Goal: Task Accomplishment & Management: Manage account settings

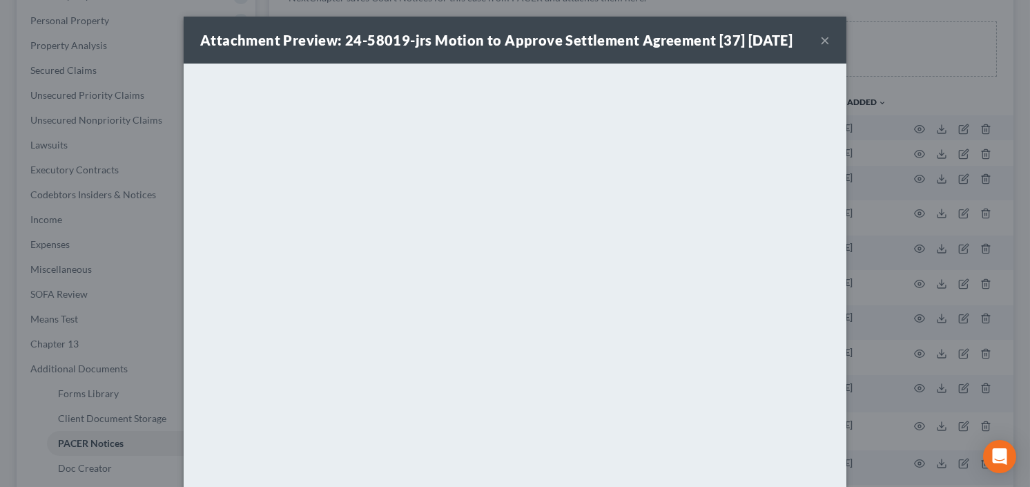
scroll to position [55, 0]
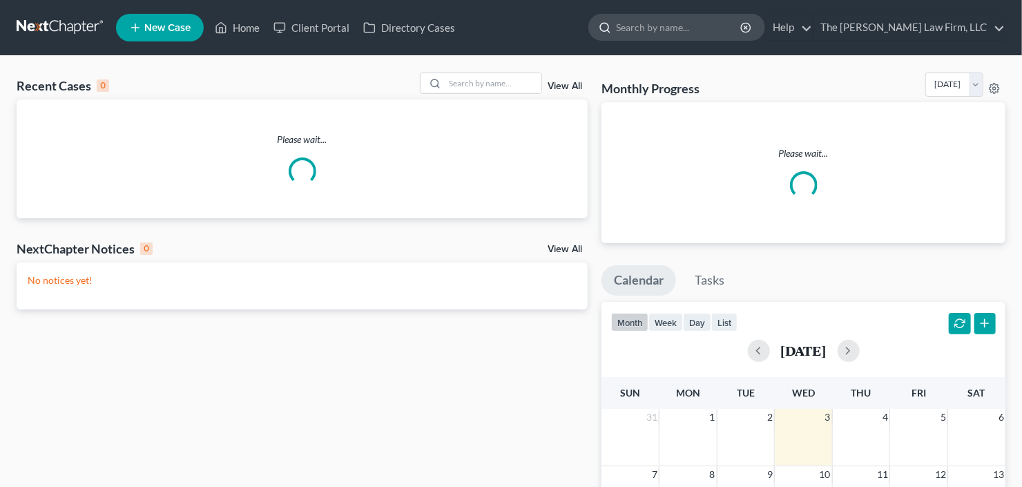
click at [722, 26] on input "search" at bounding box center [679, 28] width 126 height 26
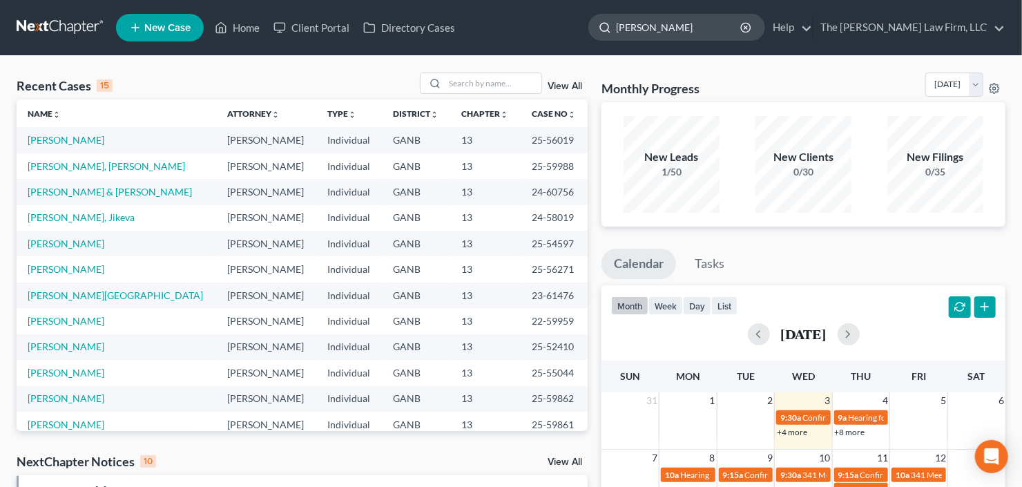
type input "patterson"
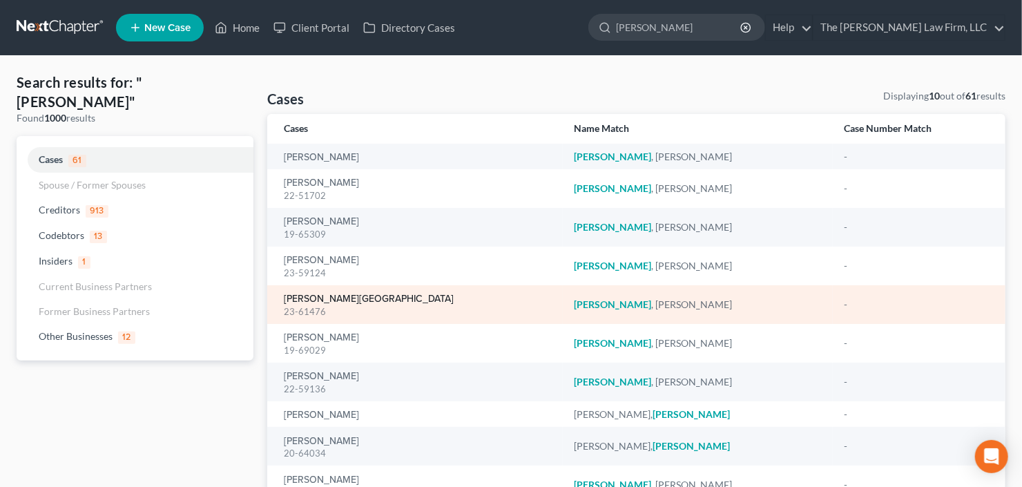
click at [317, 298] on link "Patterson, Lakeisha" at bounding box center [369, 299] width 170 height 10
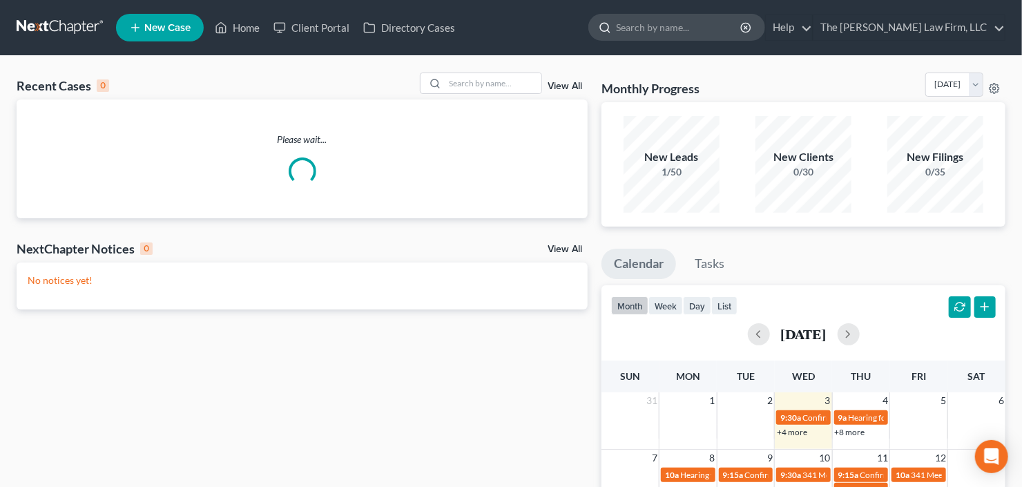
click at [720, 20] on input "search" at bounding box center [679, 28] width 126 height 26
click at [699, 28] on input "search" at bounding box center [679, 28] width 126 height 26
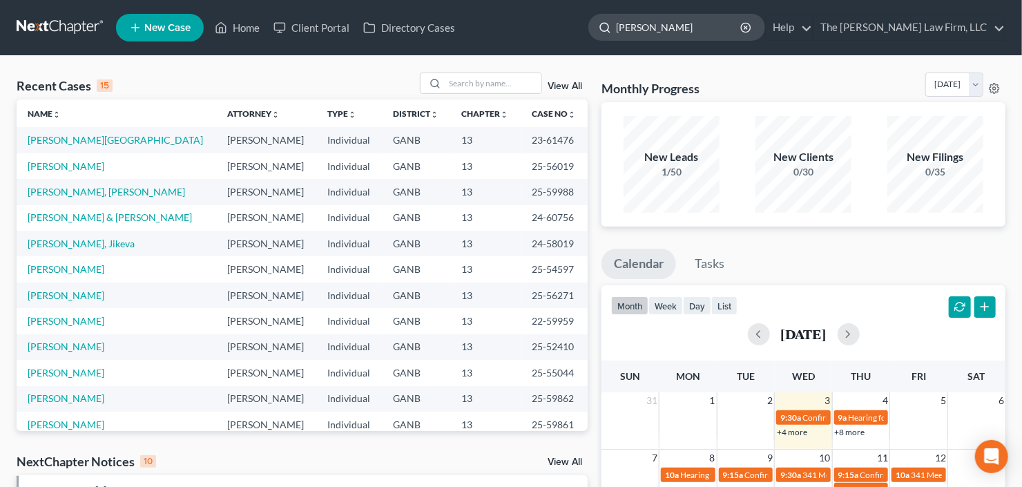
type input "michelle"
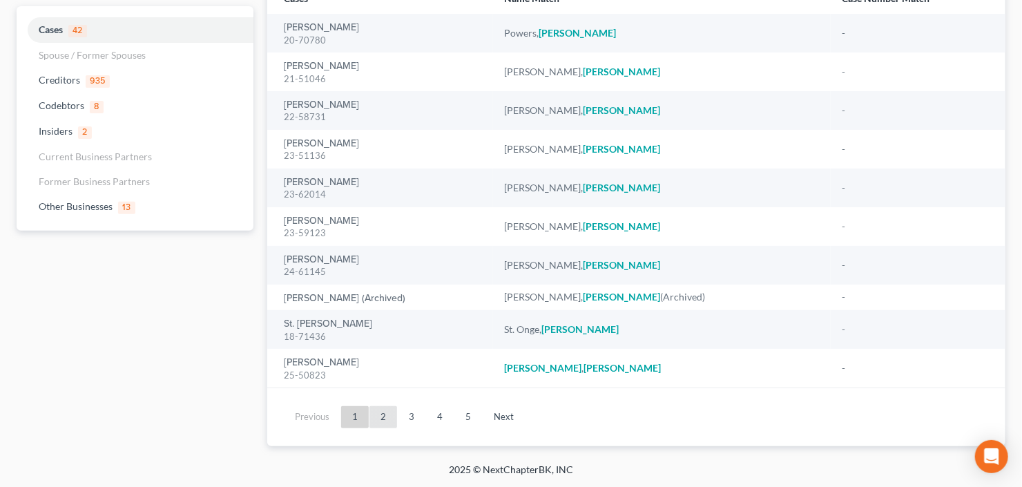
click at [381, 421] on link "2" at bounding box center [383, 417] width 28 height 22
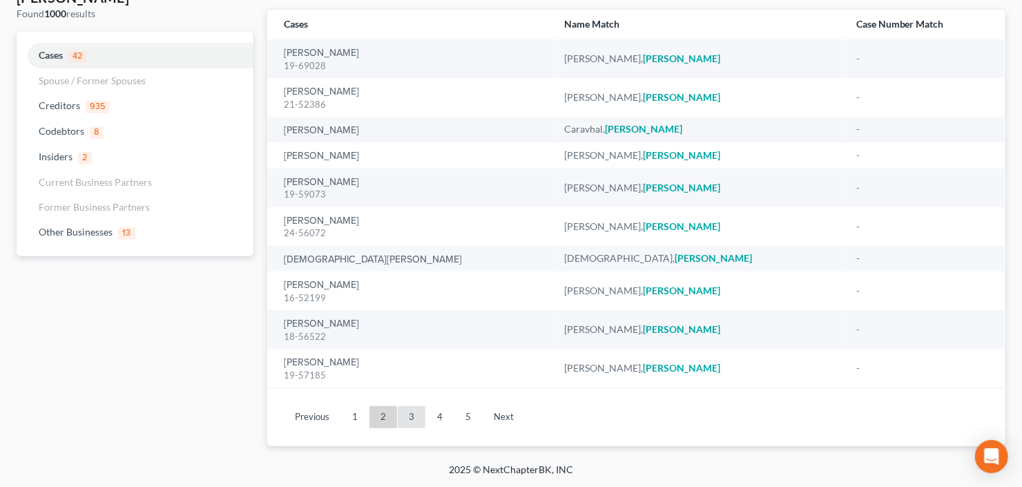
click at [412, 419] on link "3" at bounding box center [412, 417] width 28 height 22
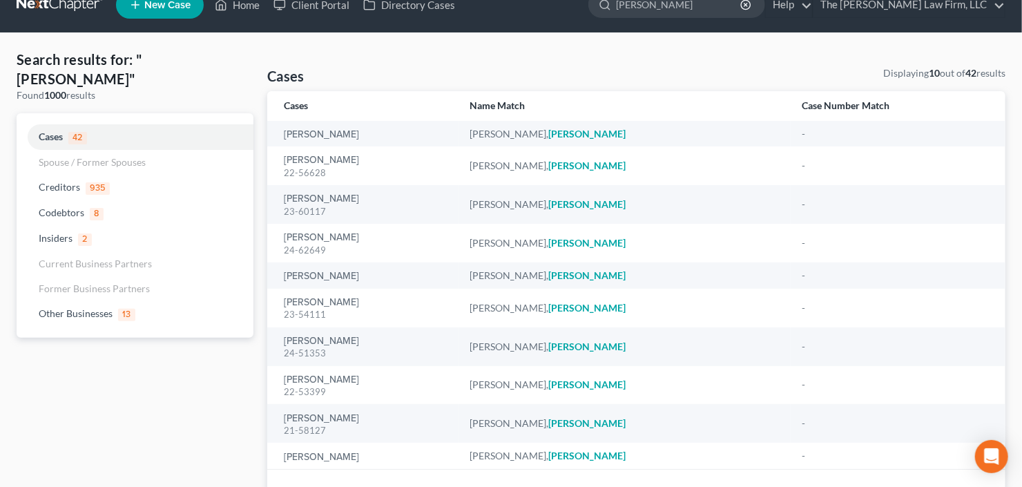
scroll to position [0, 0]
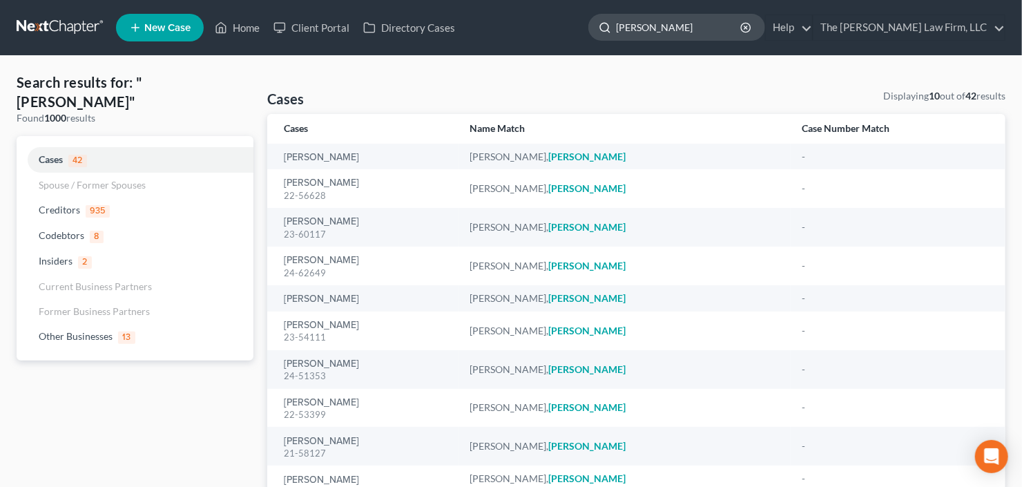
click at [694, 21] on input "michelle" at bounding box center [679, 28] width 126 height 26
drag, startPoint x: 704, startPoint y: 23, endPoint x: 557, endPoint y: 48, distance: 149.1
click at [583, 46] on nav "Home New Case Client Portal Directory Cases The Craig Black Law Firm, LLC cb@cr…" at bounding box center [511, 27] width 1022 height 55
type input "dana"
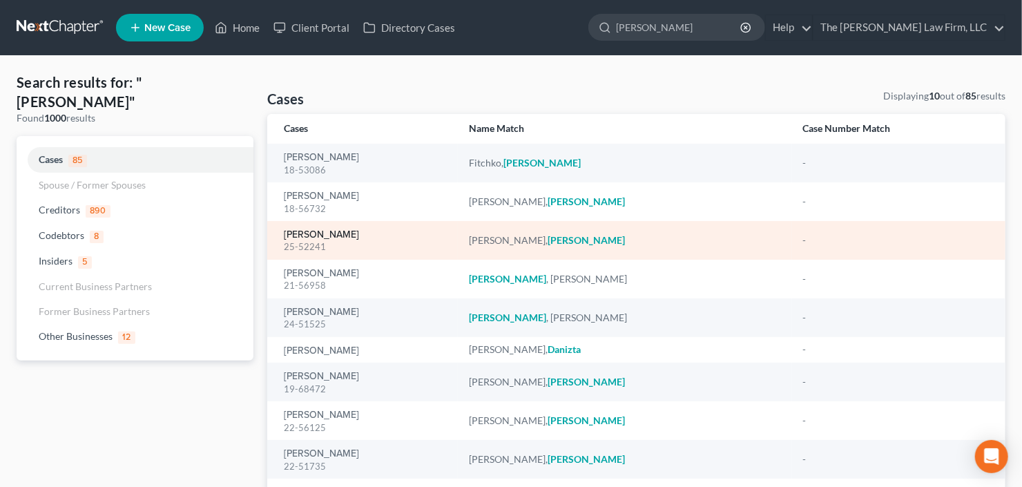
click at [298, 234] on link "Luckie, Dana" at bounding box center [321, 235] width 75 height 10
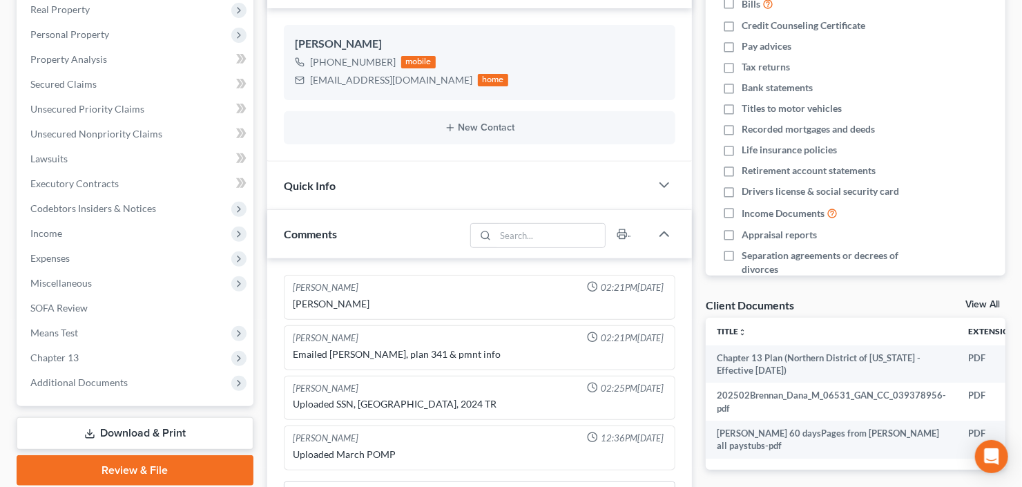
scroll to position [331, 0]
click at [114, 141] on link "Unsecured Nonpriority Claims" at bounding box center [136, 134] width 234 height 25
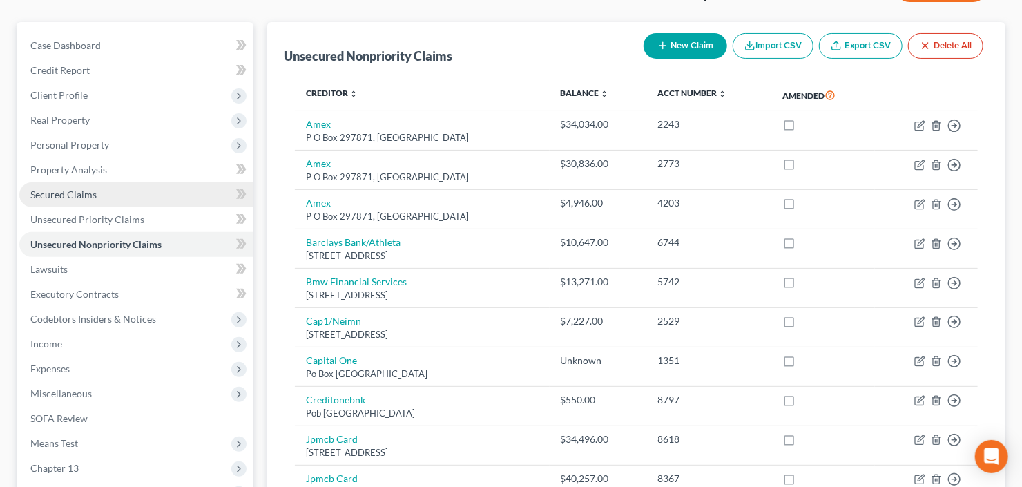
click at [59, 195] on span "Secured Claims" at bounding box center [63, 195] width 66 height 12
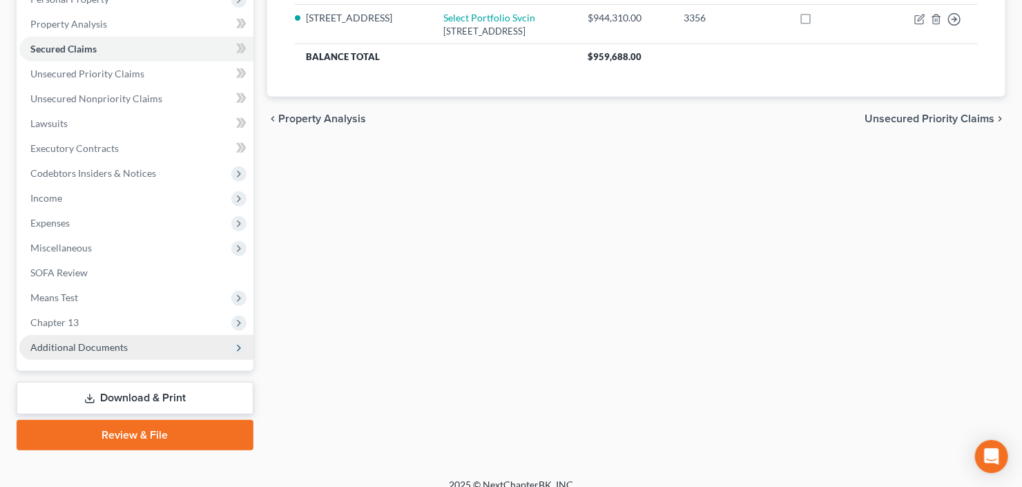
scroll to position [269, 0]
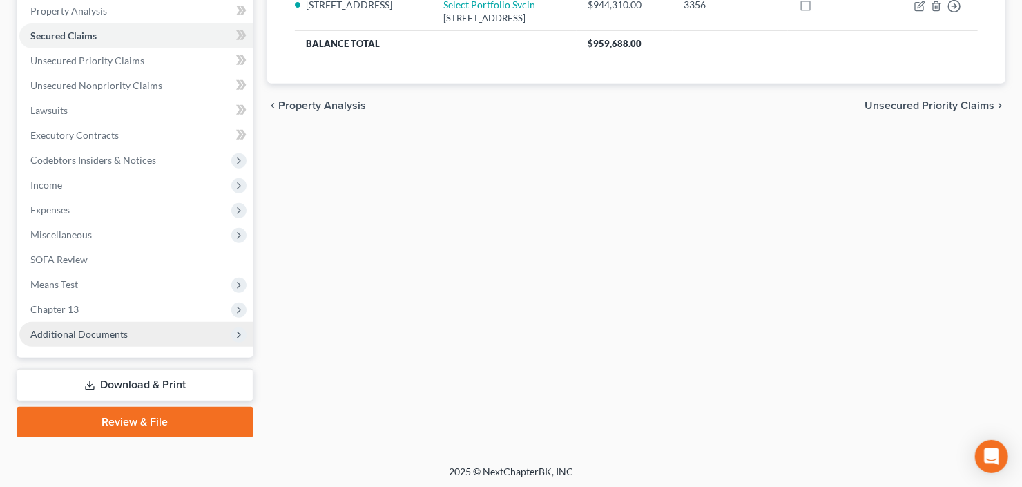
click at [91, 324] on span "Additional Documents" at bounding box center [136, 334] width 234 height 25
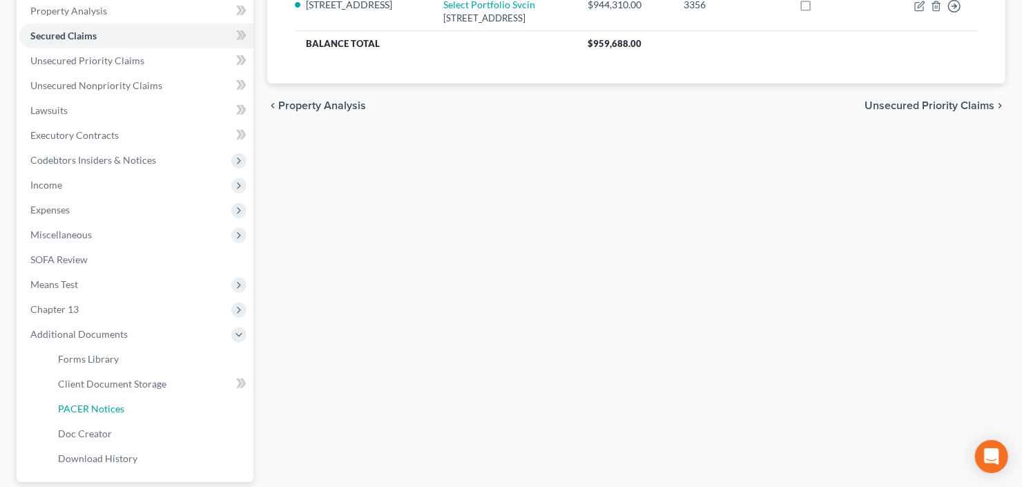
drag, startPoint x: 84, startPoint y: 403, endPoint x: 293, endPoint y: 349, distance: 216.1
click at [84, 403] on span "PACER Notices" at bounding box center [91, 409] width 66 height 12
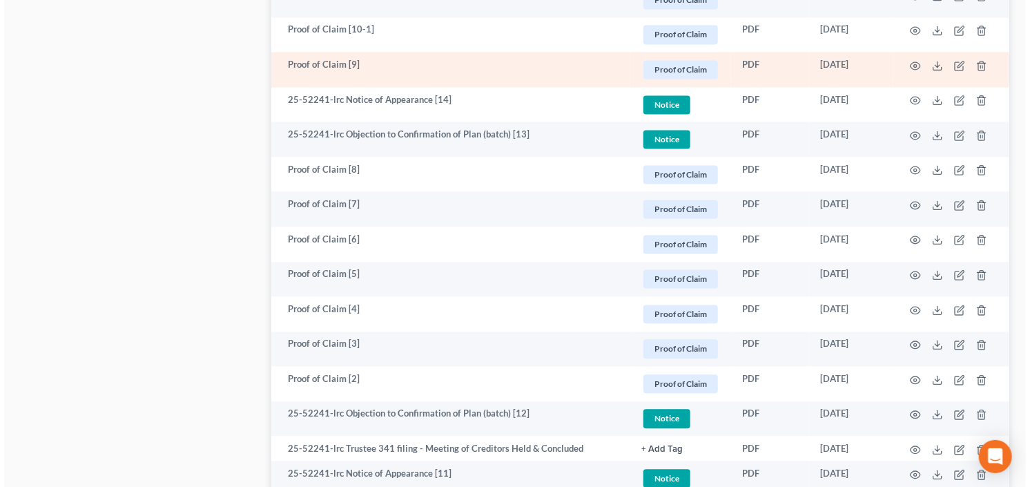
scroll to position [1215, 0]
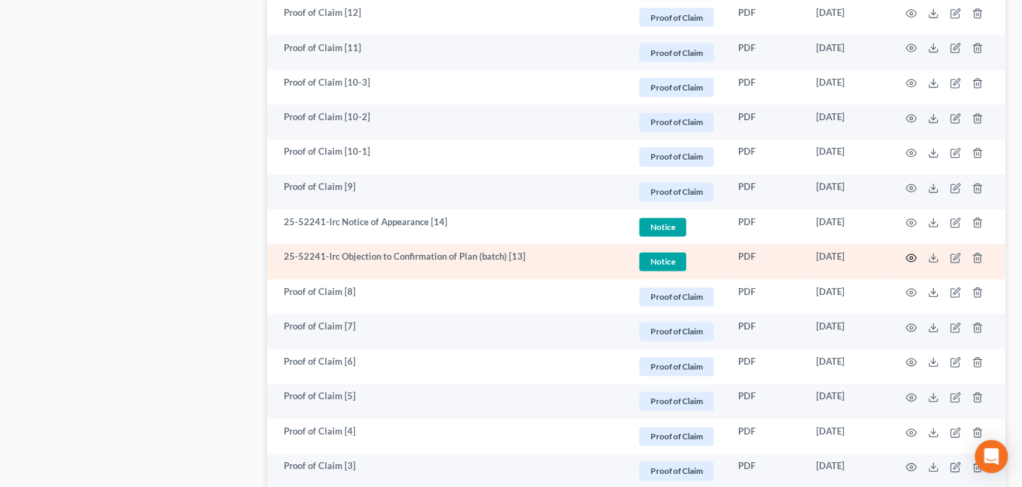
click at [913, 257] on circle "button" at bounding box center [911, 258] width 3 height 3
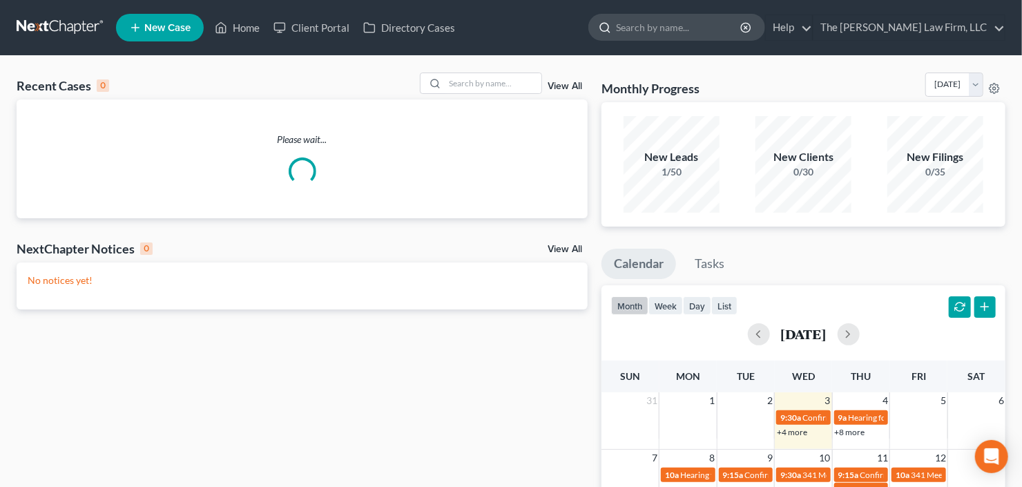
click at [709, 27] on input "search" at bounding box center [679, 28] width 126 height 26
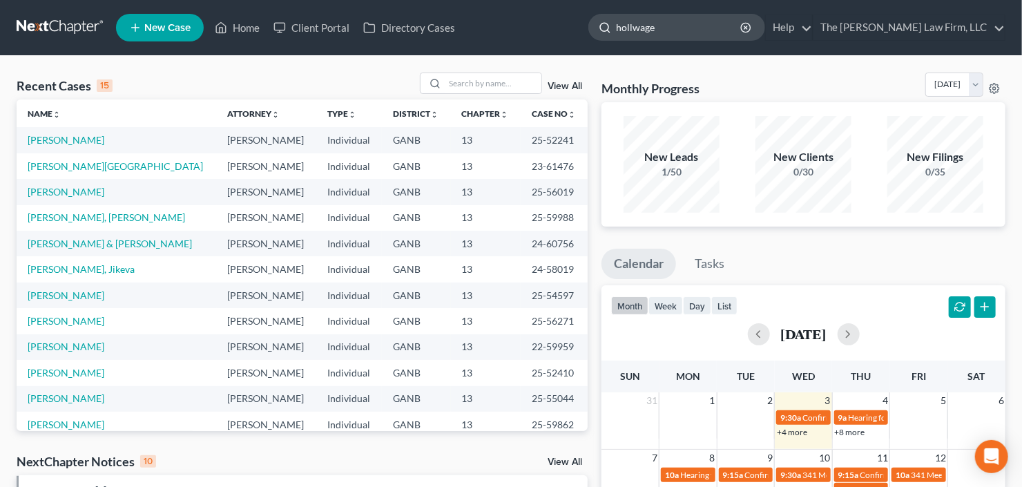
type input "hollwager"
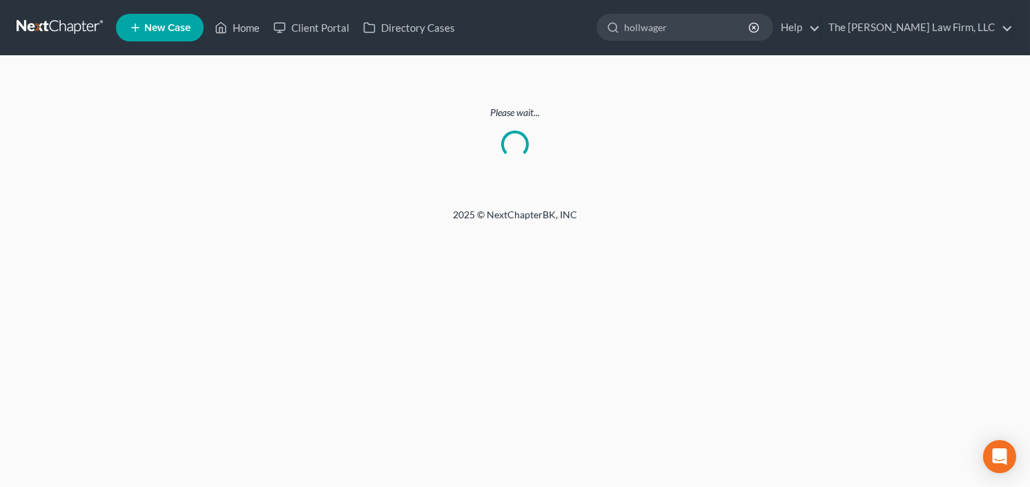
drag, startPoint x: 25, startPoint y: 12, endPoint x: 64, endPoint y: 30, distance: 42.4
click at [26, 12] on nav "Home New Case Client Portal Directory Cases The Craig Black Law Firm, LLC cb@cr…" at bounding box center [515, 27] width 1030 height 55
click at [66, 31] on link at bounding box center [61, 27] width 88 height 25
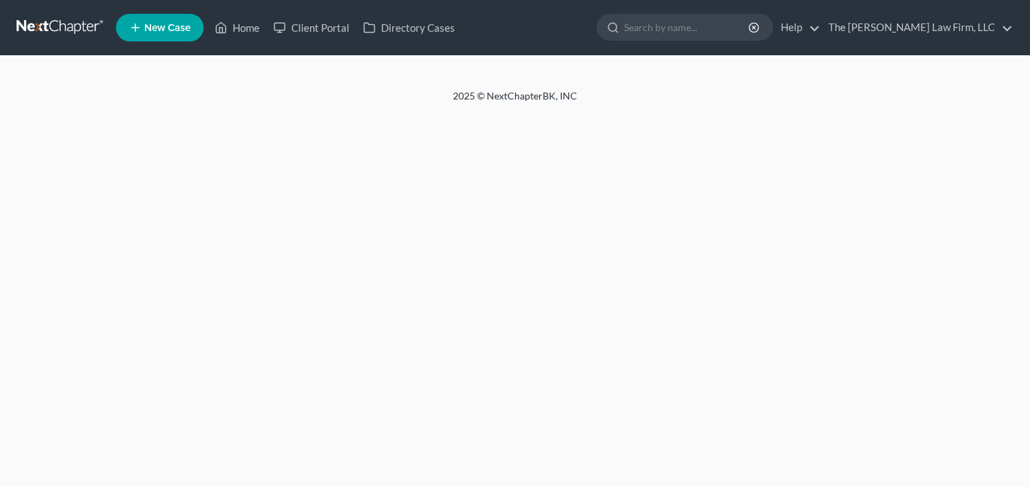
click at [65, 31] on link at bounding box center [61, 27] width 88 height 25
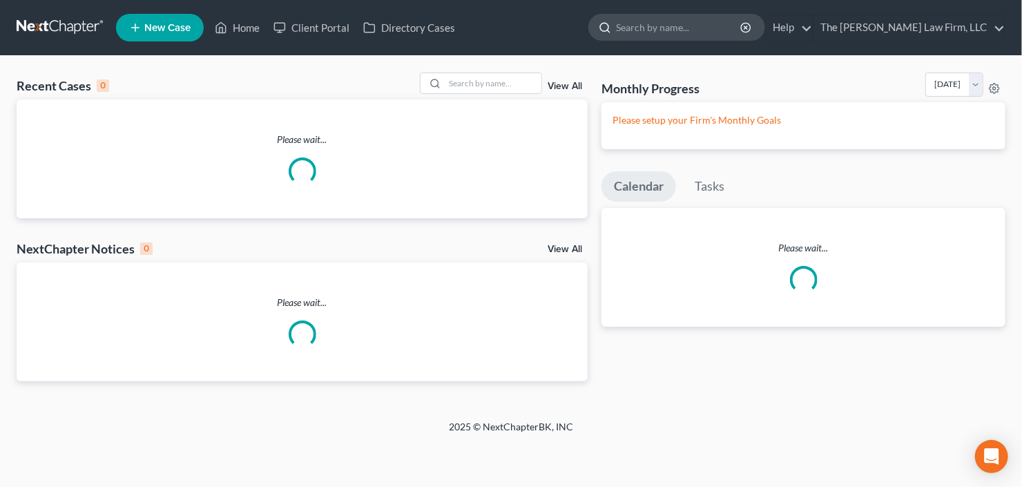
click at [698, 37] on input "search" at bounding box center [679, 28] width 126 height 26
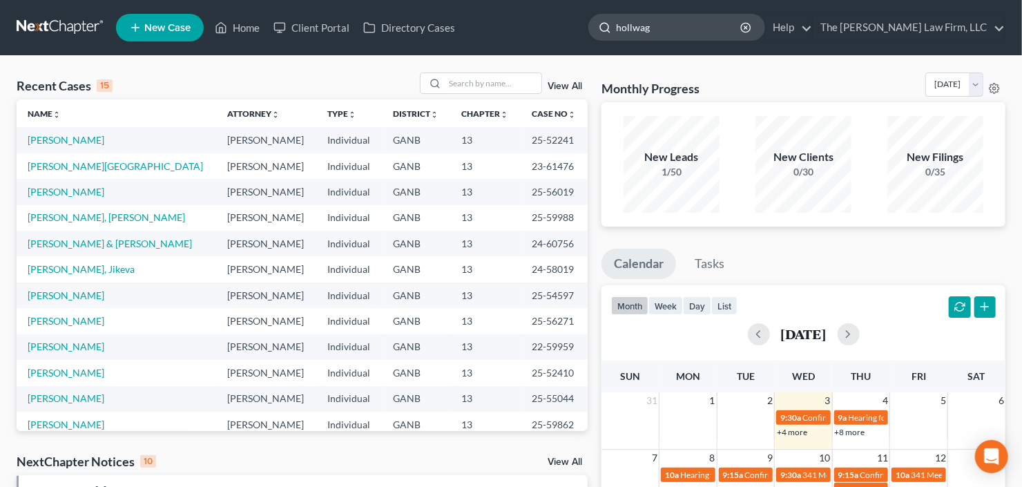
type input "hollwage"
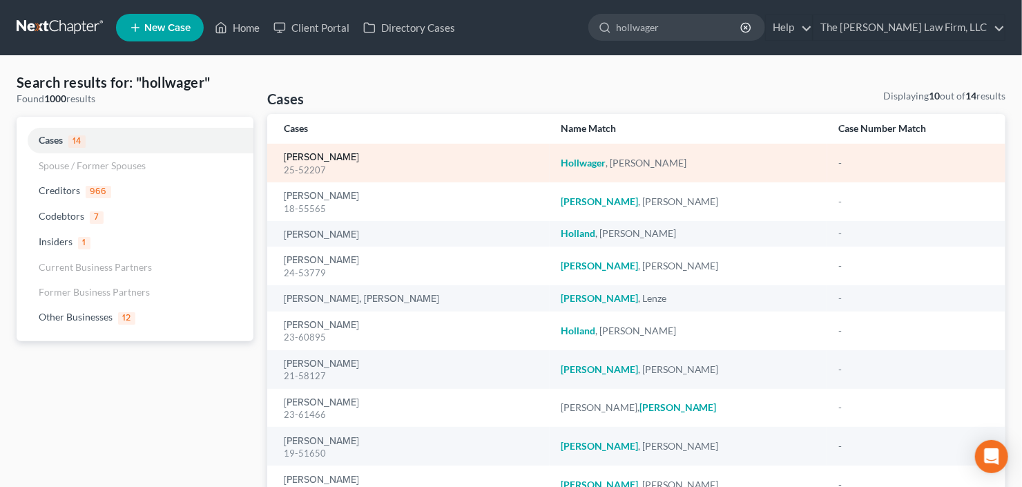
click at [294, 155] on link "Hollwager, Todd" at bounding box center [321, 158] width 75 height 10
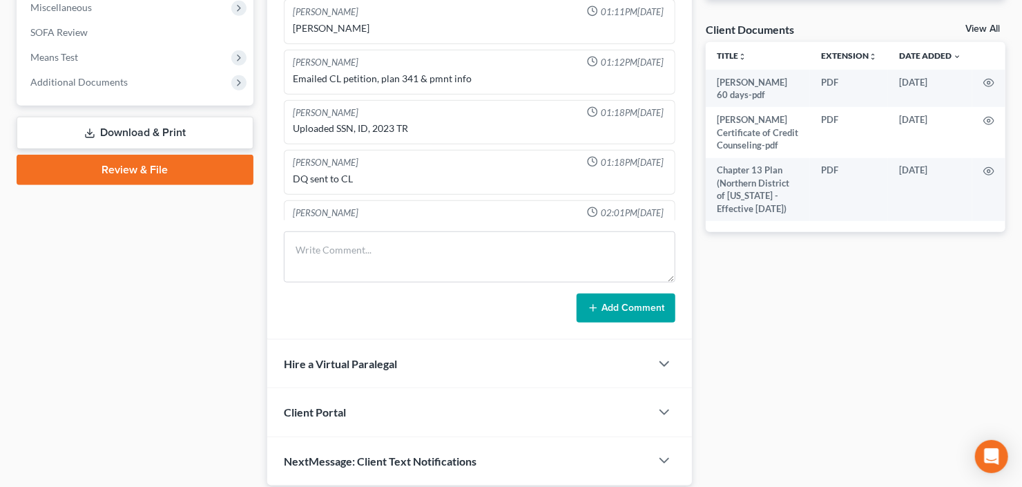
scroll to position [171, 0]
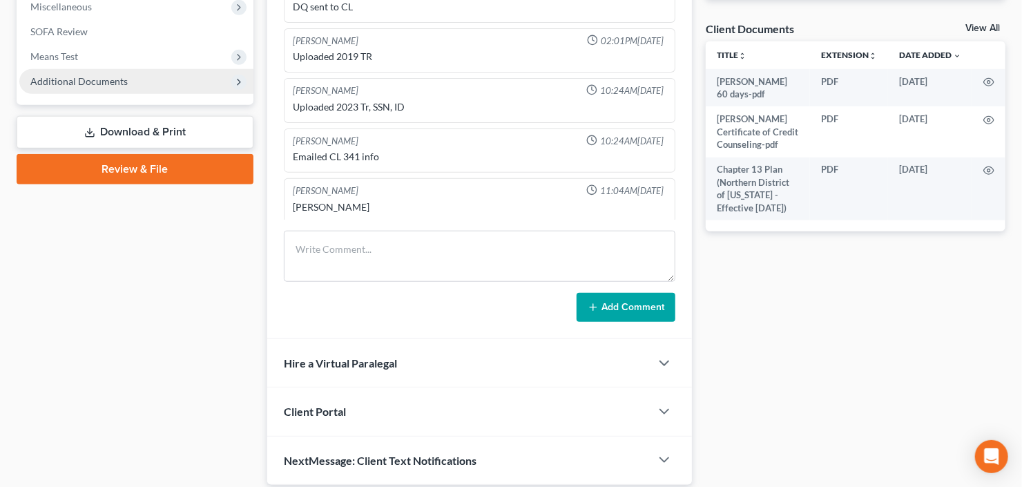
click at [95, 80] on span "Additional Documents" at bounding box center [78, 81] width 97 height 12
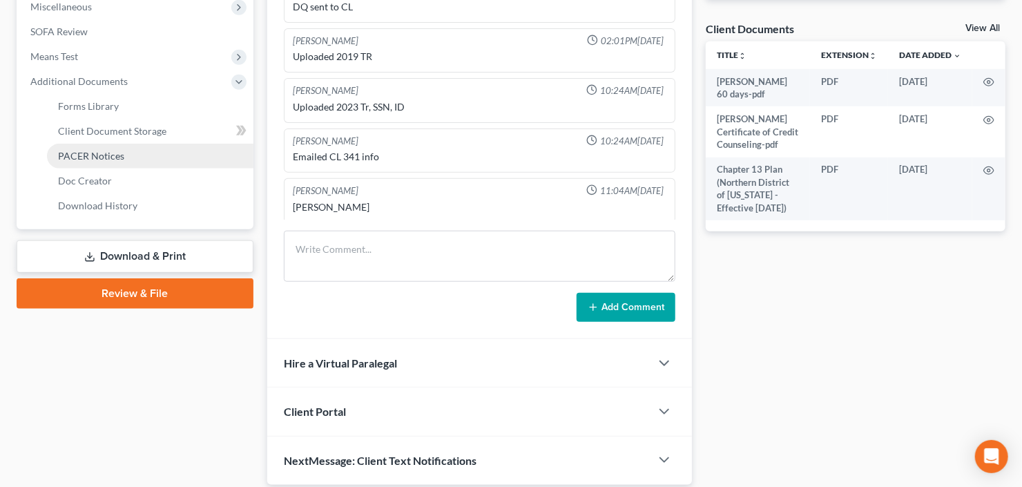
click at [130, 154] on link "PACER Notices" at bounding box center [150, 156] width 206 height 25
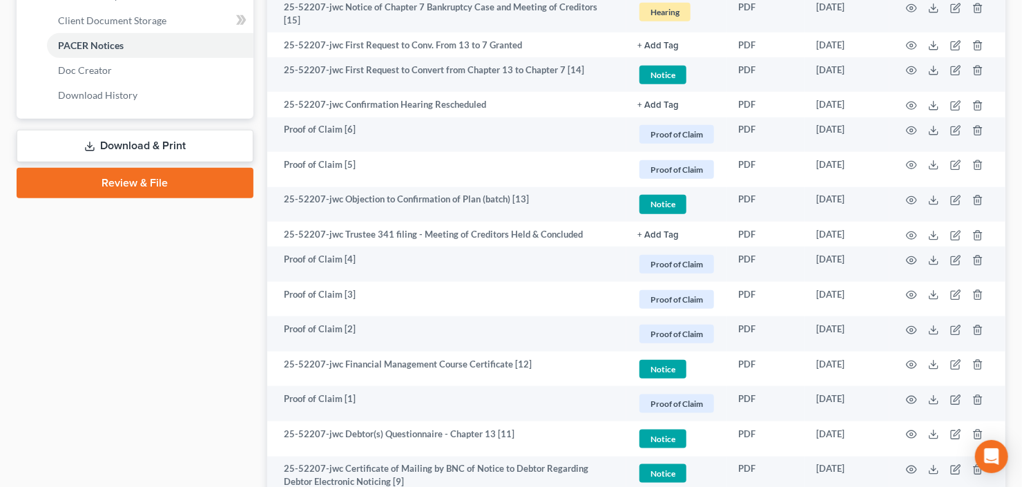
scroll to position [773, 0]
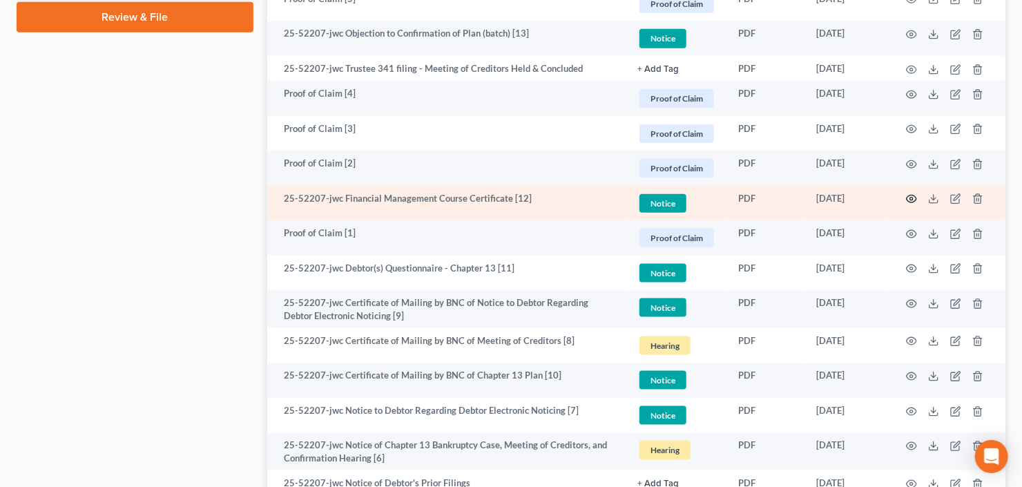
click at [907, 196] on icon "button" at bounding box center [912, 199] width 10 height 8
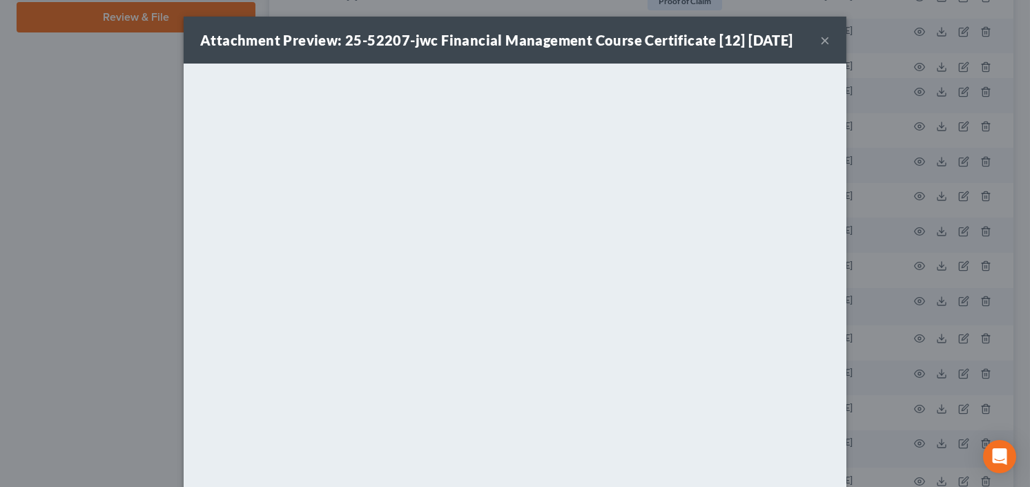
click at [825, 37] on button "×" at bounding box center [825, 40] width 10 height 17
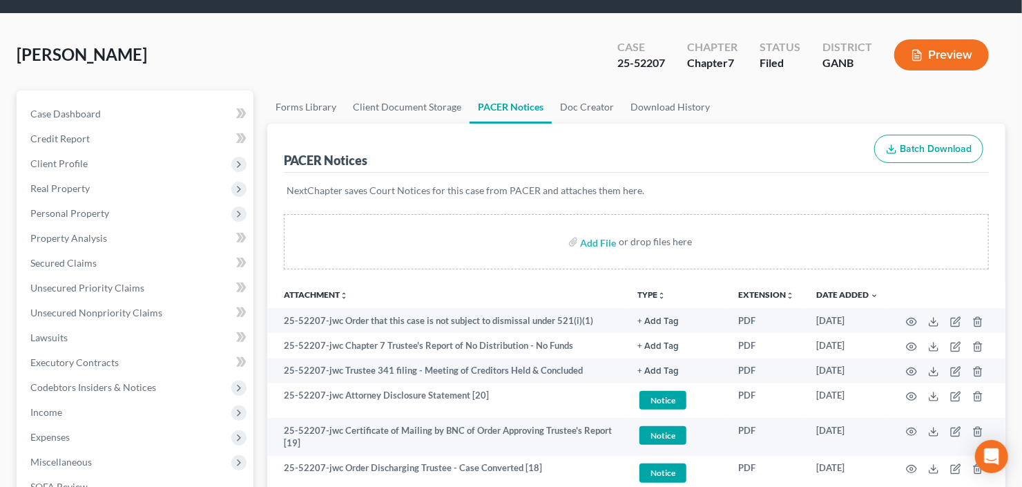
scroll to position [0, 0]
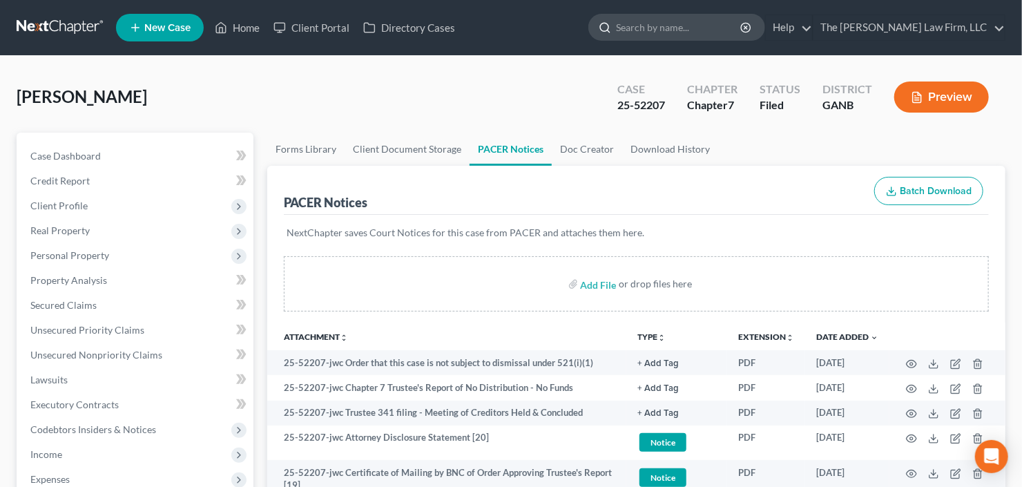
click at [699, 26] on input "search" at bounding box center [679, 28] width 126 height 26
type input "cedric"
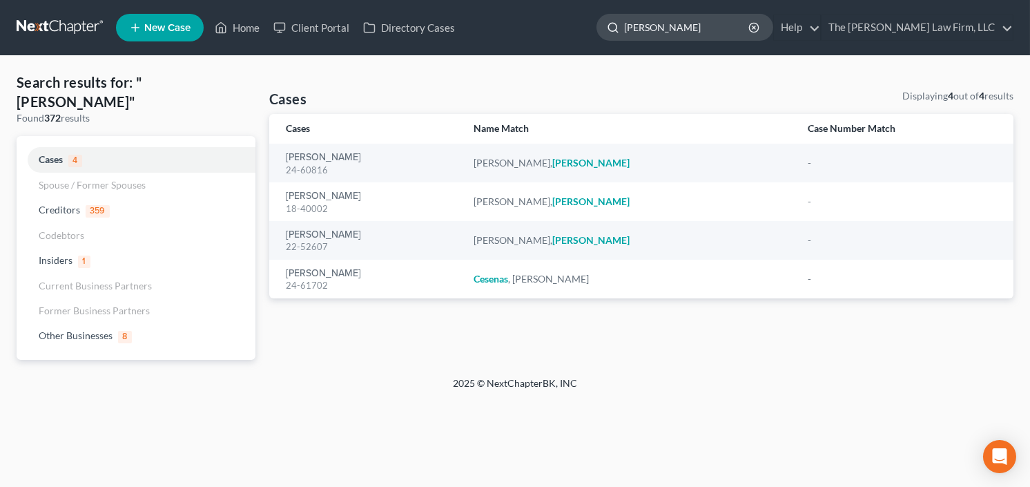
click at [713, 31] on input "cedric" at bounding box center [687, 28] width 126 height 26
drag, startPoint x: 713, startPoint y: 31, endPoint x: 536, endPoint y: 73, distance: 182.3
click at [591, 64] on div "Home New Case Client Portal Directory Cases The Craig Black Law Firm, LLC cb@cr…" at bounding box center [515, 243] width 1030 height 487
type input "bowen"
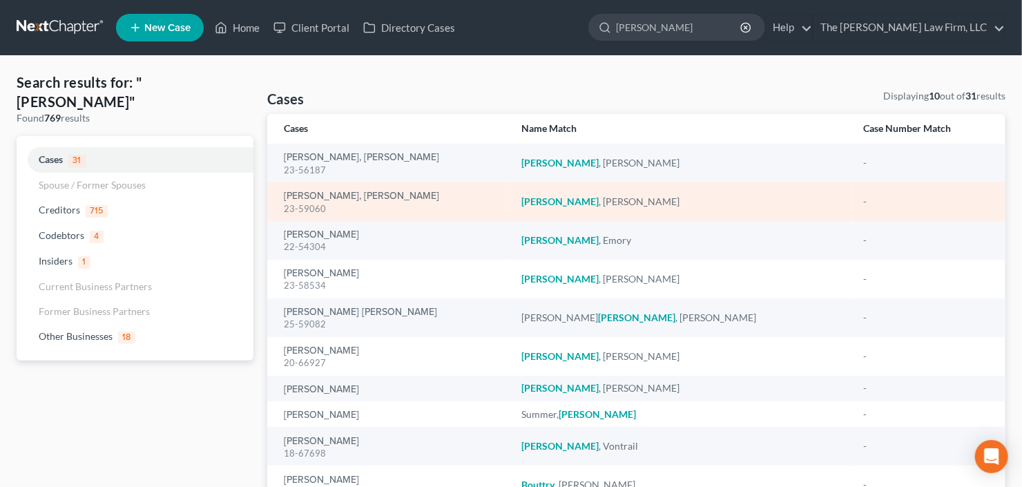
click at [350, 195] on div "Bowen, Akane 23-59060" at bounding box center [391, 202] width 215 height 27
click at [309, 195] on link "Bowen, Akane" at bounding box center [361, 196] width 155 height 10
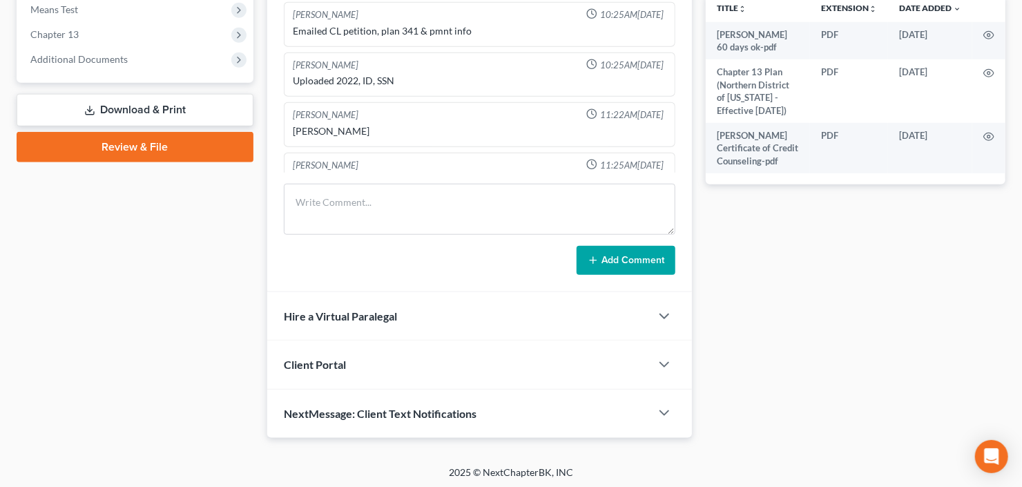
scroll to position [173, 0]
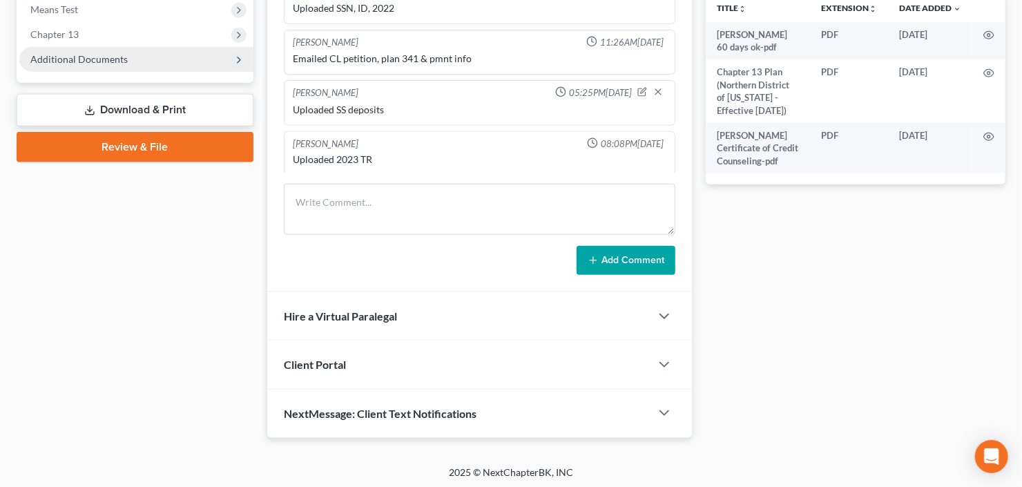
click at [128, 65] on span "Additional Documents" at bounding box center [136, 59] width 234 height 25
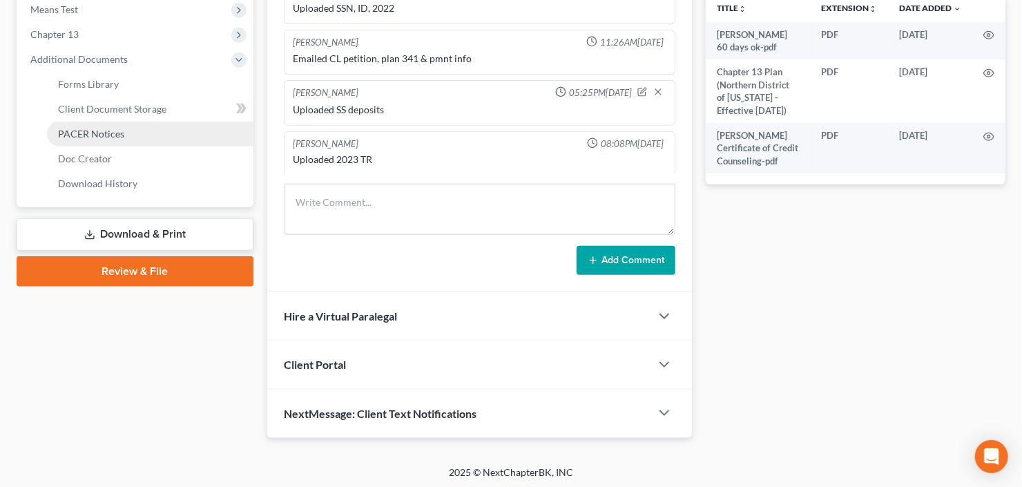
click at [128, 133] on link "PACER Notices" at bounding box center [150, 134] width 206 height 25
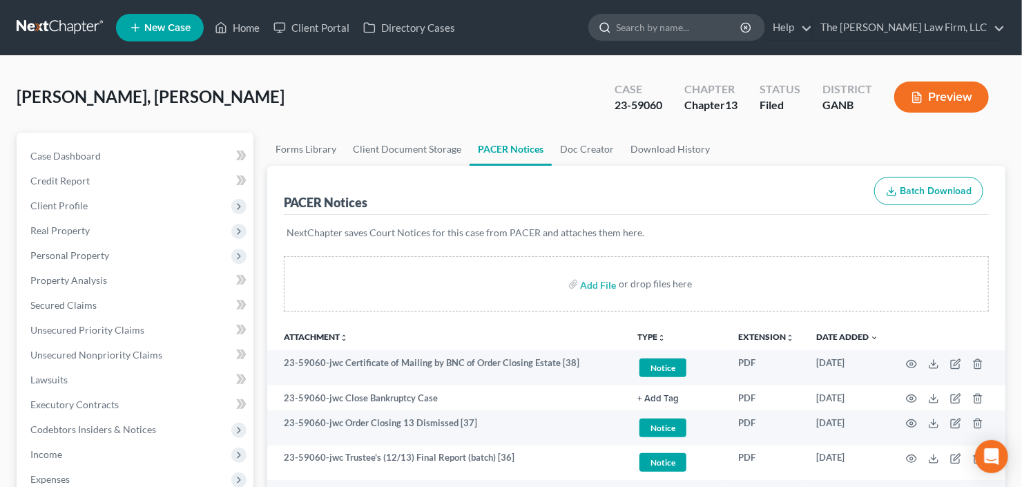
click at [697, 34] on input "search" at bounding box center [679, 28] width 126 height 26
type input "cedric"
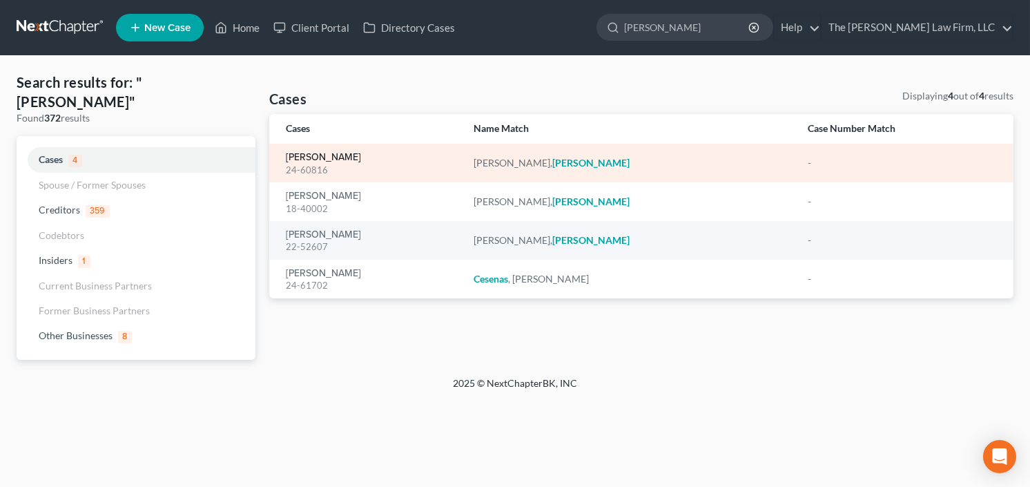
click at [322, 154] on link "Joseph, Cedric" at bounding box center [323, 158] width 75 height 10
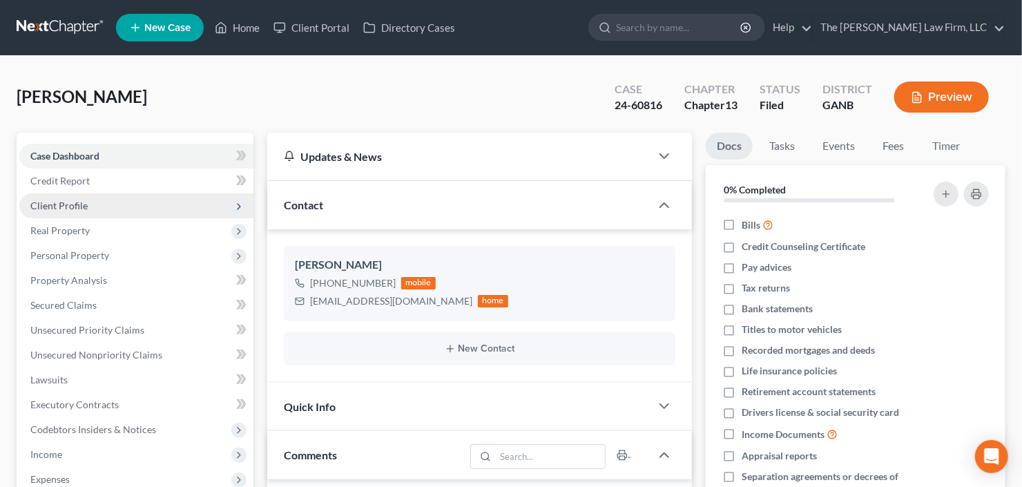
click at [101, 211] on span "Client Profile" at bounding box center [136, 205] width 234 height 25
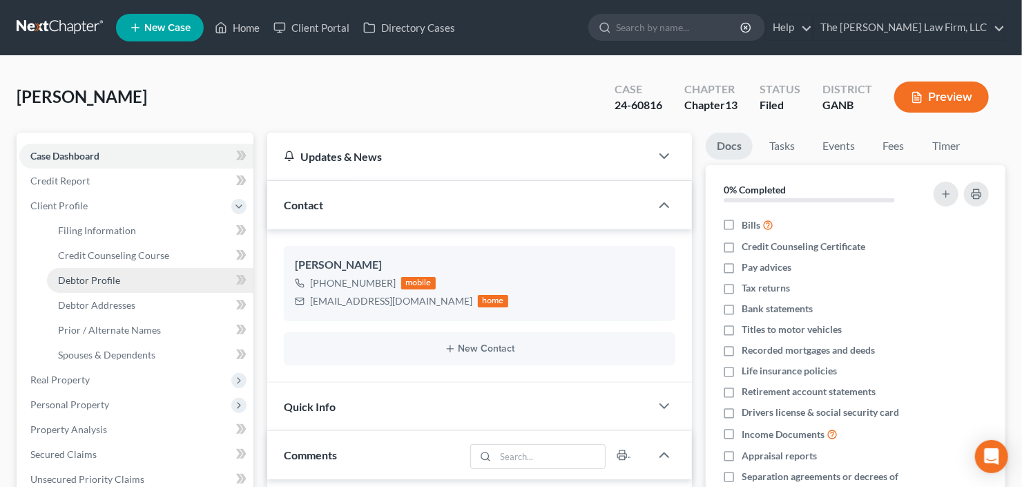
click at [117, 274] on span "Debtor Profile" at bounding box center [89, 280] width 62 height 12
select select "1"
select select "3"
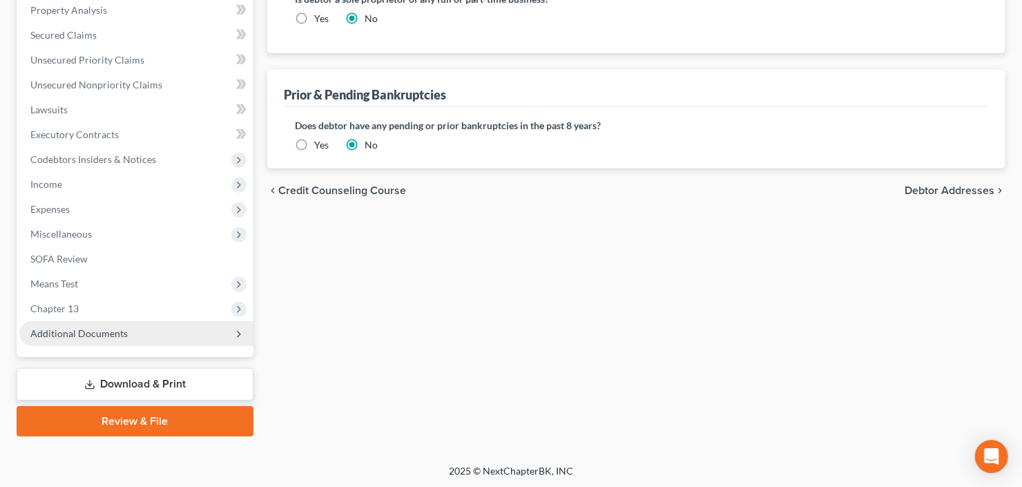
click at [83, 338] on span "Additional Documents" at bounding box center [136, 333] width 234 height 25
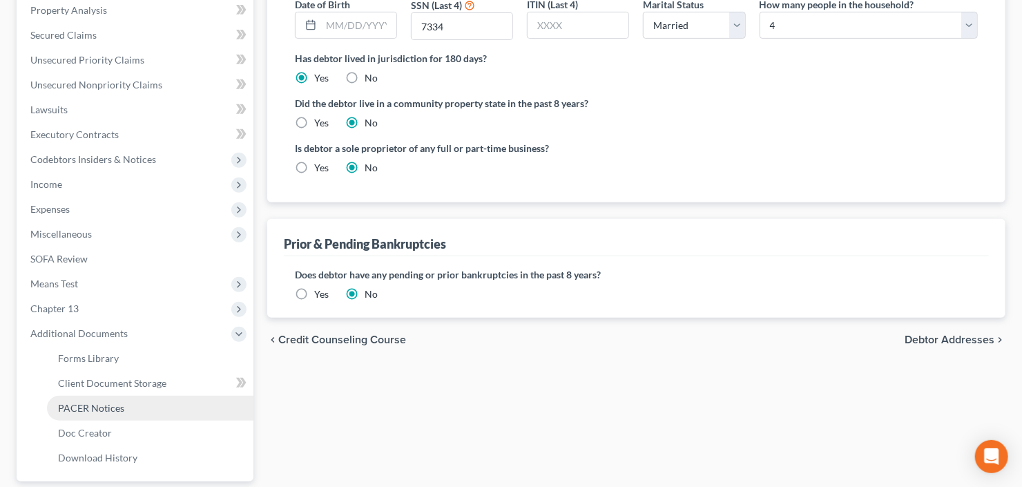
drag, startPoint x: 93, startPoint y: 403, endPoint x: 100, endPoint y: 401, distance: 7.2
click at [94, 403] on span "PACER Notices" at bounding box center [91, 408] width 66 height 12
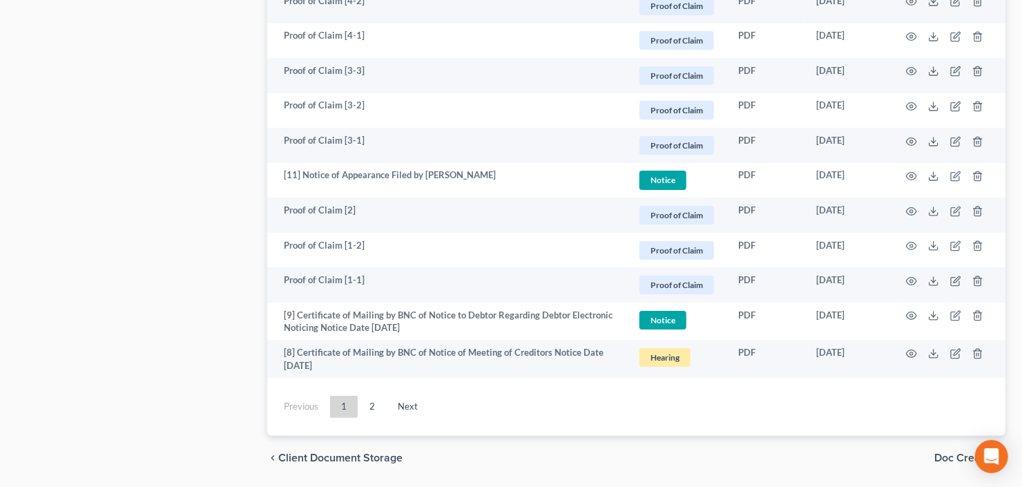
scroll to position [2584, 0]
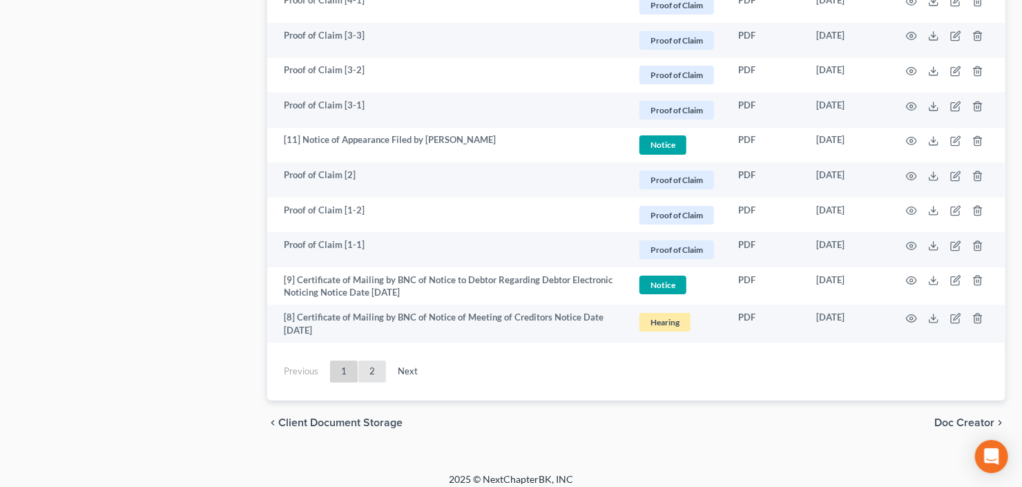
click at [371, 360] on link "2" at bounding box center [372, 371] width 28 height 22
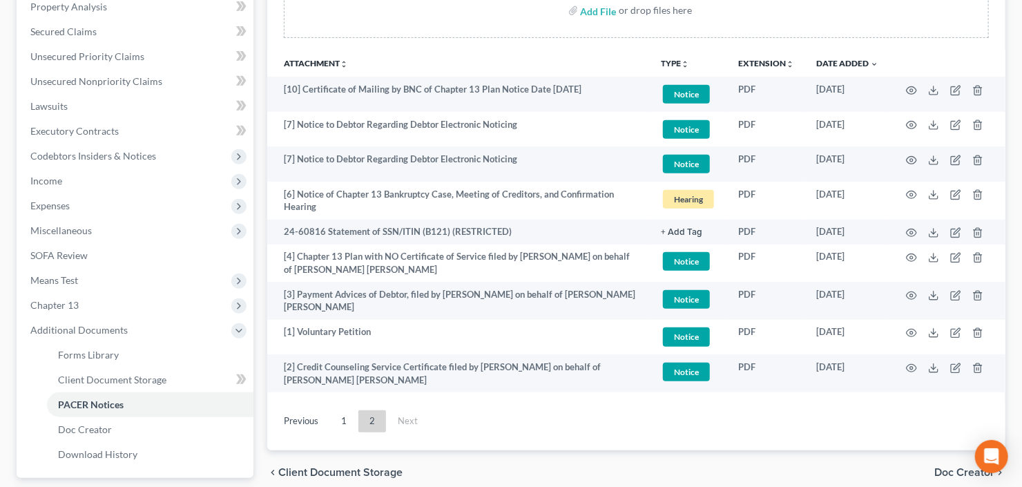
scroll to position [228, 0]
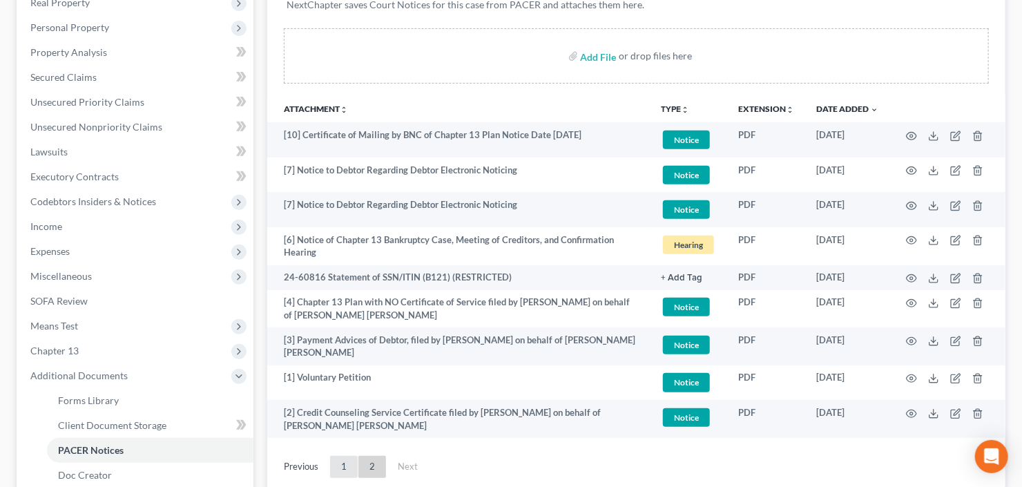
click at [340, 461] on link "1" at bounding box center [344, 467] width 28 height 22
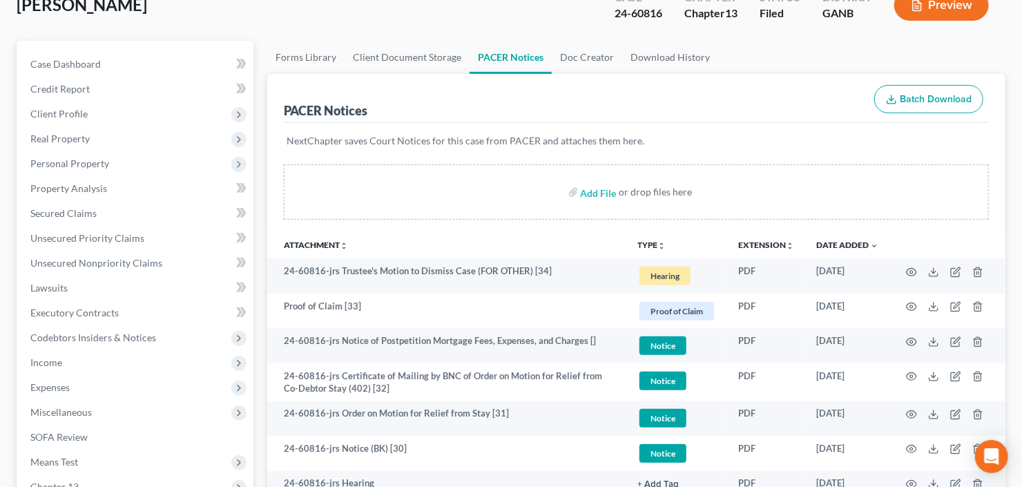
scroll to position [0, 0]
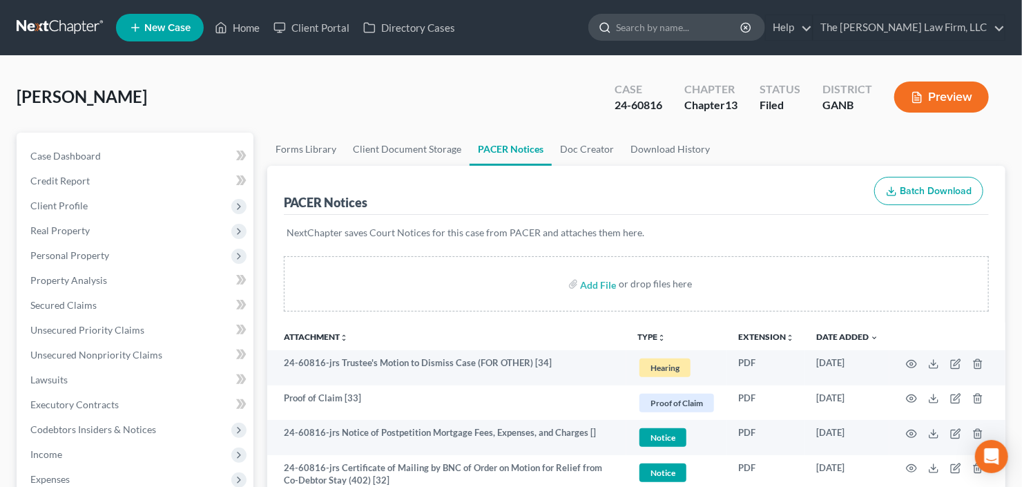
click at [714, 28] on input "search" at bounding box center [679, 28] width 126 height 26
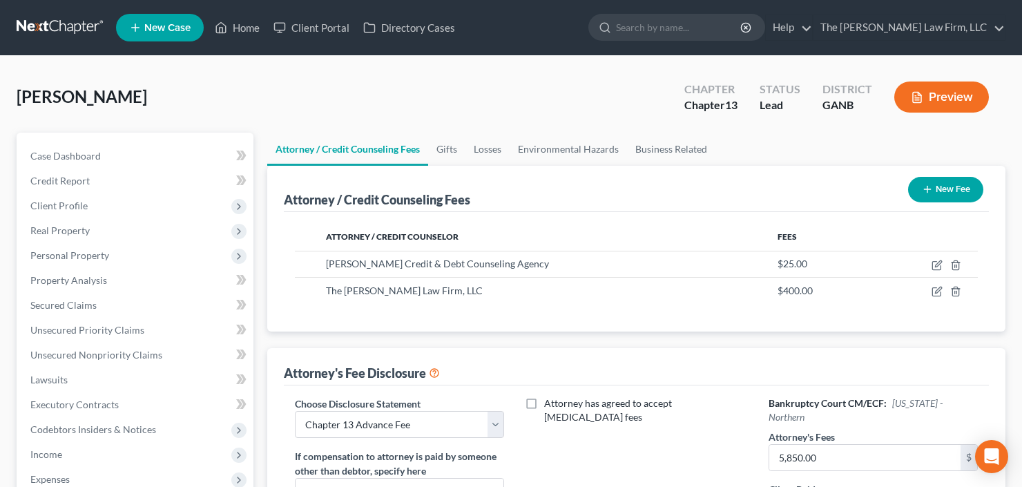
select select "2"
click at [114, 250] on span "Personal Property" at bounding box center [136, 255] width 234 height 25
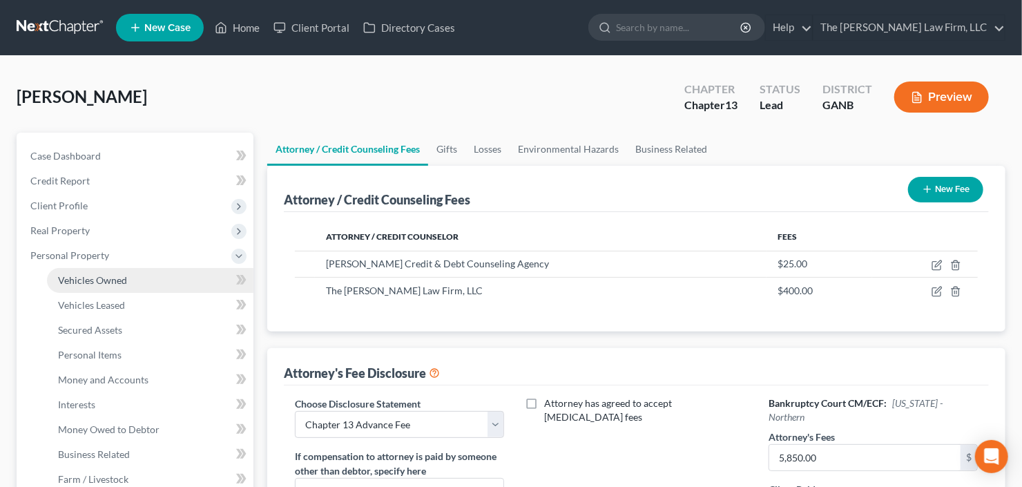
click at [120, 279] on span "Vehicles Owned" at bounding box center [92, 280] width 69 height 12
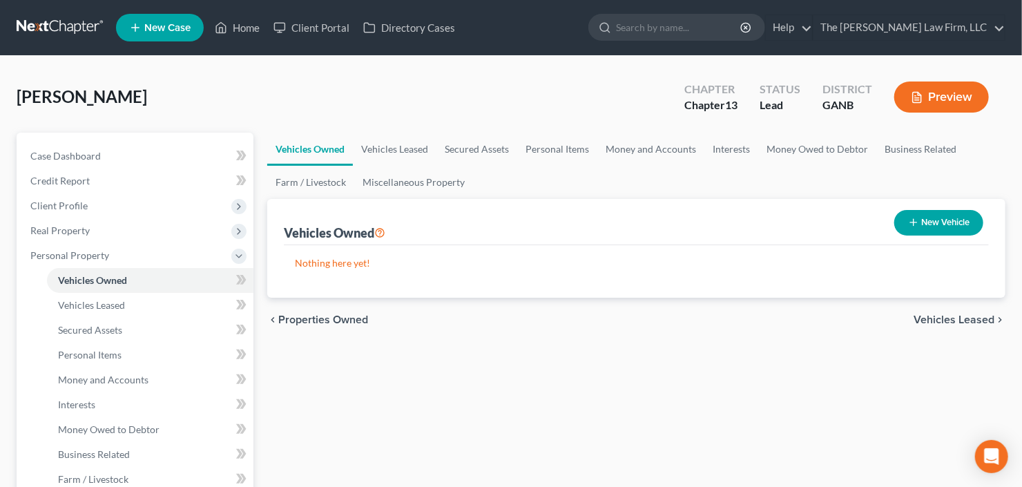
click at [932, 217] on button "New Vehicle" at bounding box center [938, 223] width 89 height 26
select select "0"
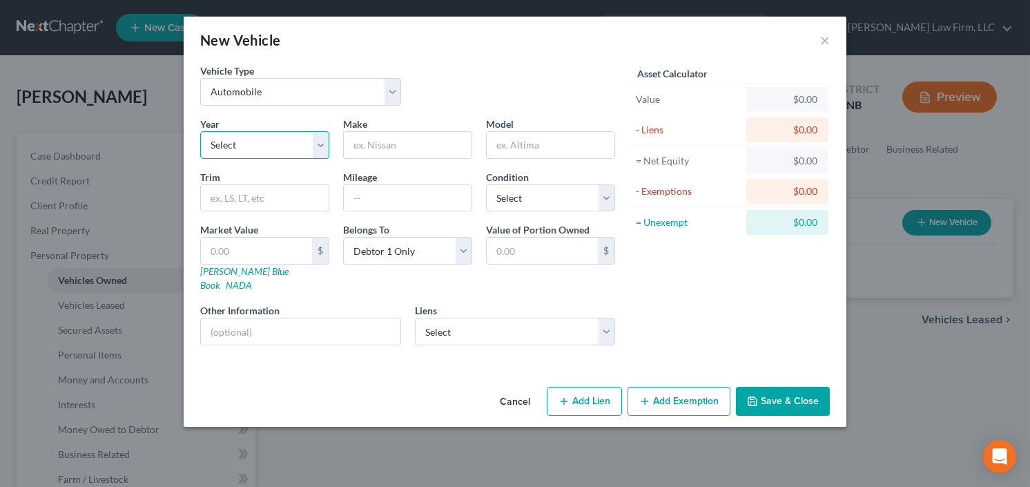
click at [228, 145] on select "Select 2026 2025 2024 2023 2022 2021 2020 2019 2018 2017 2016 2015 2014 2013 20…" at bounding box center [264, 145] width 129 height 28
select select "11"
click at [200, 131] on select "Select 2026 2025 2024 2023 2022 2021 2020 2019 2018 2017 2016 2015 2014 2013 20…" at bounding box center [264, 145] width 129 height 28
click at [418, 151] on input "text" at bounding box center [408, 145] width 128 height 26
type input "Honda"
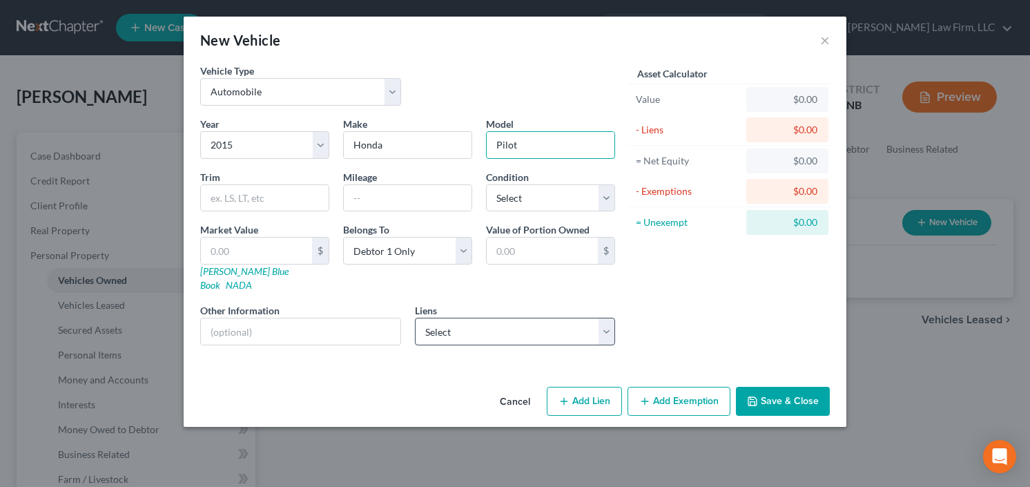
type input "Pilot"
click at [523, 318] on select "Select Cap One Auto - $16,978.00 Data Mortgage Inc - $11,732.00 Cap One Auto - …" at bounding box center [515, 332] width 201 height 28
select select "0"
click at [415, 318] on select "Select Cap One Auto - $16,978.00 Data Mortgage Inc - $11,732.00 Cap One Auto - …" at bounding box center [515, 332] width 201 height 28
select select
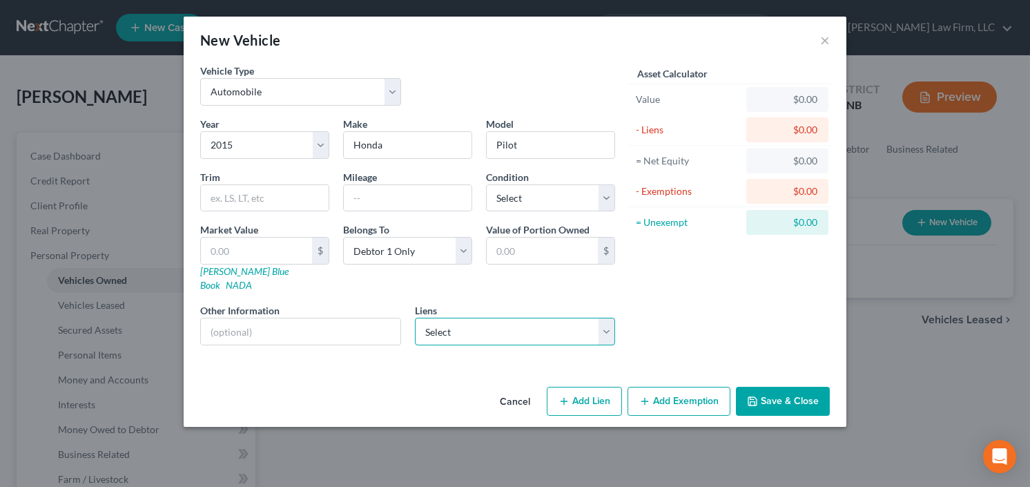
select select "45"
select select "0"
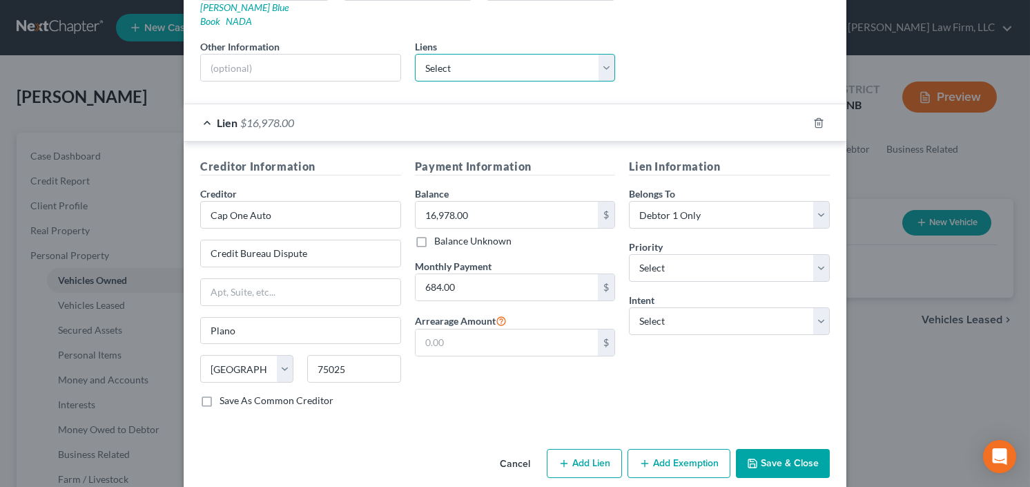
scroll to position [265, 0]
click at [782, 448] on button "Save & Close" at bounding box center [783, 462] width 94 height 29
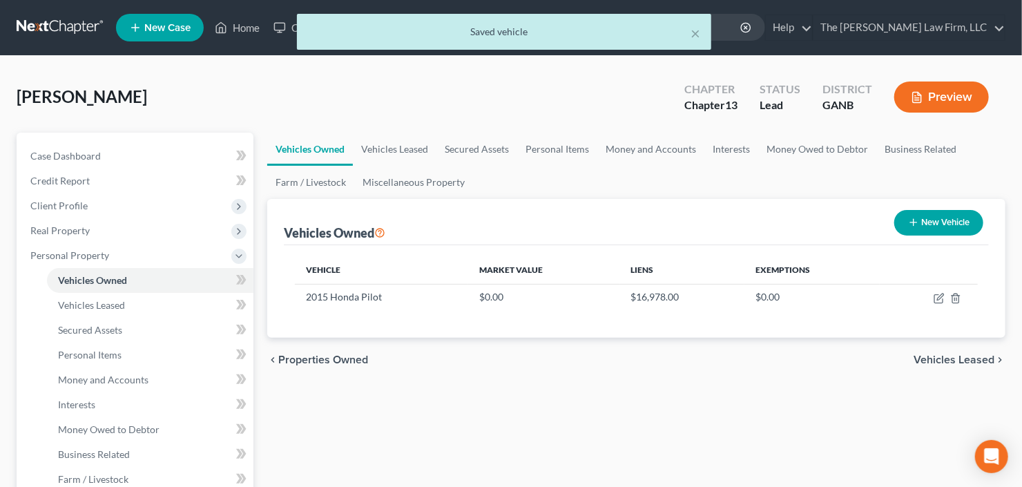
click at [925, 227] on button "New Vehicle" at bounding box center [938, 223] width 89 height 26
select select "0"
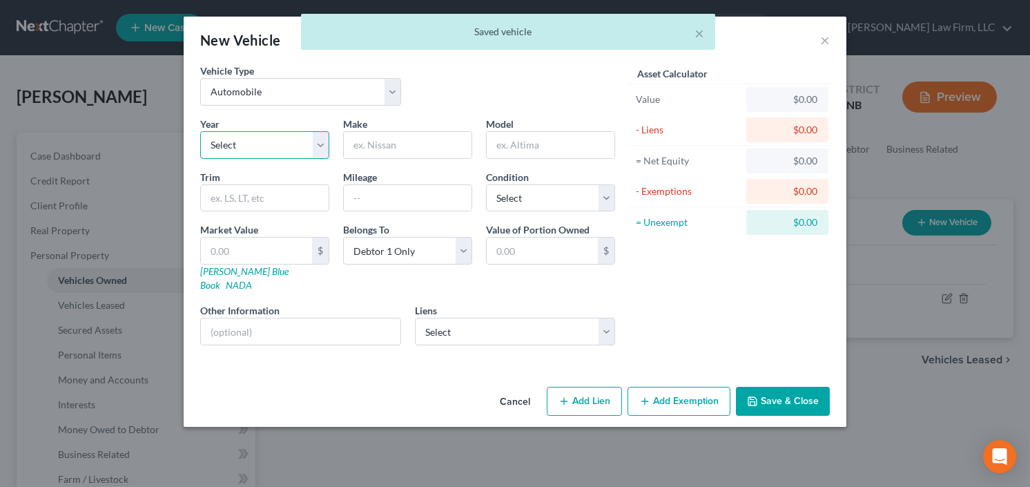
click at [224, 137] on select "Select 2026 2025 2024 2023 2022 2021 2020 2019 2018 2017 2016 2015 2014 2013 20…" at bounding box center [264, 145] width 129 height 28
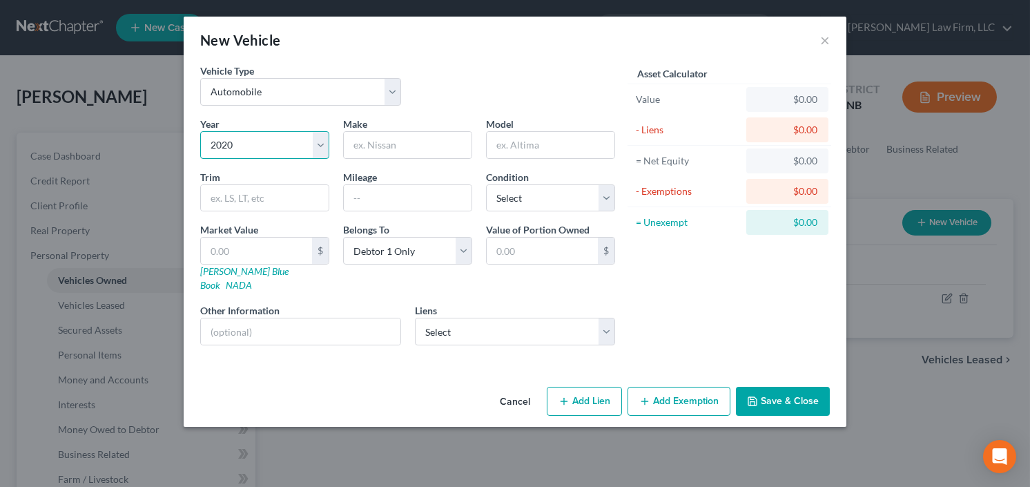
click at [200, 131] on select "Select 2026 2025 2024 2023 2022 2021 2020 2019 2018 2017 2016 2015 2014 2013 20…" at bounding box center [264, 145] width 129 height 28
click at [410, 140] on input "text" at bounding box center [408, 145] width 128 height 26
click at [259, 136] on select "Select 2026 2025 2024 2023 2022 2021 2020 2019 2018 2017 2016 2015 2014 2013 20…" at bounding box center [264, 145] width 129 height 28
select select "3"
click at [200, 131] on select "Select 2026 2025 2024 2023 2022 2021 2020 2019 2018 2017 2016 2015 2014 2013 20…" at bounding box center [264, 145] width 129 height 28
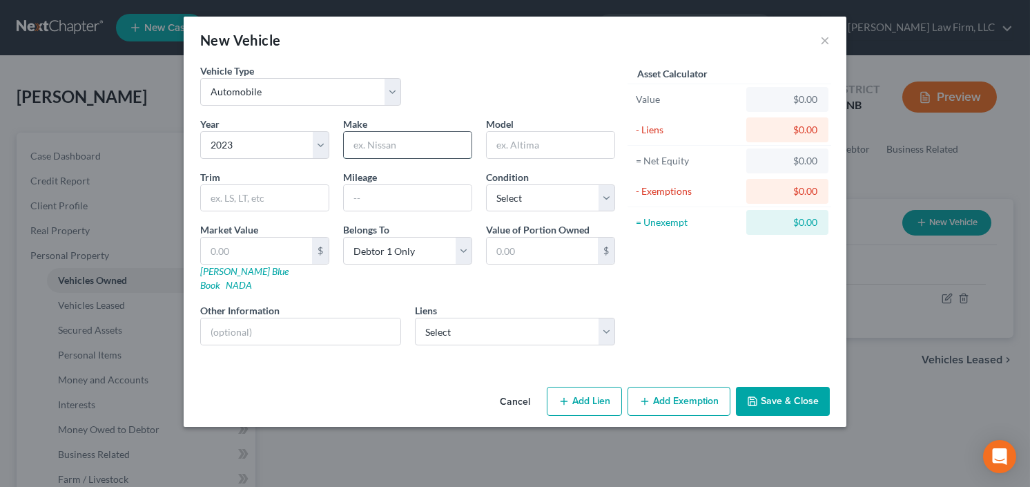
click at [381, 142] on input "text" at bounding box center [408, 145] width 128 height 26
type input "Honda"
type input "Civic"
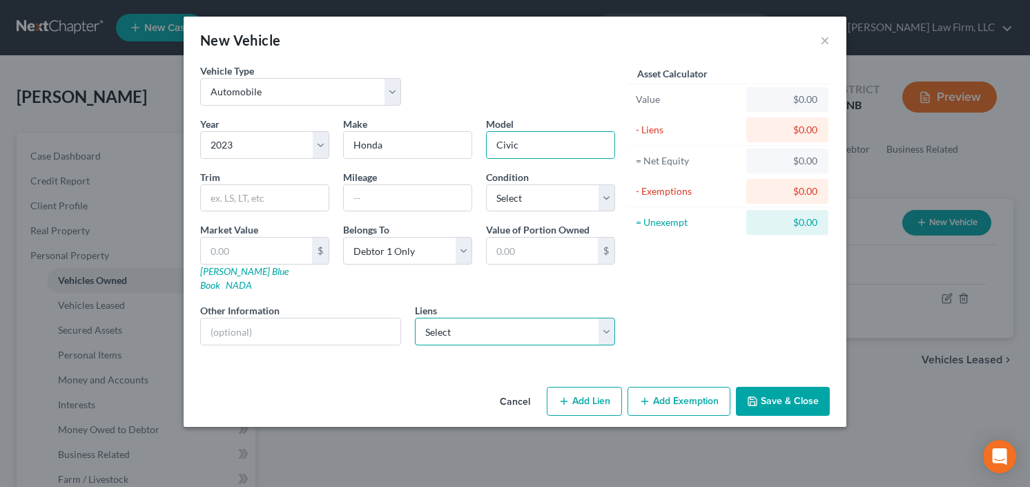
click at [450, 318] on select "Select Data Mortgage Inc - $11,732.00 Cap One Auto - $8,006.00 Regional Finance…" at bounding box center [515, 332] width 201 height 28
click at [521, 278] on div "Year Select 2026 2025 2024 2023 2022 2021 2020 2019 2018 2017 2016 2015 2014 20…" at bounding box center [407, 237] width 429 height 240
click at [767, 387] on button "Save & Close" at bounding box center [783, 401] width 94 height 29
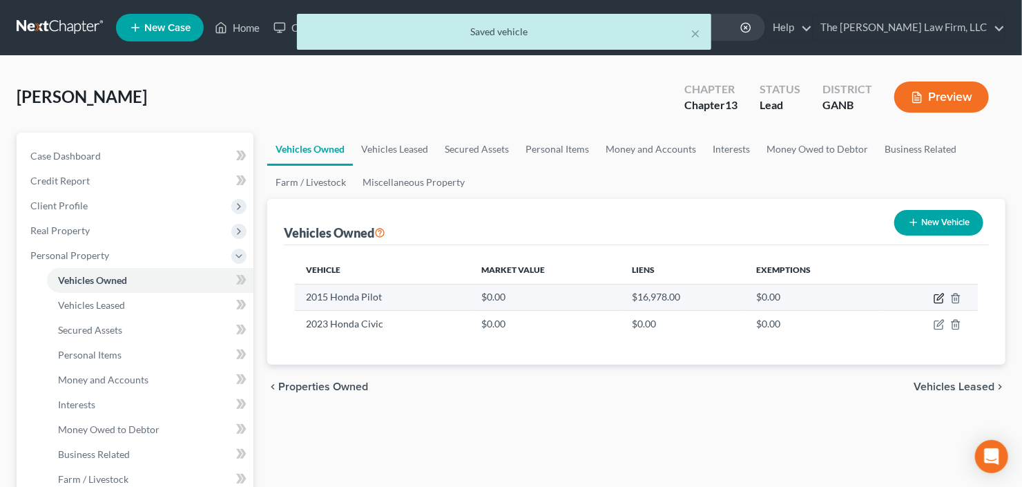
click at [939, 299] on icon "button" at bounding box center [939, 298] width 11 height 11
select select "0"
select select "11"
select select "0"
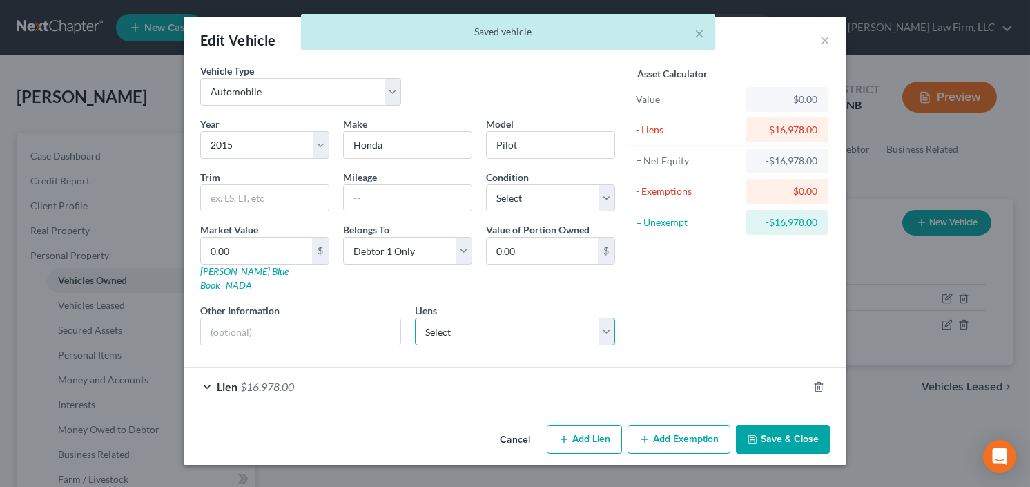
click at [524, 318] on select "Select Data Mortgage Inc - $11,732.00 Cap One Auto - $8,006.00 Regional Finance…" at bounding box center [515, 332] width 201 height 28
click at [415, 318] on select "Select Data Mortgage Inc - $11,732.00 Cap One Auto - $8,006.00 Regional Finance…" at bounding box center [515, 332] width 201 height 28
click at [798, 425] on button "Save & Close" at bounding box center [783, 439] width 94 height 29
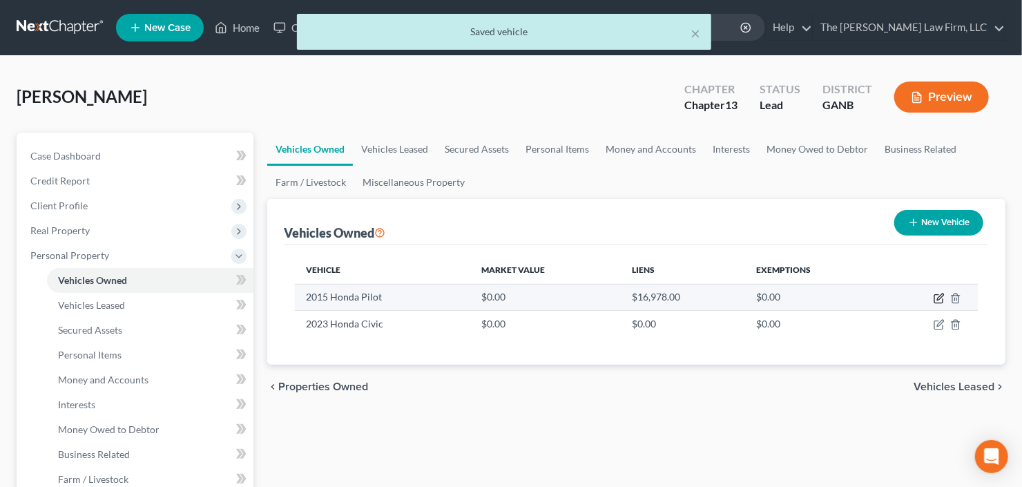
click at [941, 296] on icon "button" at bounding box center [940, 297] width 6 height 6
select select "0"
select select "11"
select select "0"
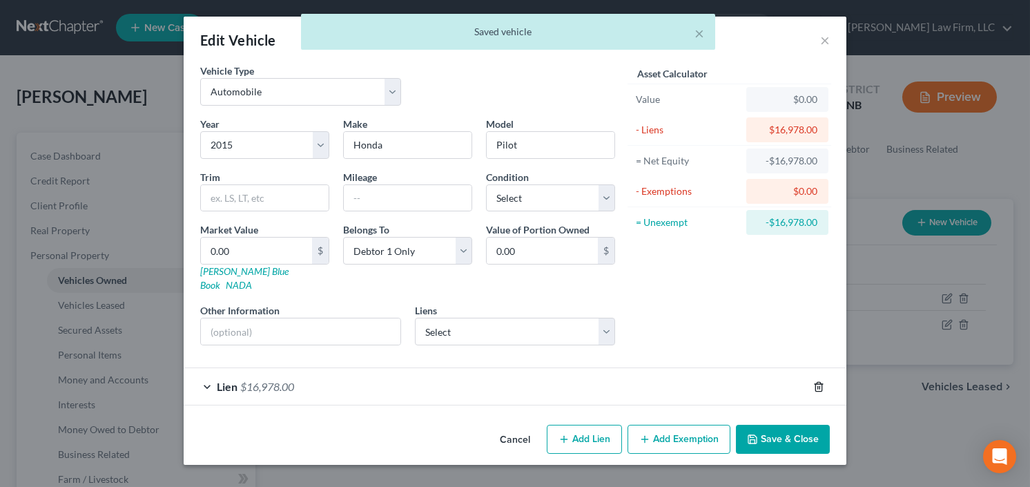
click at [817, 381] on icon "button" at bounding box center [819, 386] width 11 height 11
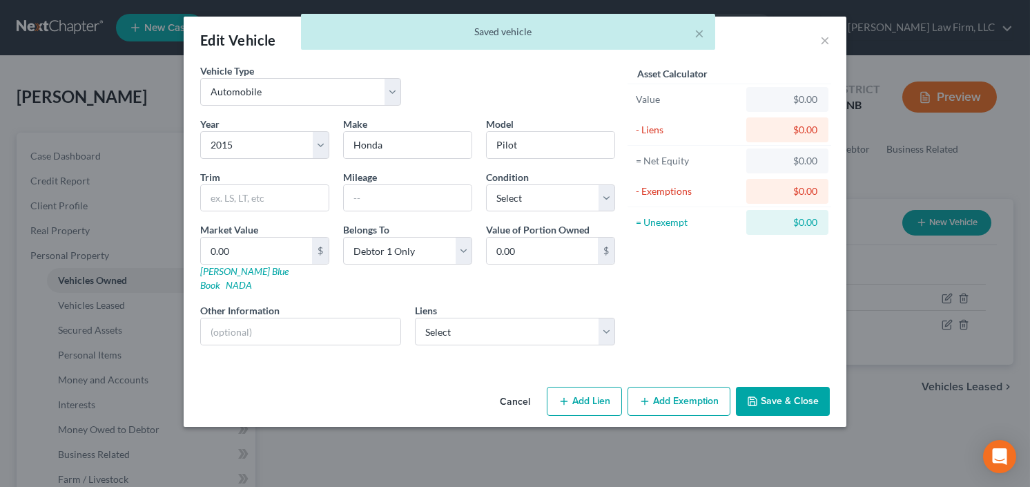
click at [790, 387] on button "Save & Close" at bounding box center [783, 401] width 94 height 29
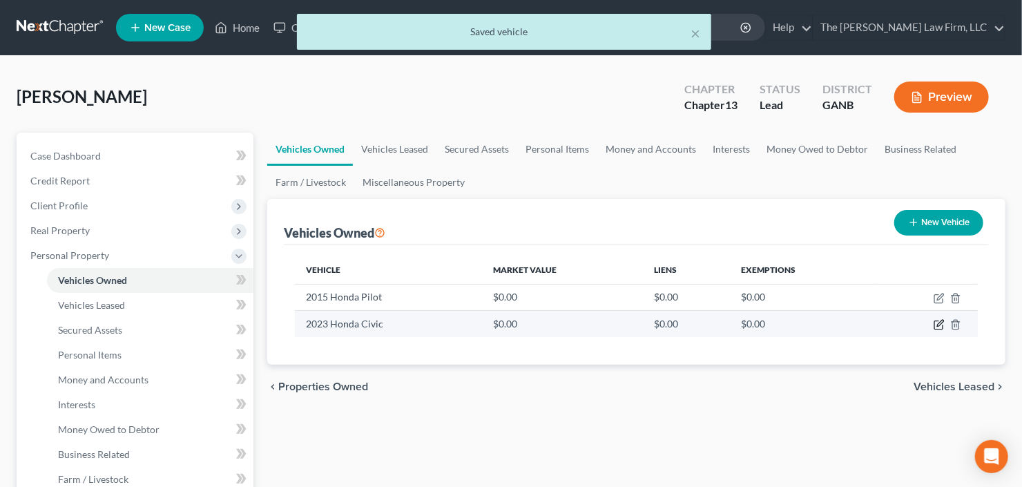
click at [934, 326] on icon "button" at bounding box center [939, 324] width 11 height 11
select select "0"
select select "3"
select select "0"
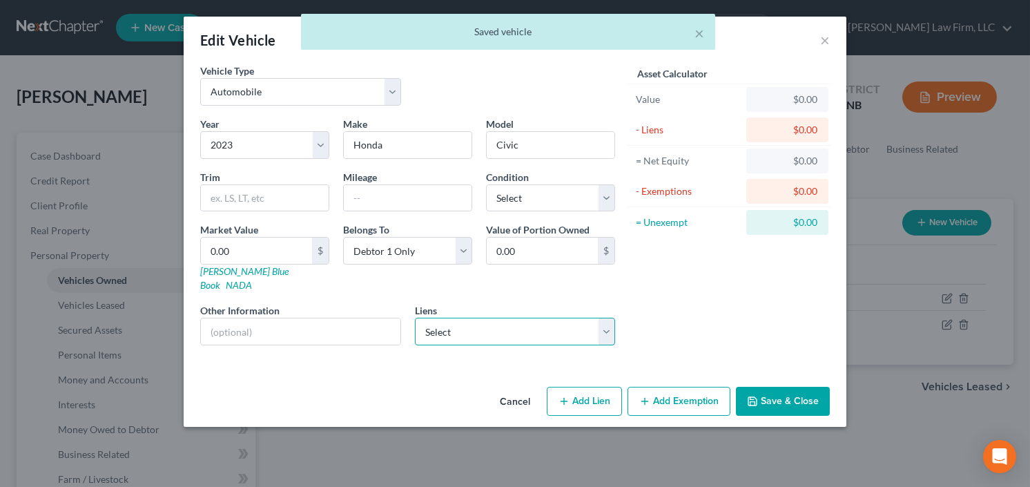
click at [489, 318] on select "Select Cap One Auto - $16,978.00 Data Mortgage Inc - $11,732.00 Cap One Auto - …" at bounding box center [515, 332] width 201 height 28
select select "0"
click at [415, 318] on select "Select Cap One Auto - $16,978.00 Data Mortgage Inc - $11,732.00 Cap One Auto - …" at bounding box center [515, 332] width 201 height 28
select select
select select "45"
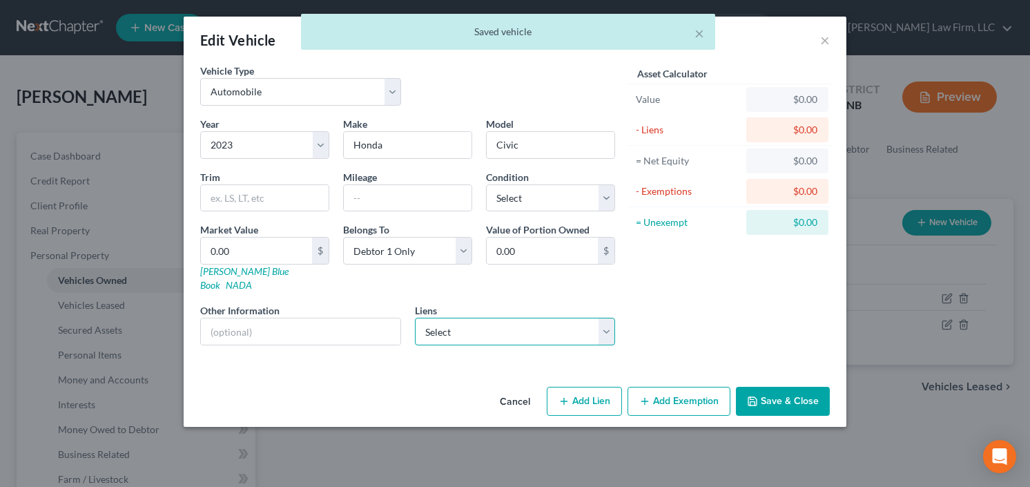
select select "0"
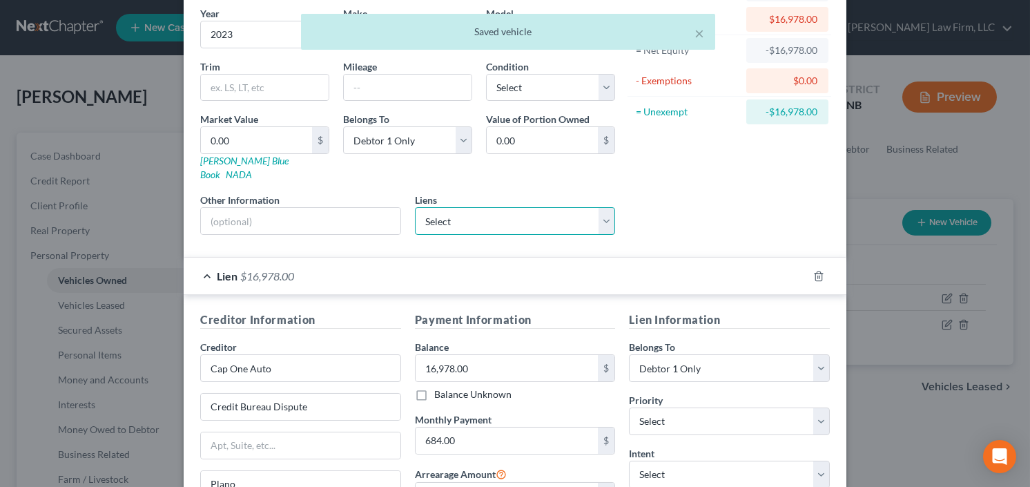
scroll to position [221, 0]
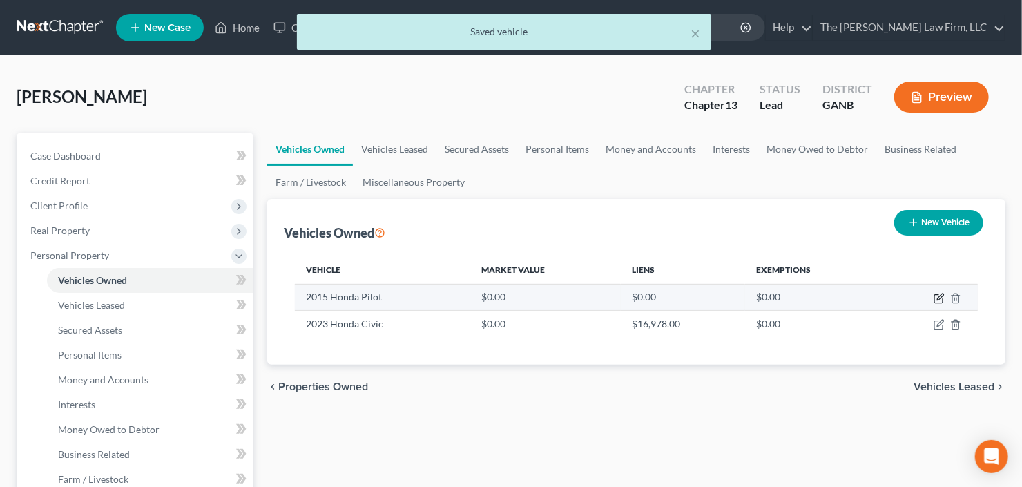
click at [938, 296] on icon "button" at bounding box center [940, 297] width 6 height 6
select select "0"
select select "11"
select select "0"
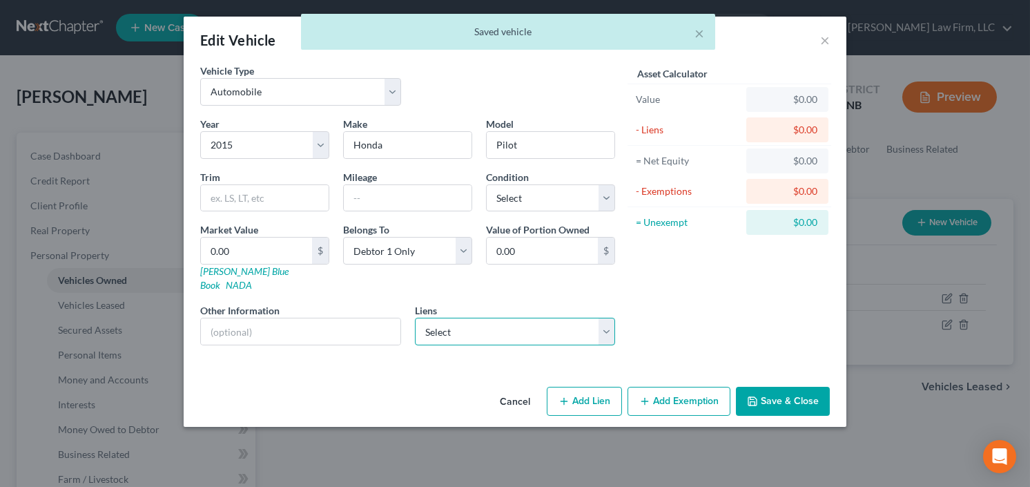
click at [490, 318] on select "Select Data Mortgage Inc - $11,732.00 Cap One Auto - $8,006.00 Regional Finance…" at bounding box center [515, 332] width 201 height 28
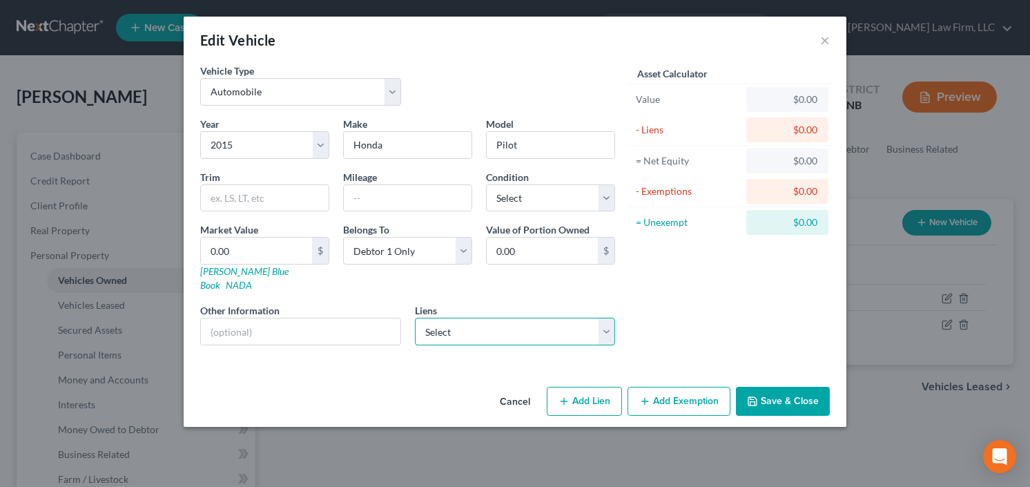
select select "1"
click at [415, 318] on select "Select Data Mortgage Inc - $11,732.00 Cap One Auto - $8,006.00 Regional Finance…" at bounding box center [515, 332] width 201 height 28
select select
select select "45"
select select "0"
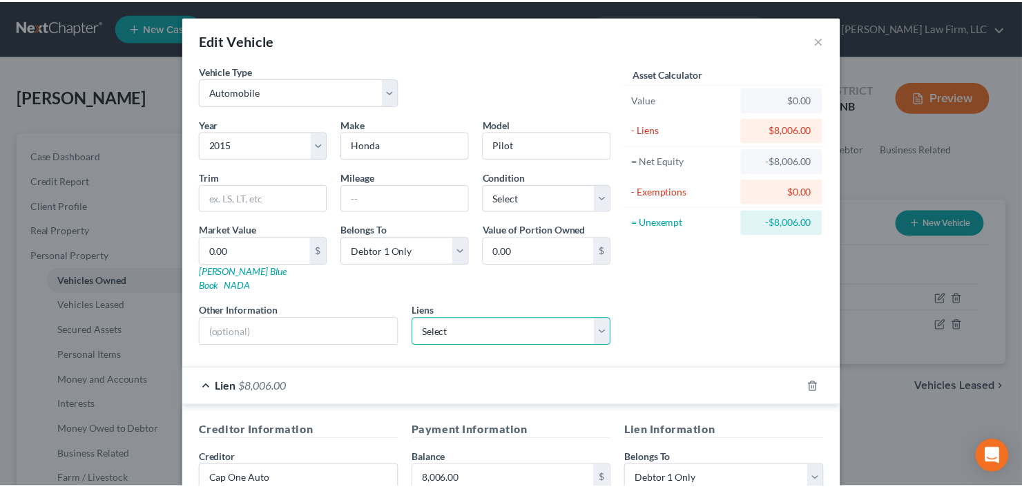
scroll to position [265, 0]
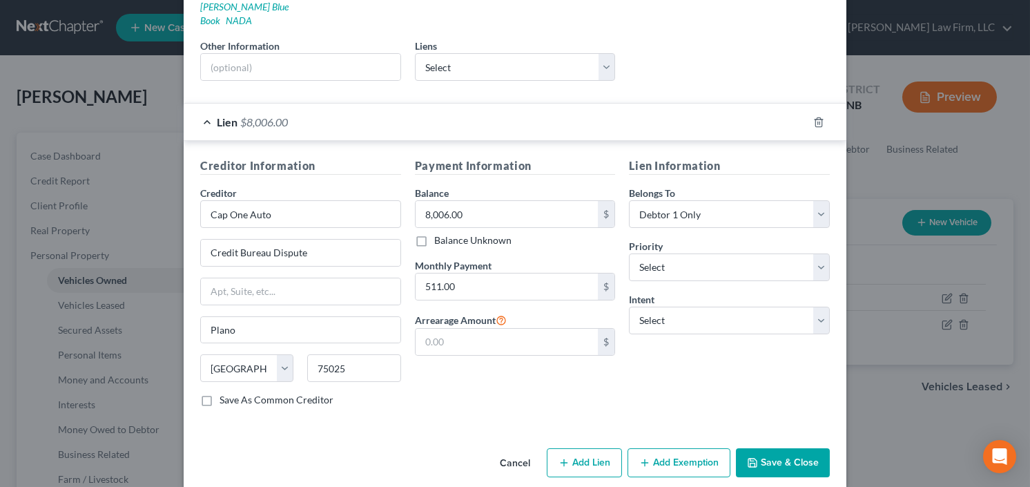
click at [771, 448] on button "Save & Close" at bounding box center [783, 462] width 94 height 29
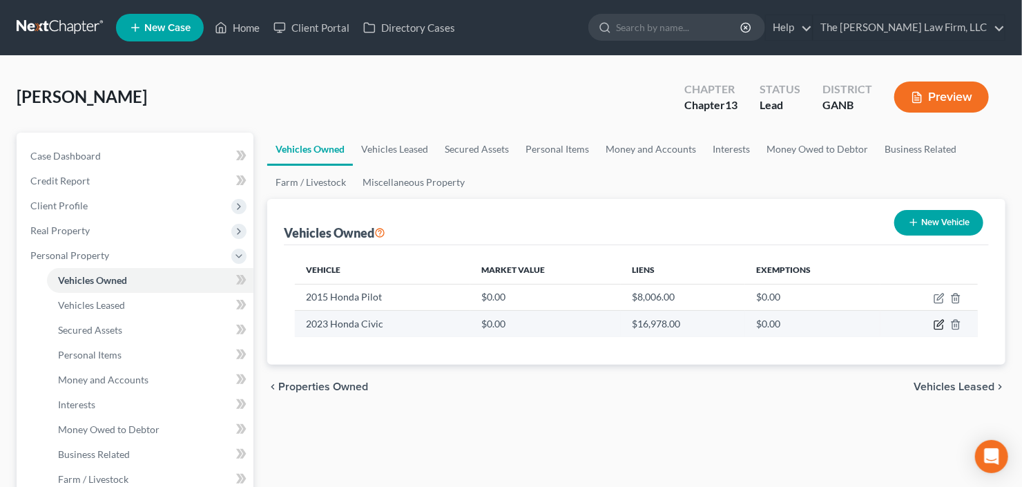
click at [939, 321] on icon "button" at bounding box center [938, 325] width 8 height 8
select select "0"
select select "3"
select select "0"
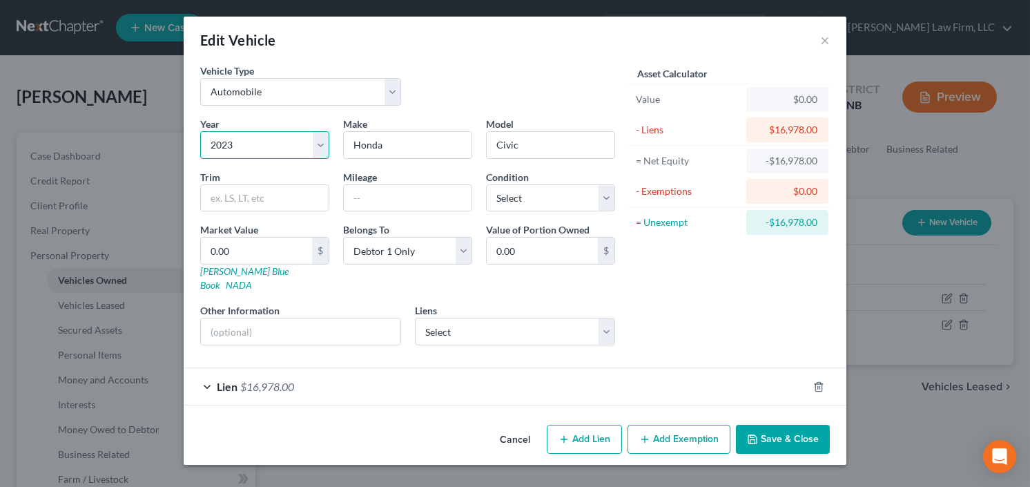
click at [266, 142] on select "Select 2026 2025 2024 2023 2022 2021 2020 2019 2018 2017 2016 2015 2014 2013 20…" at bounding box center [264, 145] width 129 height 28
select select "4"
click at [200, 131] on select "Select 2026 2025 2024 2023 2022 2021 2020 2019 2018 2017 2016 2015 2014 2013 20…" at bounding box center [264, 145] width 129 height 28
click at [804, 425] on button "Save & Close" at bounding box center [783, 439] width 94 height 29
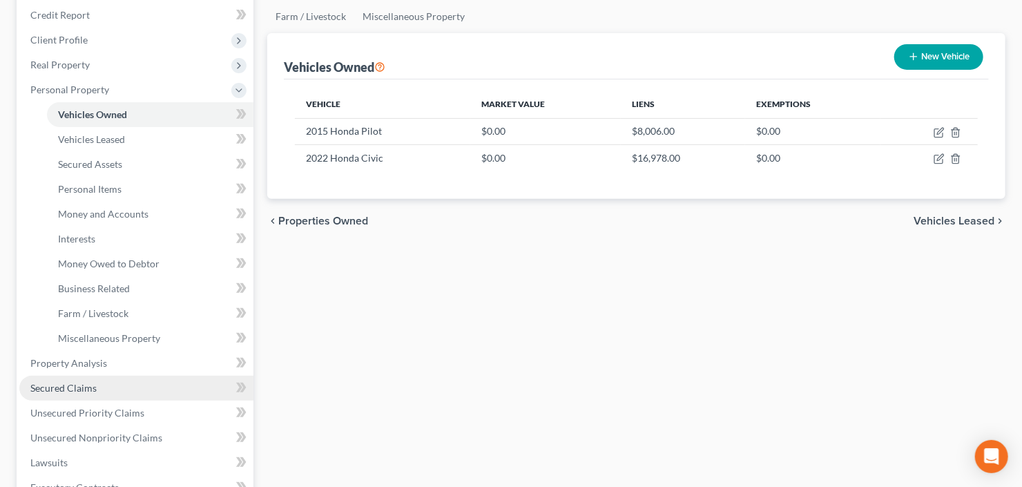
click at [86, 389] on span "Secured Claims" at bounding box center [63, 388] width 66 height 12
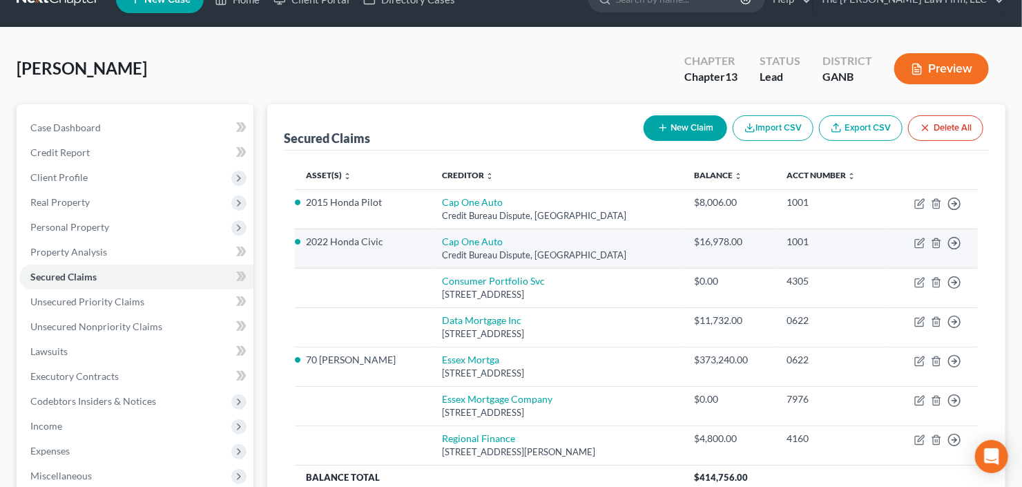
scroll to position [55, 0]
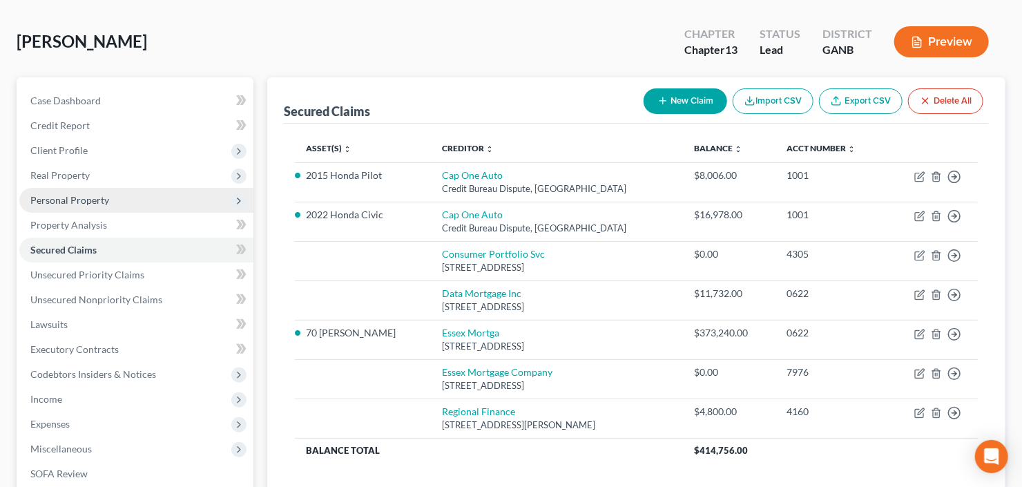
click at [144, 207] on span "Personal Property" at bounding box center [136, 200] width 234 height 25
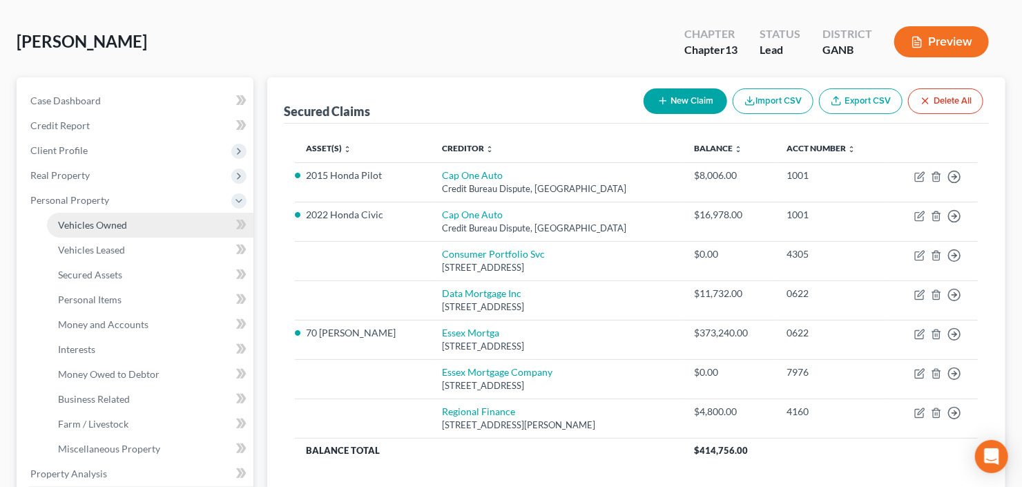
drag, startPoint x: 141, startPoint y: 226, endPoint x: 216, endPoint y: 241, distance: 76.8
click at [141, 225] on link "Vehicles Owned" at bounding box center [150, 225] width 206 height 25
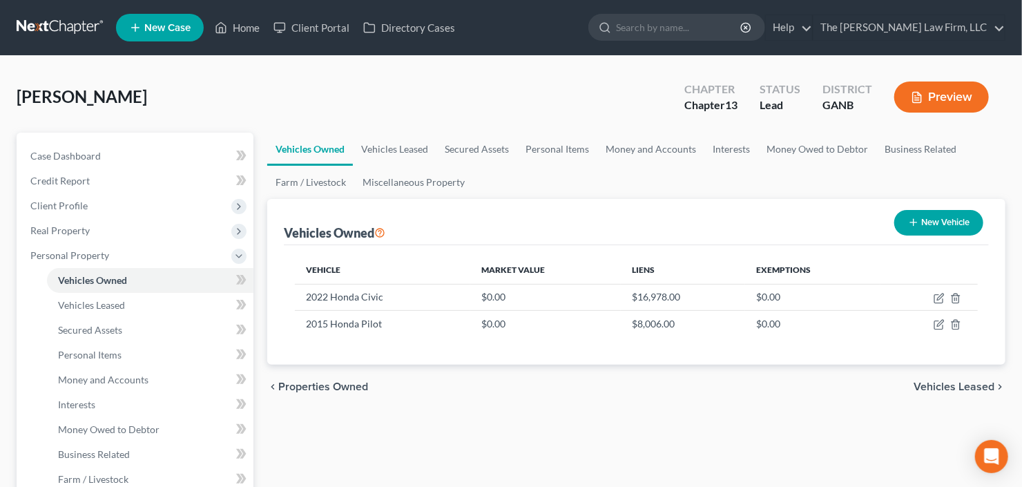
click at [920, 229] on button "New Vehicle" at bounding box center [938, 223] width 89 height 26
select select "0"
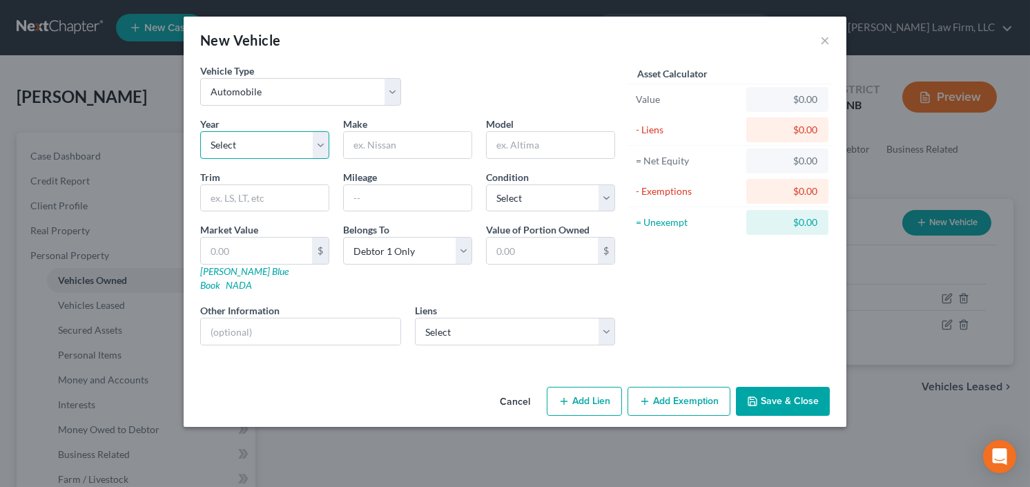
click at [214, 149] on select "Select 2026 2025 2024 2023 2022 2021 2020 2019 2018 2017 2016 2015 2014 2013 20…" at bounding box center [264, 145] width 129 height 28
select select "23"
click at [200, 131] on select "Select 2026 2025 2024 2023 2022 2021 2020 2019 2018 2017 2016 2015 2014 2013 20…" at bounding box center [264, 145] width 129 height 28
click at [418, 153] on input "text" at bounding box center [408, 145] width 128 height 26
type input "Honda"
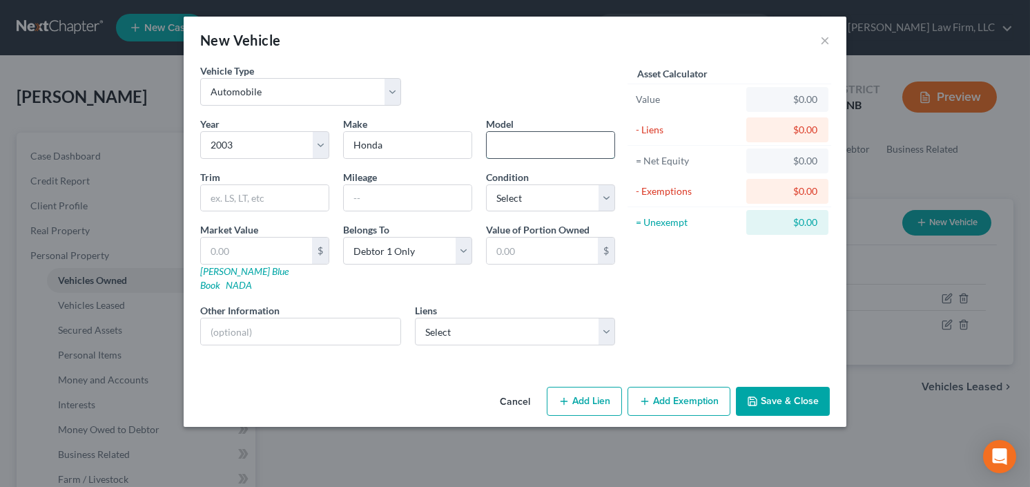
click at [520, 142] on input "text" at bounding box center [551, 145] width 128 height 26
type input "Accord"
click at [770, 387] on button "Save & Close" at bounding box center [783, 401] width 94 height 29
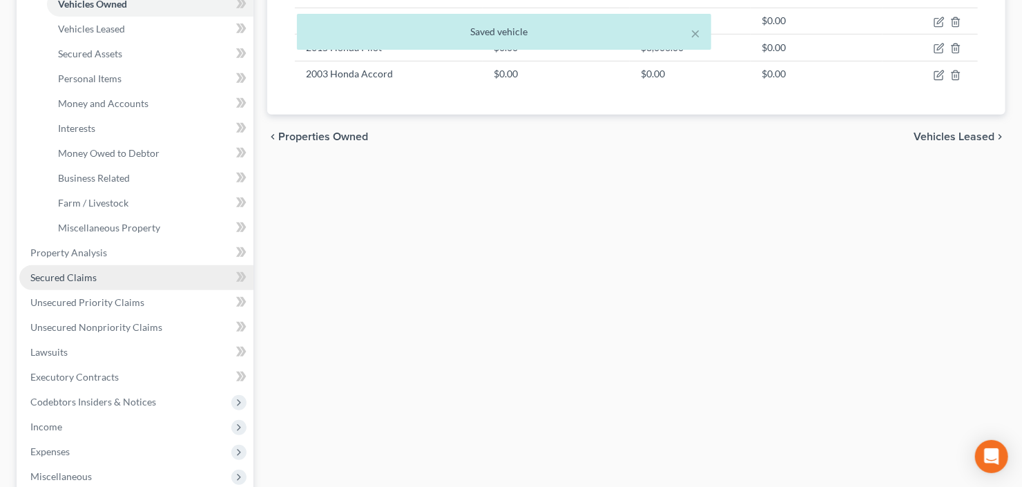
click at [84, 282] on span "Secured Claims" at bounding box center [63, 277] width 66 height 12
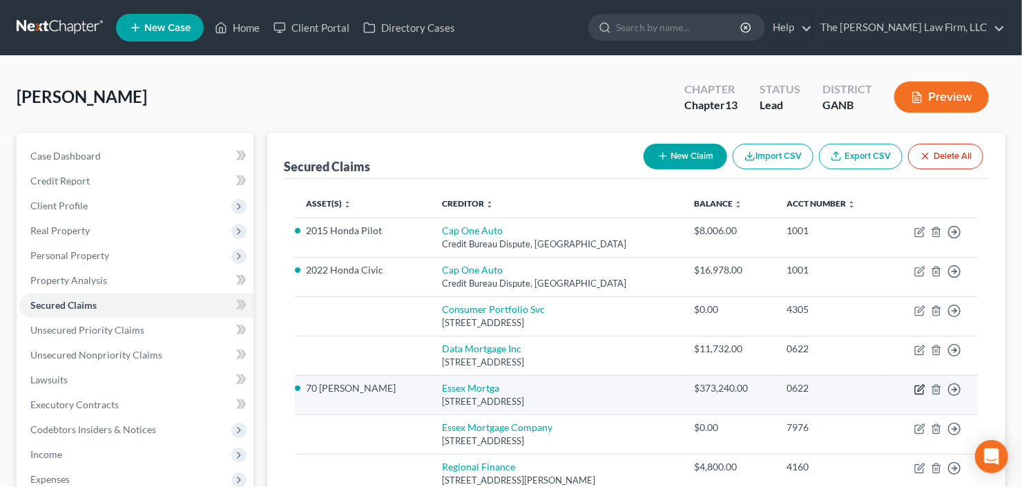
click at [916, 385] on icon "button" at bounding box center [919, 389] width 11 height 11
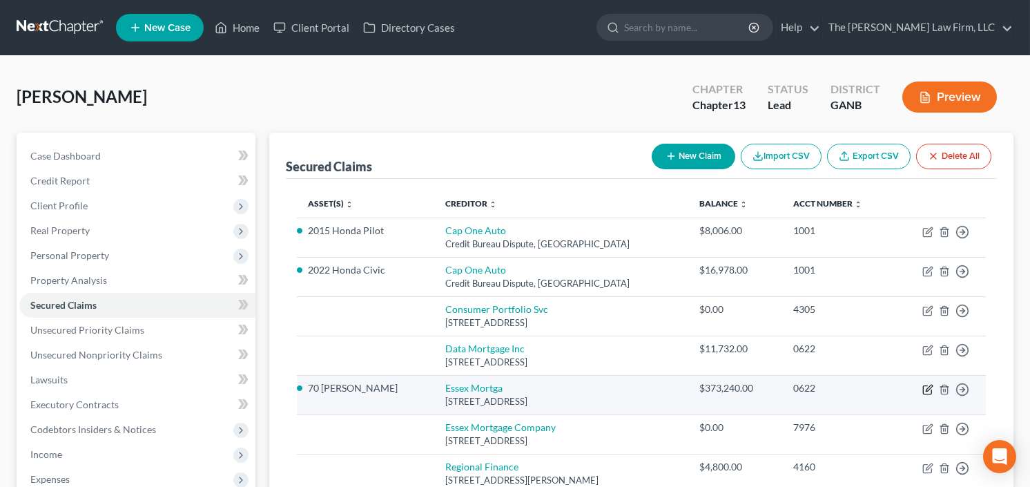
select select "9"
select select "2"
select select "0"
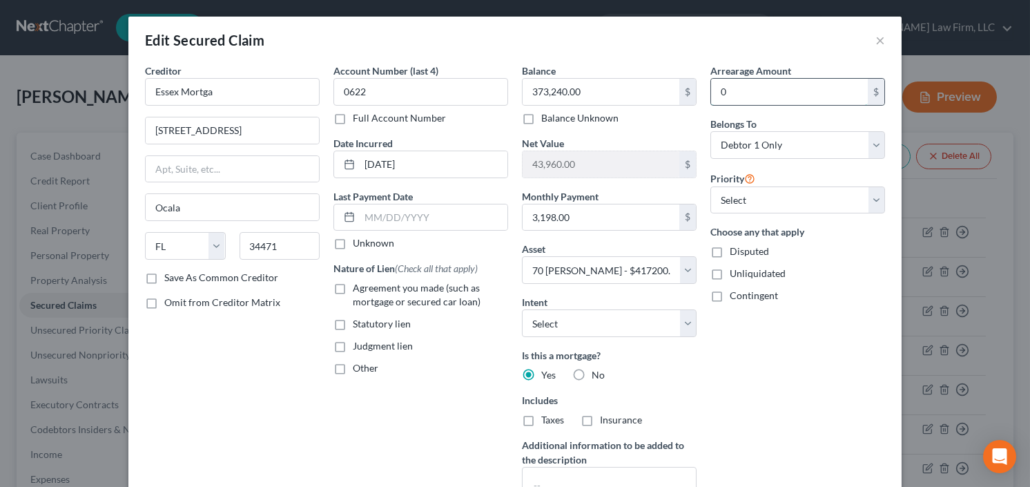
drag, startPoint x: 715, startPoint y: 97, endPoint x: 725, endPoint y: 93, distance: 10.3
click at [715, 97] on input "0" at bounding box center [789, 92] width 157 height 26
type input "20,000.00"
click at [353, 285] on label "Agreement you made (such as mortgage or secured car loan)" at bounding box center [430, 295] width 155 height 28
click at [358, 285] on input "Agreement you made (such as mortgage or secured car loan)" at bounding box center [362, 285] width 9 height 9
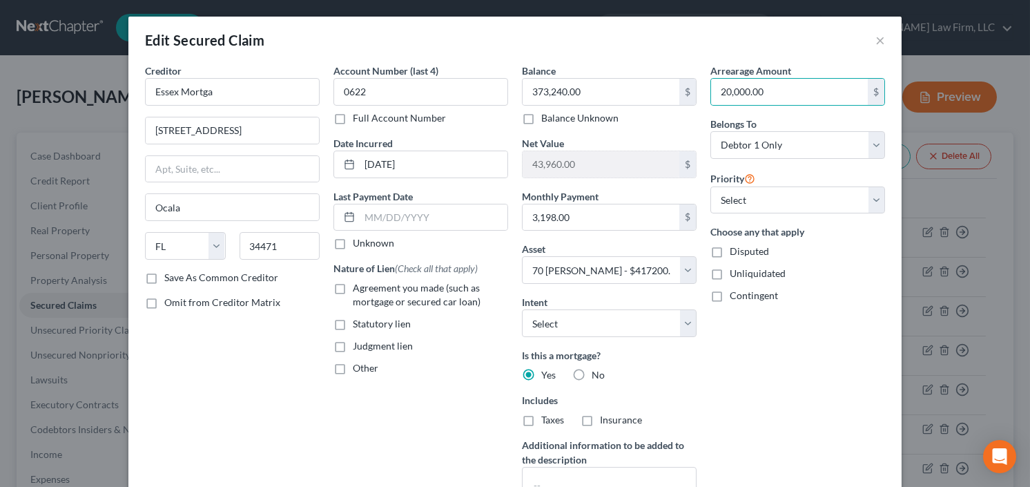
checkbox input "true"
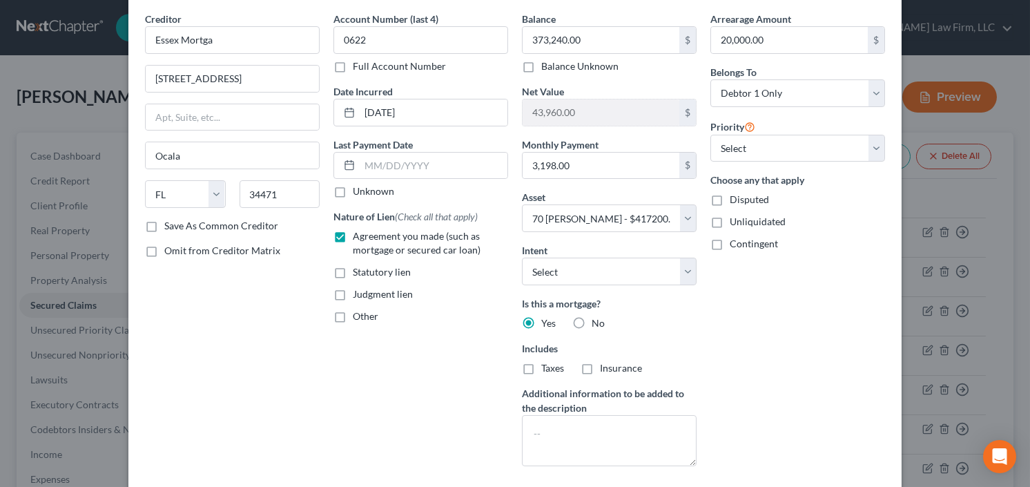
scroll to position [110, 0]
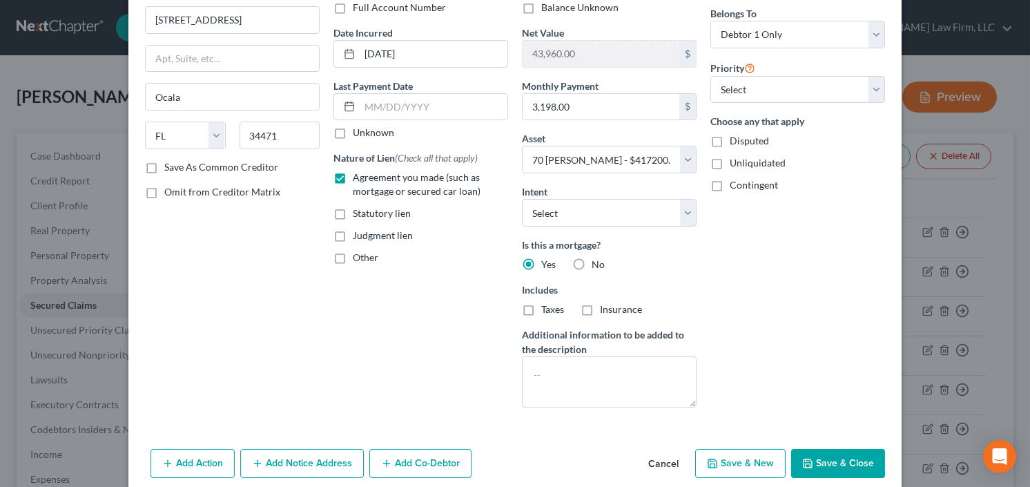
click at [838, 456] on button "Save & Close" at bounding box center [838, 463] width 94 height 29
select select
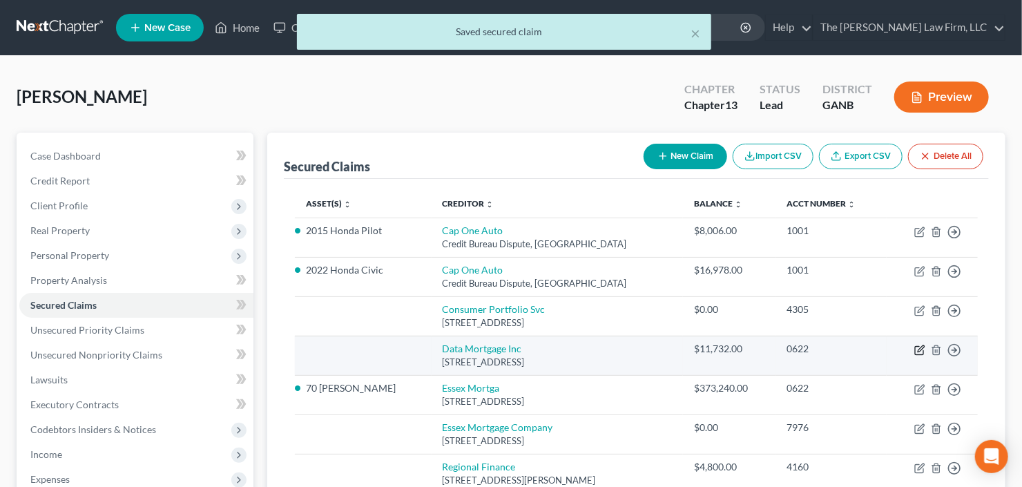
click at [917, 345] on icon "button" at bounding box center [919, 350] width 11 height 11
select select "4"
select select "0"
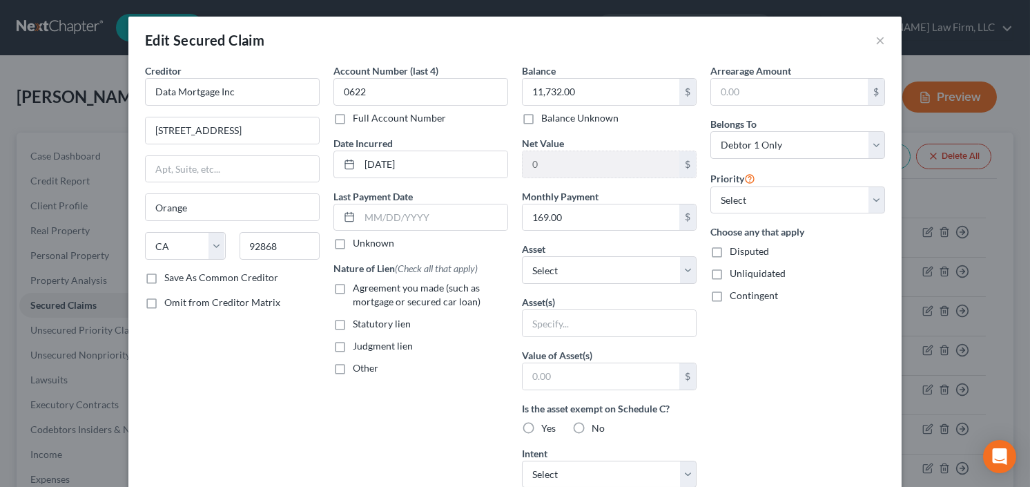
click at [318, 292] on div "Creditor * Data Mortgage Inc 2200 Sw Orangewood Ave Orange State AL AK AR AZ CA…" at bounding box center [232, 372] width 189 height 616
click at [353, 290] on label "Agreement you made (such as mortgage or secured car loan)" at bounding box center [430, 295] width 155 height 28
click at [358, 290] on input "Agreement you made (such as mortgage or secured car loan)" at bounding box center [362, 285] width 9 height 9
checkbox input "true"
click at [639, 261] on select "Select Other Multiple Assets 70 Alison Trl - $417200.0 2022 Honda Civic - $0.0 …" at bounding box center [609, 270] width 175 height 28
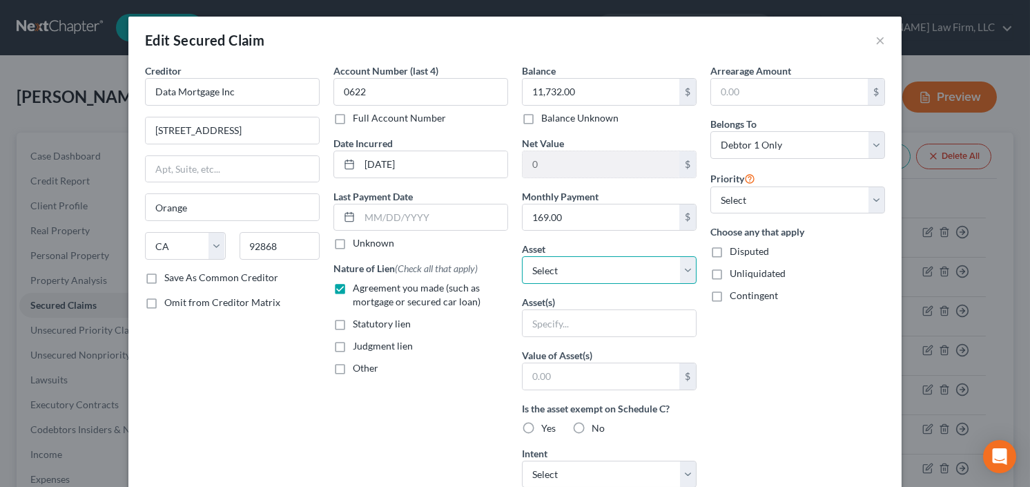
select select "2"
click at [522, 256] on select "Select Other Multiple Assets 70 Alison Trl - $417200.0 2022 Honda Civic - $0.0 …" at bounding box center [609, 270] width 175 height 28
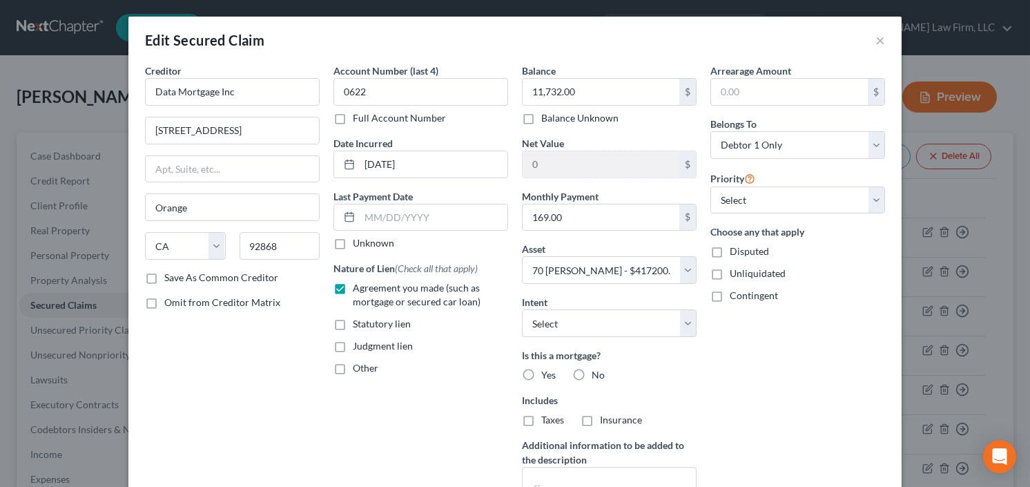
click at [541, 369] on label "Yes" at bounding box center [548, 375] width 15 height 14
click at [547, 369] on input "Yes" at bounding box center [551, 372] width 9 height 9
radio input "true"
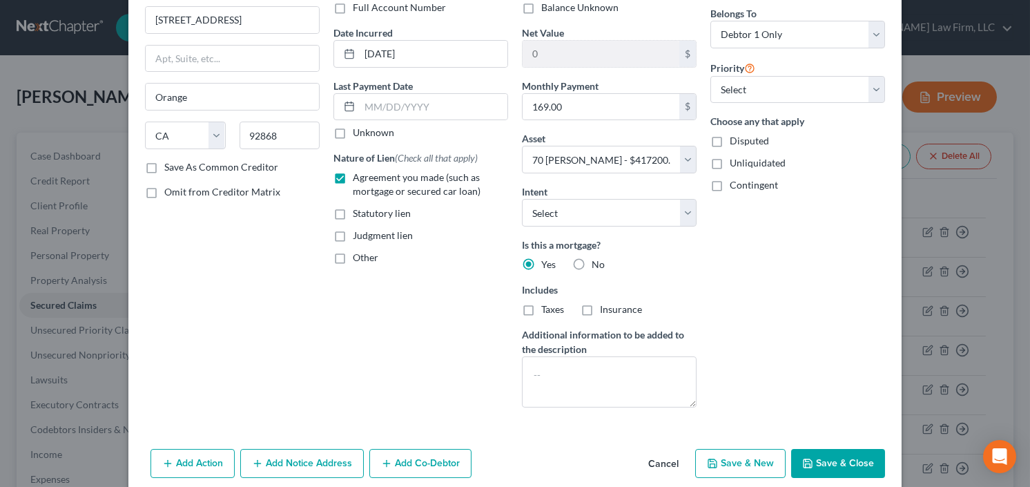
scroll to position [0, 0]
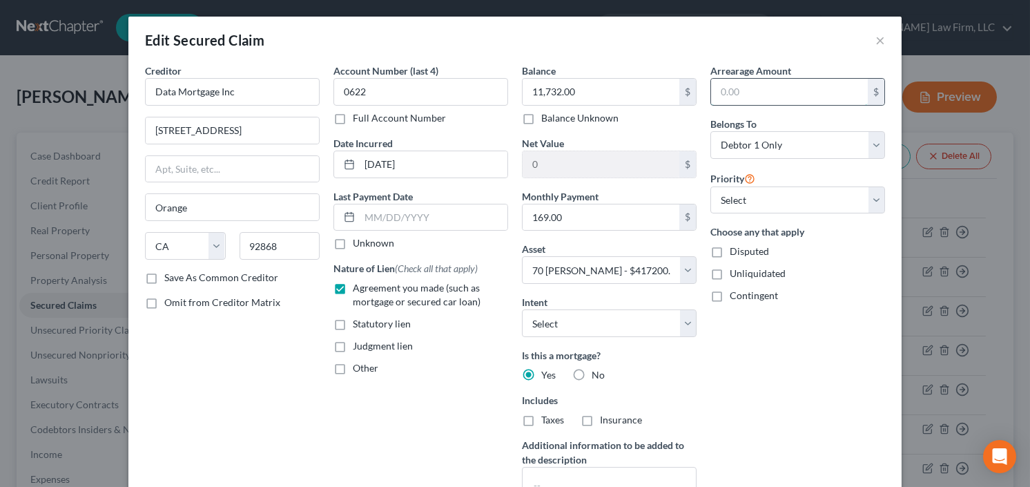
click at [734, 88] on input "text" at bounding box center [789, 92] width 157 height 26
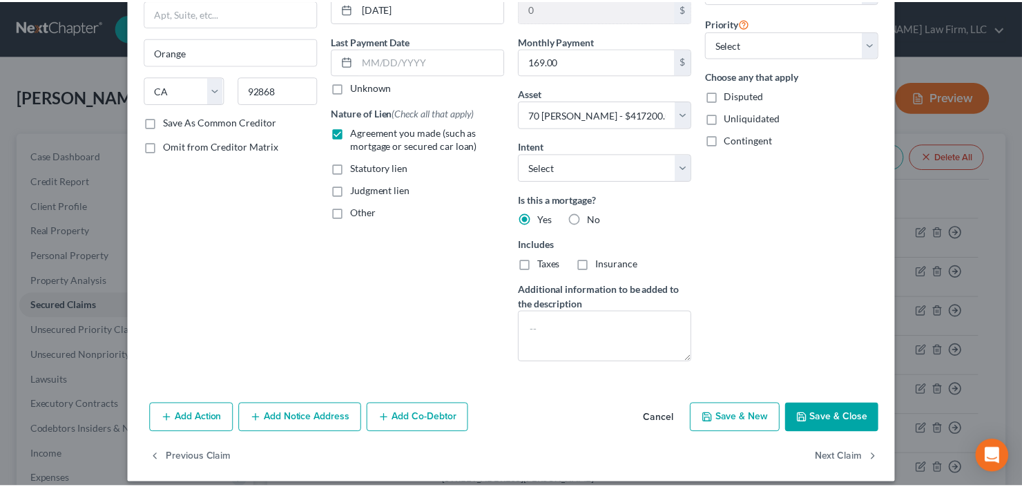
scroll to position [166, 0]
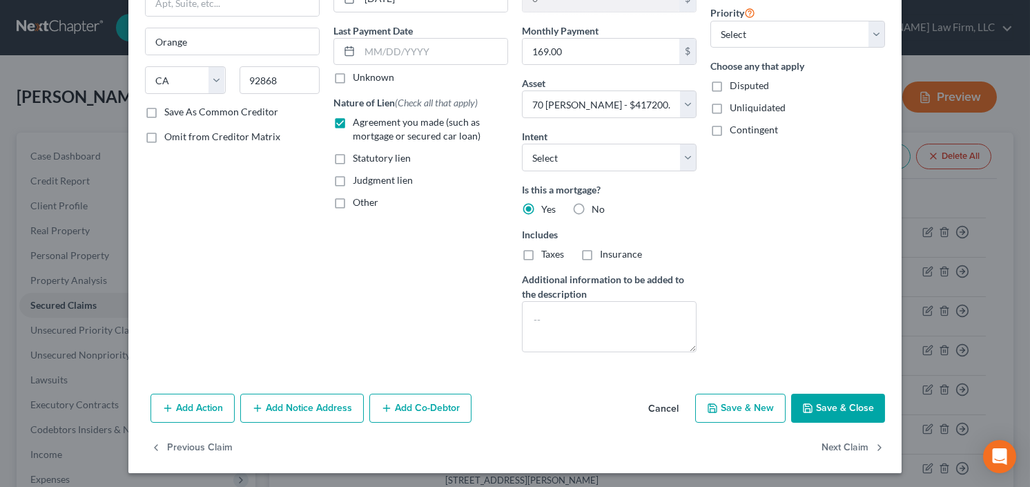
type input "2,000.00"
click at [821, 405] on button "Save & Close" at bounding box center [838, 408] width 94 height 29
select select
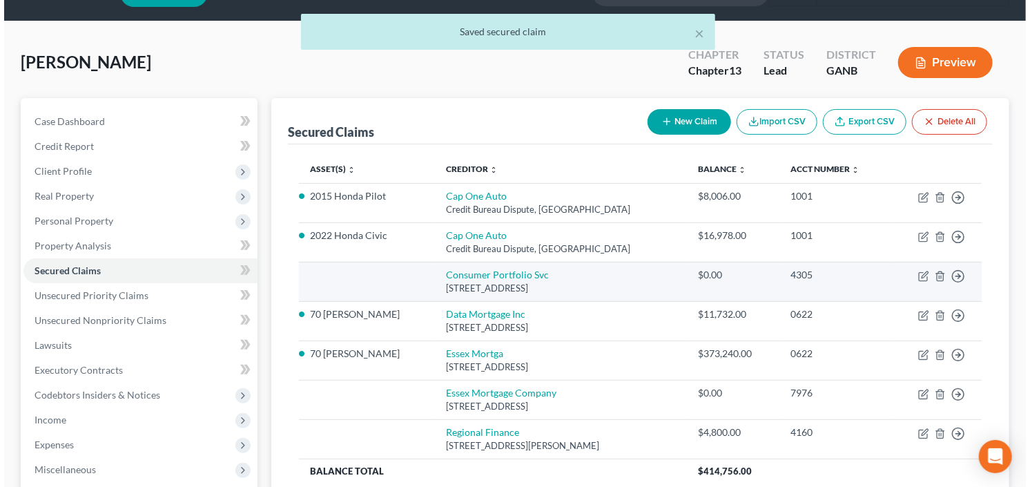
scroll to position [110, 0]
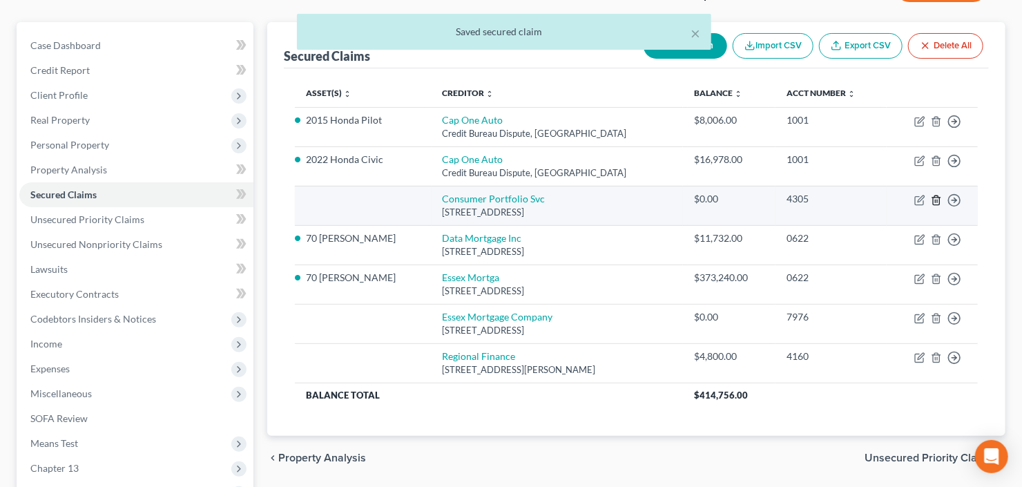
click at [932, 201] on icon "button" at bounding box center [936, 200] width 11 height 11
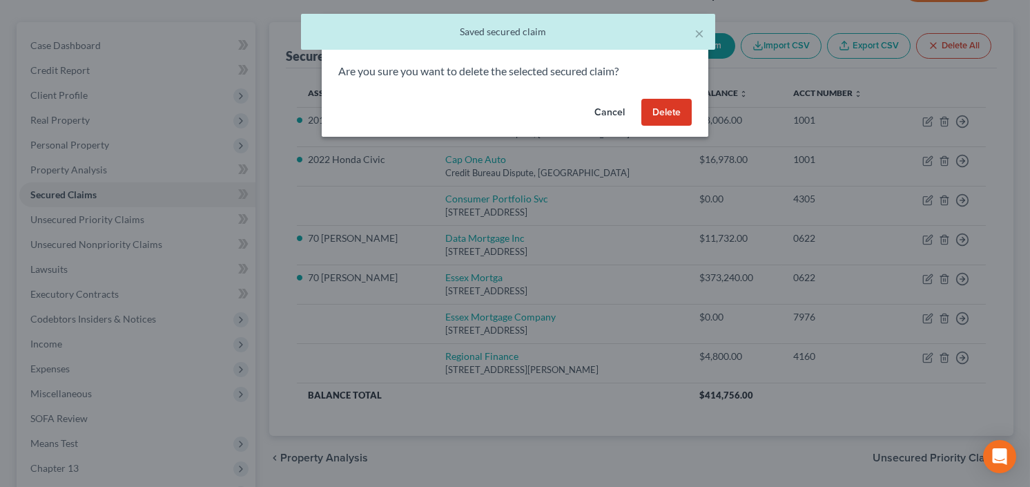
click at [657, 108] on button "Delete" at bounding box center [667, 113] width 50 height 28
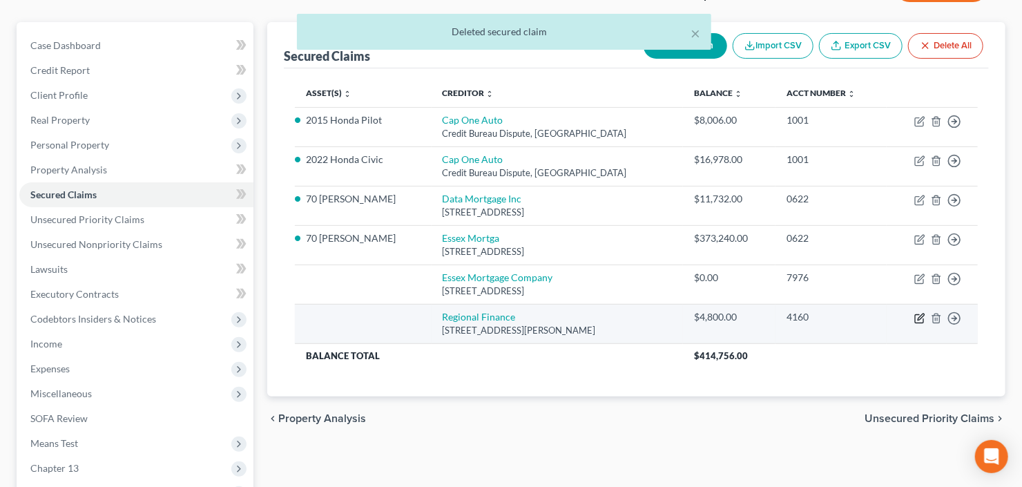
click at [917, 318] on icon "button" at bounding box center [919, 318] width 11 height 11
select select "42"
select select "0"
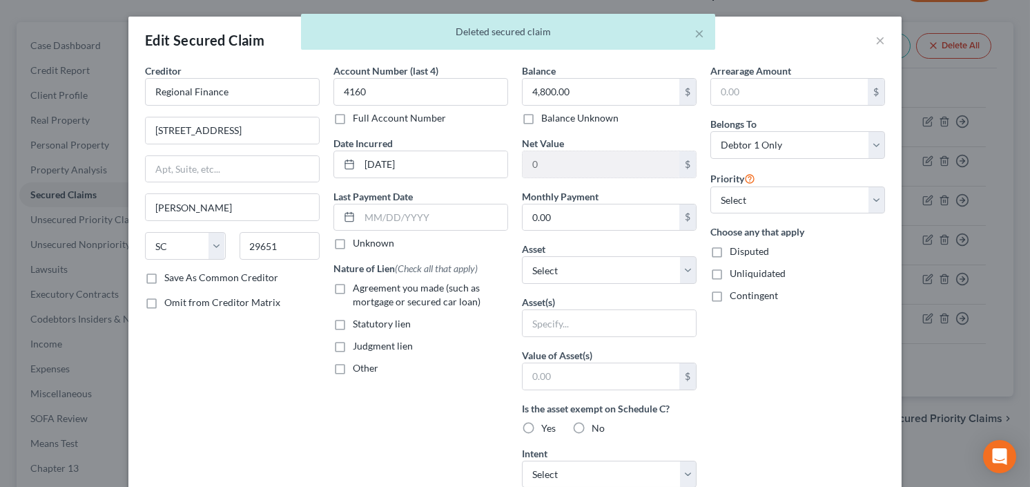
click at [353, 287] on label "Agreement you made (such as mortgage or secured car loan)" at bounding box center [430, 295] width 155 height 28
click at [358, 287] on input "Agreement you made (such as mortgage or secured car loan)" at bounding box center [362, 285] width 9 height 9
checkbox input "true"
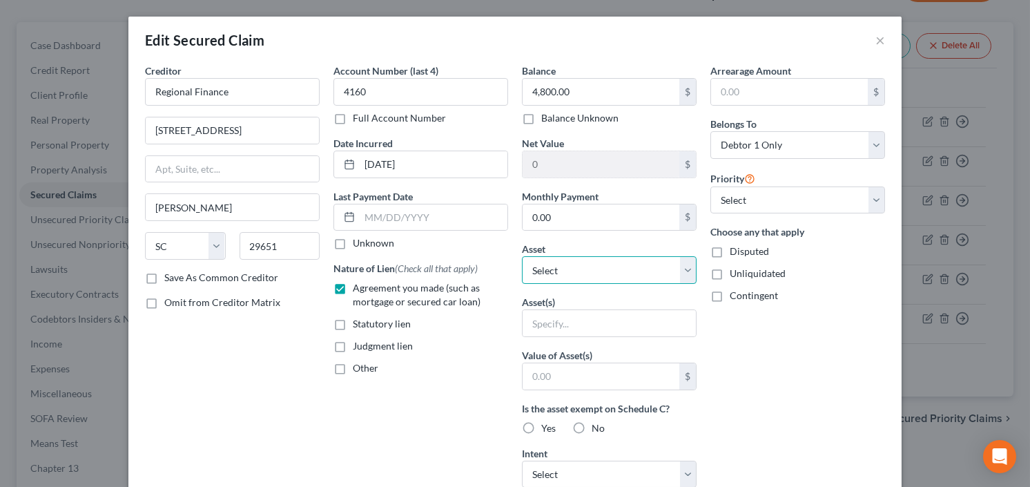
click at [619, 267] on select "Select Other Multiple Assets 70 Alison Trl - $417200.0 2022 Honda Civic - $0.0 …" at bounding box center [609, 270] width 175 height 28
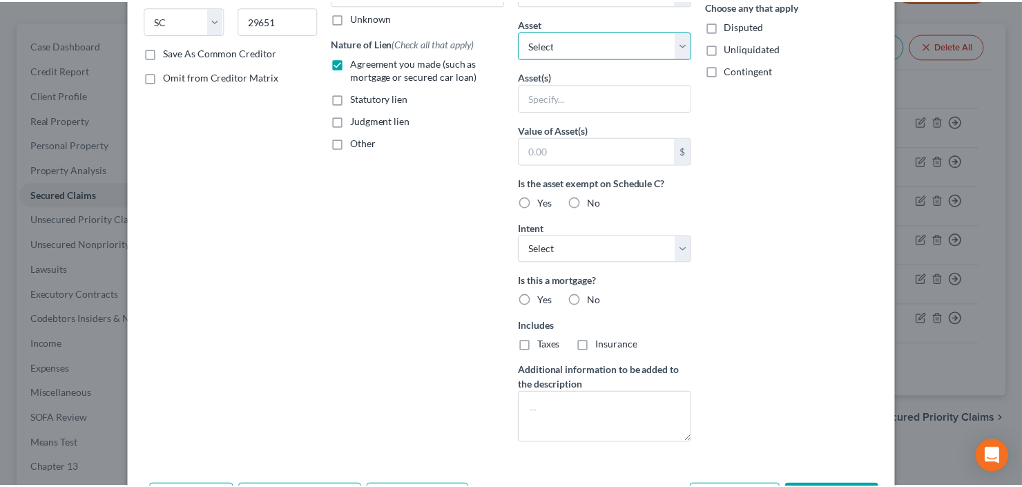
scroll to position [317, 0]
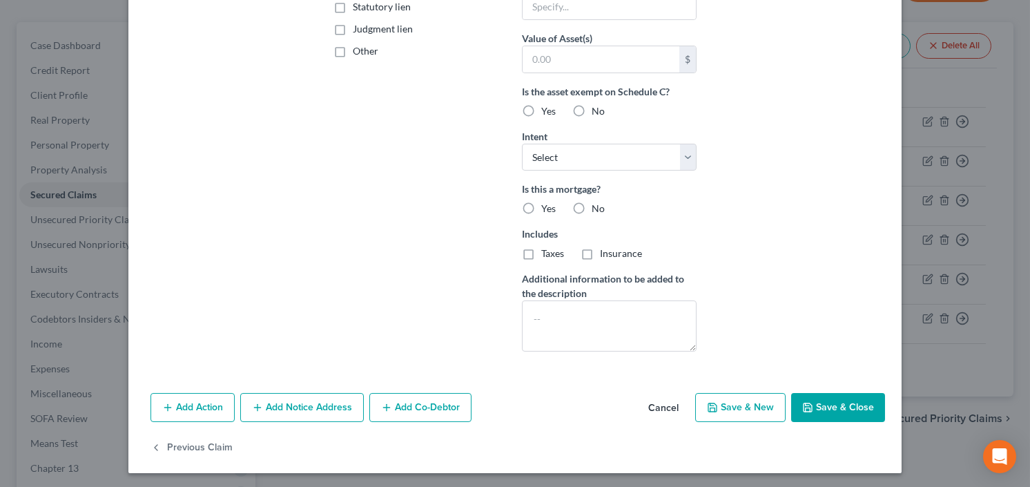
click at [664, 405] on button "Cancel" at bounding box center [663, 408] width 52 height 28
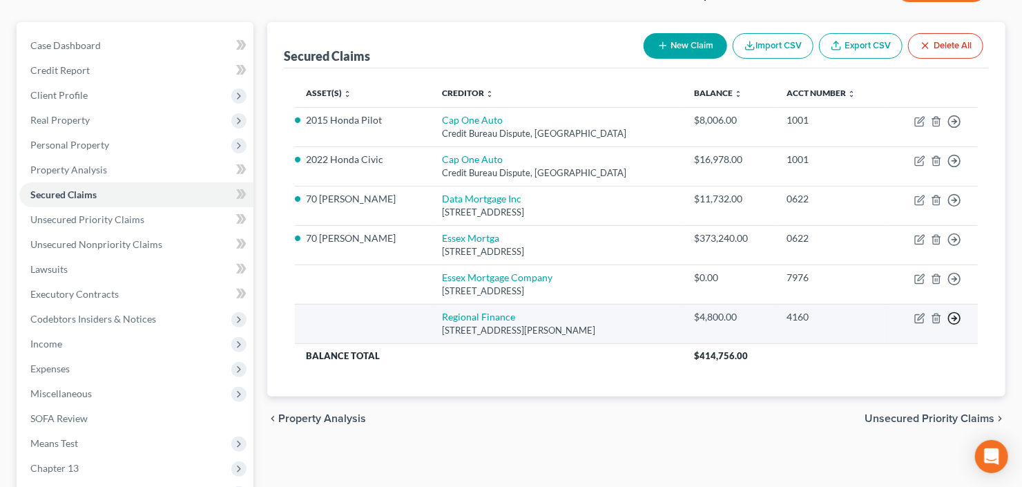
click at [951, 128] on icon "button" at bounding box center [955, 122] width 14 height 14
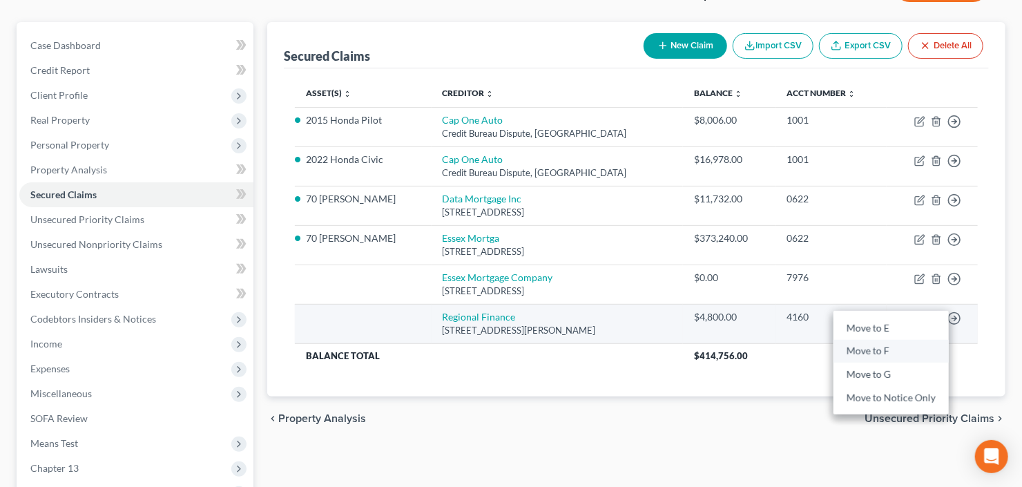
click at [864, 349] on link "Move to F" at bounding box center [891, 351] width 115 height 23
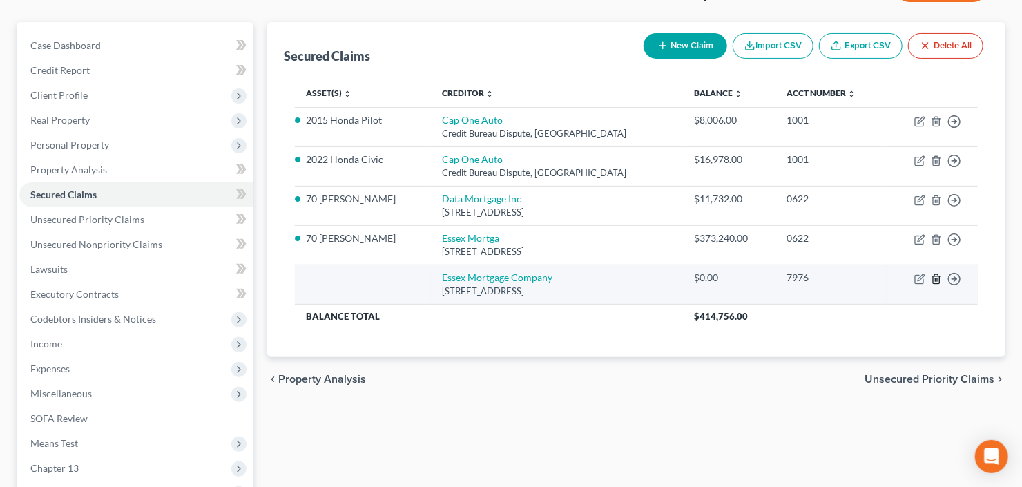
click at [932, 280] on icon "button" at bounding box center [936, 278] width 11 height 11
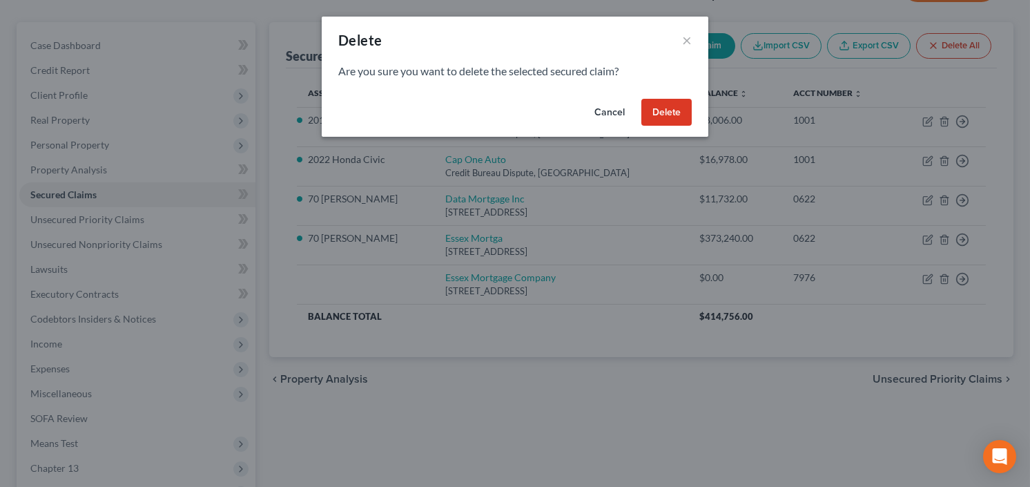
click at [666, 109] on button "Delete" at bounding box center [667, 113] width 50 height 28
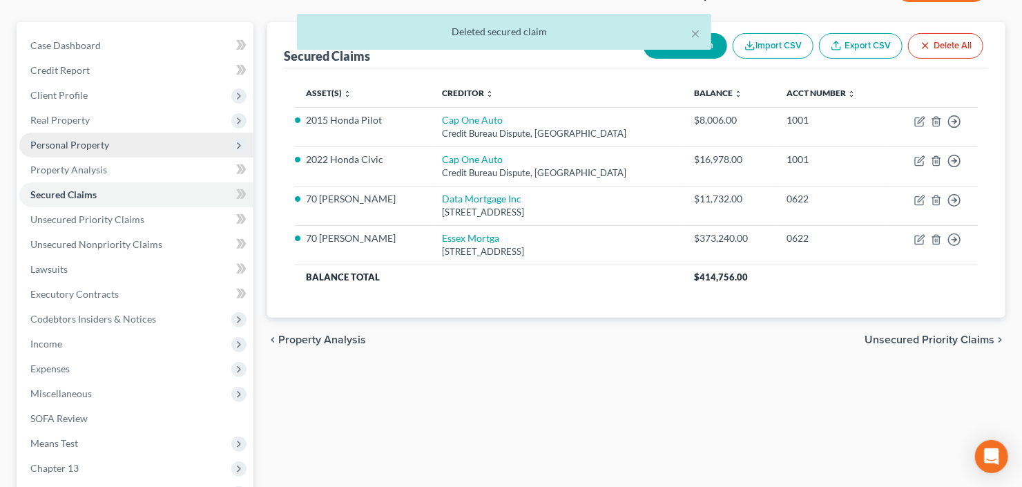
click at [124, 149] on span "Personal Property" at bounding box center [136, 145] width 234 height 25
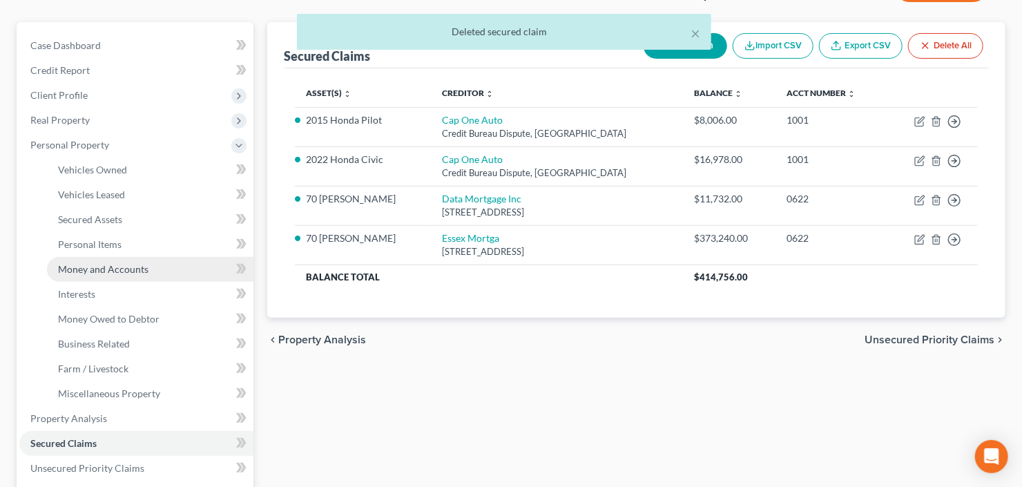
click at [135, 267] on span "Money and Accounts" at bounding box center [103, 269] width 90 height 12
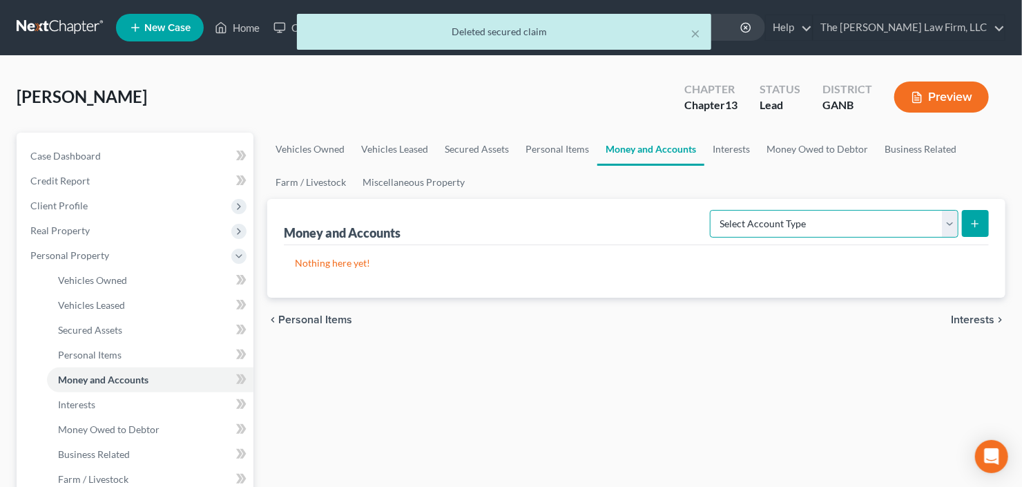
click at [852, 222] on select "Select Account Type Brokerage Cash on Hand Certificates of Deposit Checking Acc…" at bounding box center [834, 224] width 249 height 28
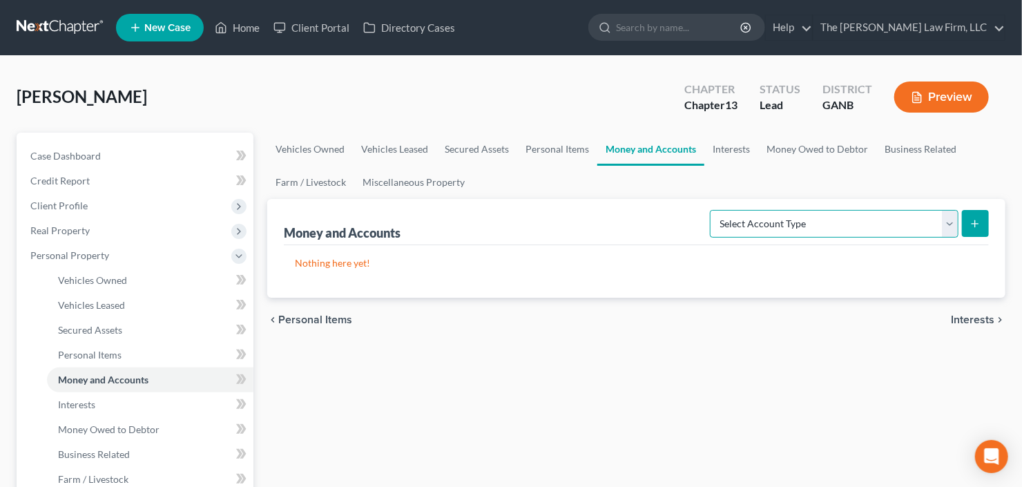
select select "checking"
click at [713, 210] on select "Select Account Type Brokerage Cash on Hand Certificates of Deposit Checking Acc…" at bounding box center [834, 224] width 249 height 28
click at [972, 222] on icon "submit" at bounding box center [975, 223] width 11 height 11
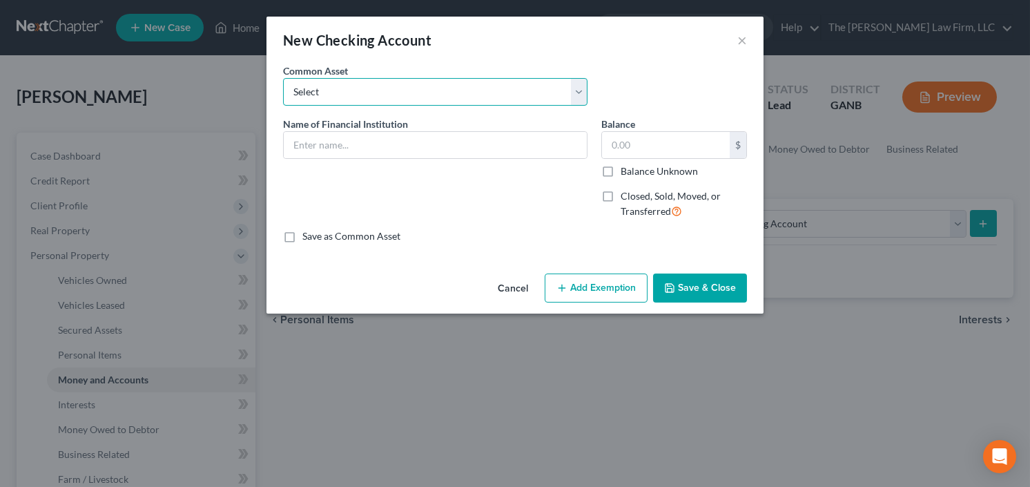
click at [348, 91] on select "Select PNC Credit Union of Georgia Discover Bank Atlanta Postal Credit Union Am…" at bounding box center [435, 92] width 305 height 28
select select "16"
click at [283, 78] on select "Select PNC Credit Union of Georgia Discover Bank Atlanta Postal Credit Union Am…" at bounding box center [435, 92] width 305 height 28
type input "Bank of America"
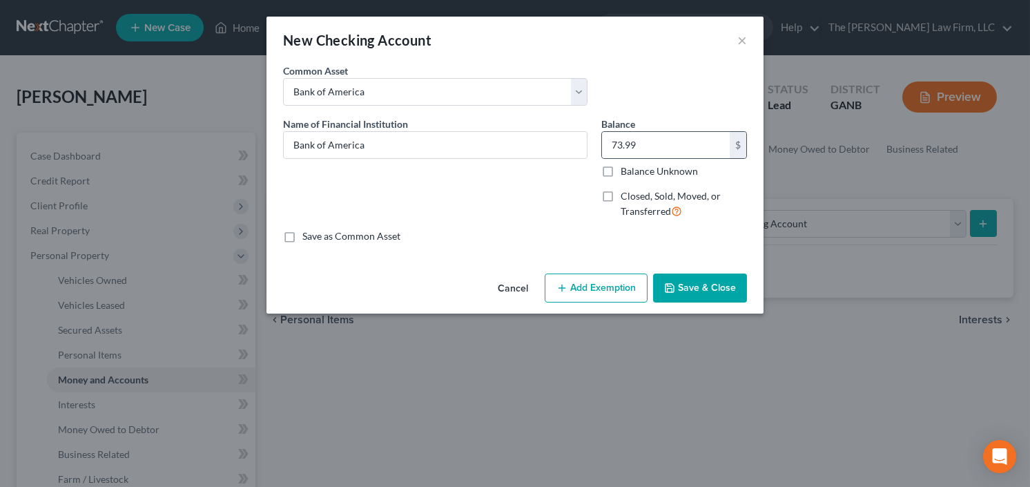
click at [644, 157] on div "73.99 $" at bounding box center [675, 145] width 146 height 28
click at [653, 142] on input "73.99" at bounding box center [666, 145] width 128 height 26
type input "3,200.00"
click at [714, 291] on button "Save & Close" at bounding box center [700, 287] width 94 height 29
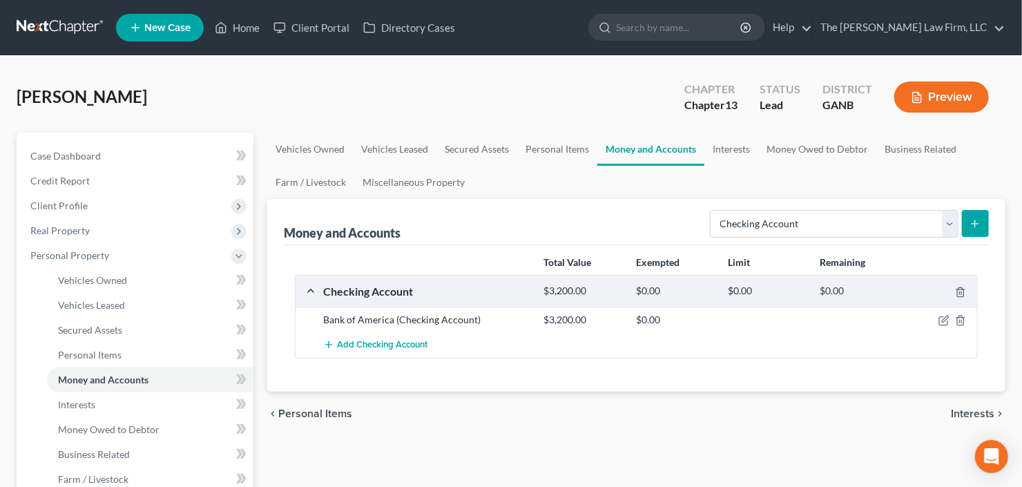
click at [980, 228] on button "submit" at bounding box center [975, 223] width 27 height 27
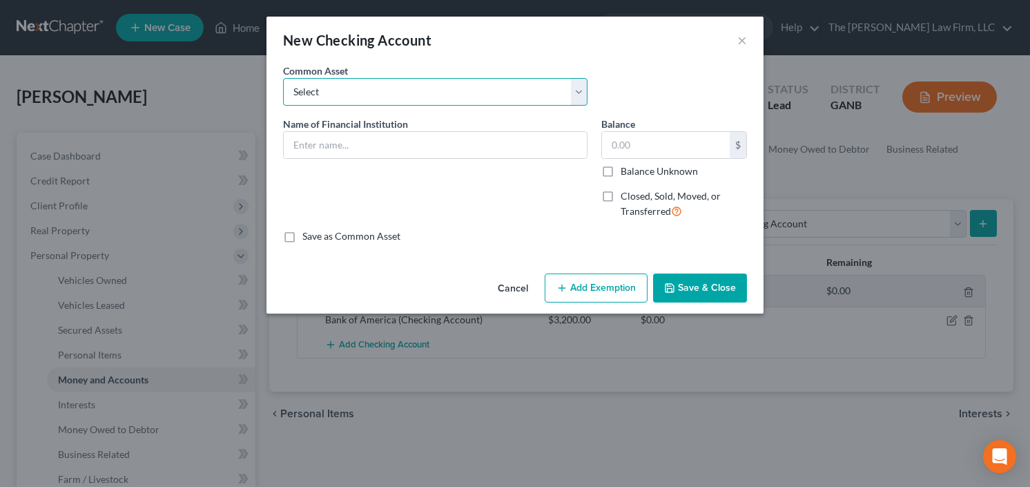
click at [397, 97] on select "Select PNC Credit Union of Georgia Discover Bank Atlanta Postal Credit Union Am…" at bounding box center [435, 92] width 305 height 28
select select "22"
click at [283, 78] on select "Select PNC Credit Union of Georgia Discover Bank Atlanta Postal Credit Union Am…" at bounding box center [435, 92] width 305 height 28
type input "Bank of America"
type input "2,000.00"
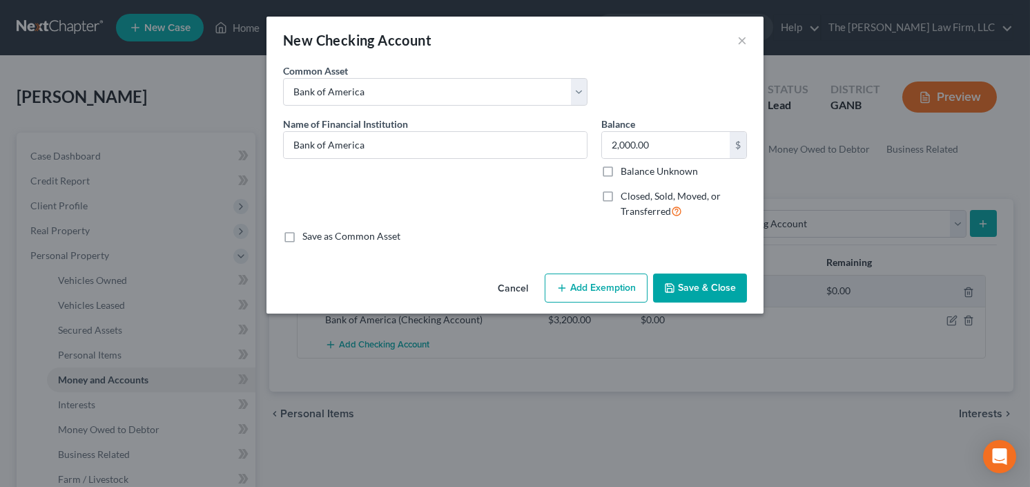
click at [702, 282] on button "Save & Close" at bounding box center [700, 287] width 94 height 29
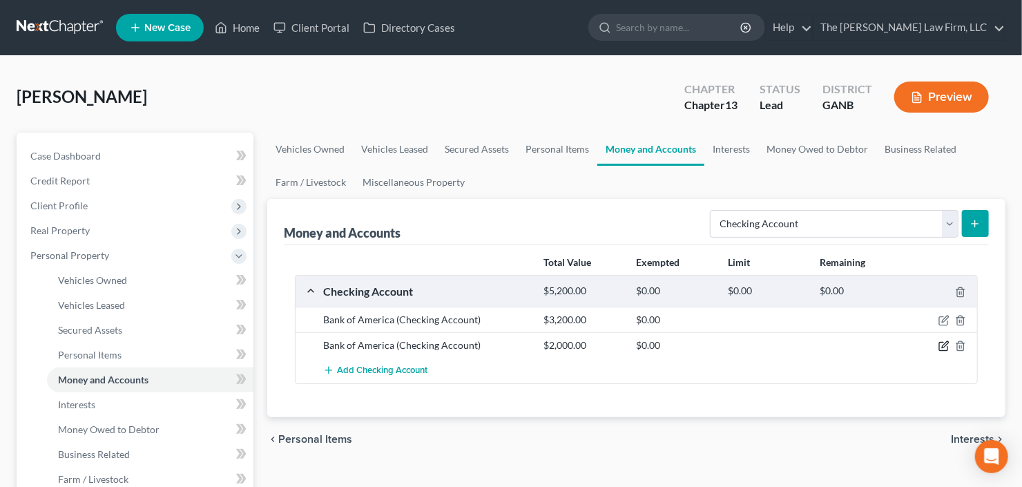
click at [949, 341] on icon "button" at bounding box center [944, 345] width 11 height 11
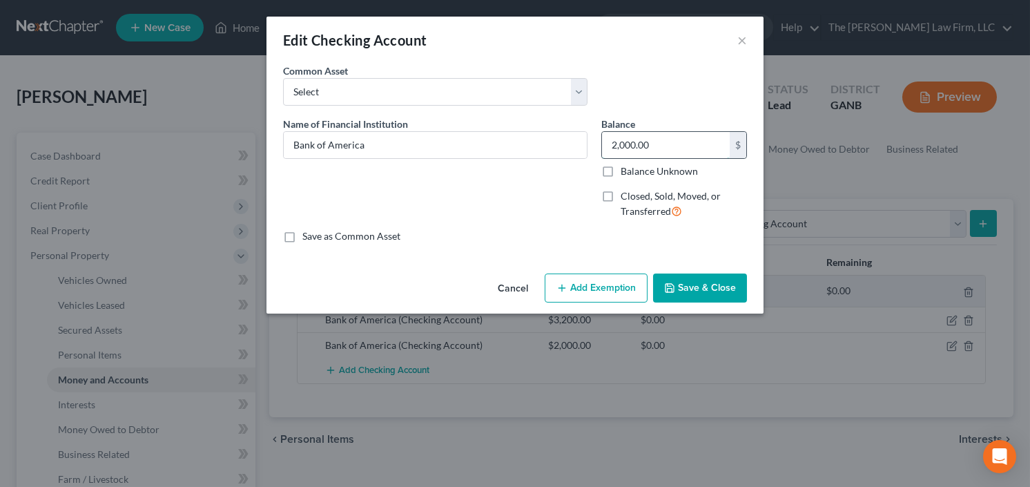
click at [666, 145] on input "2,000.00" at bounding box center [666, 145] width 128 height 26
type input "24.00"
click at [686, 292] on button "Save & Close" at bounding box center [700, 287] width 94 height 29
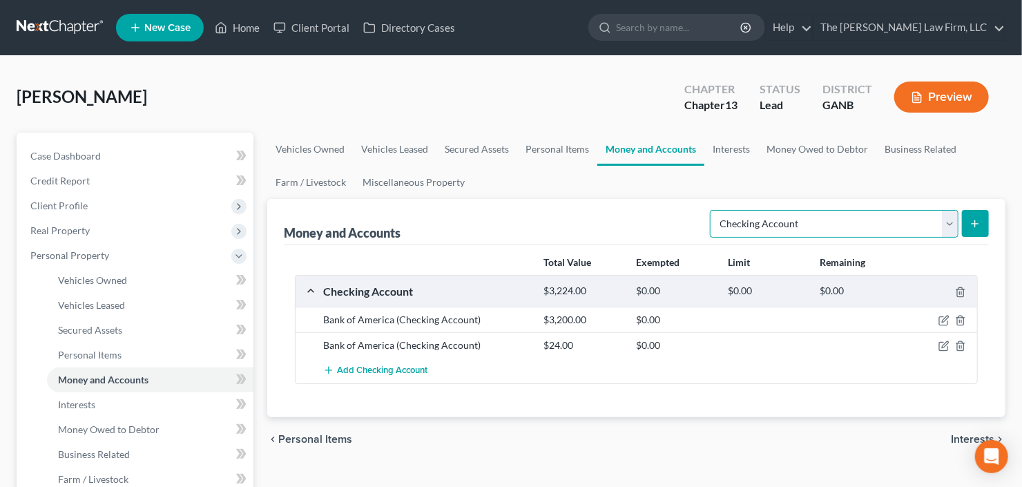
click at [812, 218] on select "Select Account Type Brokerage Cash on Hand Certificates of Deposit Checking Acc…" at bounding box center [834, 224] width 249 height 28
click at [713, 210] on select "Select Account Type Brokerage Cash on Hand Certificates of Deposit Checking Acc…" at bounding box center [834, 224] width 249 height 28
click at [985, 219] on button "submit" at bounding box center [975, 223] width 27 height 27
click at [982, 222] on button "submit" at bounding box center [975, 223] width 27 height 27
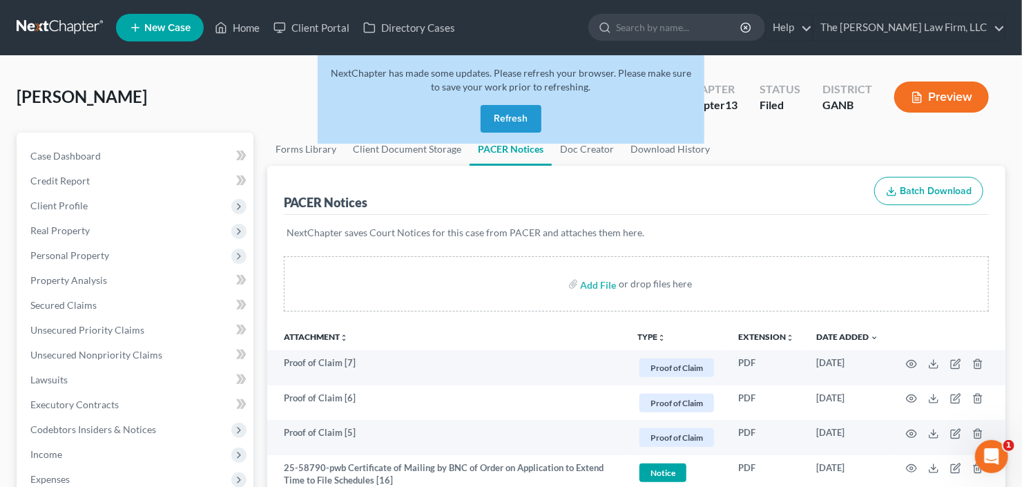
click at [519, 113] on button "Refresh" at bounding box center [511, 119] width 61 height 28
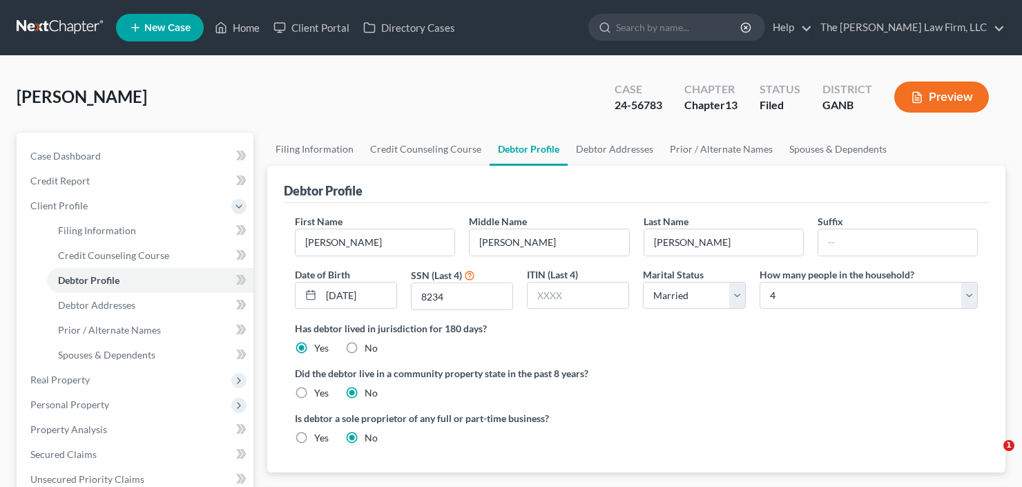
select select "1"
select select "3"
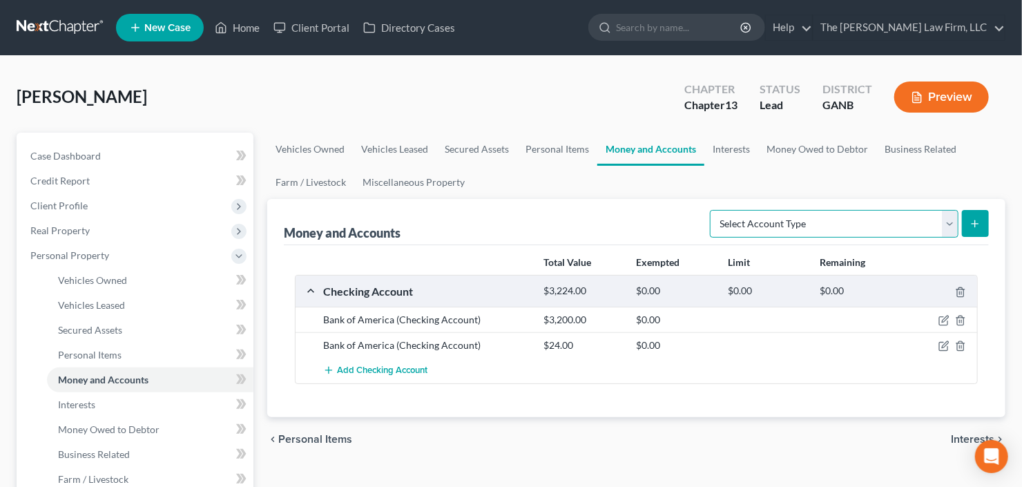
click at [945, 220] on select "Select Account Type Brokerage Cash on Hand Certificates of Deposit Checking Acc…" at bounding box center [834, 224] width 249 height 28
select select "checking"
click at [713, 210] on select "Select Account Type Brokerage Cash on Hand Certificates of Deposit Checking Acc…" at bounding box center [834, 224] width 249 height 28
click at [972, 224] on line "submit" at bounding box center [975, 224] width 6 height 0
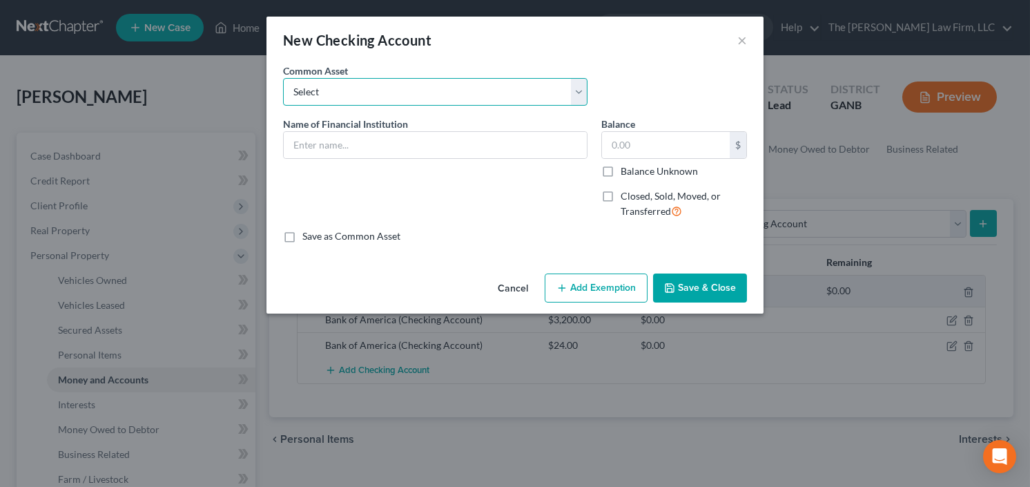
click at [379, 86] on select "Select PNC Credit Union of Georgia Discover Bank Atlanta Postal Credit Union Am…" at bounding box center [435, 92] width 305 height 28
select select "16"
click at [283, 78] on select "Select PNC Credit Union of Georgia Discover Bank Atlanta Postal Credit Union Am…" at bounding box center [435, 92] width 305 height 28
type input "Bank of America"
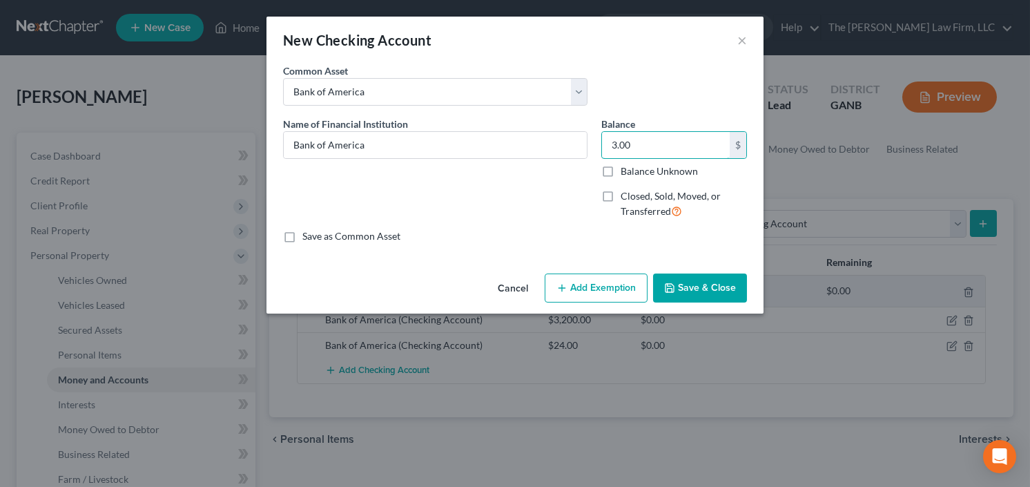
type input "3.00"
click at [701, 282] on button "Save & Close" at bounding box center [700, 287] width 94 height 29
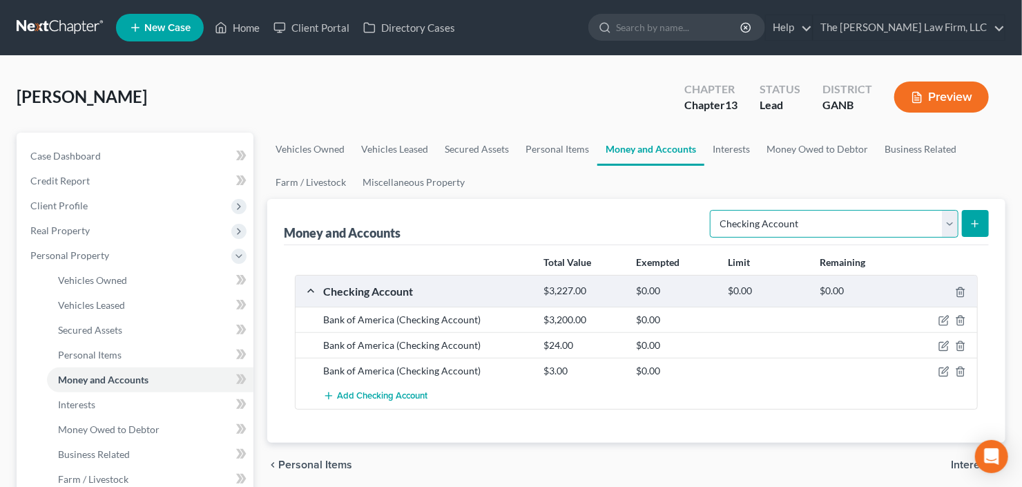
click at [796, 229] on select "Select Account Type Brokerage Cash on Hand Certificates of Deposit Checking Acc…" at bounding box center [834, 224] width 249 height 28
select select "savings"
click at [713, 210] on select "Select Account Type Brokerage Cash on Hand Certificates of Deposit Checking Acc…" at bounding box center [834, 224] width 249 height 28
click at [985, 218] on button "submit" at bounding box center [975, 223] width 27 height 27
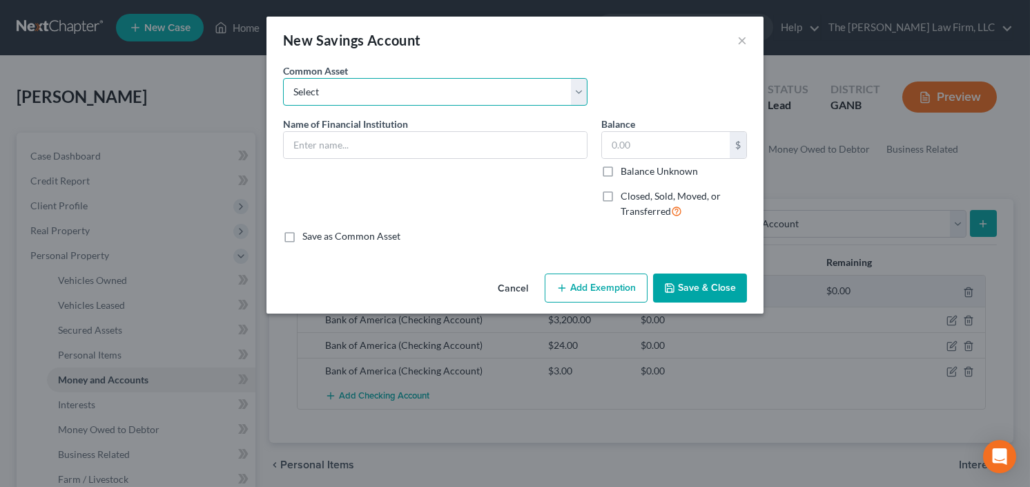
click at [405, 82] on select "Select Wells Fargo Discover Bank Truist Chase Huntington National Bank Fidelity…" at bounding box center [435, 92] width 305 height 28
select select "12"
click at [283, 78] on select "Select Wells Fargo Discover Bank Truist Chase Huntington National Bank Fidelity…" at bounding box center [435, 92] width 305 height 28
type input "Bank of America"
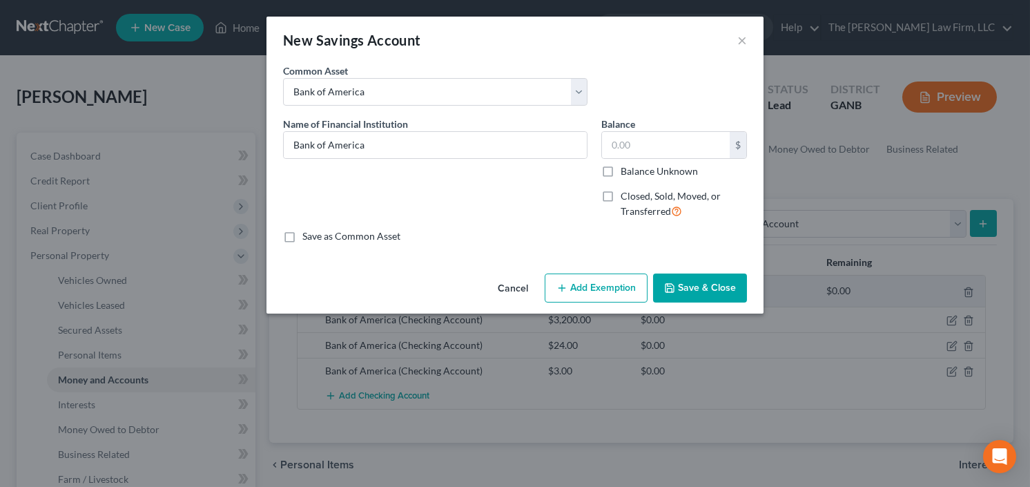
click at [655, 157] on div "$ Balance Unknown" at bounding box center [675, 154] width 146 height 47
click at [651, 153] on input "text" at bounding box center [666, 145] width 128 height 26
type input "24.00"
click at [699, 296] on button "Save & Close" at bounding box center [700, 287] width 94 height 29
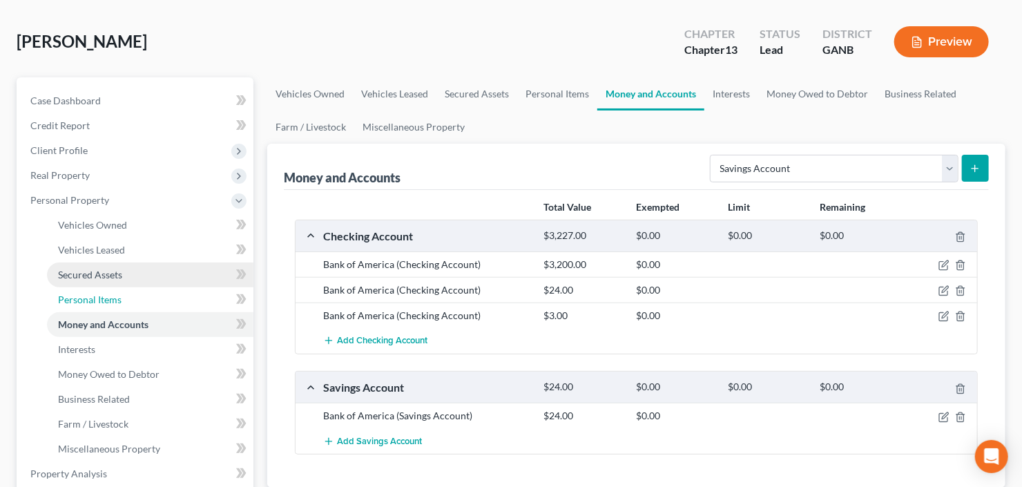
click at [125, 298] on link "Personal Items" at bounding box center [150, 299] width 206 height 25
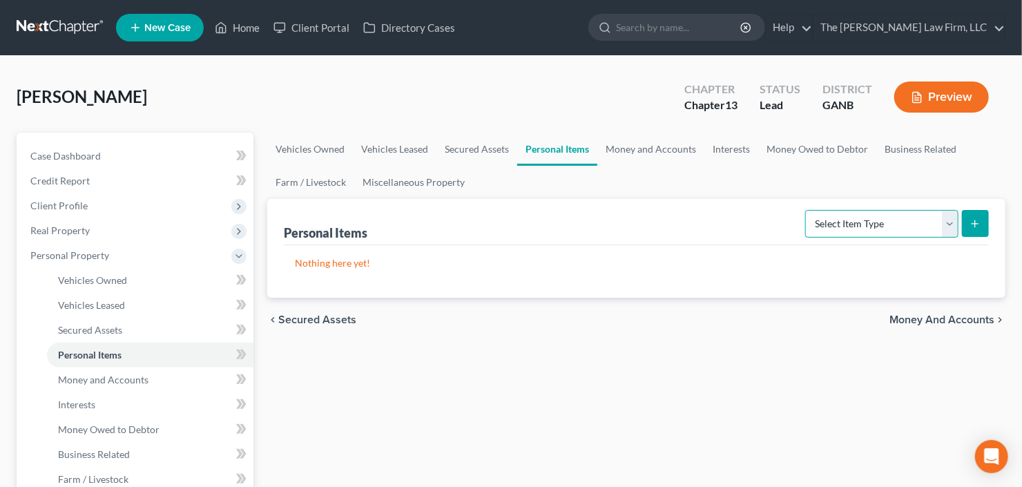
click at [840, 222] on select "Select Item Type Clothing Collectibles Of Value Electronics Firearms Household …" at bounding box center [881, 224] width 153 height 28
select select "household_goods"
click at [807, 210] on select "Select Item Type Clothing Collectibles Of Value Electronics Firearms Household …" at bounding box center [881, 224] width 153 height 28
click at [977, 218] on icon "submit" at bounding box center [975, 223] width 11 height 11
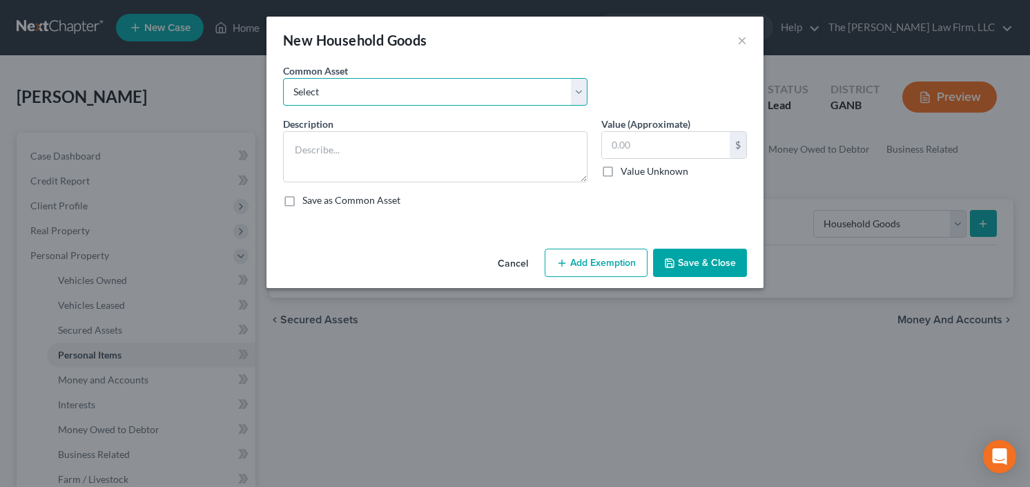
drag, startPoint x: 390, startPoint y: 90, endPoint x: 387, endPoint y: 104, distance: 13.4
click at [390, 90] on select "Select All household goods and furniture All household goods and furniture All …" at bounding box center [435, 92] width 305 height 28
select select "0"
click at [283, 78] on select "Select All household goods and furniture All household goods and furniture All …" at bounding box center [435, 92] width 305 height 28
type textarea "All household goods and furniture"
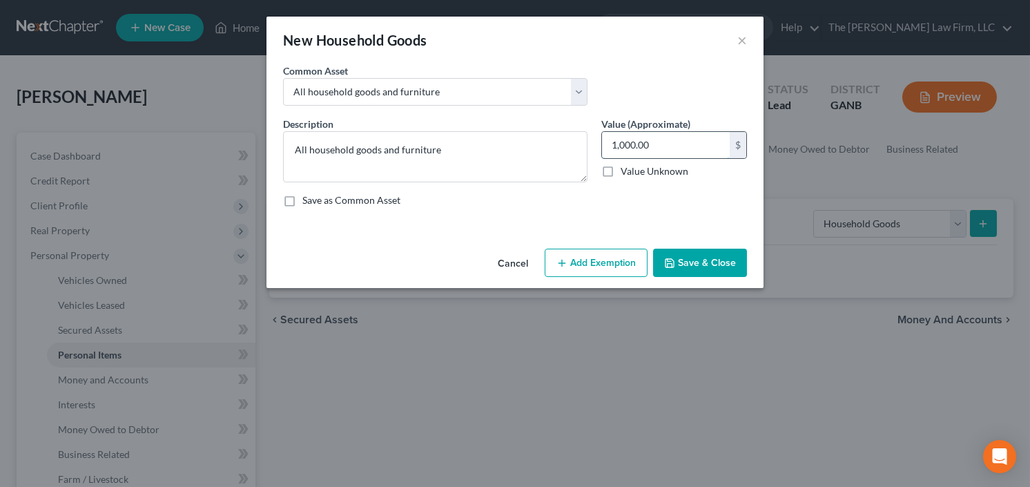
click at [667, 149] on input "1,000.00" at bounding box center [666, 145] width 128 height 26
click at [663, 146] on input "1,000.00" at bounding box center [666, 145] width 128 height 26
click at [660, 147] on input "1,000.00" at bounding box center [666, 145] width 128 height 26
type input "2,000.00"
click at [569, 265] on button "Add Exemption" at bounding box center [596, 263] width 103 height 29
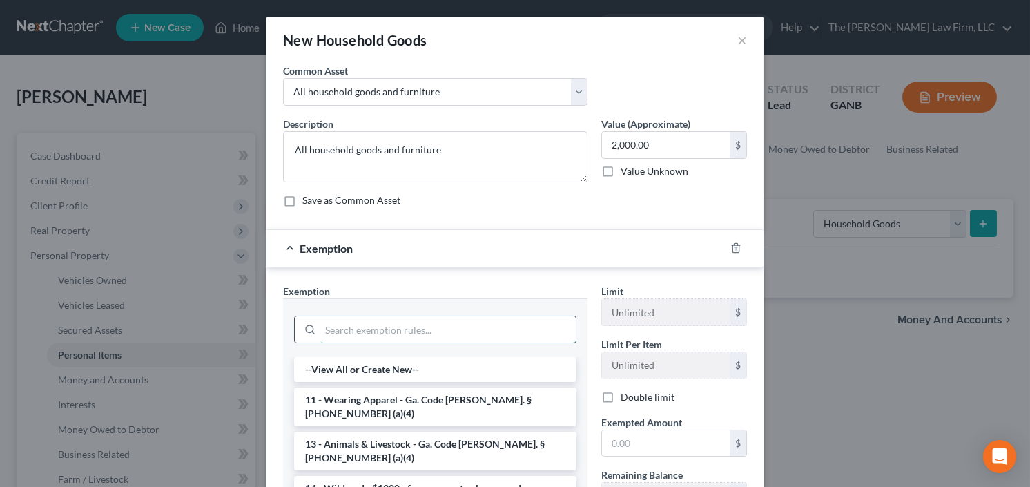
click at [451, 320] on input "search" at bounding box center [448, 329] width 256 height 26
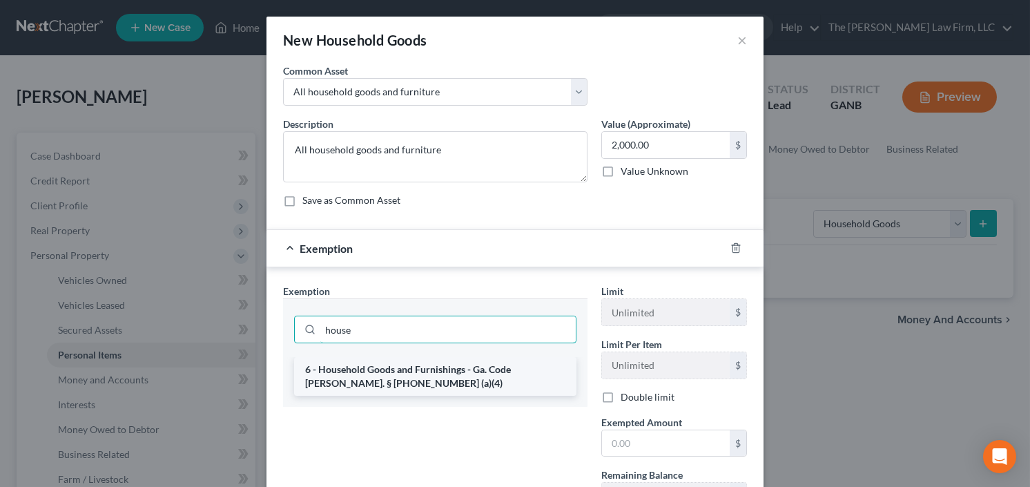
type input "house"
drag, startPoint x: 412, startPoint y: 383, endPoint x: 421, endPoint y: 371, distance: 15.2
click at [411, 382] on li "6 - Household Goods and Furnishings - Ga. Code Ann. § 44-13-100 (a)(4)" at bounding box center [435, 376] width 282 height 39
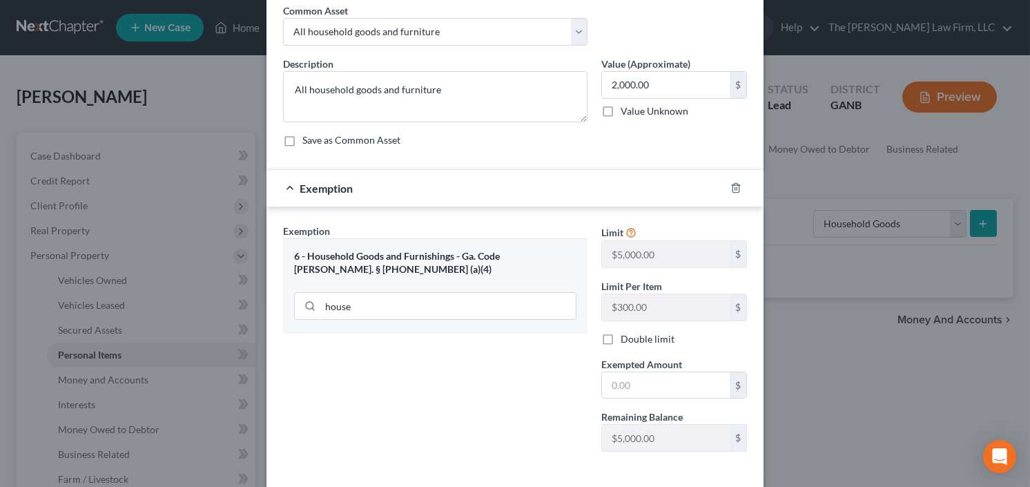
scroll to position [121, 0]
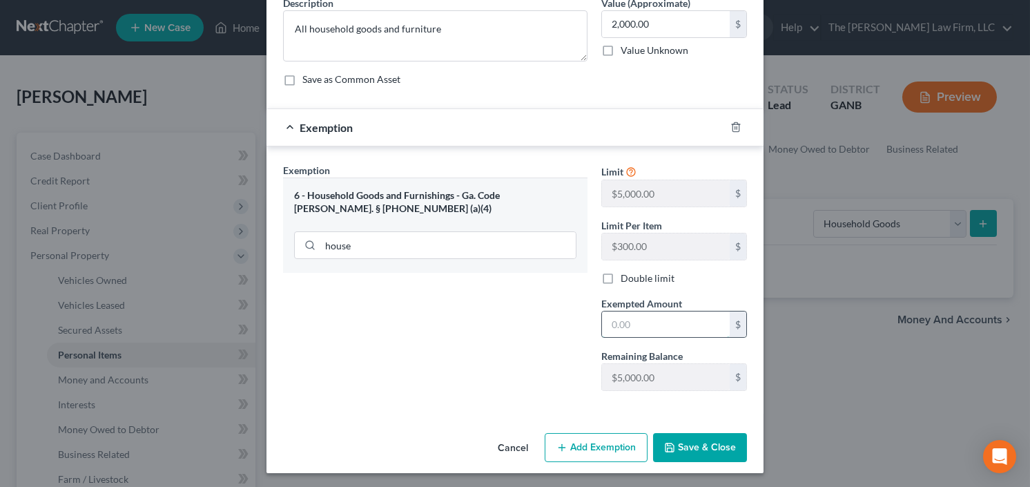
click at [642, 321] on input "text" at bounding box center [666, 324] width 128 height 26
type input "2,000.00"
click at [691, 439] on button "Save & Close" at bounding box center [700, 447] width 94 height 29
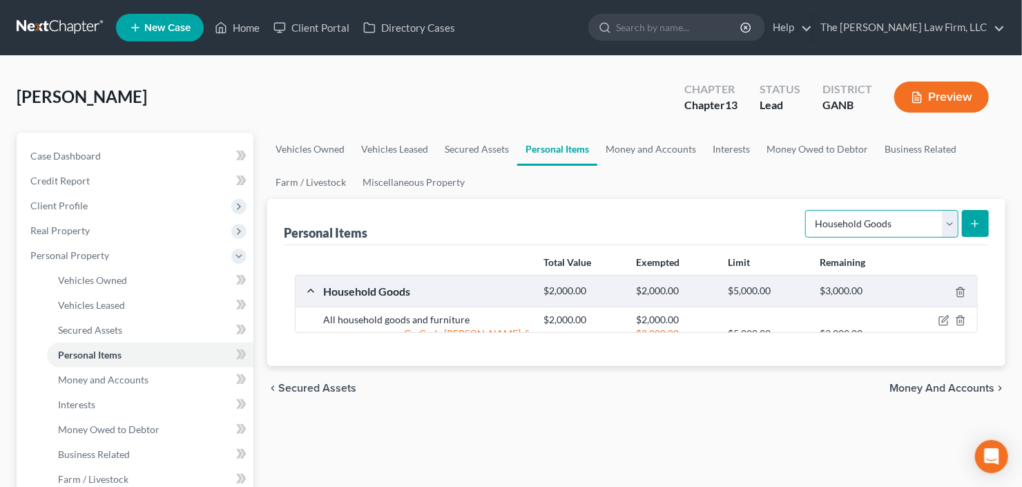
click at [901, 213] on select "Select Item Type Clothing Collectibles Of Value Electronics Firearms Household …" at bounding box center [881, 224] width 153 height 28
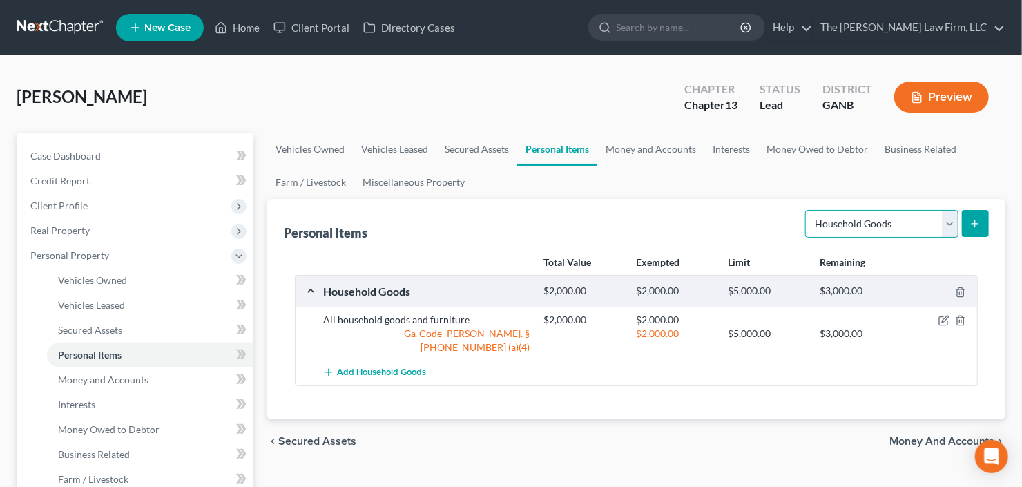
select select "clothing"
click at [807, 210] on select "Select Item Type Clothing Collectibles Of Value Electronics Firearms Household …" at bounding box center [881, 224] width 153 height 28
click at [970, 218] on icon "submit" at bounding box center [975, 223] width 11 height 11
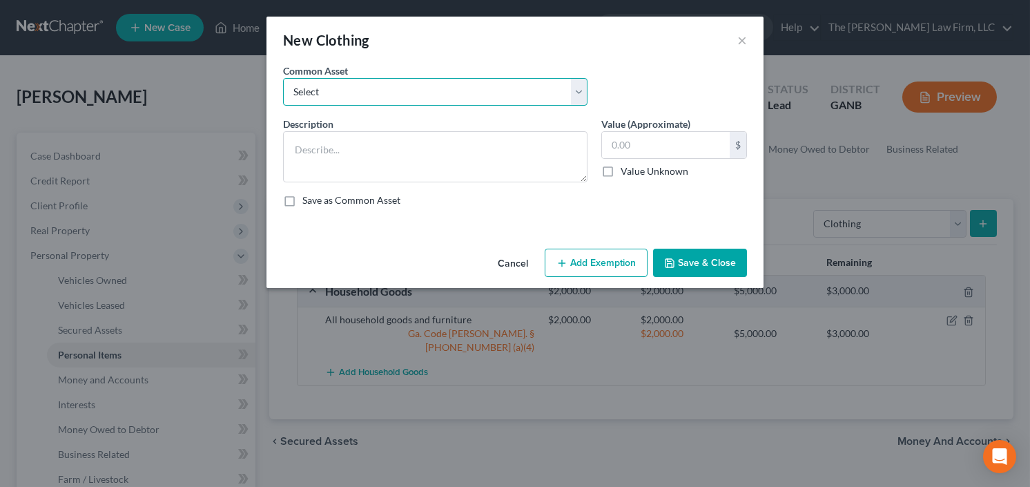
click at [393, 93] on select "Select All clothing and shoes All clothing and shoes All clothing and shoes" at bounding box center [435, 92] width 305 height 28
select select "0"
click at [283, 78] on select "Select All clothing and shoes All clothing and shoes All clothing and shoes" at bounding box center [435, 92] width 305 height 28
type textarea "All clothing and shoes"
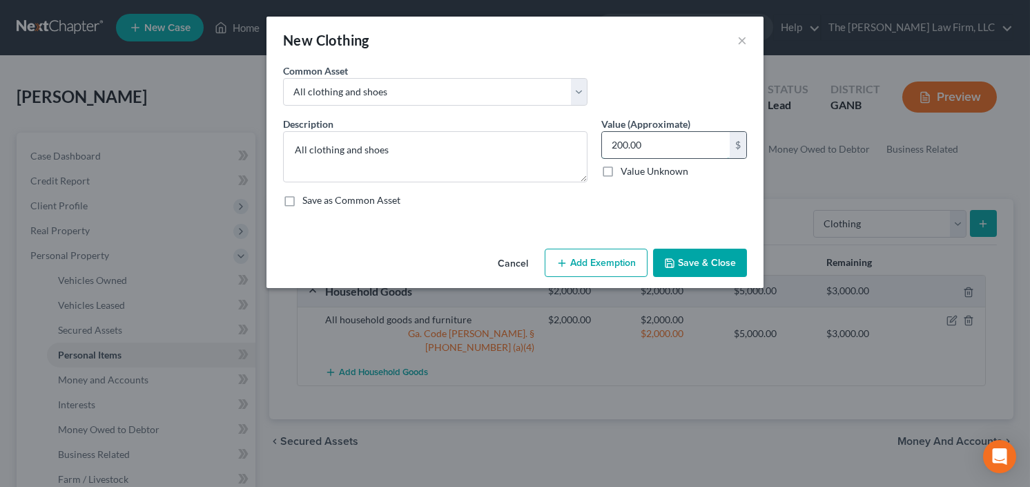
click at [638, 135] on input "200.00" at bounding box center [666, 145] width 128 height 26
type input "500"
click at [587, 265] on button "Add Exemption" at bounding box center [596, 263] width 103 height 29
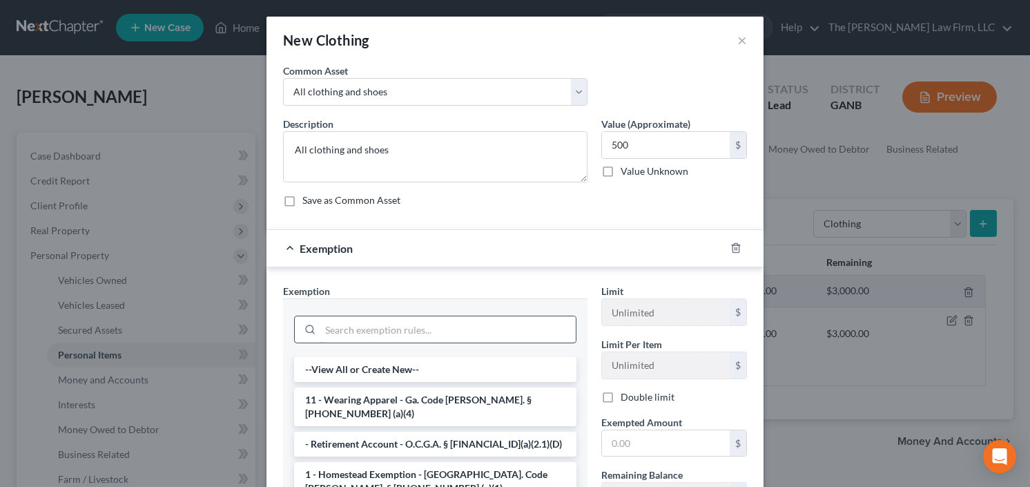
click at [423, 331] on input "search" at bounding box center [448, 329] width 256 height 26
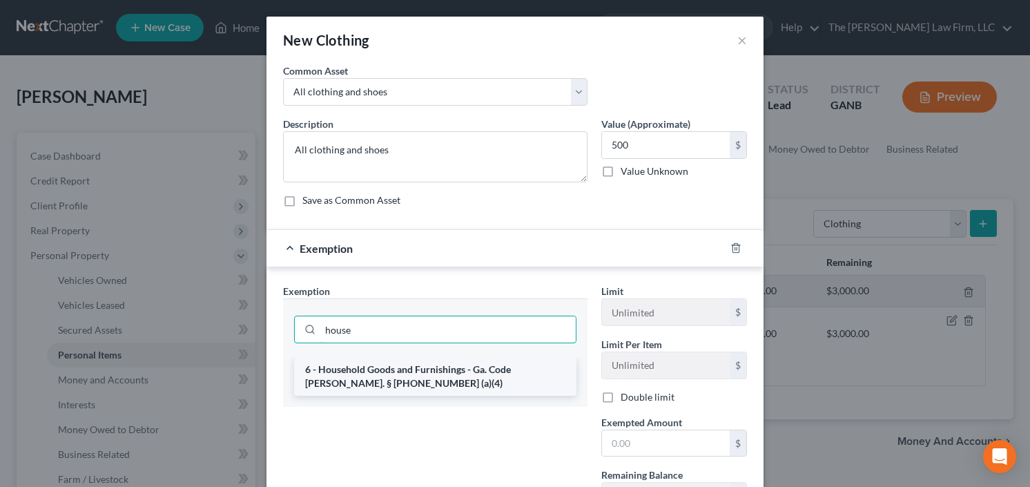
type input "house"
click at [441, 365] on li "6 - Household Goods and Furnishings - Ga. Code Ann. § 44-13-100 (a)(4)" at bounding box center [435, 376] width 282 height 39
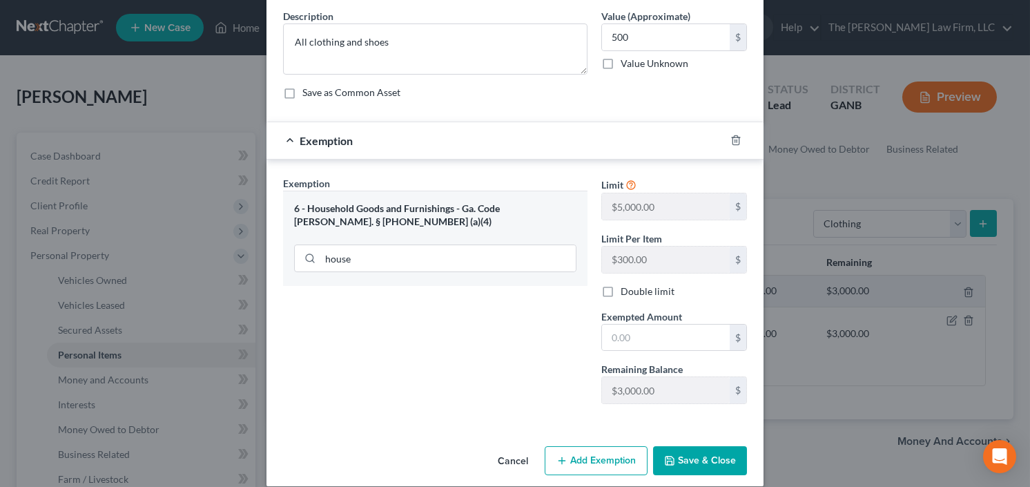
scroll to position [110, 0]
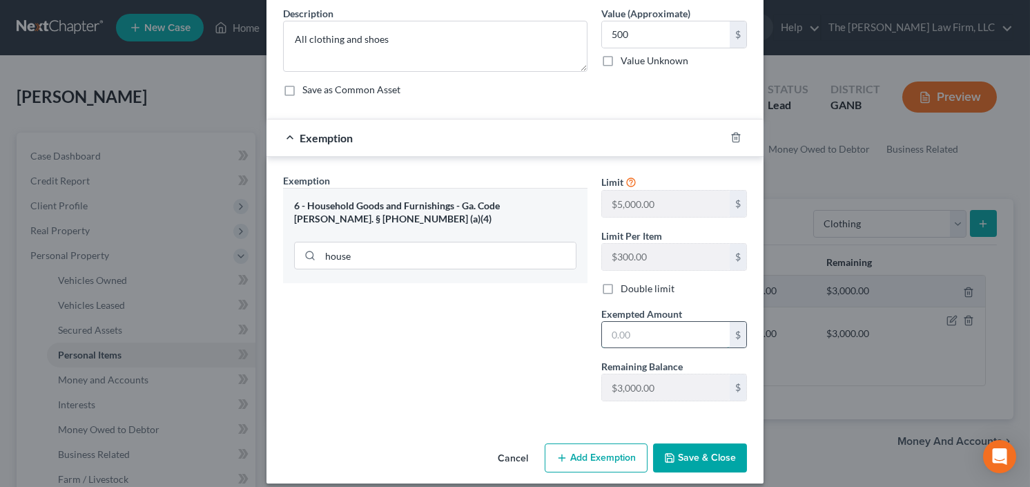
click at [633, 332] on input "text" at bounding box center [666, 335] width 128 height 26
type input "500.00"
click at [701, 445] on button "Save & Close" at bounding box center [700, 457] width 94 height 29
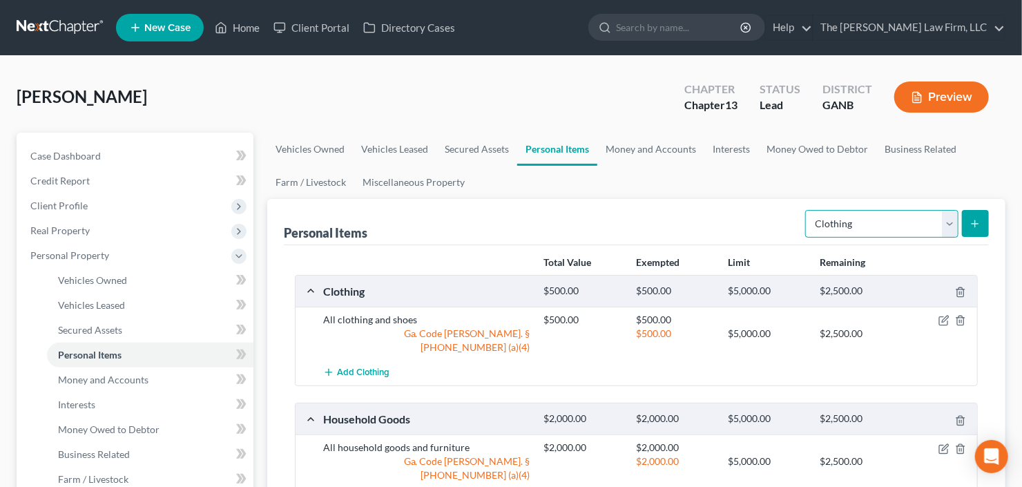
click at [863, 224] on select "Select Item Type Clothing Collectibles Of Value Electronics Firearms Household …" at bounding box center [881, 224] width 153 height 28
select select "electronics"
click at [807, 210] on select "Select Item Type Clothing Collectibles Of Value Electronics Firearms Household …" at bounding box center [881, 224] width 153 height 28
click at [973, 215] on button "submit" at bounding box center [975, 223] width 27 height 27
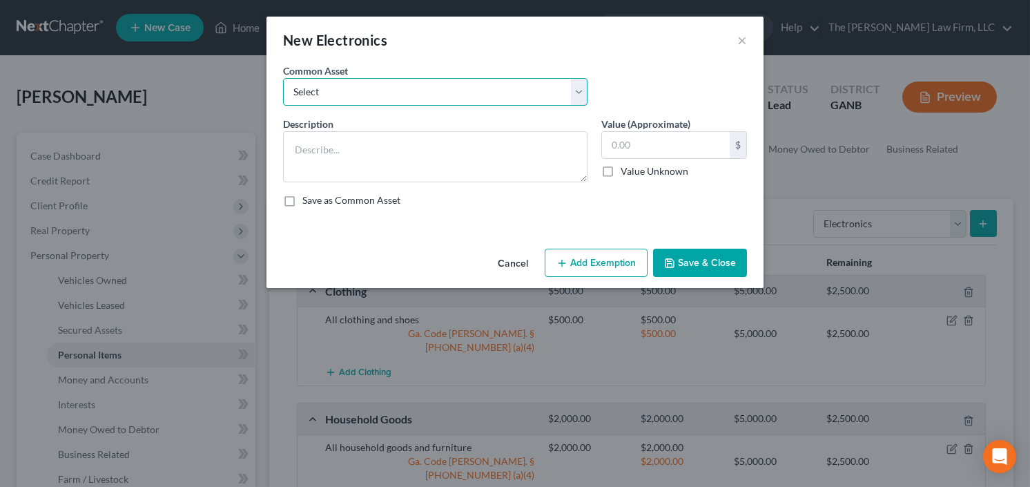
click at [348, 93] on select "Select All Electronics" at bounding box center [435, 92] width 305 height 28
select select "0"
click at [283, 78] on select "Select All Electronics" at bounding box center [435, 92] width 305 height 28
type textarea "All Electronics"
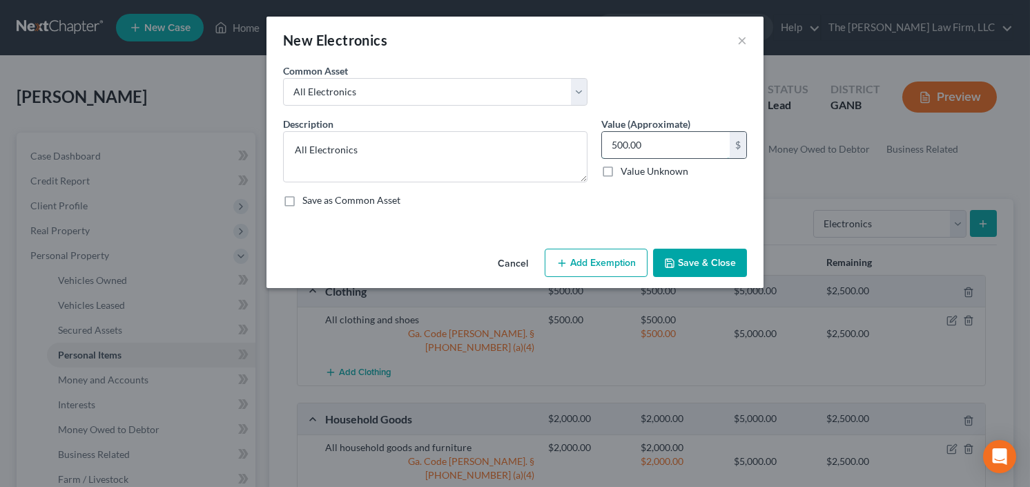
click at [646, 135] on input "500.00" at bounding box center [666, 145] width 128 height 26
type input "1,000"
click at [597, 265] on button "Add Exemption" at bounding box center [596, 263] width 103 height 29
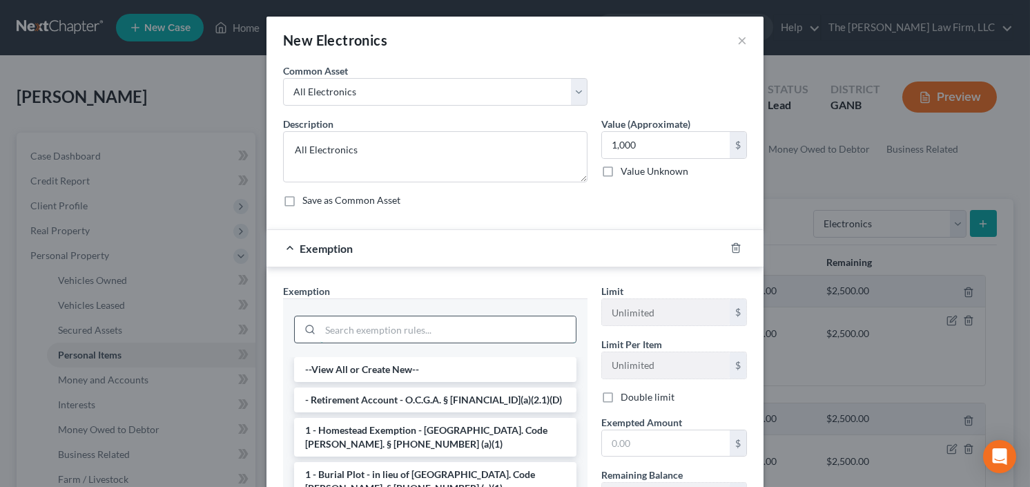
click at [476, 320] on input "search" at bounding box center [448, 329] width 256 height 26
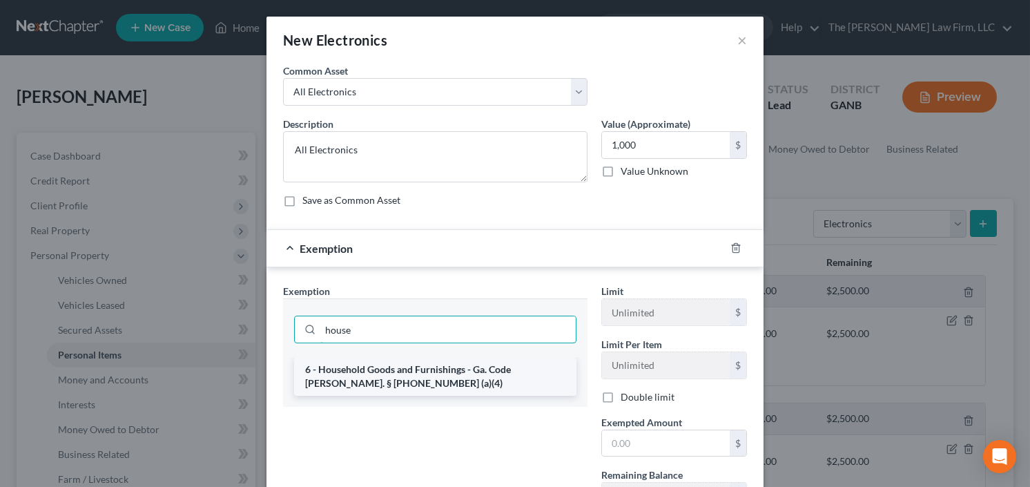
type input "house"
click at [410, 366] on li "6 - Household Goods and Furnishings - Ga. Code Ann. § 44-13-100 (a)(4)" at bounding box center [435, 376] width 282 height 39
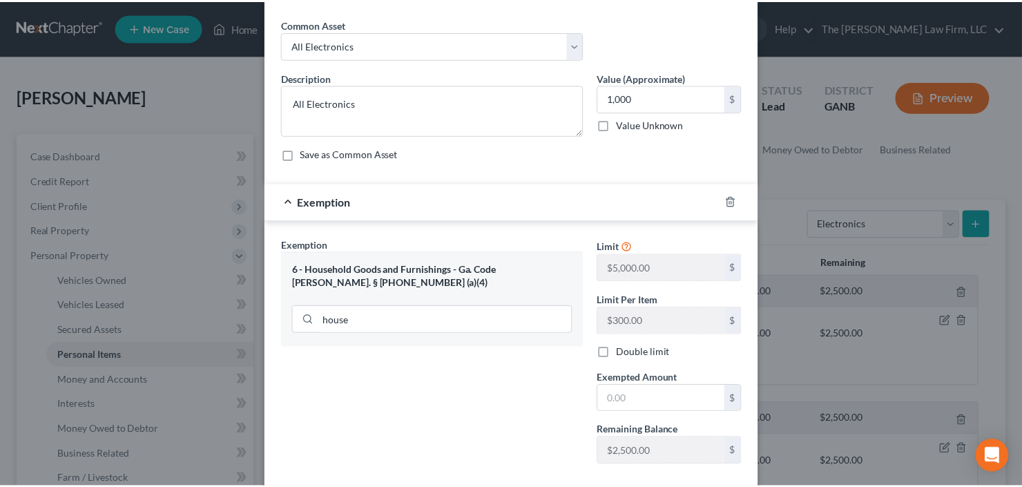
scroll to position [121, 0]
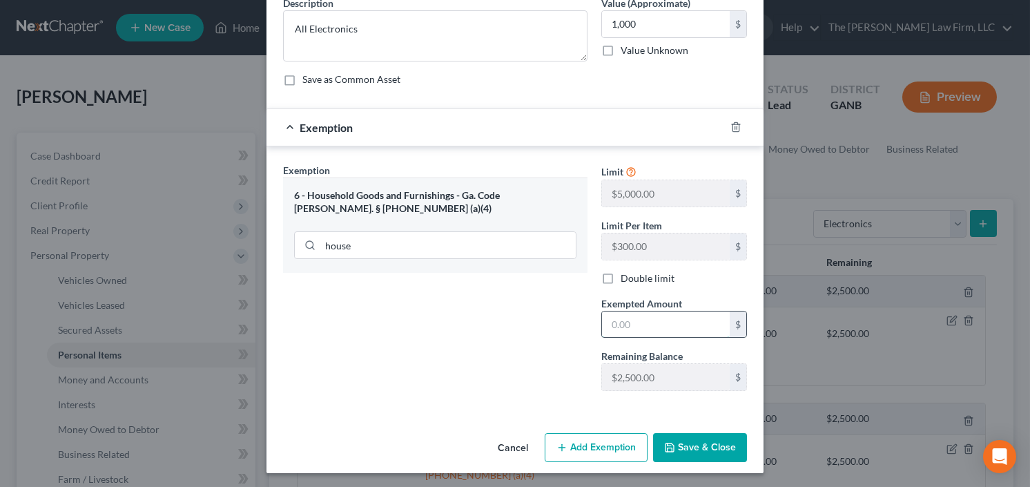
click at [625, 334] on input "text" at bounding box center [666, 324] width 128 height 26
type input "1,000.00"
click at [711, 446] on button "Save & Close" at bounding box center [700, 447] width 94 height 29
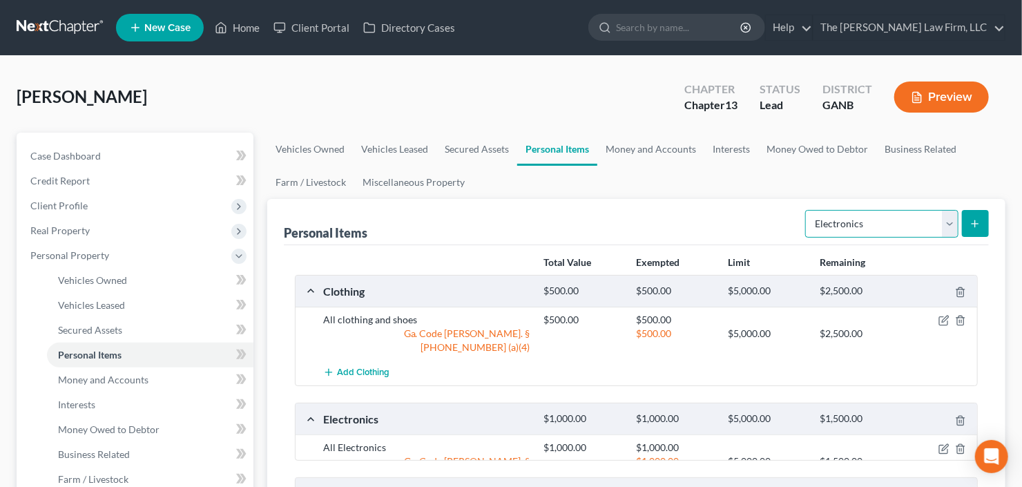
click at [871, 220] on select "Select Item Type Clothing Collectibles Of Value Electronics Firearms Household …" at bounding box center [881, 224] width 153 height 28
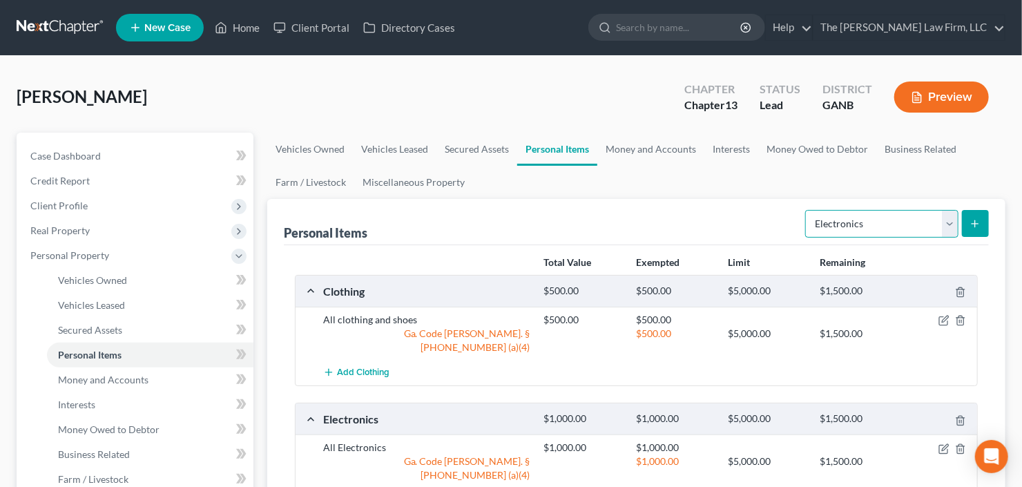
select select "collectibles_of_value"
click at [807, 210] on select "Select Item Type Clothing Collectibles Of Value Electronics Firearms Household …" at bounding box center [881, 224] width 153 height 28
click at [977, 227] on icon "submit" at bounding box center [975, 223] width 11 height 11
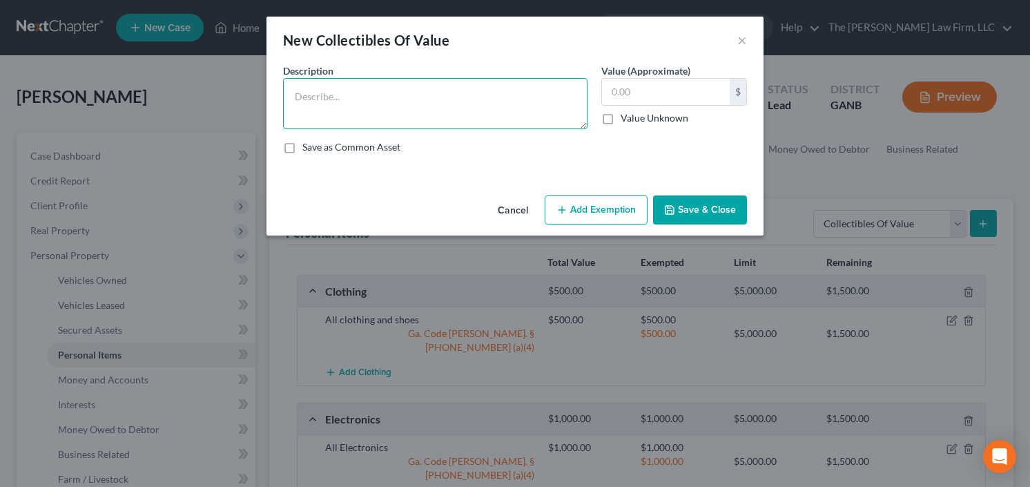
click at [425, 102] on textarea at bounding box center [435, 103] width 305 height 51
type textarea "Snow Globe"
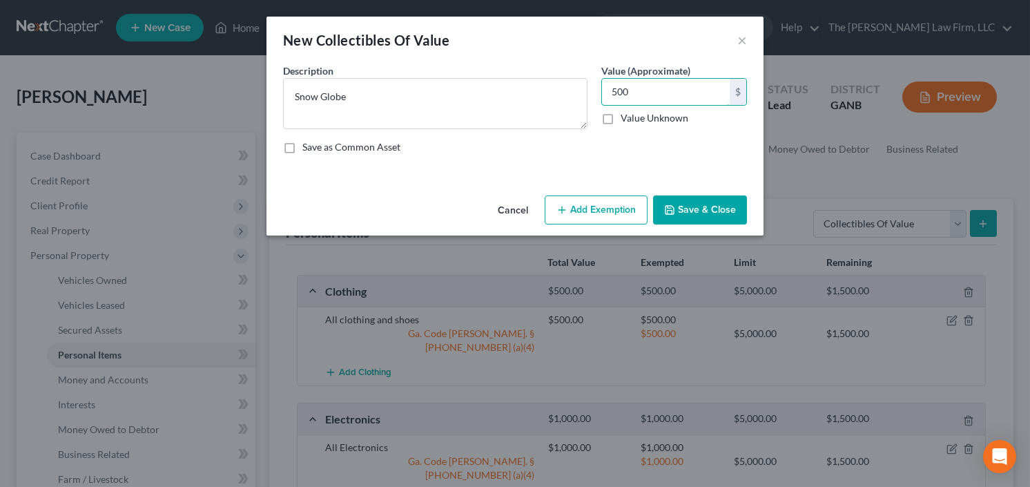
type input "500"
click at [704, 212] on button "Save & Close" at bounding box center [700, 209] width 94 height 29
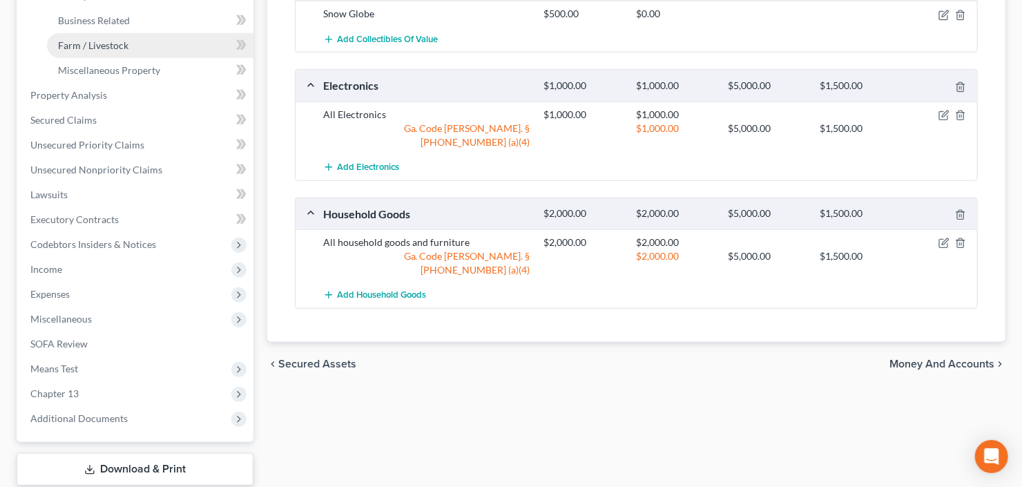
scroll to position [497, 0]
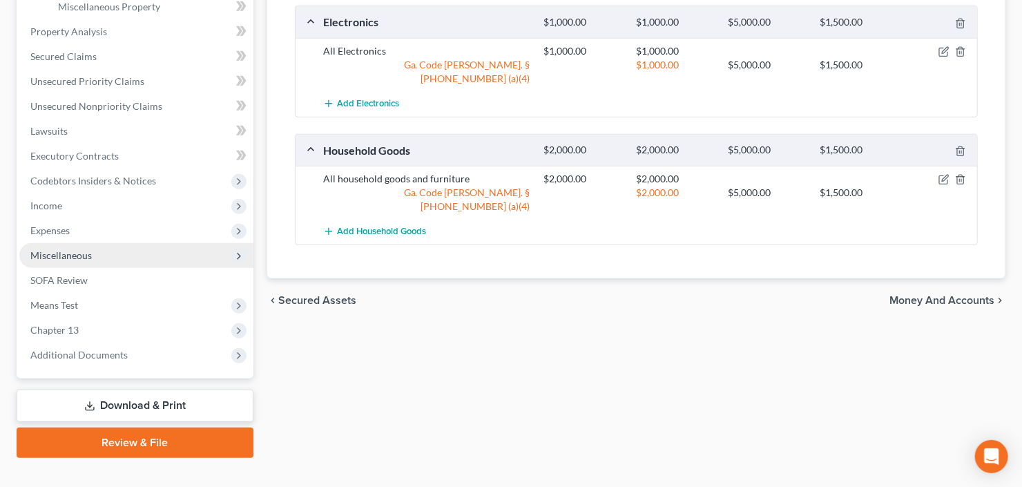
click at [96, 258] on span "Miscellaneous" at bounding box center [136, 255] width 234 height 25
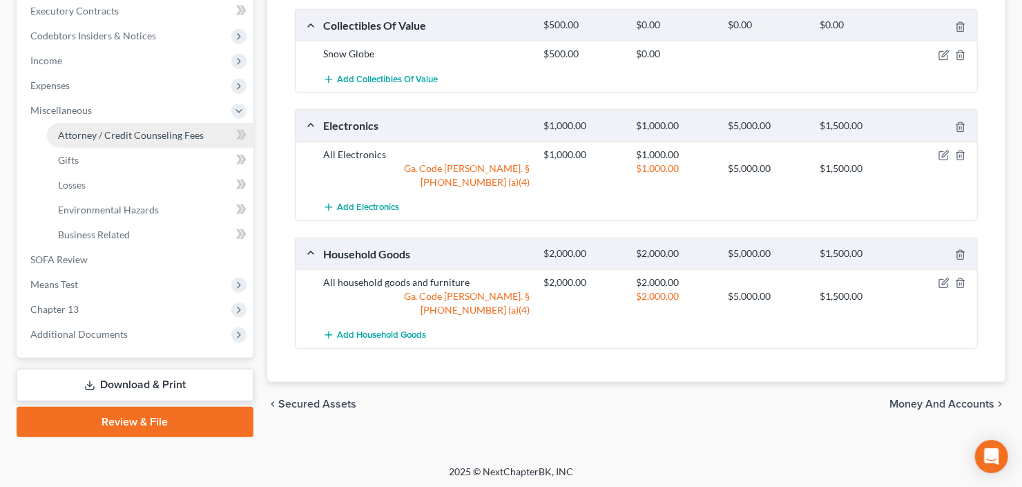
click at [140, 131] on span "Attorney / Credit Counseling Fees" at bounding box center [131, 135] width 146 height 12
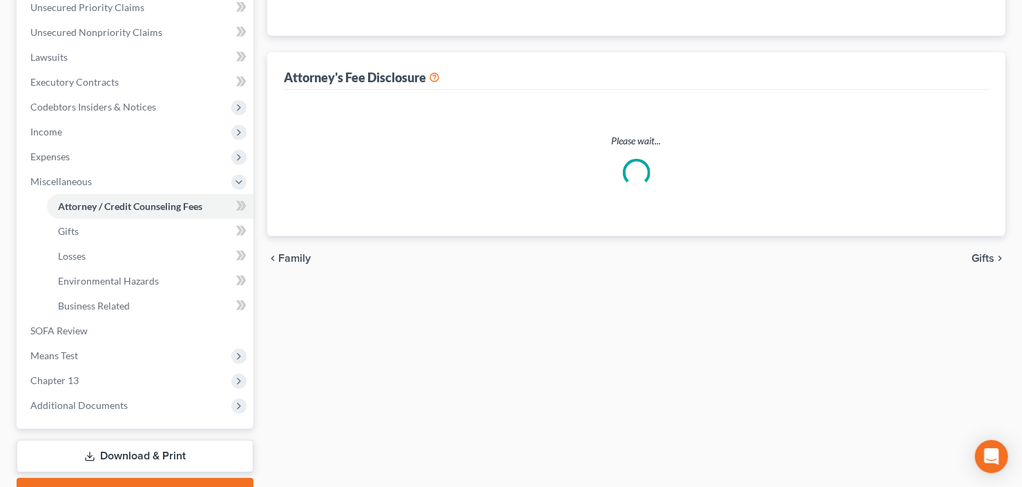
select select "2"
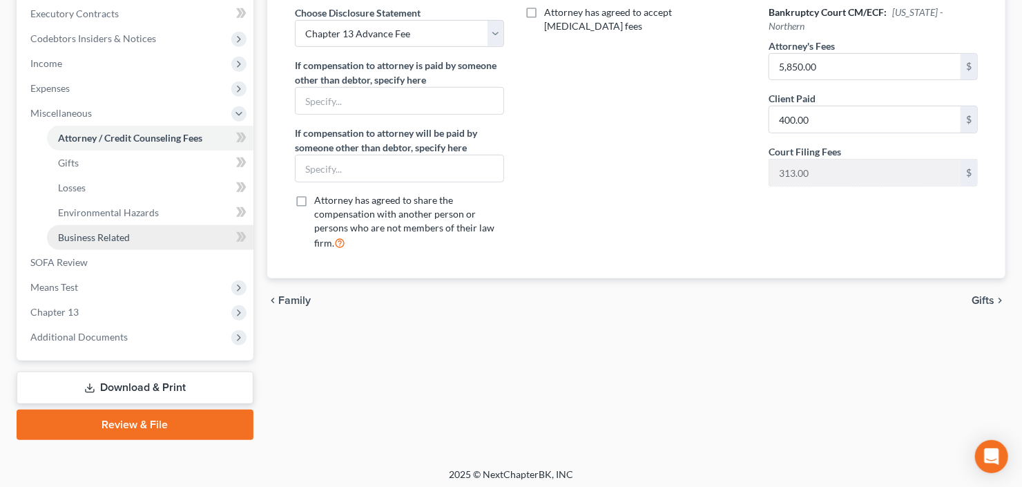
scroll to position [394, 0]
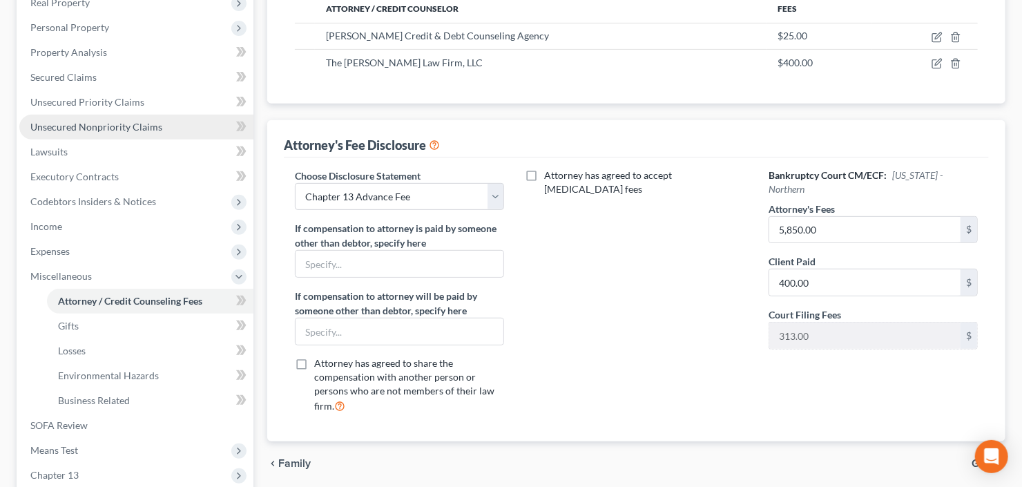
click at [126, 123] on span "Unsecured Nonpriority Claims" at bounding box center [96, 127] width 132 height 12
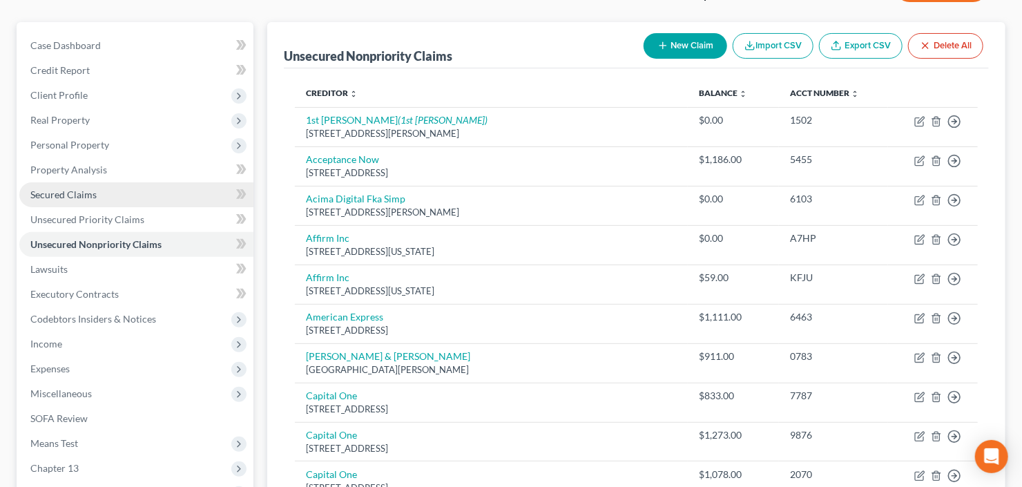
click at [62, 186] on link "Secured Claims" at bounding box center [136, 194] width 234 height 25
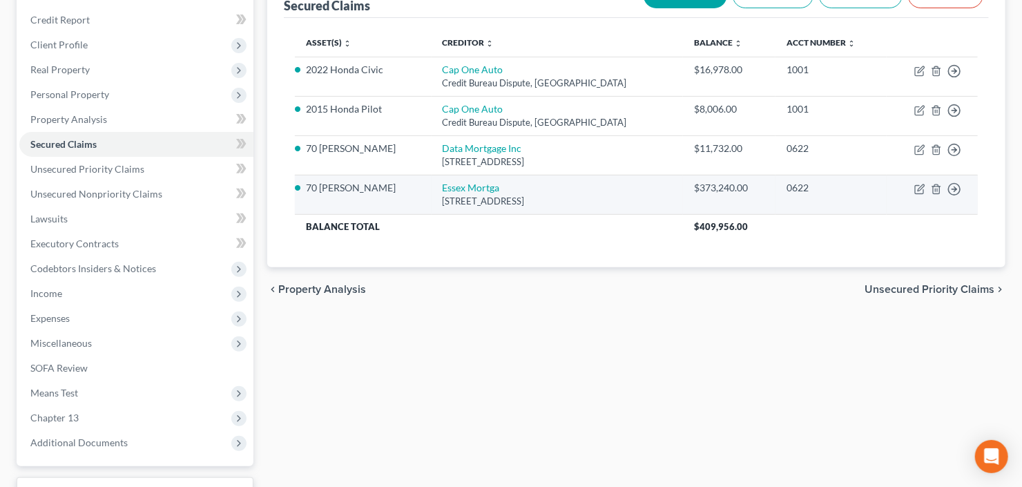
scroll to position [166, 0]
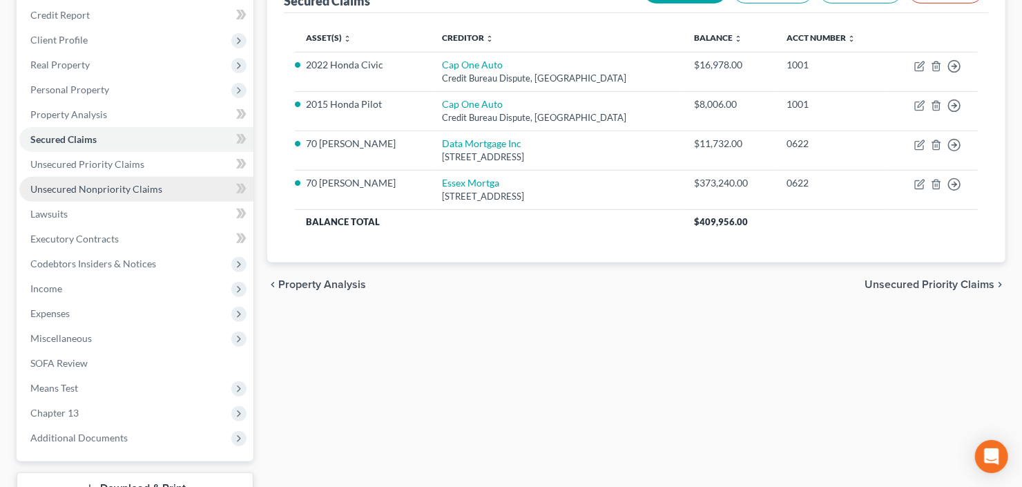
click at [113, 190] on span "Unsecured Nonpriority Claims" at bounding box center [96, 189] width 132 height 12
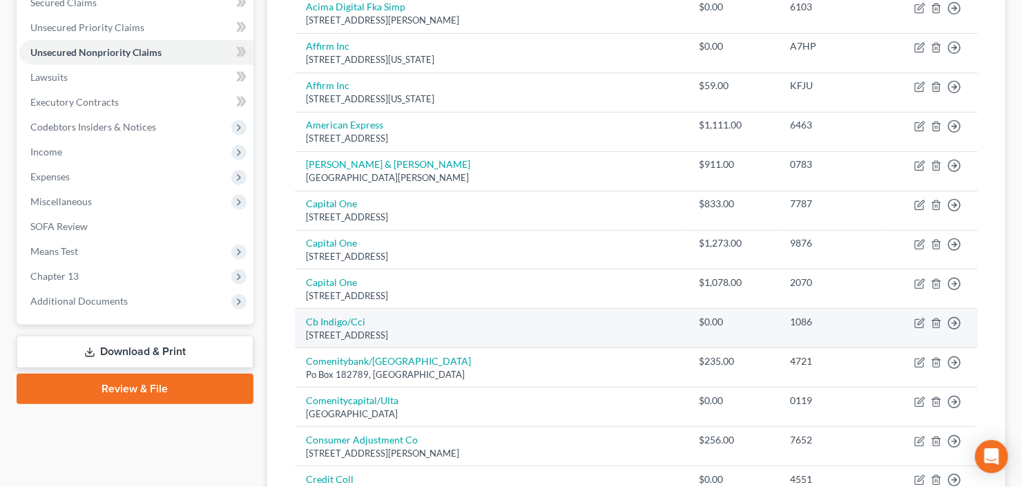
scroll to position [329, 0]
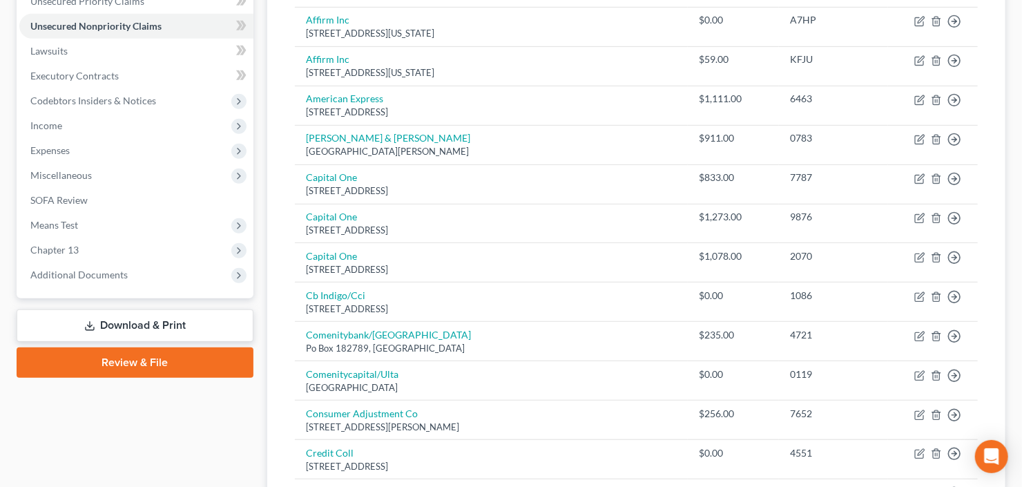
click at [121, 323] on link "Download & Print" at bounding box center [135, 325] width 237 height 32
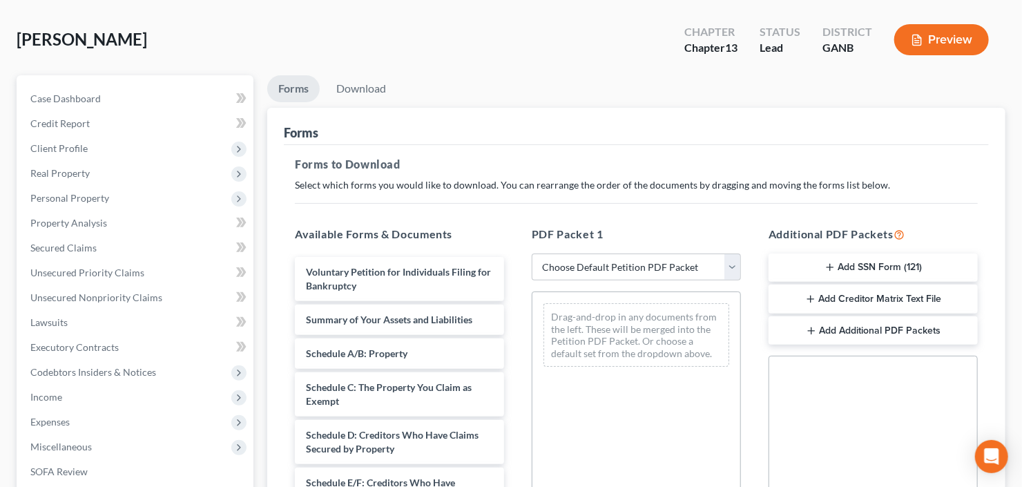
scroll to position [221, 0]
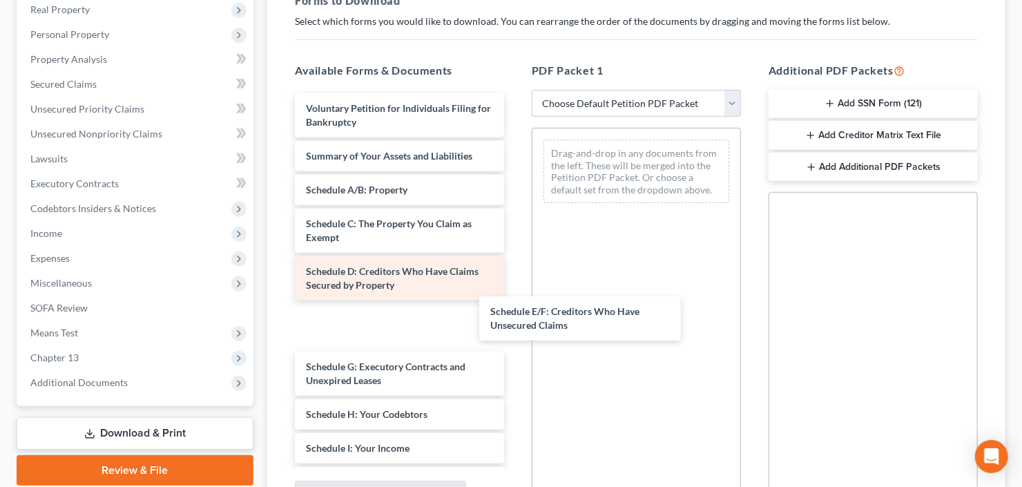
drag, startPoint x: 336, startPoint y: 331, endPoint x: 449, endPoint y: 282, distance: 123.4
click at [515, 324] on div "Schedule E/F: Creditors Who Have Unsecured Claims Voluntary Petition for Indivi…" at bounding box center [399, 441] width 231 height 696
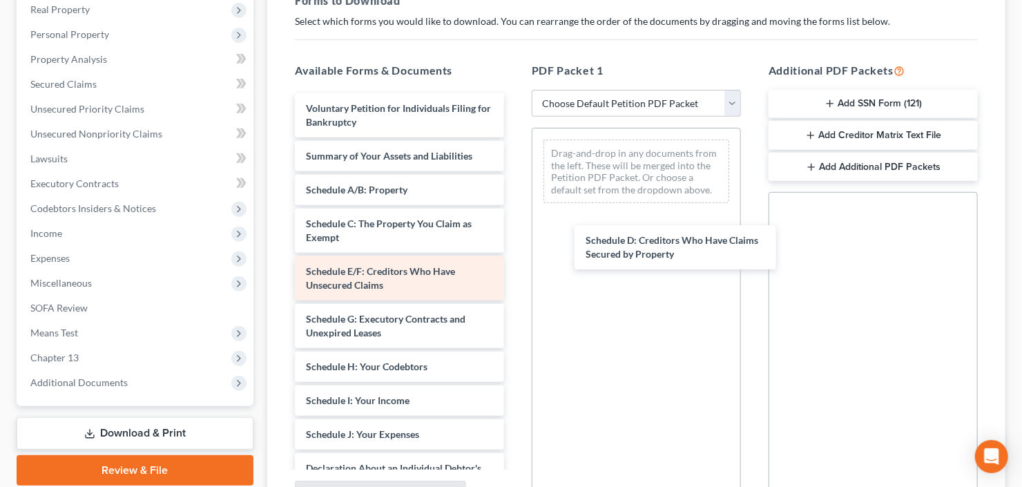
drag, startPoint x: 374, startPoint y: 277, endPoint x: 434, endPoint y: 260, distance: 62.3
click at [515, 229] on div "Schedule D: Creditors Who Have Claims Secured by Property Voluntary Petition fo…" at bounding box center [399, 417] width 231 height 648
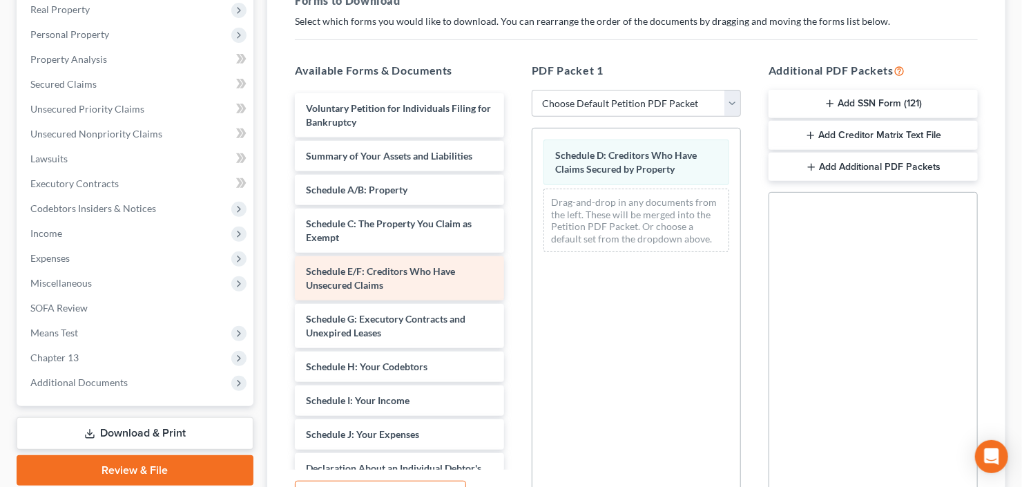
click at [515, 294] on div "Voluntary Petition for Individuals Filing for Bankruptcy Summary of Your Assets…" at bounding box center [399, 417] width 231 height 648
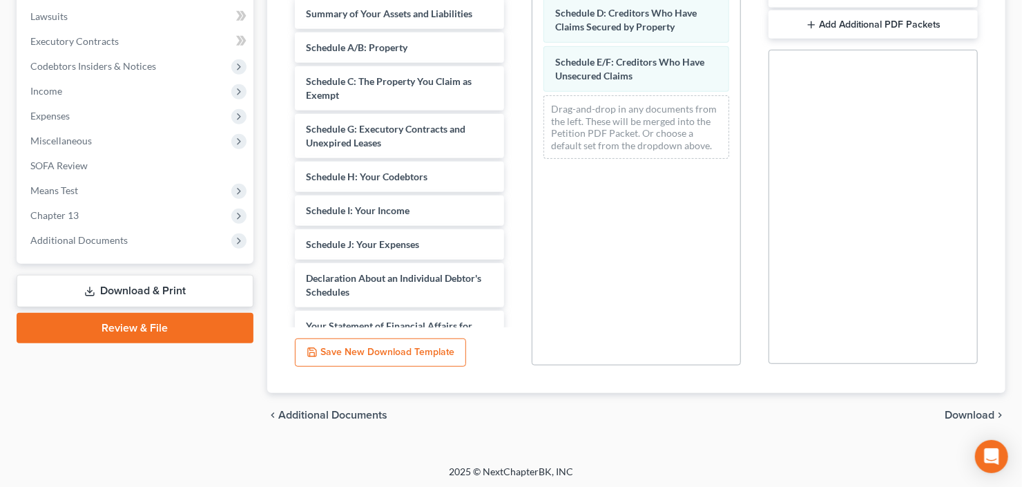
scroll to position [365, 0]
click at [975, 404] on div "chevron_left Additional Documents Download chevron_right" at bounding box center [636, 414] width 738 height 44
click at [965, 415] on span "Download" at bounding box center [970, 413] width 50 height 11
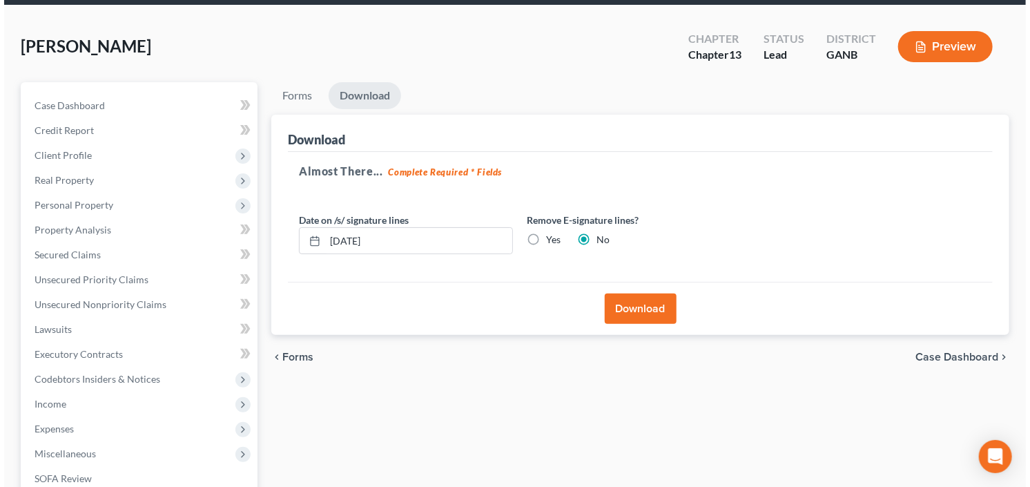
scroll to position [0, 0]
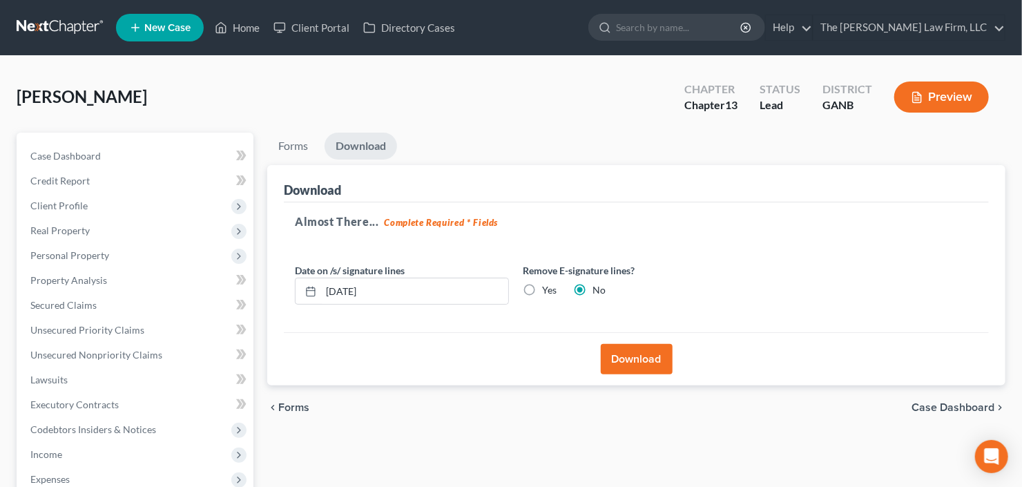
click at [615, 363] on button "Download" at bounding box center [637, 359] width 72 height 30
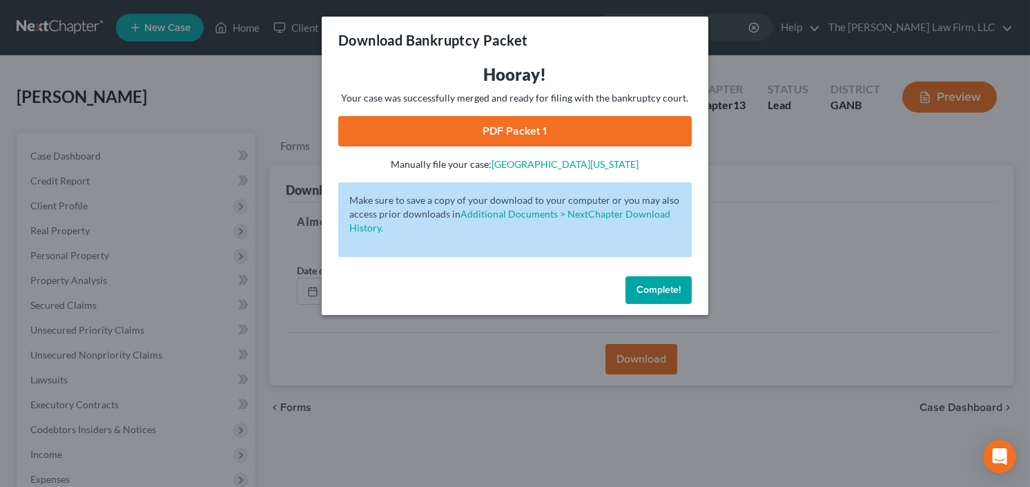
click at [499, 140] on link "PDF Packet 1" at bounding box center [515, 131] width 354 height 30
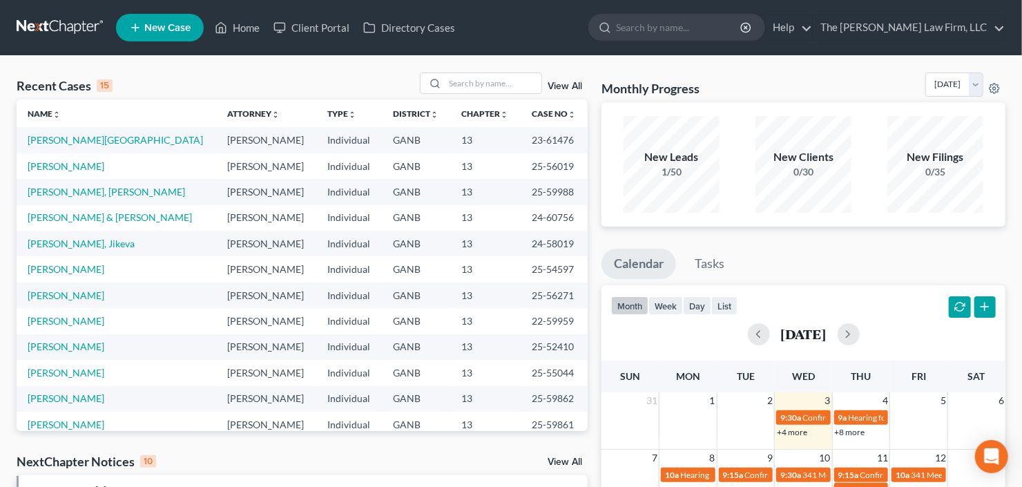
click at [499, 82] on input "search" at bounding box center [493, 83] width 97 height 20
type input "[PERSON_NAME]"
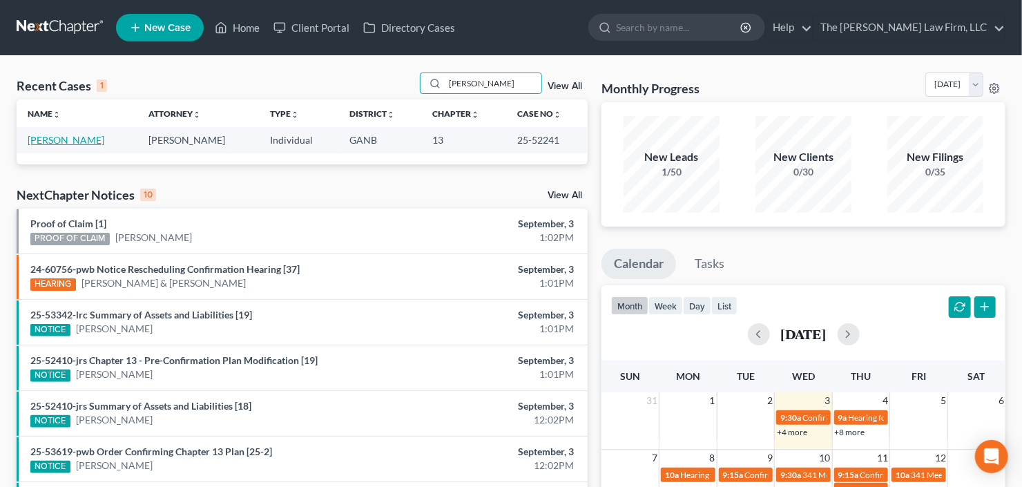
click at [46, 142] on link "[PERSON_NAME]" at bounding box center [66, 140] width 77 height 12
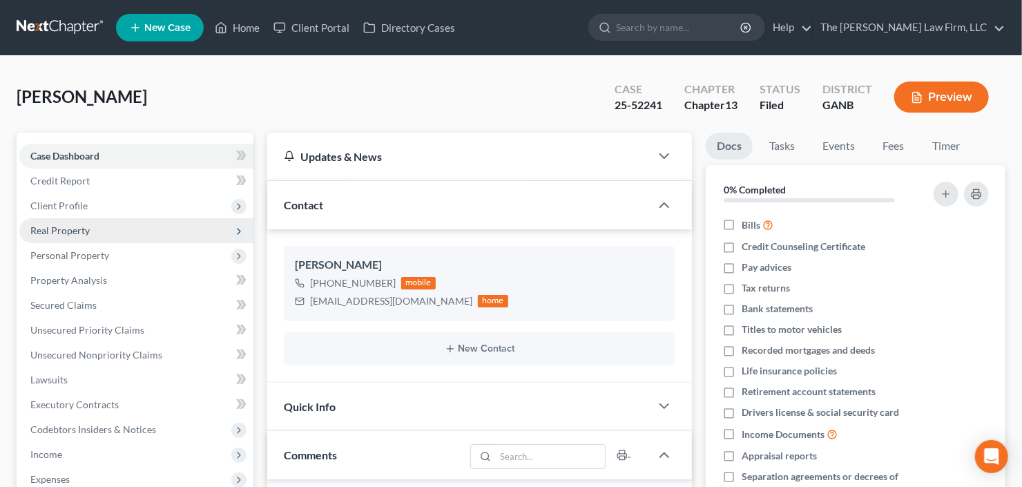
click at [79, 233] on span "Real Property" at bounding box center [59, 230] width 59 height 12
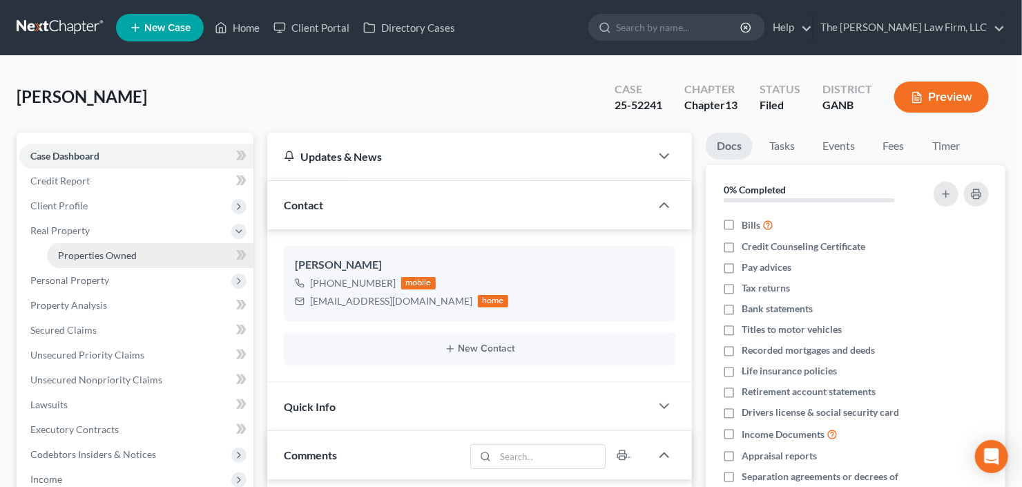
click at [103, 255] on span "Properties Owned" at bounding box center [97, 255] width 79 height 12
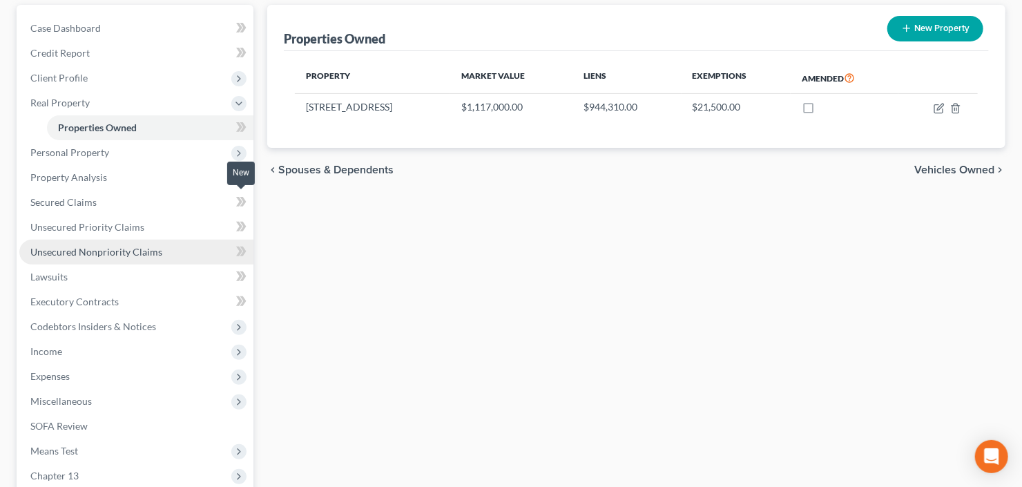
scroll to position [166, 0]
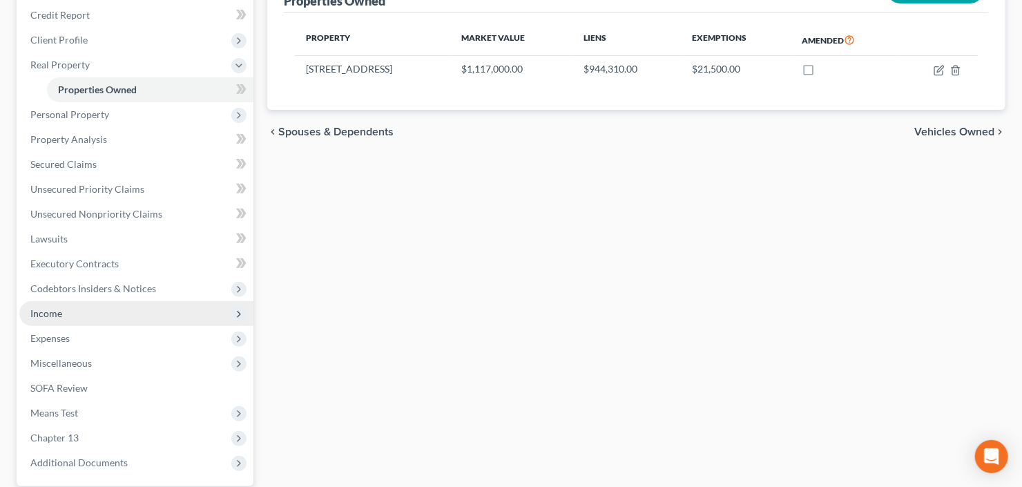
click at [108, 309] on span "Income" at bounding box center [136, 313] width 234 height 25
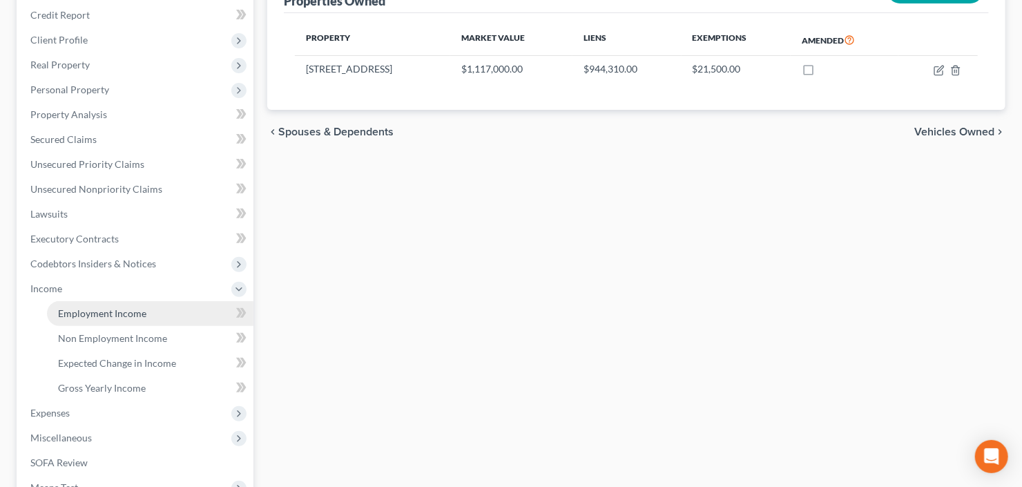
click at [122, 314] on span "Employment Income" at bounding box center [102, 313] width 88 height 12
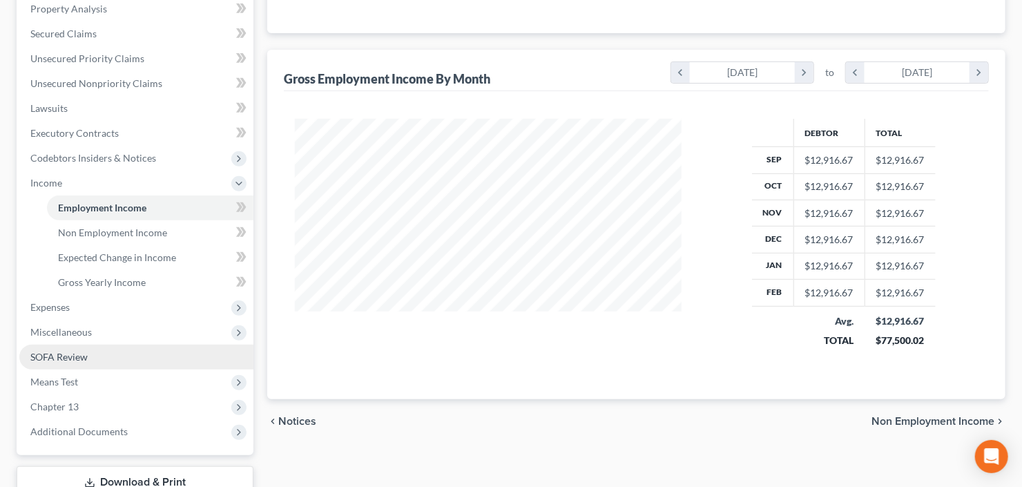
scroll to position [331, 0]
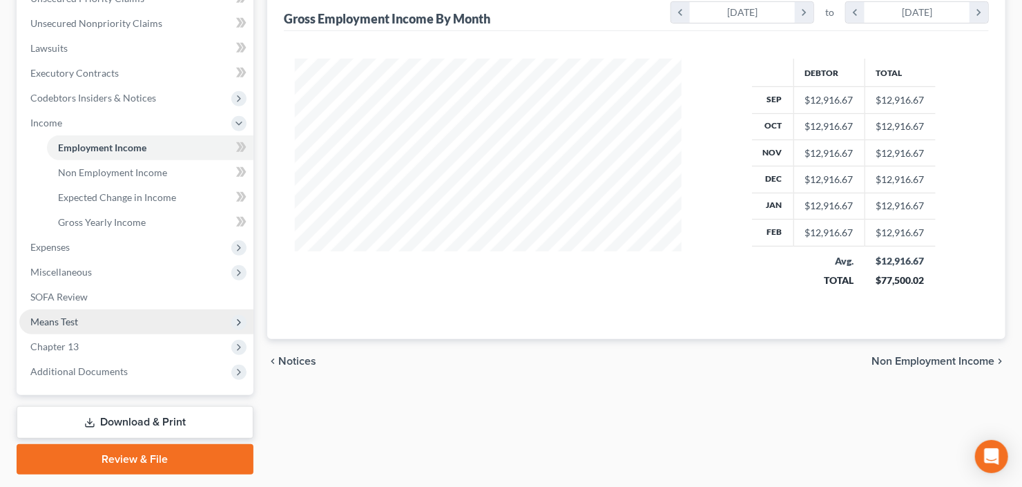
click at [113, 325] on span "Means Test" at bounding box center [136, 321] width 234 height 25
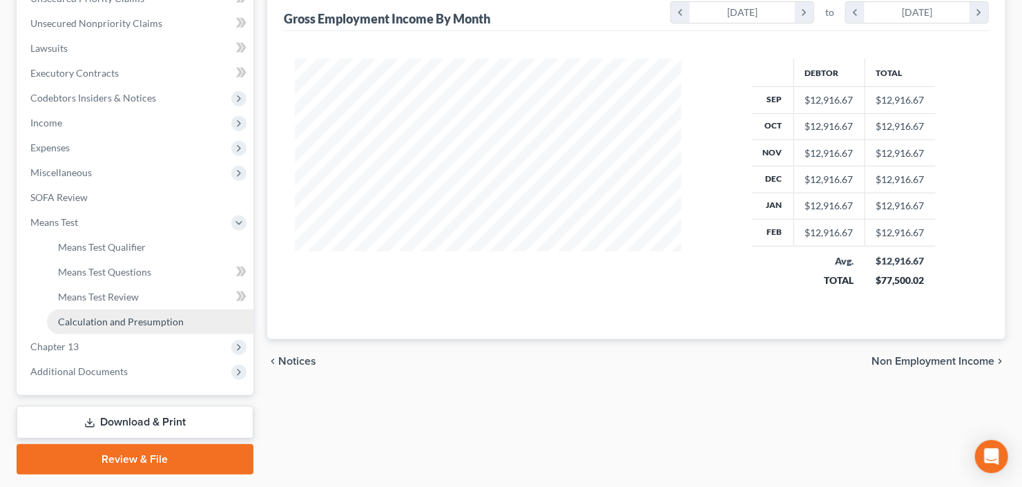
click at [137, 318] on span "Calculation and Presumption" at bounding box center [121, 322] width 126 height 12
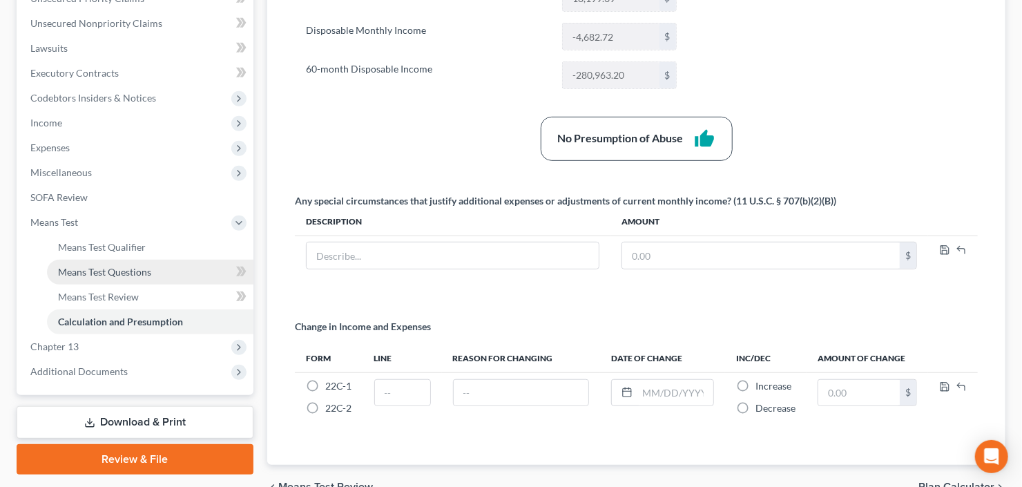
click at [106, 276] on span "Means Test Questions" at bounding box center [104, 272] width 93 height 12
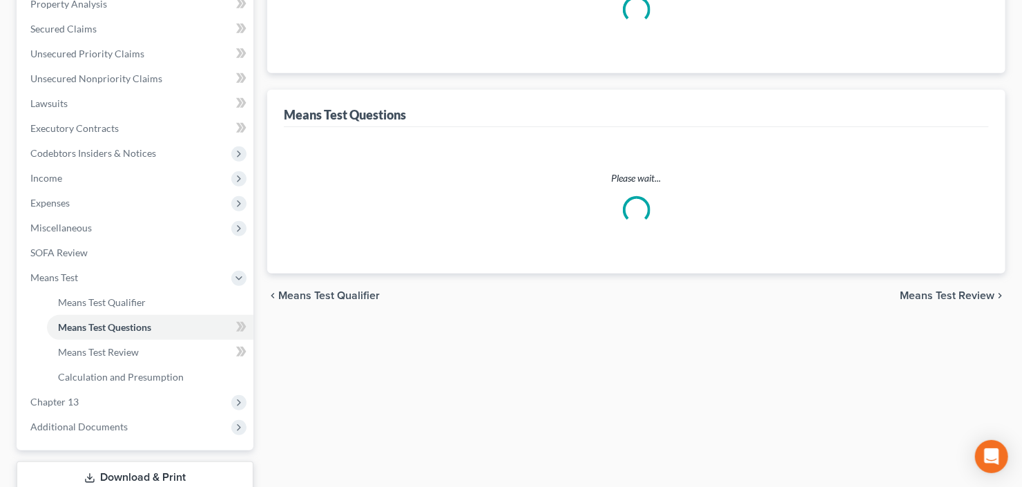
select select "0"
select select "60"
select select "1"
select select "60"
select select "3"
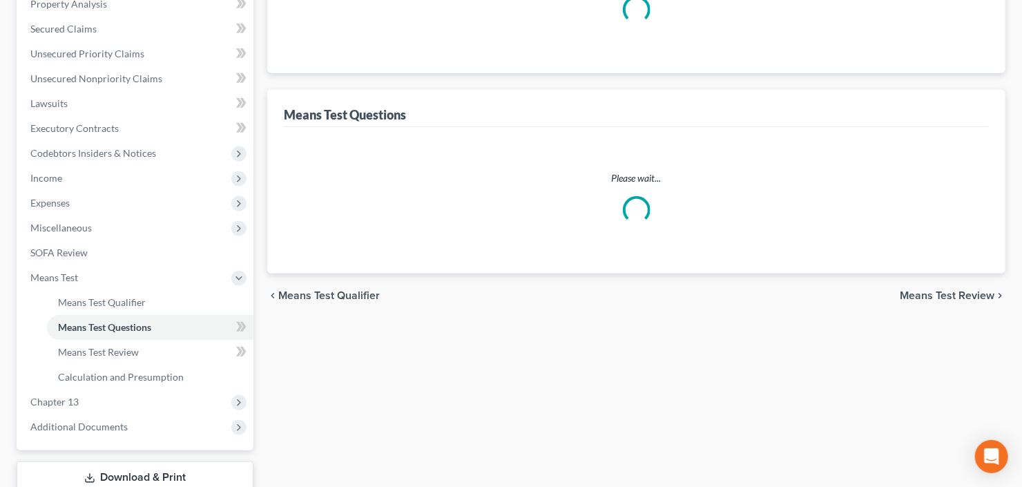
select select "1"
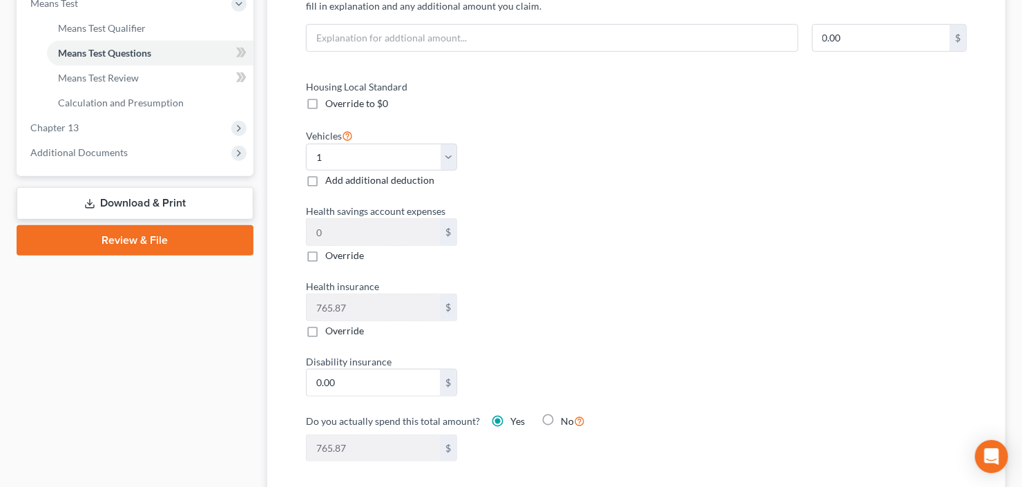
scroll to position [497, 0]
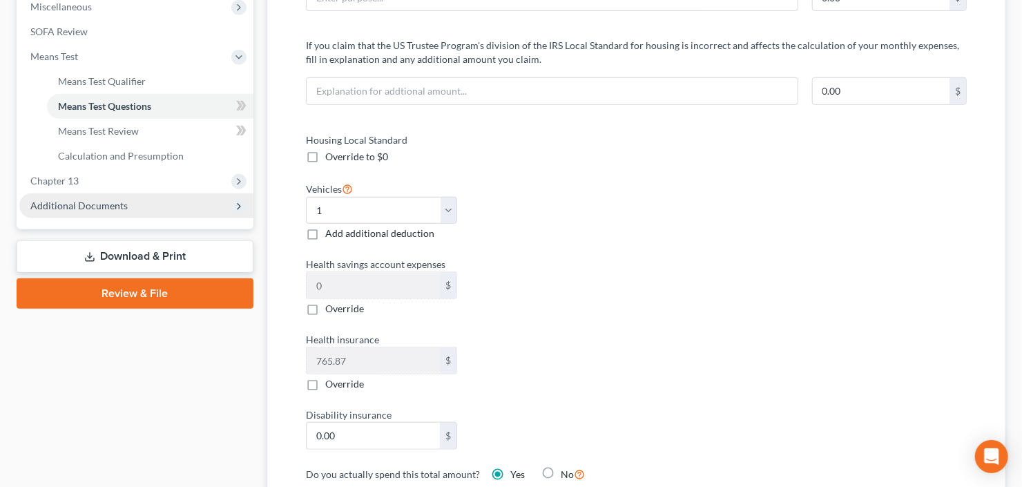
click at [101, 209] on span "Additional Documents" at bounding box center [78, 206] width 97 height 12
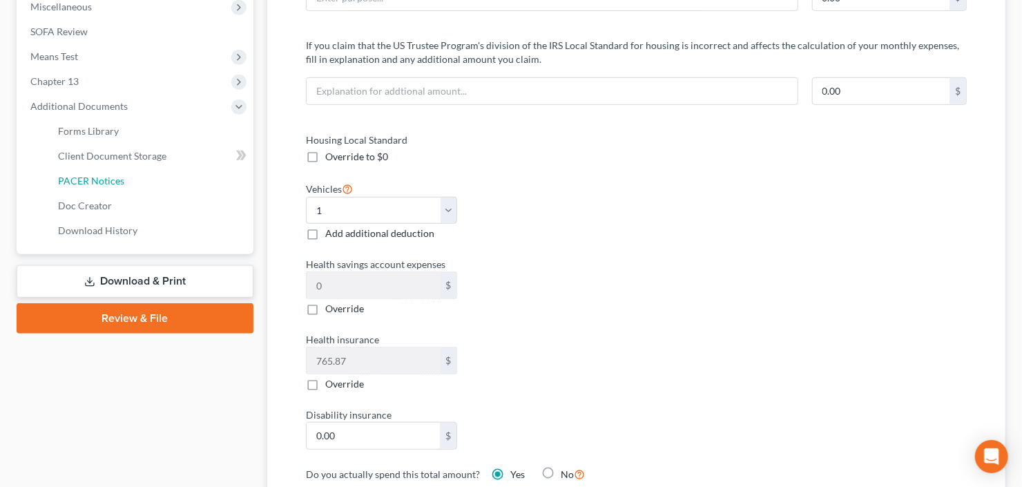
drag, startPoint x: 123, startPoint y: 176, endPoint x: 314, endPoint y: 200, distance: 192.1
click at [124, 176] on link "PACER Notices" at bounding box center [150, 181] width 206 height 25
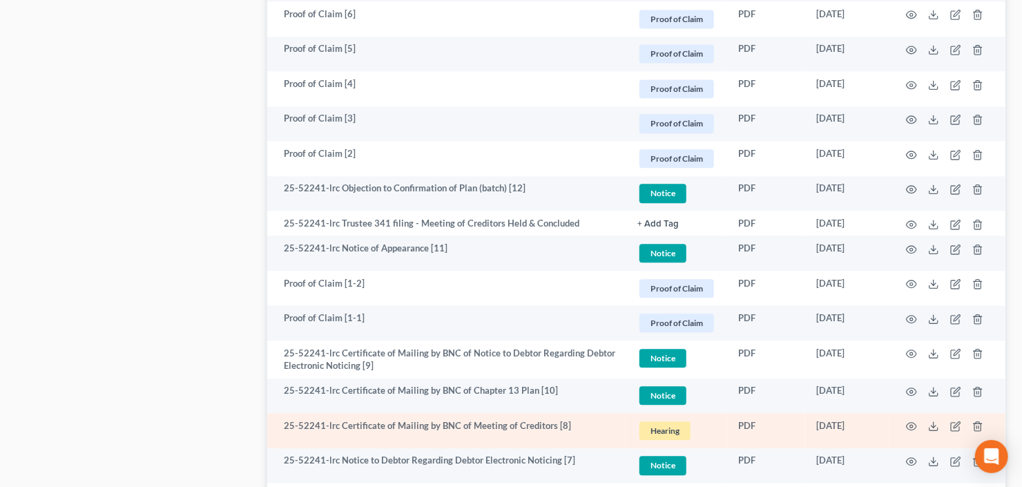
scroll to position [1561, 0]
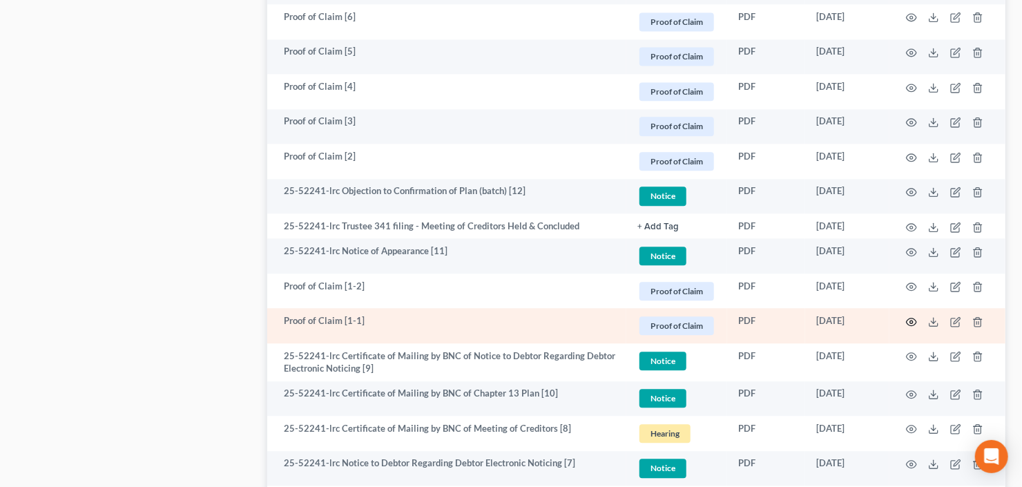
click at [912, 319] on icon "button" at bounding box center [911, 321] width 11 height 11
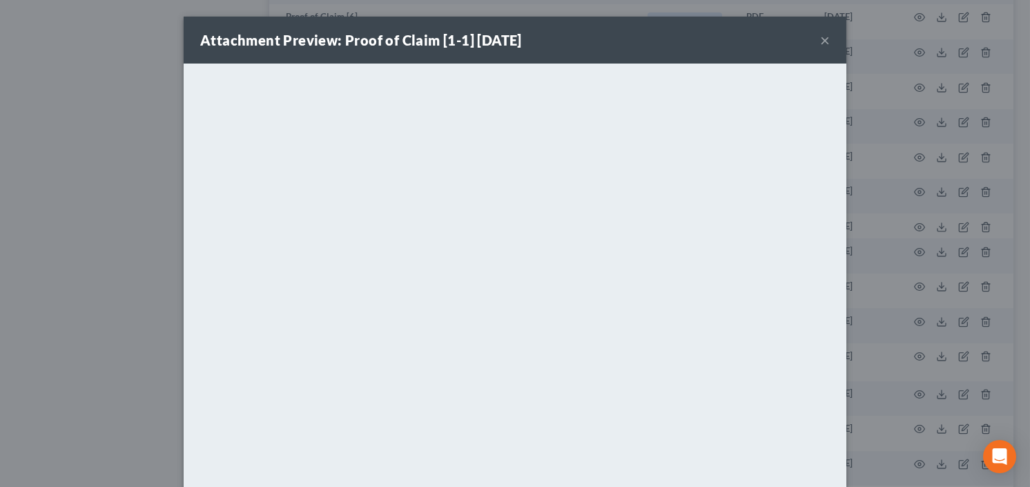
click at [821, 37] on button "×" at bounding box center [825, 40] width 10 height 17
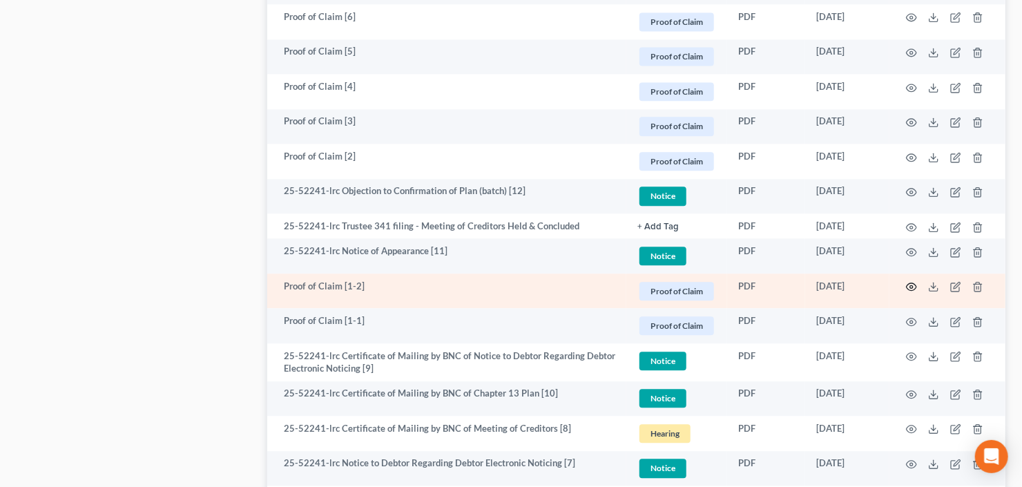
click at [907, 285] on icon "button" at bounding box center [912, 287] width 10 height 8
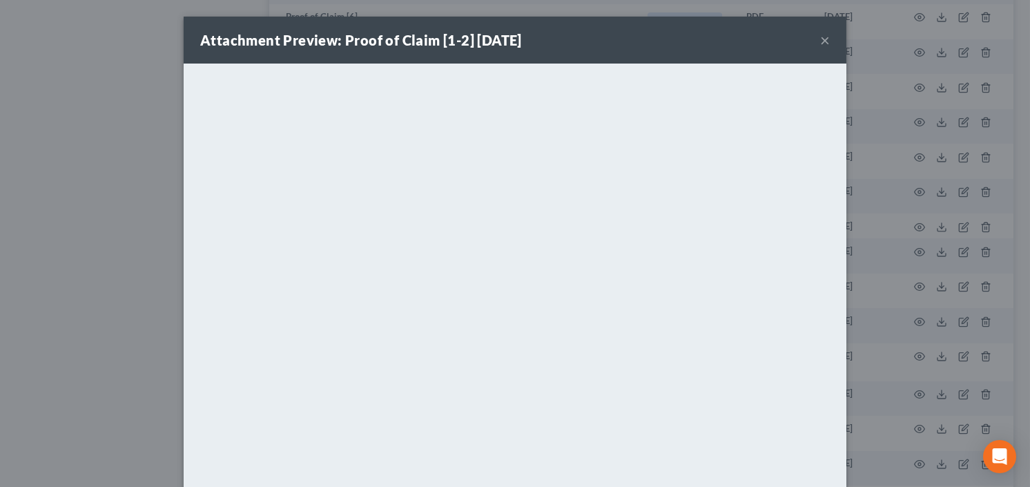
click at [820, 39] on button "×" at bounding box center [825, 40] width 10 height 17
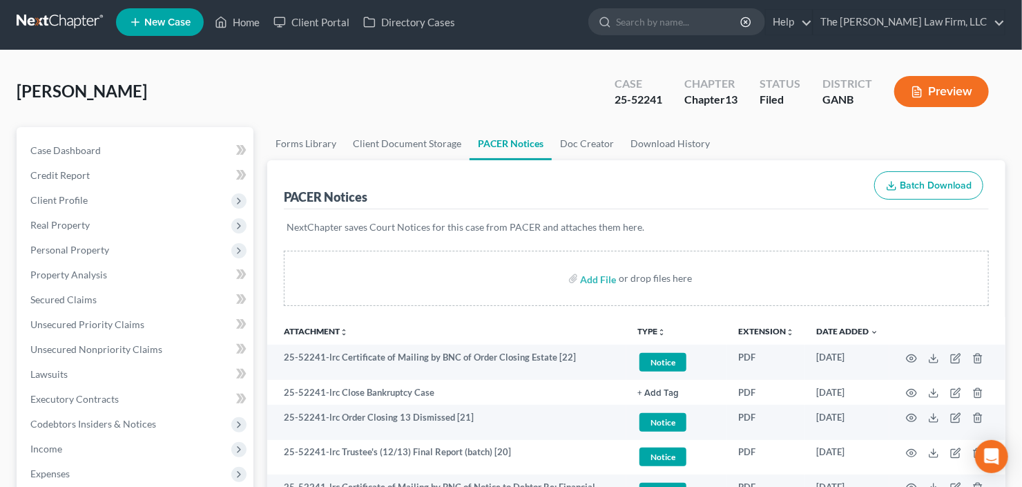
scroll to position [0, 0]
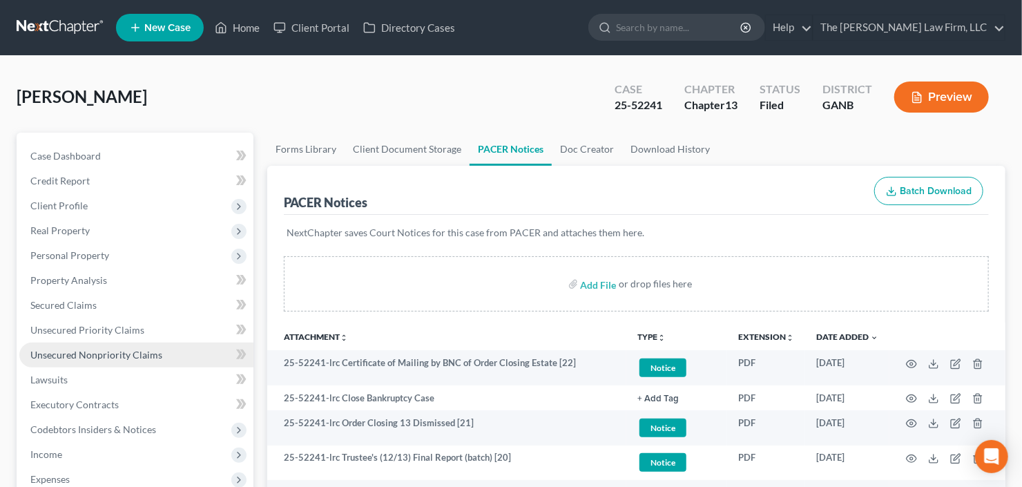
click at [68, 347] on link "Unsecured Nonpriority Claims" at bounding box center [136, 355] width 234 height 25
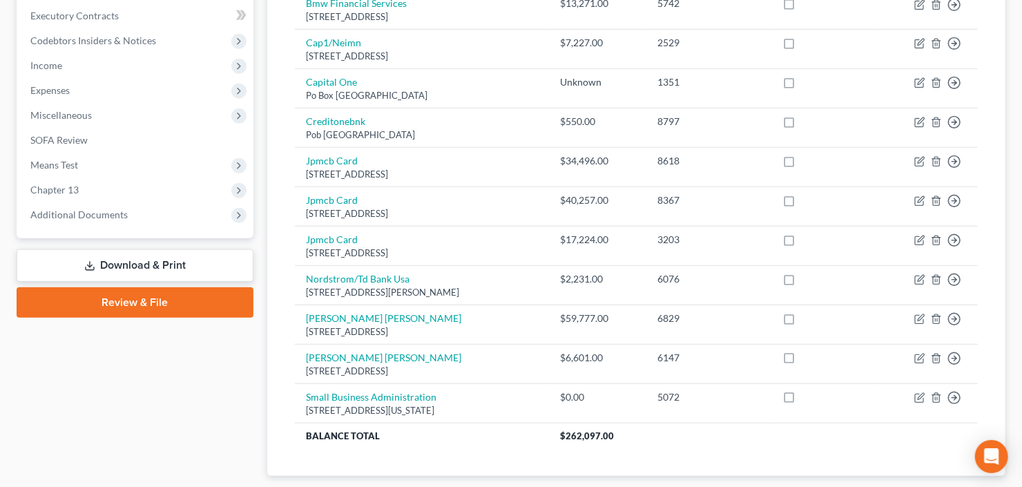
scroll to position [470, 0]
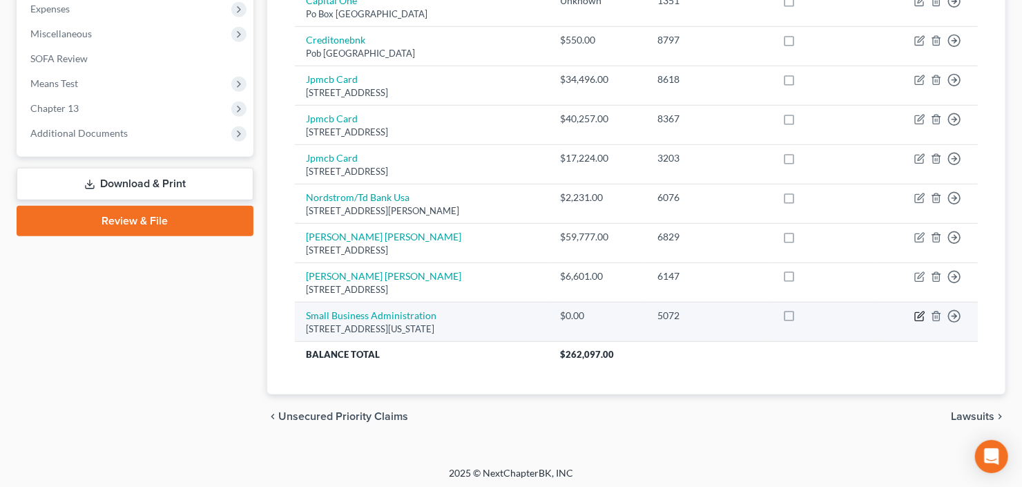
click at [916, 311] on icon "button" at bounding box center [919, 316] width 11 height 11
select select "8"
select select "10"
select select "0"
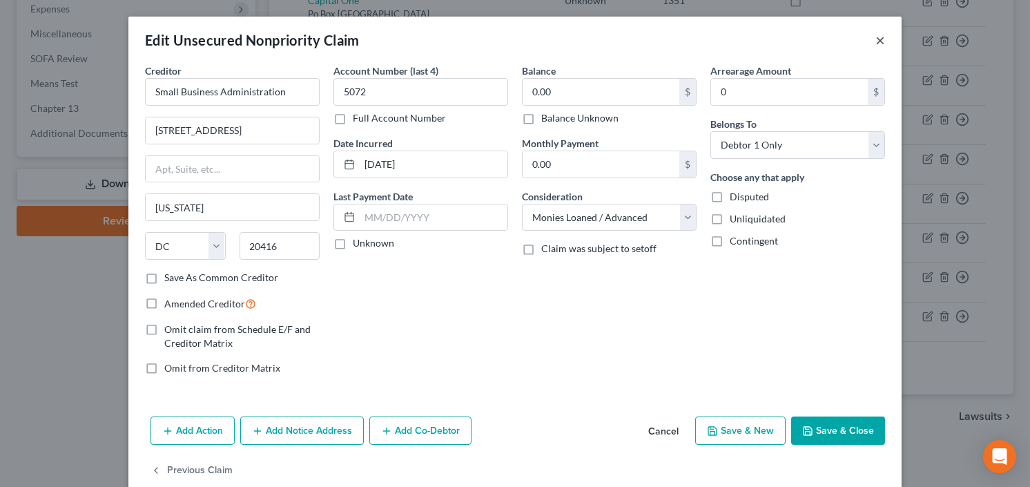
click at [876, 38] on button "×" at bounding box center [881, 40] width 10 height 17
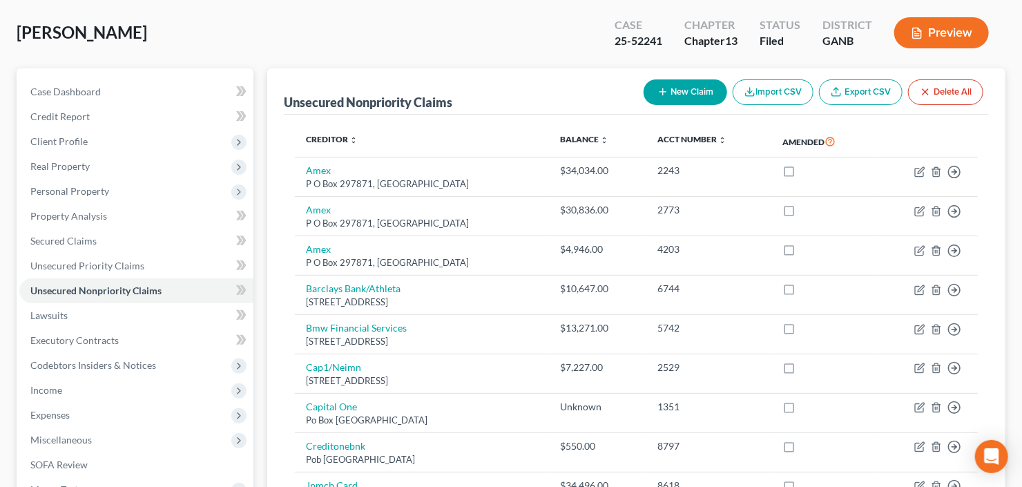
scroll to position [0, 0]
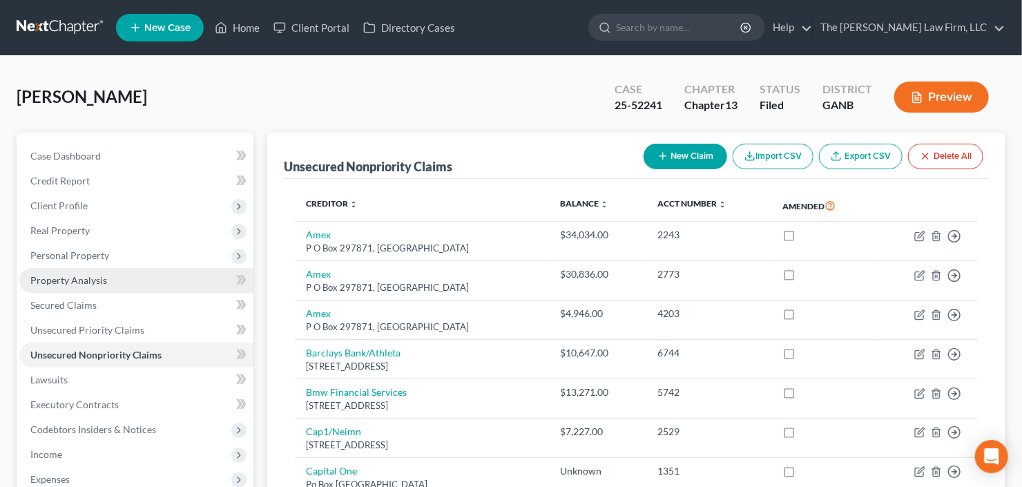
click at [54, 274] on span "Property Analysis" at bounding box center [68, 280] width 77 height 12
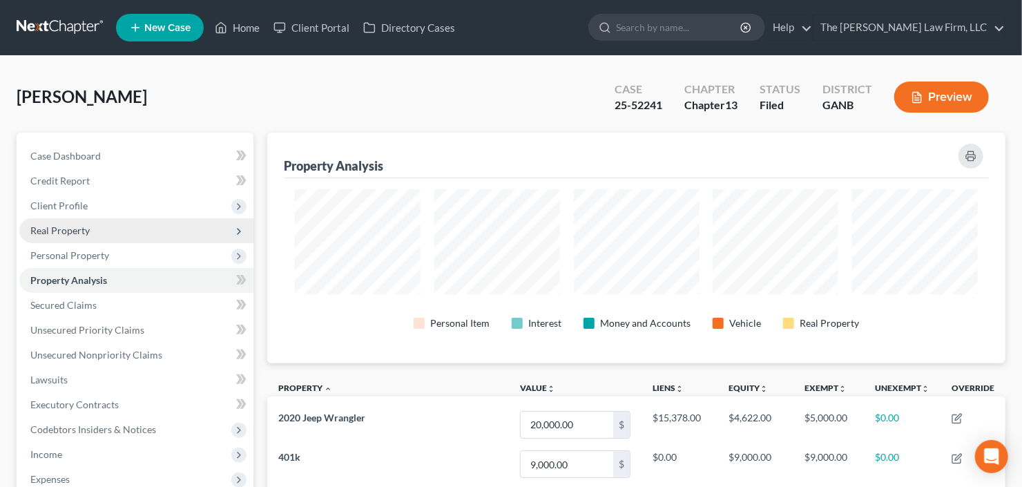
click at [93, 231] on span "Real Property" at bounding box center [136, 230] width 234 height 25
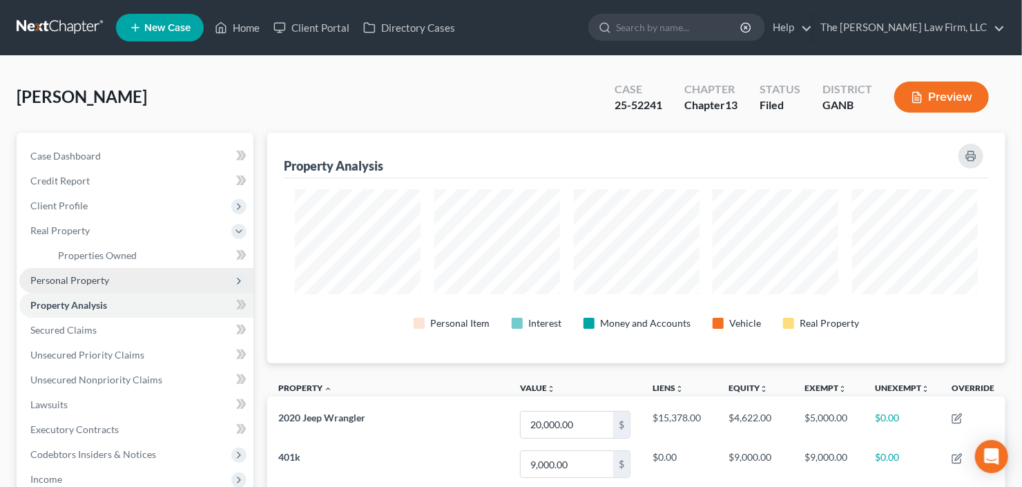
scroll to position [230, 738]
click at [110, 278] on span "Personal Property" at bounding box center [136, 280] width 234 height 25
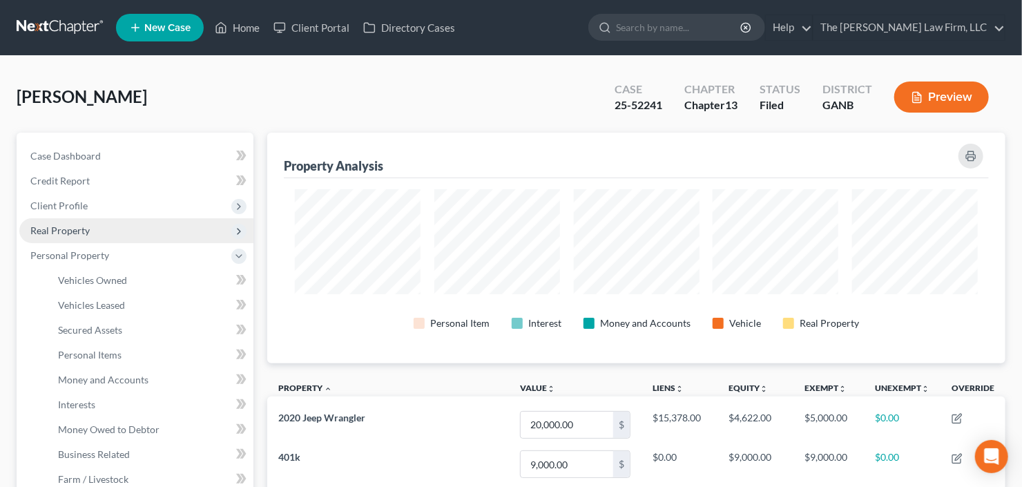
click at [122, 231] on span "Real Property" at bounding box center [136, 230] width 234 height 25
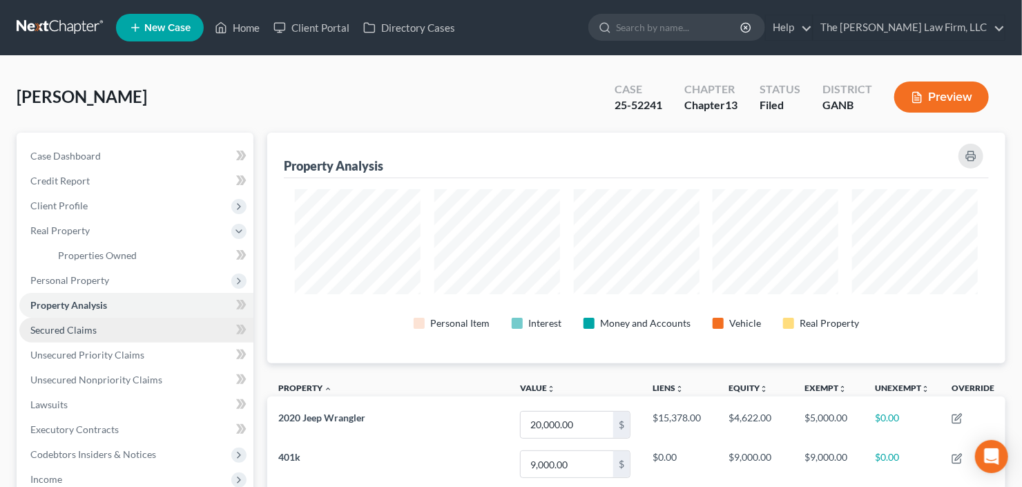
click at [115, 323] on link "Secured Claims" at bounding box center [136, 330] width 234 height 25
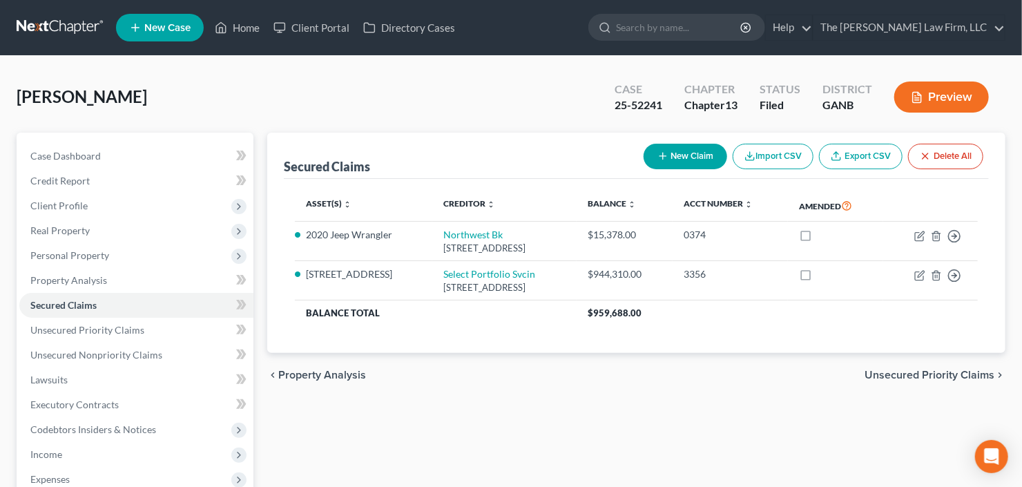
click at [526, 330] on div "Asset(s) expand_more expand_less unfold_more Creditor expand_more expand_less u…" at bounding box center [636, 266] width 705 height 175
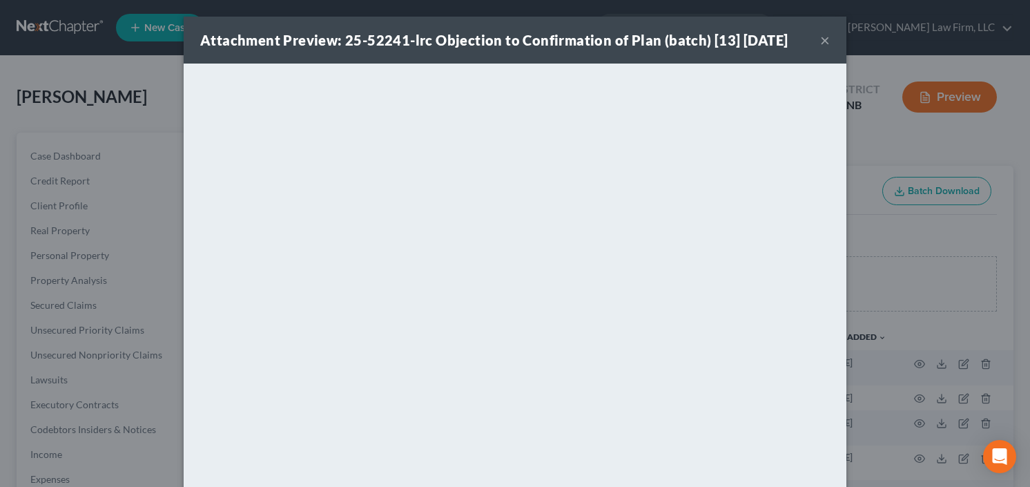
scroll to position [1215, 0]
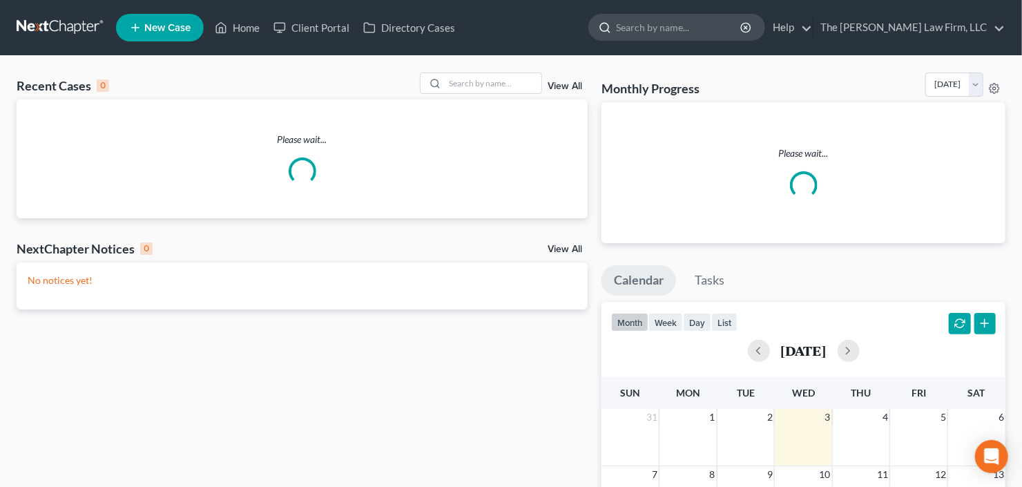
click at [718, 37] on input "search" at bounding box center [679, 28] width 126 height 26
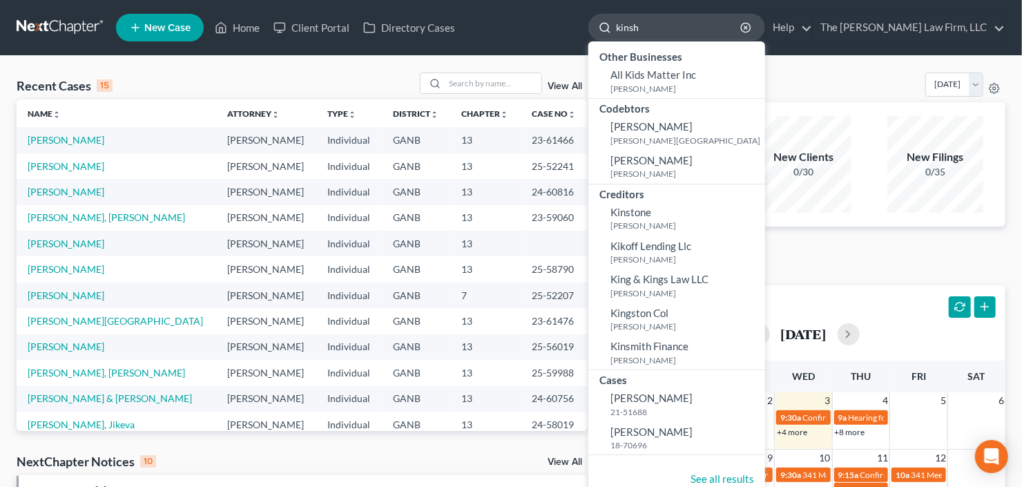
type input "kinshu"
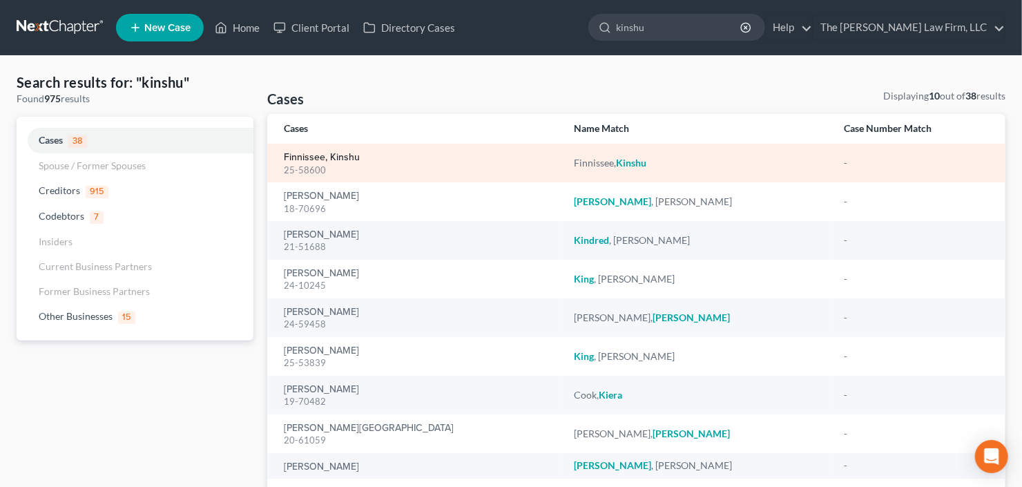
click at [297, 154] on link "Finnissee, Kinshu" at bounding box center [322, 158] width 76 height 10
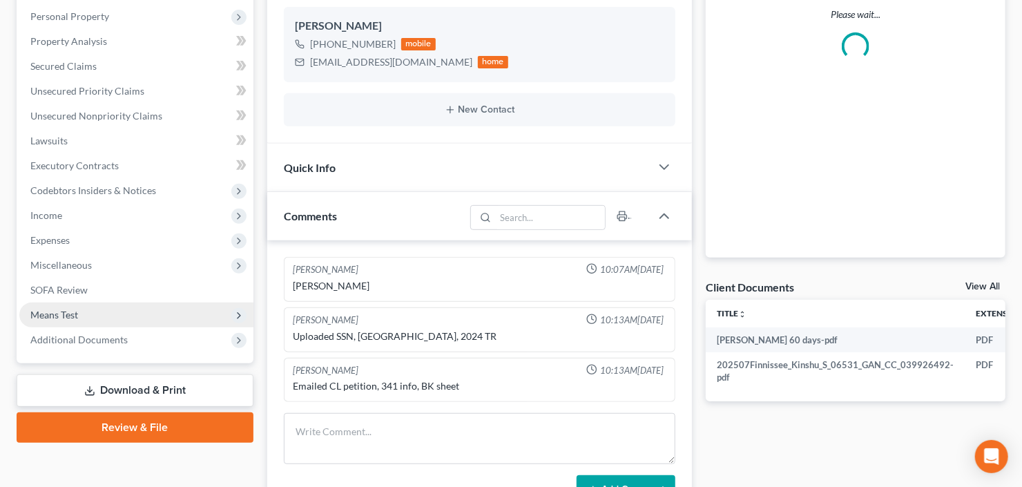
scroll to position [331, 0]
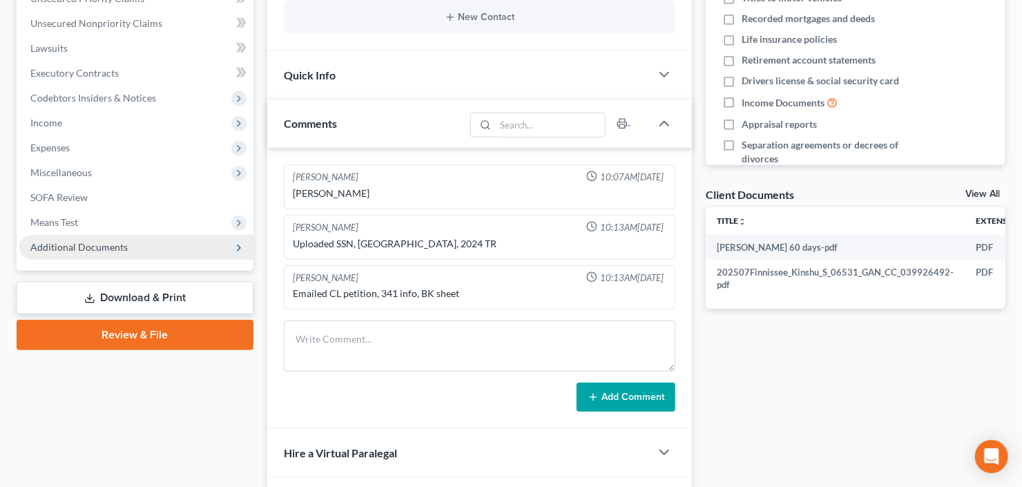
click at [62, 252] on span "Additional Documents" at bounding box center [136, 247] width 234 height 25
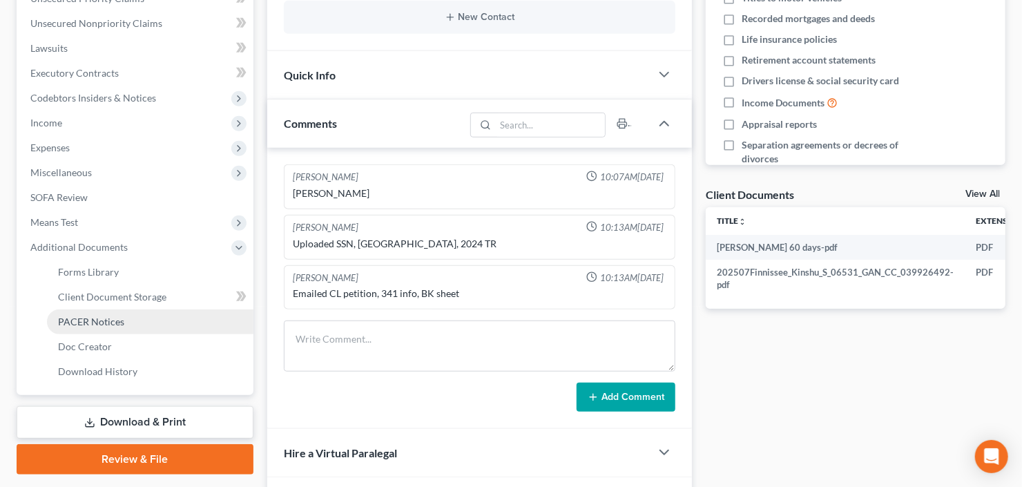
click at [86, 323] on span "PACER Notices" at bounding box center [91, 322] width 66 height 12
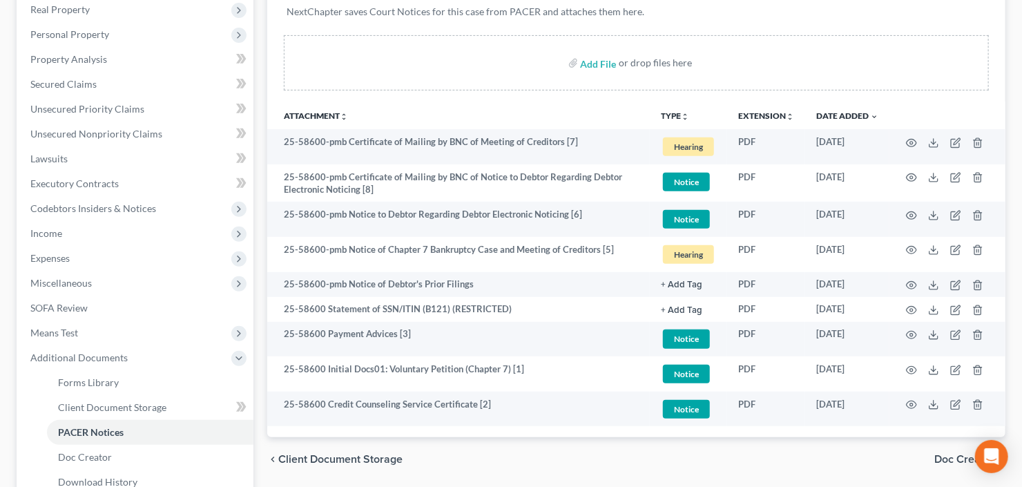
scroll to position [276, 0]
click at [60, 186] on span "Executory Contracts" at bounding box center [74, 183] width 88 height 12
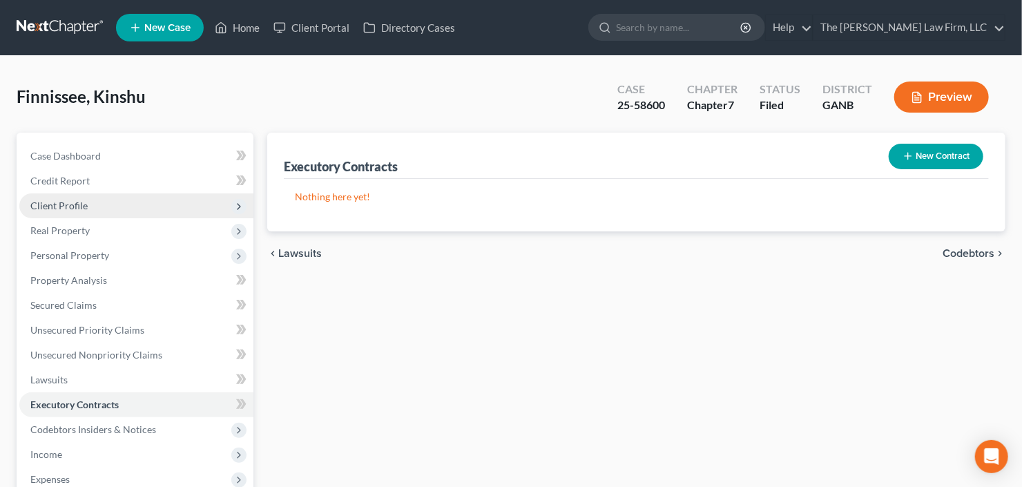
scroll to position [55, 0]
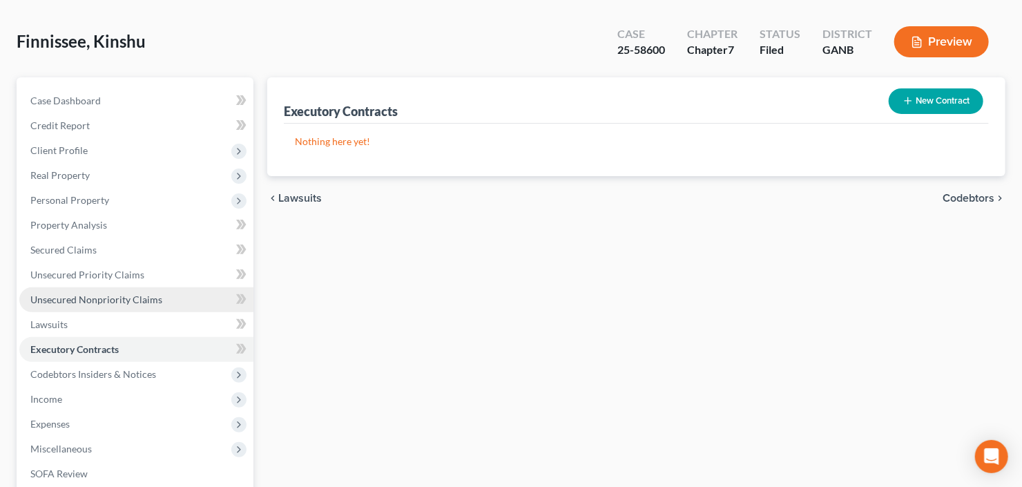
click at [103, 305] on link "Unsecured Nonpriority Claims" at bounding box center [136, 299] width 234 height 25
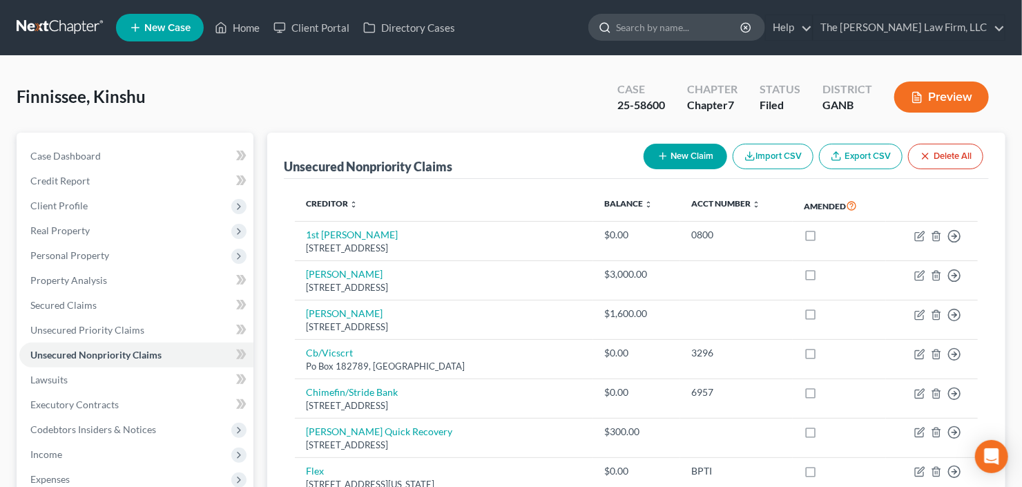
click at [716, 32] on input "search" at bounding box center [679, 28] width 126 height 26
type input "nevers"
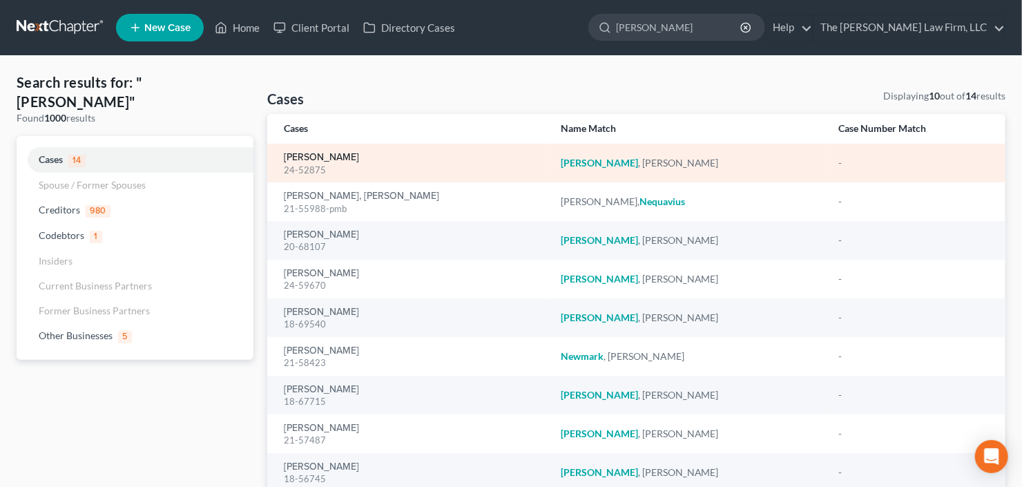
click at [315, 159] on link "[PERSON_NAME]" at bounding box center [321, 158] width 75 height 10
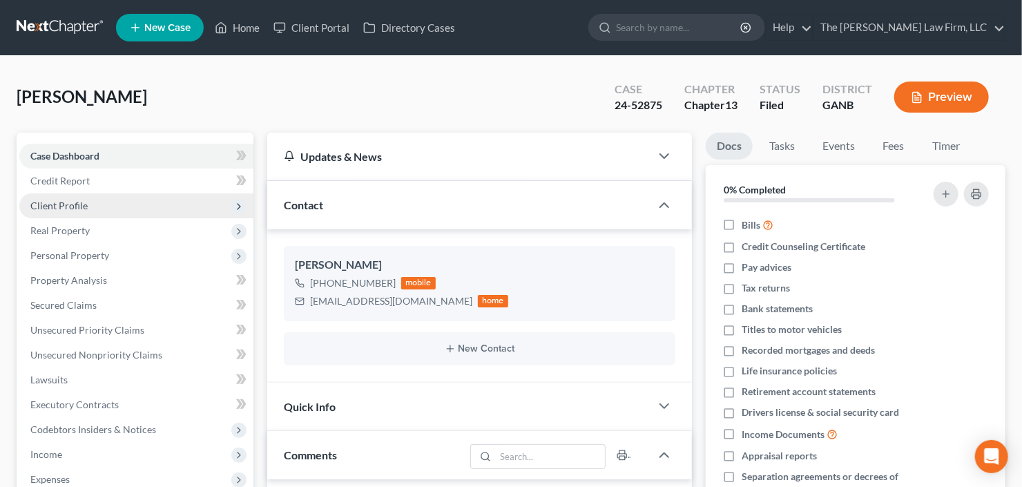
click at [77, 204] on span "Client Profile" at bounding box center [58, 206] width 57 height 12
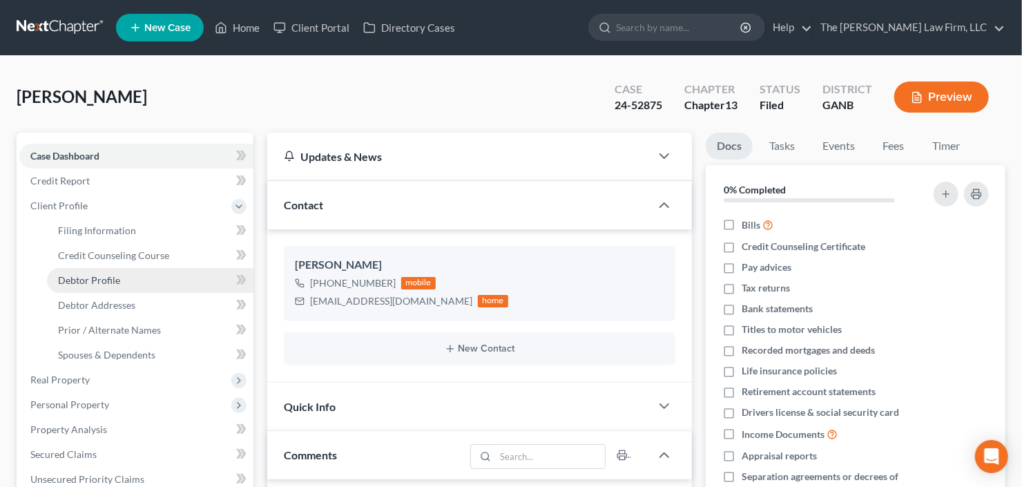
click at [95, 278] on span "Debtor Profile" at bounding box center [89, 280] width 62 height 12
select select "0"
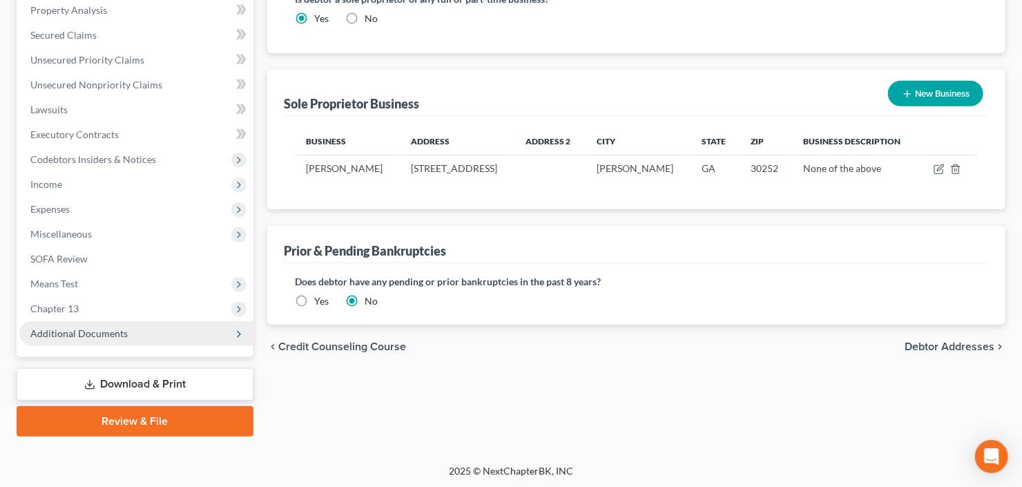
click at [110, 329] on span "Additional Documents" at bounding box center [78, 333] width 97 height 12
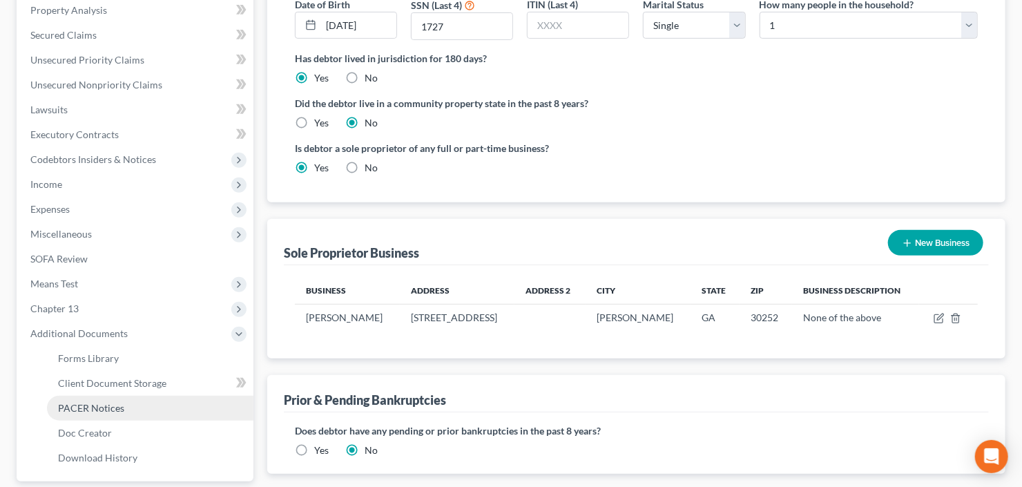
click at [108, 412] on link "PACER Notices" at bounding box center [150, 408] width 206 height 25
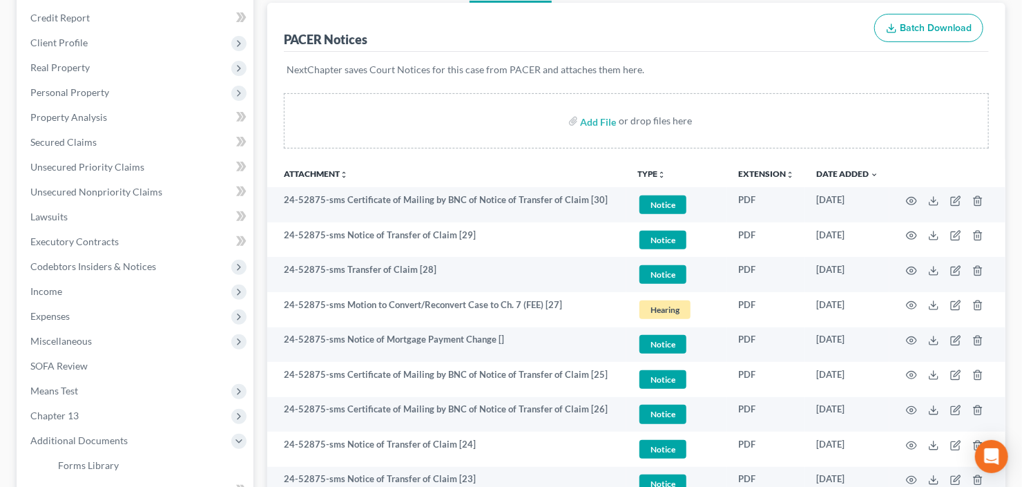
scroll to position [166, 0]
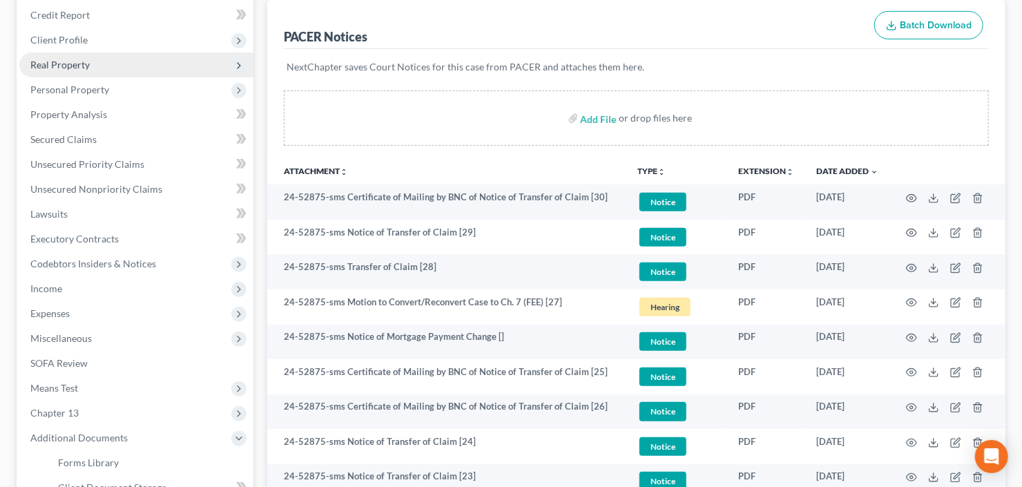
click at [115, 58] on span "Real Property" at bounding box center [136, 64] width 234 height 25
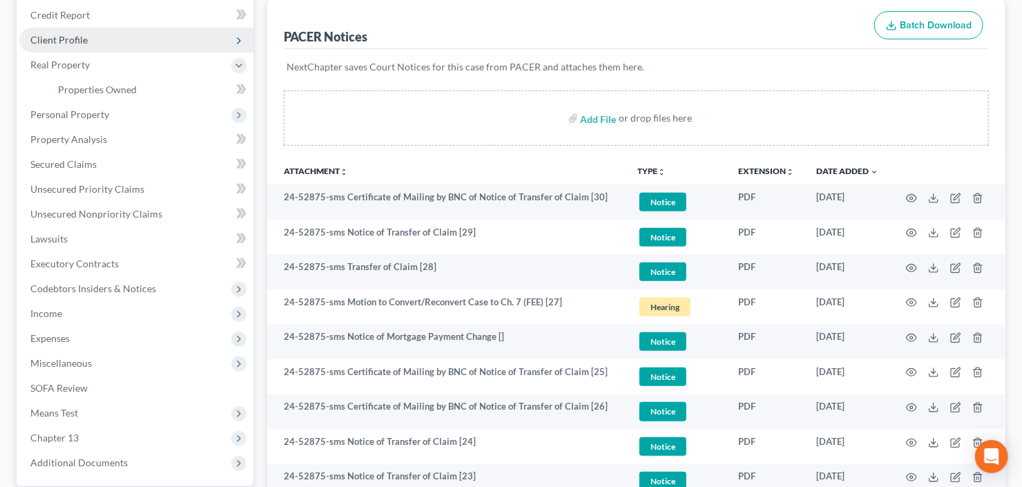
click at [121, 46] on span "Client Profile" at bounding box center [136, 40] width 234 height 25
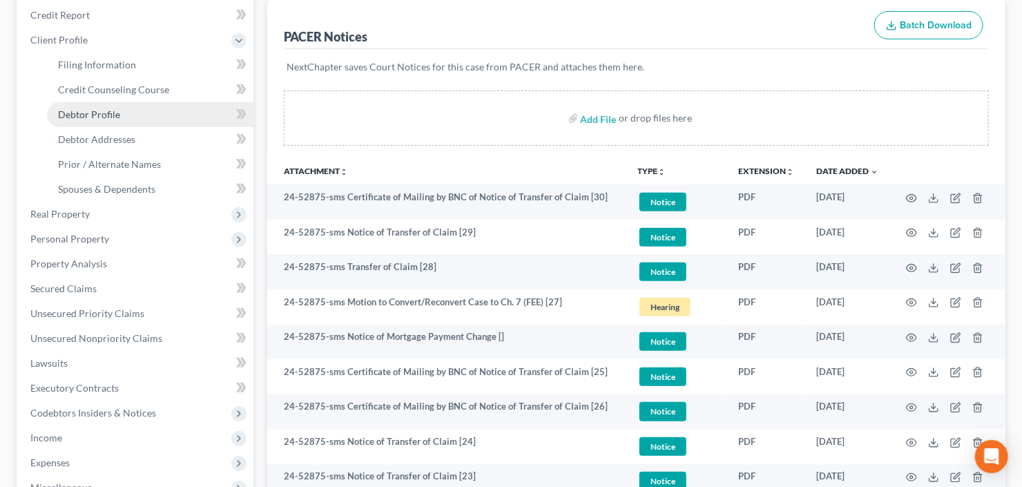
click at [124, 117] on link "Debtor Profile" at bounding box center [150, 114] width 206 height 25
select select "0"
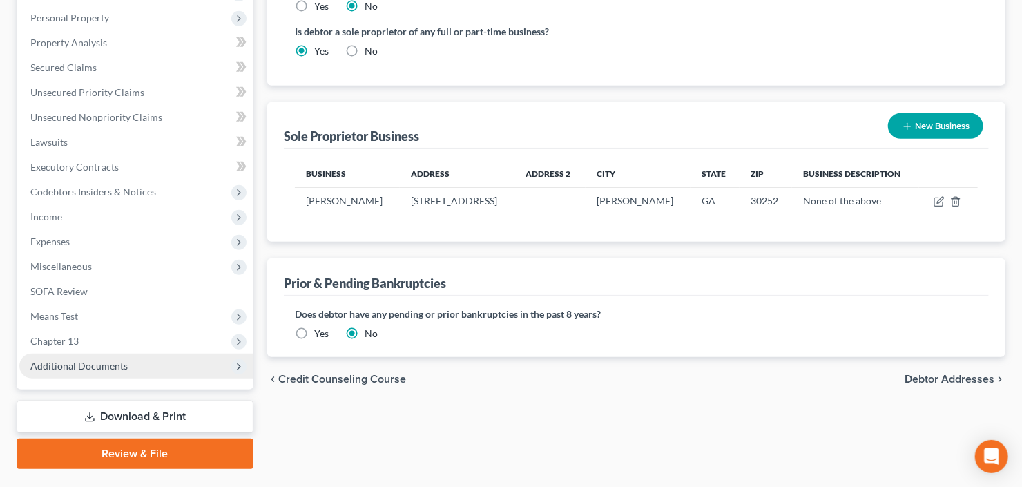
click at [81, 369] on span "Additional Documents" at bounding box center [136, 366] width 234 height 25
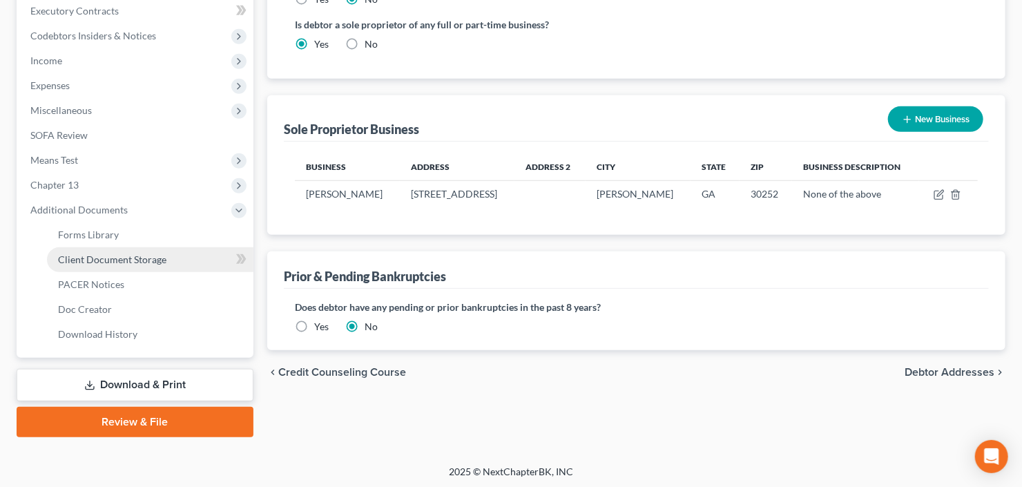
click at [104, 269] on link "Client Document Storage" at bounding box center [150, 259] width 206 height 25
select select "5"
select select "0"
select select "35"
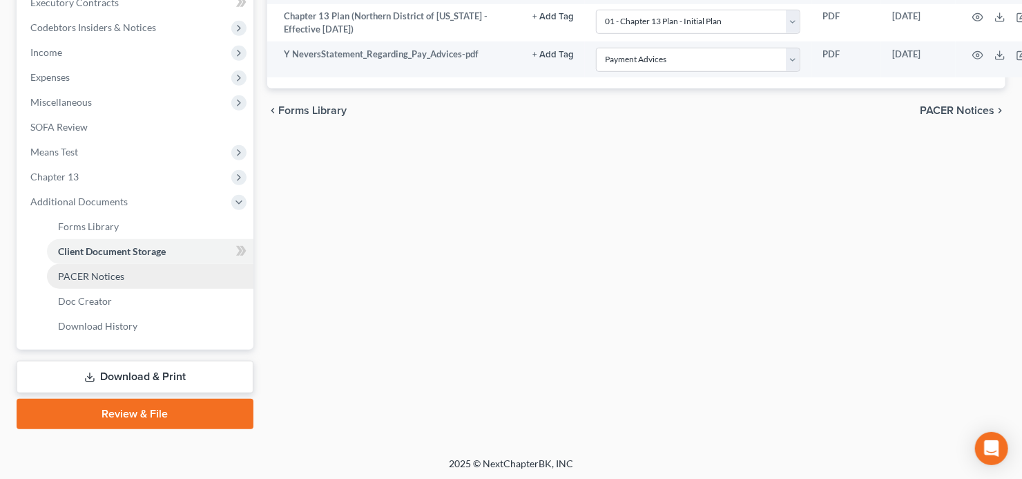
click at [103, 276] on span "PACER Notices" at bounding box center [91, 276] width 66 height 12
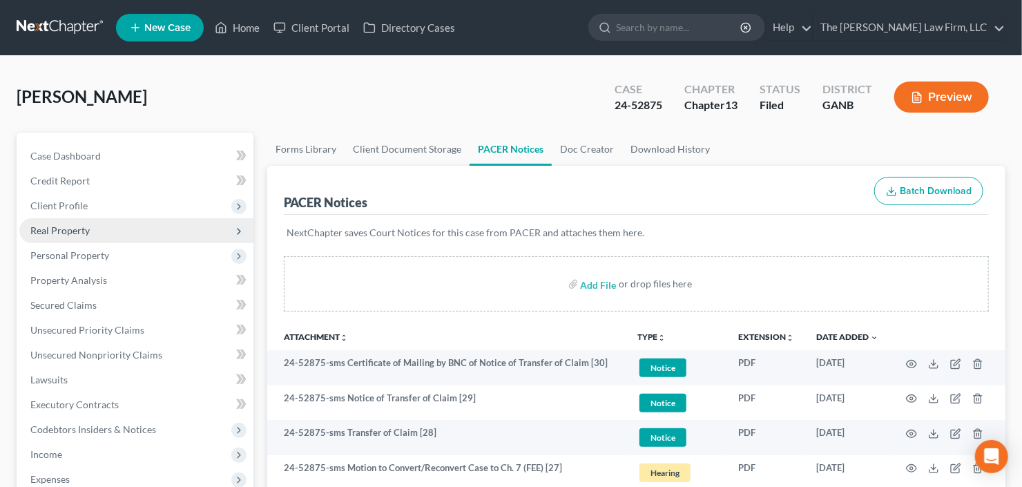
click at [78, 224] on span "Real Property" at bounding box center [59, 230] width 59 height 12
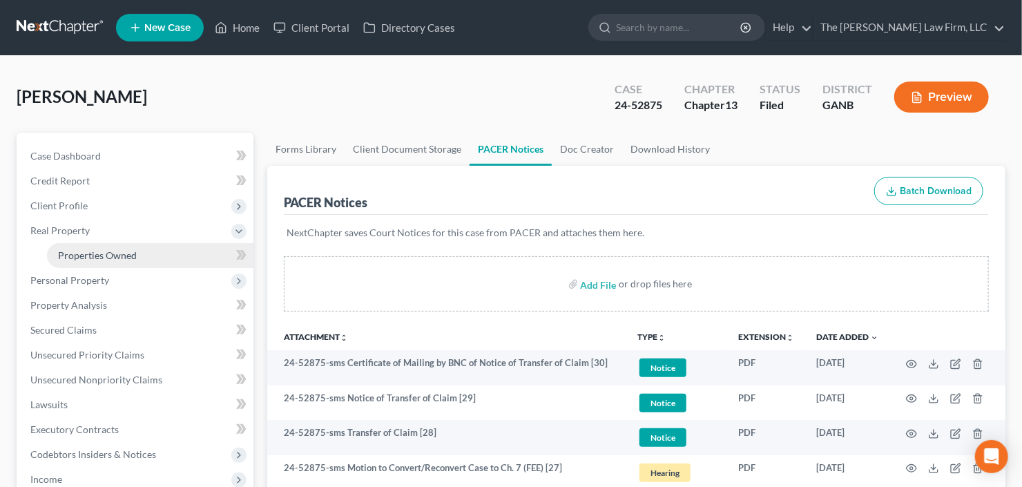
click at [86, 249] on span "Properties Owned" at bounding box center [97, 255] width 79 height 12
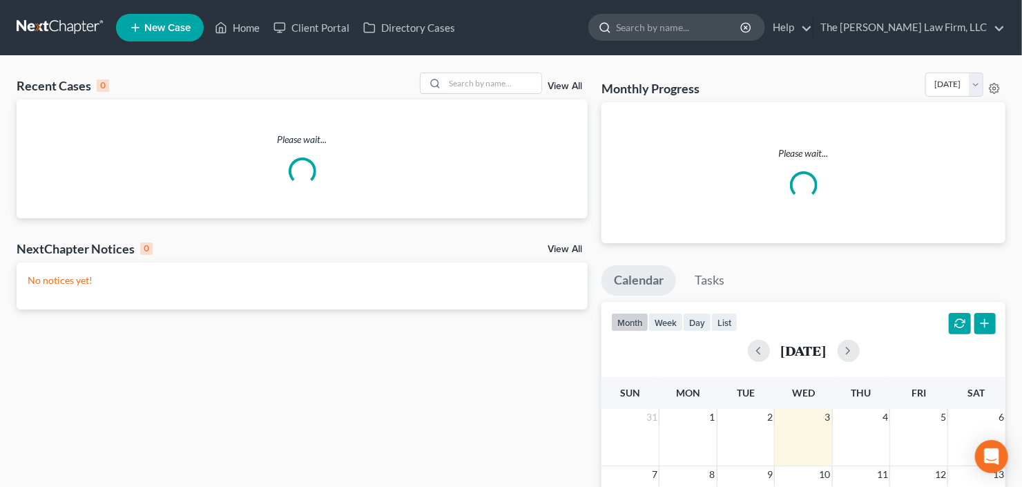
click at [727, 32] on input "search" at bounding box center [679, 28] width 126 height 26
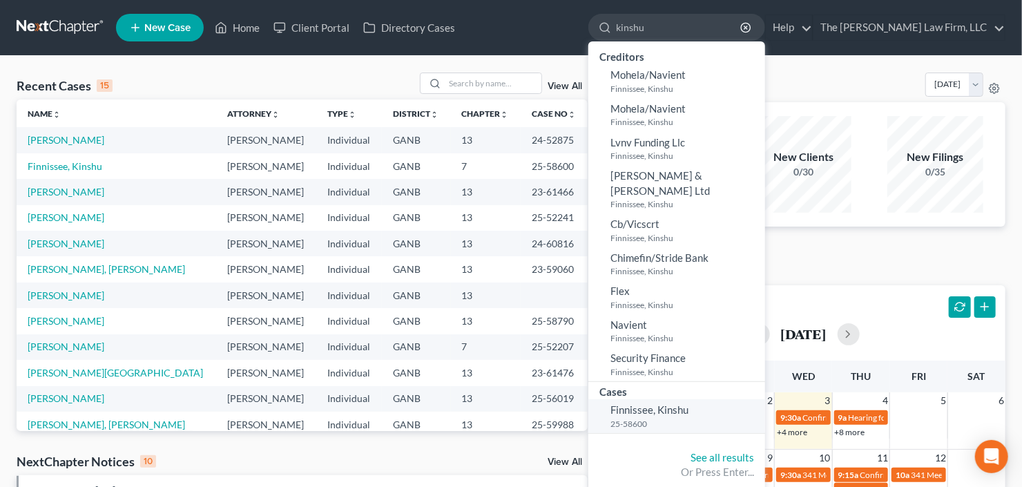
type input "kinshu"
click at [669, 403] on span "Finnissee, Kinshu" at bounding box center [649, 409] width 78 height 12
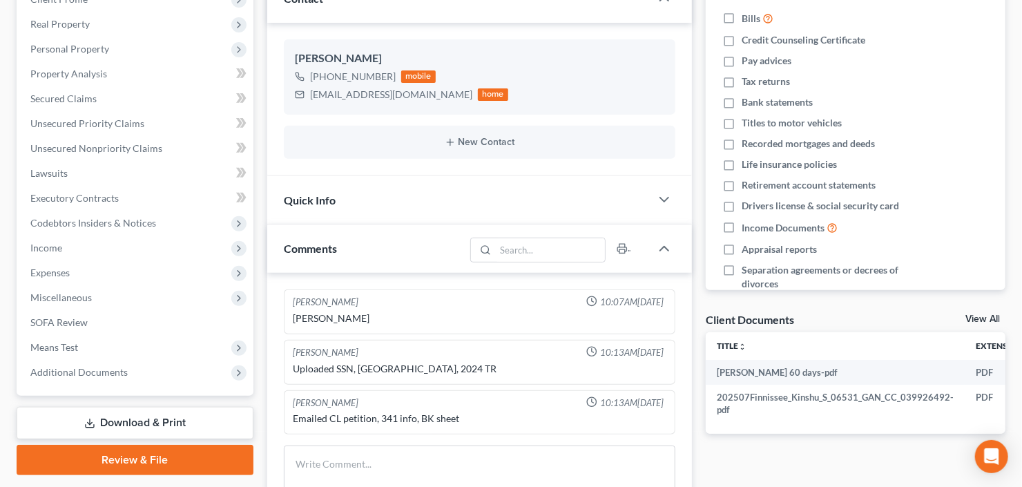
scroll to position [468, 0]
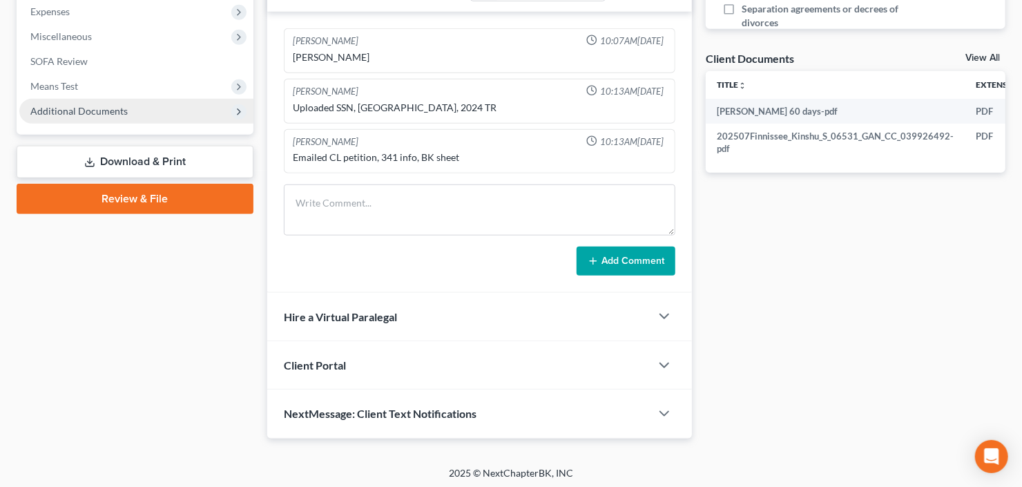
click at [84, 117] on span "Additional Documents" at bounding box center [136, 111] width 234 height 25
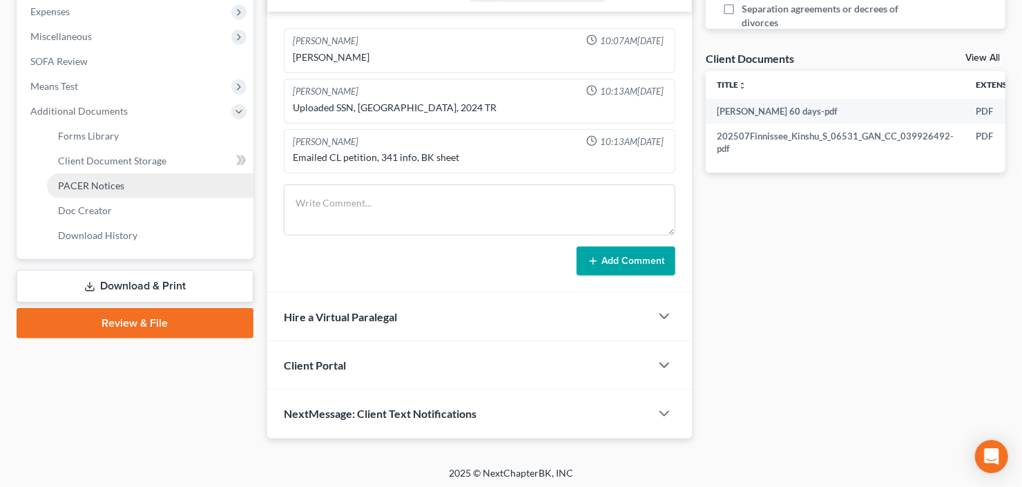
click at [104, 183] on span "PACER Notices" at bounding box center [91, 186] width 66 height 12
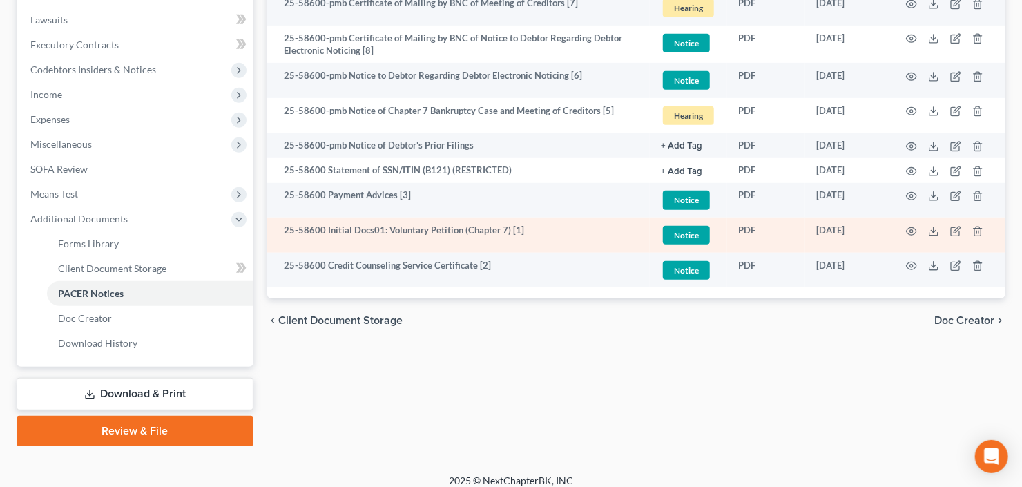
scroll to position [369, 0]
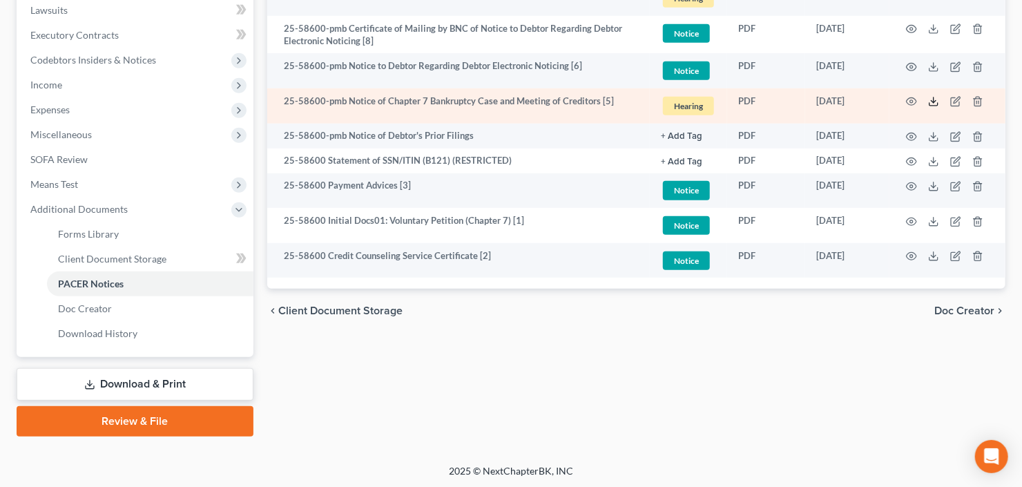
click at [932, 103] on icon at bounding box center [933, 101] width 11 height 11
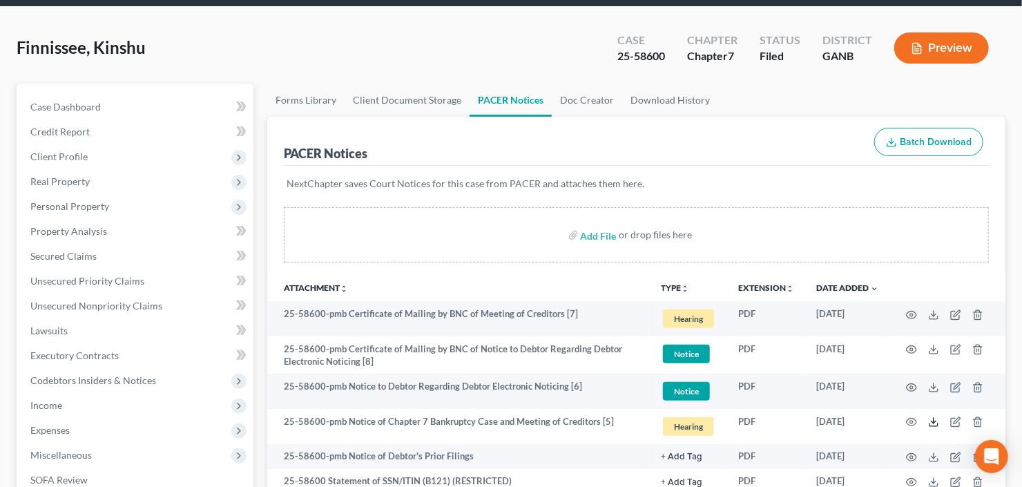
scroll to position [0, 0]
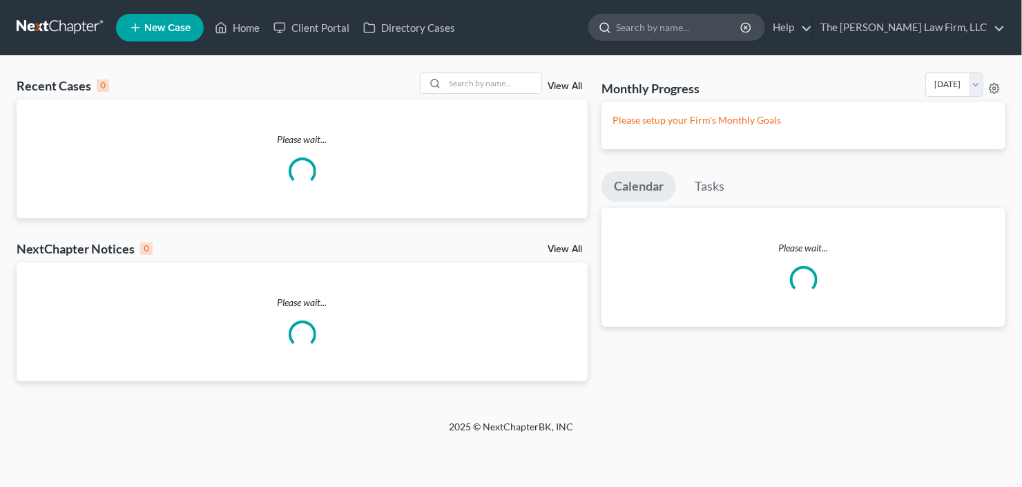
click at [710, 31] on input "search" at bounding box center [679, 28] width 126 height 26
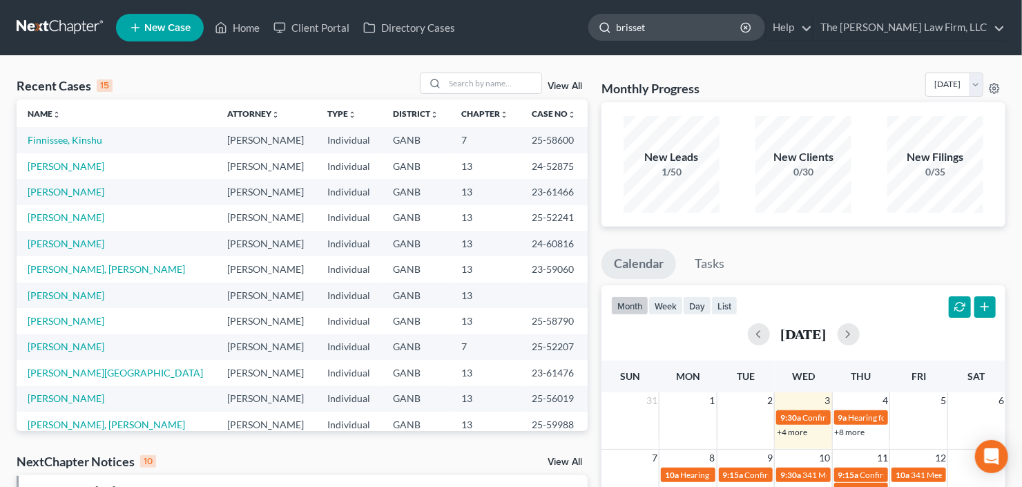
type input "[PERSON_NAME]"
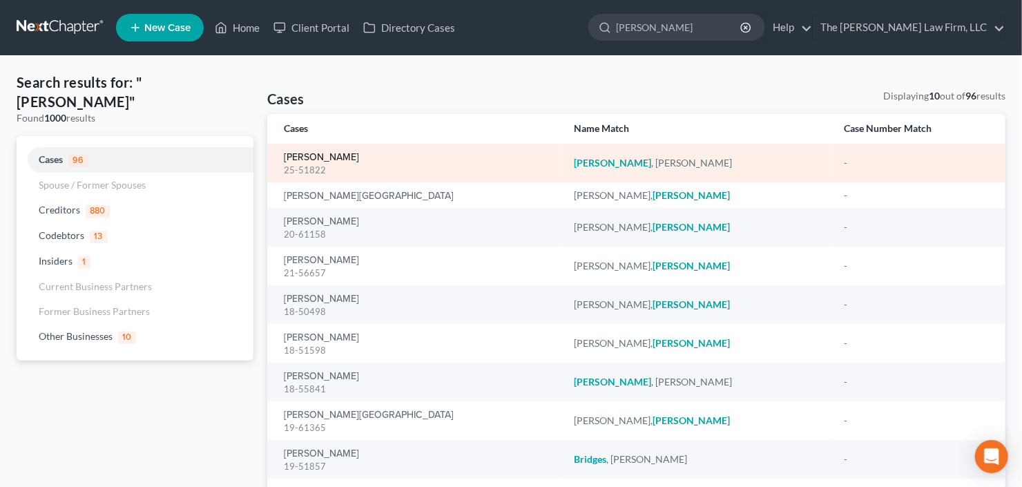
click at [308, 153] on link "[PERSON_NAME]" at bounding box center [321, 158] width 75 height 10
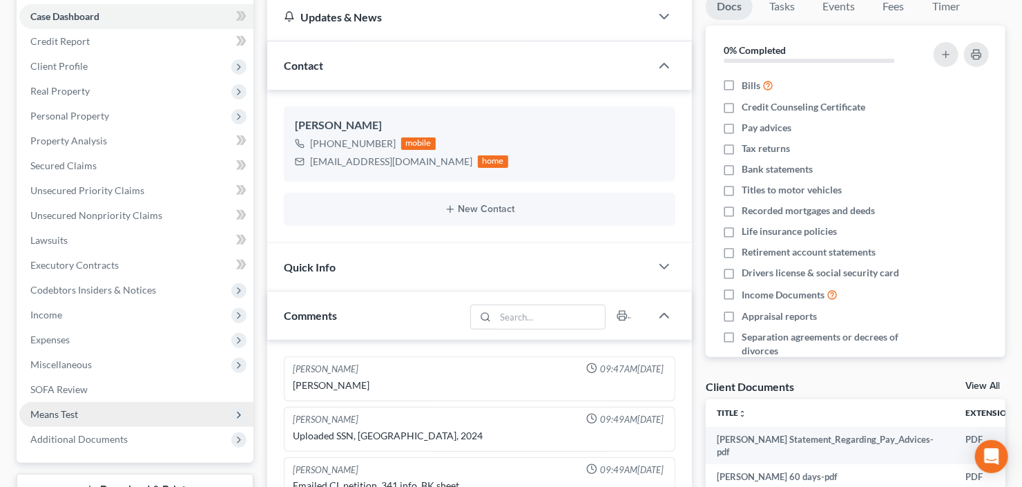
scroll to position [331, 0]
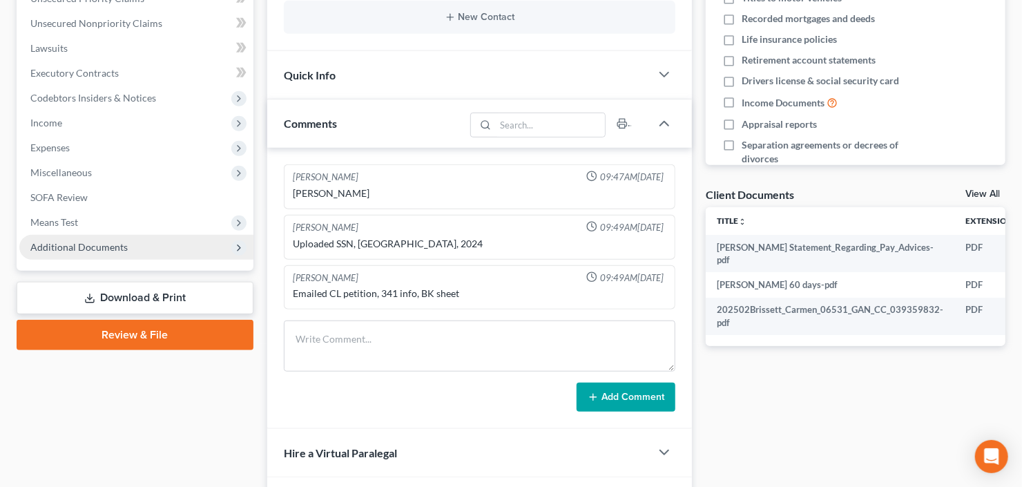
click at [86, 245] on span "Additional Documents" at bounding box center [78, 247] width 97 height 12
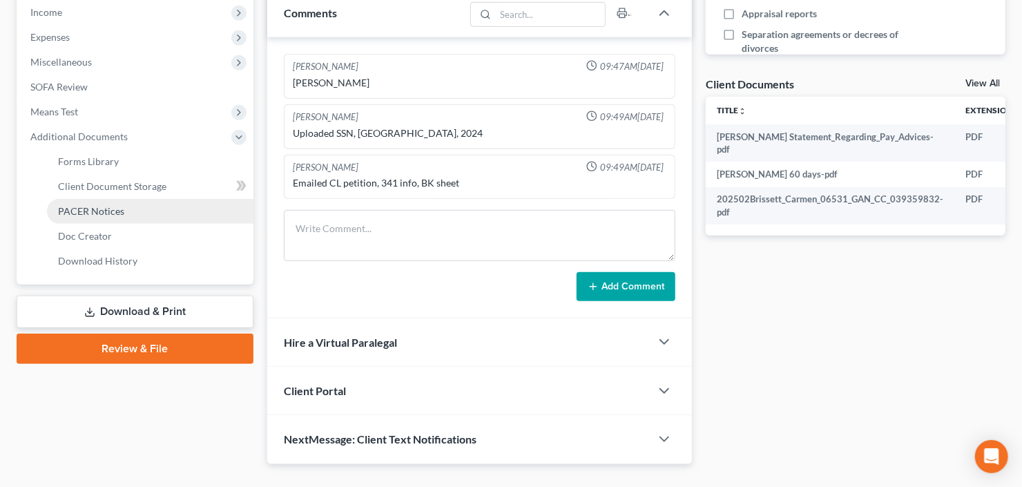
click at [103, 205] on span "PACER Notices" at bounding box center [91, 211] width 66 height 12
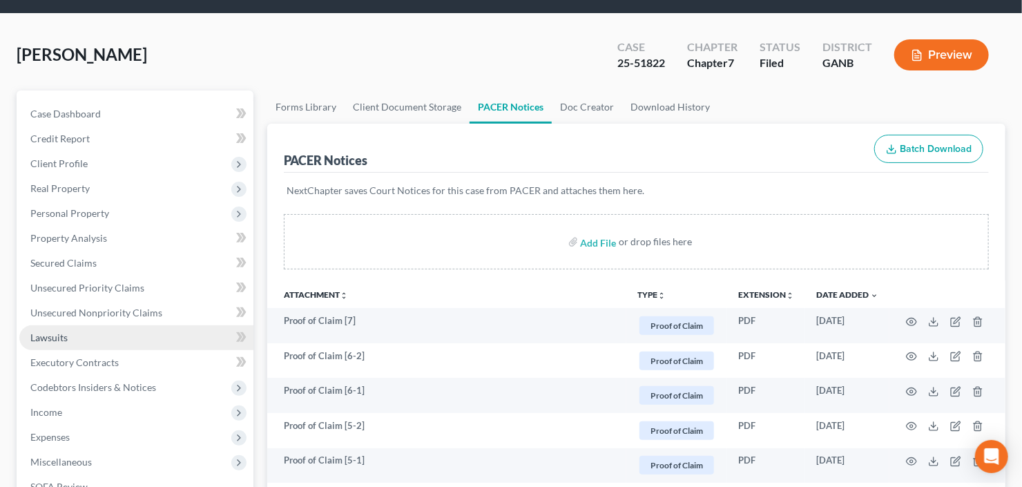
scroll to position [110, 0]
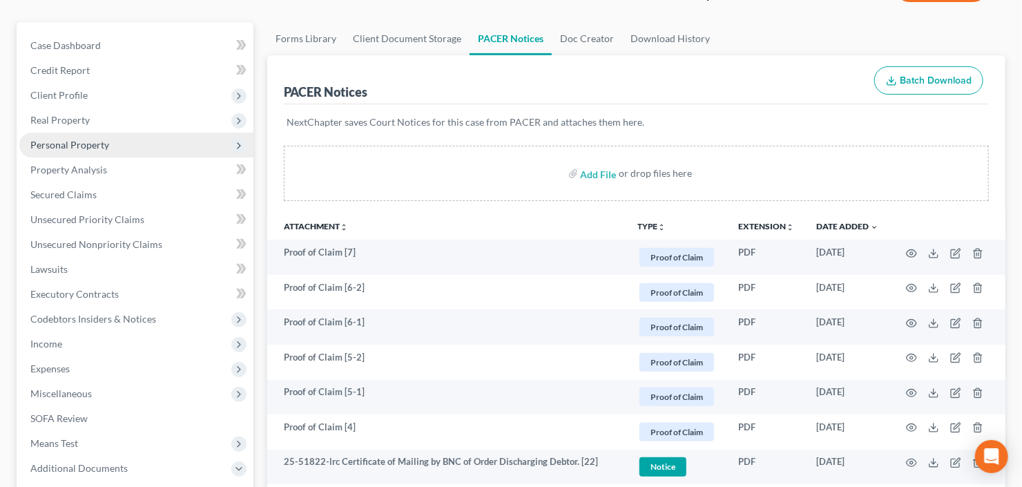
click at [139, 133] on span "Personal Property" at bounding box center [136, 145] width 234 height 25
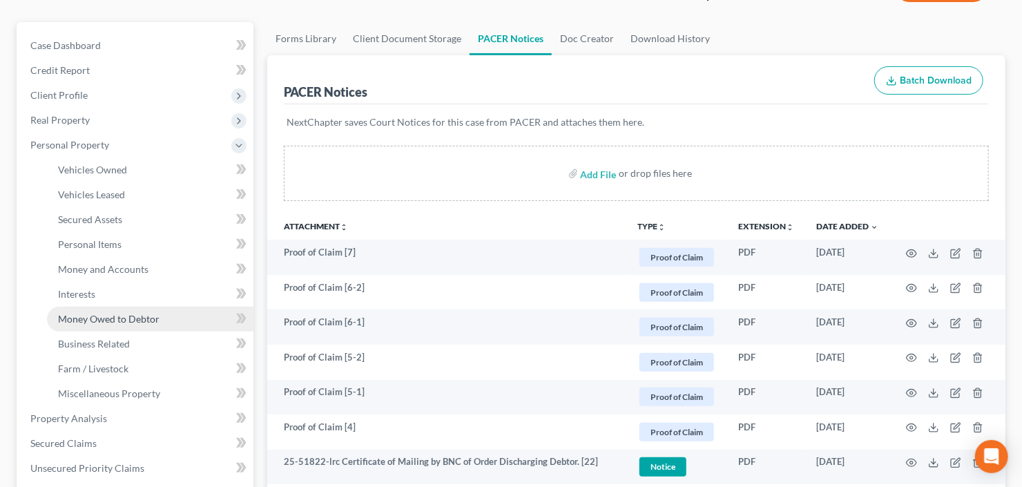
click at [116, 310] on link "Money Owed to Debtor" at bounding box center [150, 319] width 206 height 25
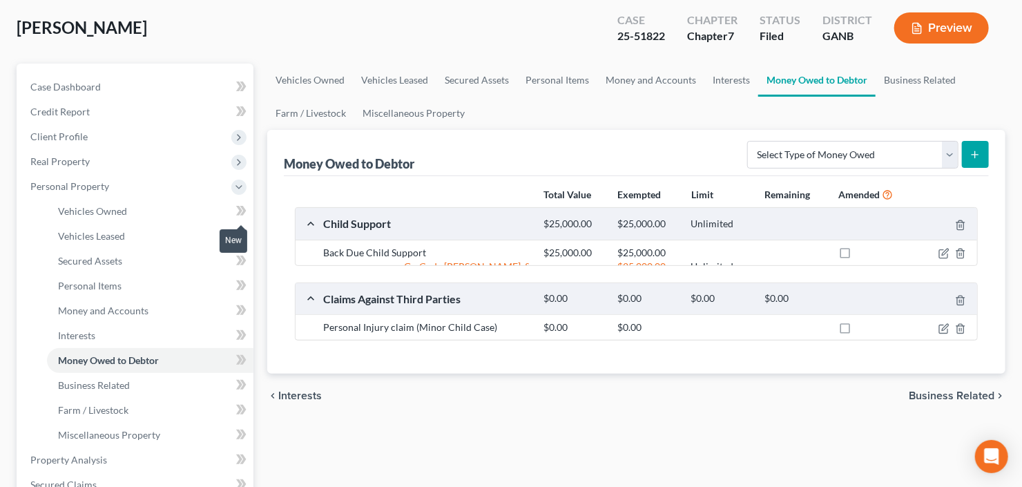
scroll to position [110, 0]
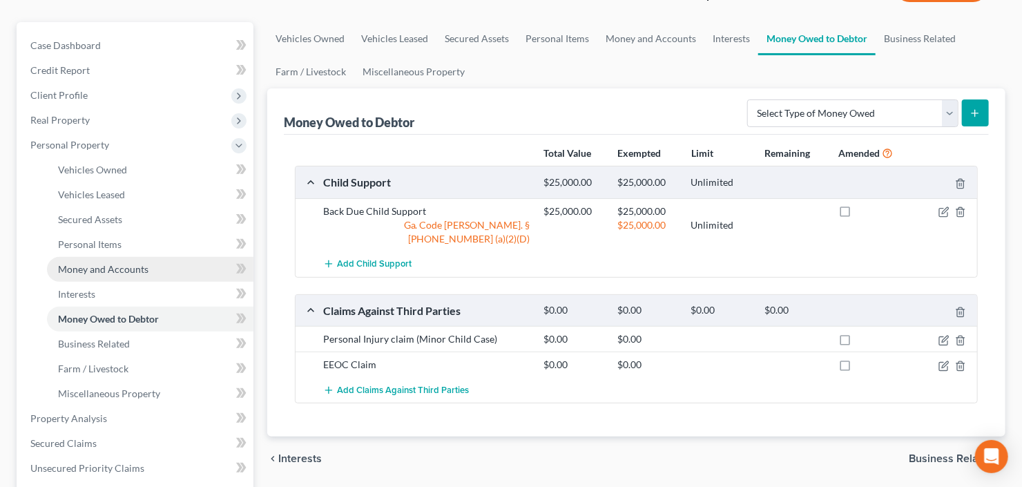
click at [108, 267] on span "Money and Accounts" at bounding box center [103, 269] width 90 height 12
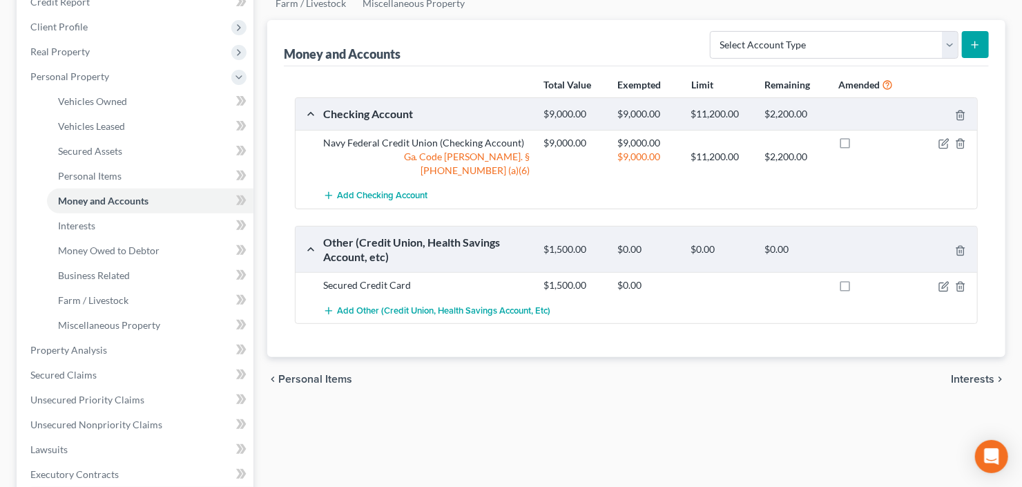
scroll to position [494, 0]
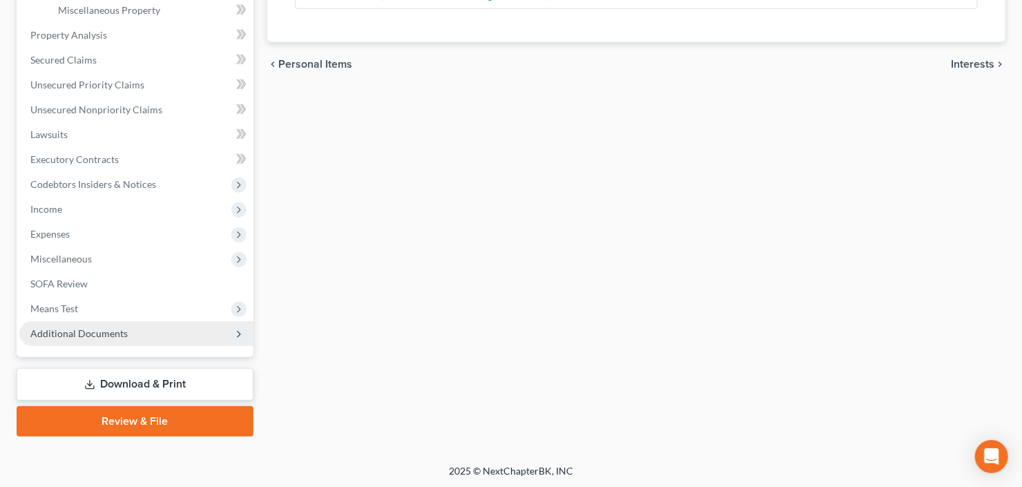
click at [86, 330] on span "Additional Documents" at bounding box center [78, 333] width 97 height 12
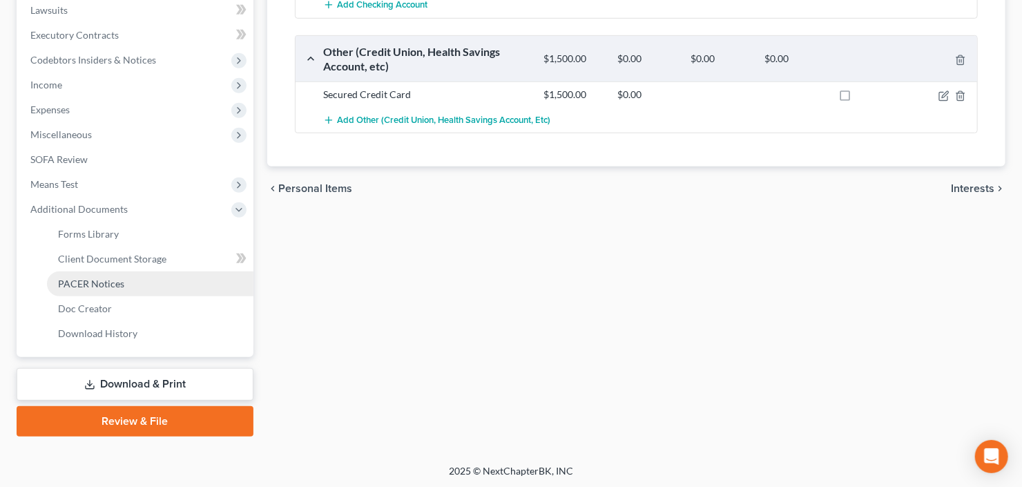
click at [101, 279] on span "PACER Notices" at bounding box center [91, 284] width 66 height 12
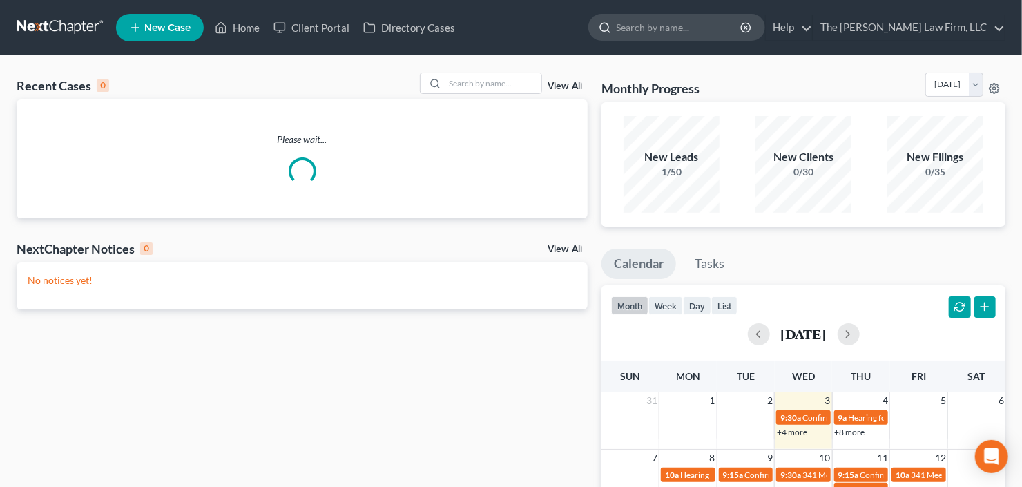
click at [729, 19] on input "search" at bounding box center [679, 28] width 126 height 26
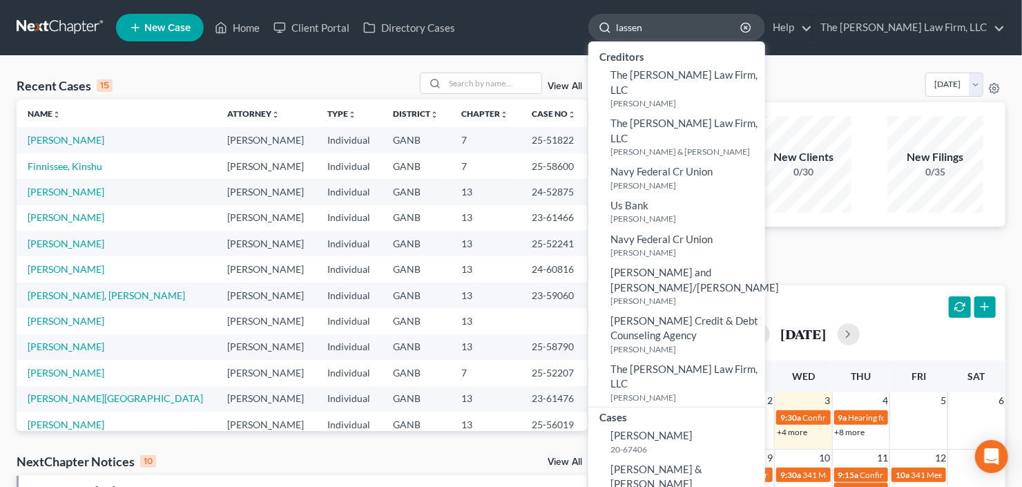
type input "lassen"
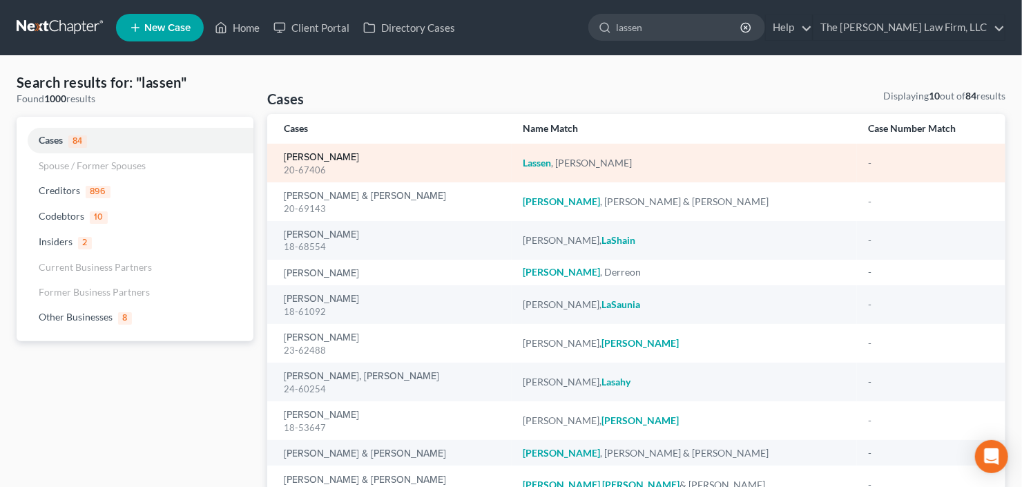
click at [298, 159] on link "[PERSON_NAME]" at bounding box center [321, 158] width 75 height 10
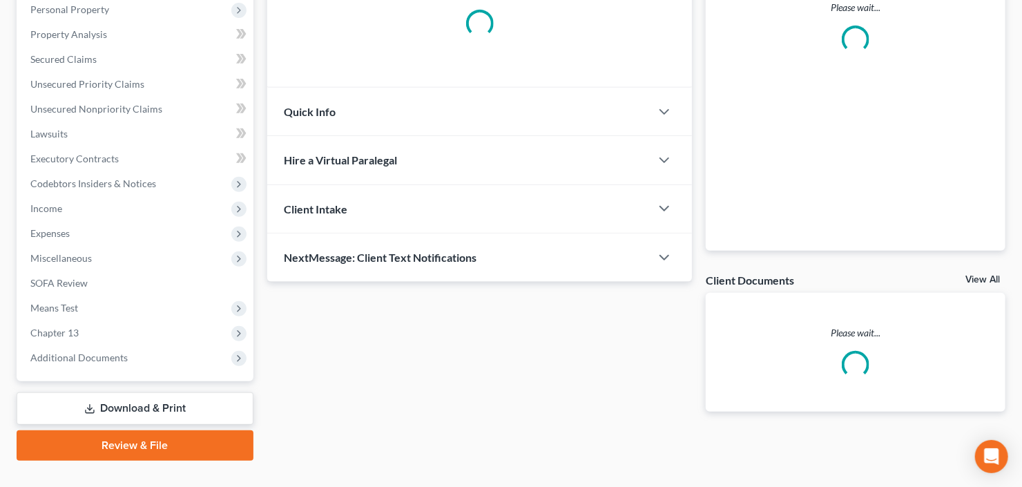
scroll to position [269, 0]
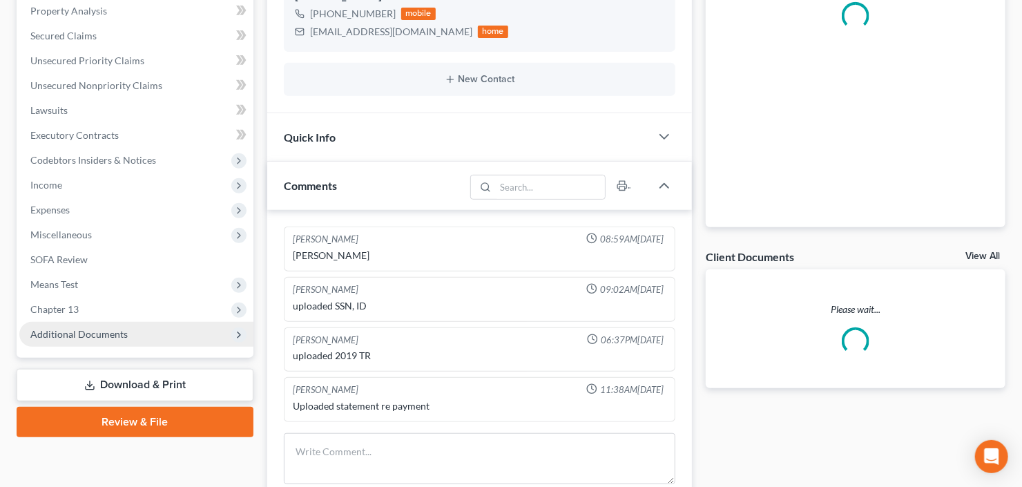
click at [90, 335] on span "Additional Documents" at bounding box center [78, 334] width 97 height 12
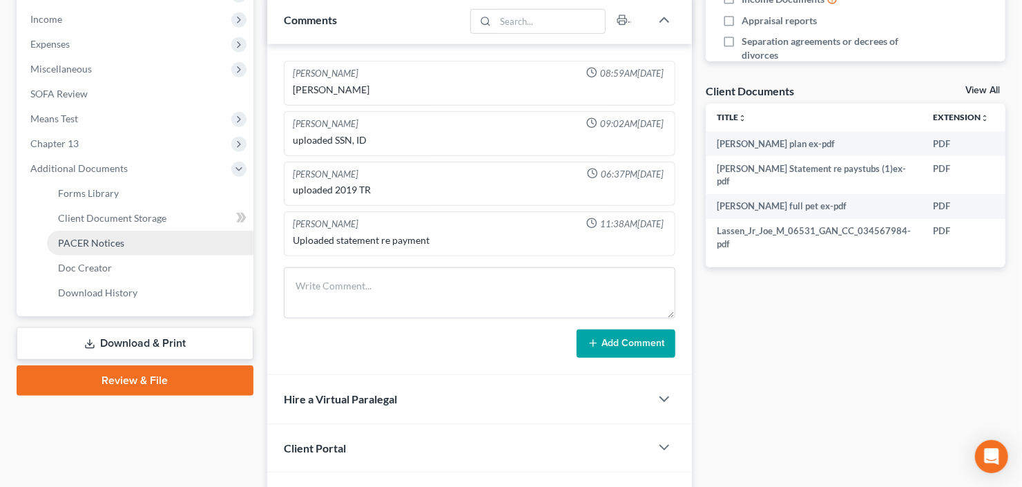
click at [102, 240] on span "PACER Notices" at bounding box center [91, 243] width 66 height 12
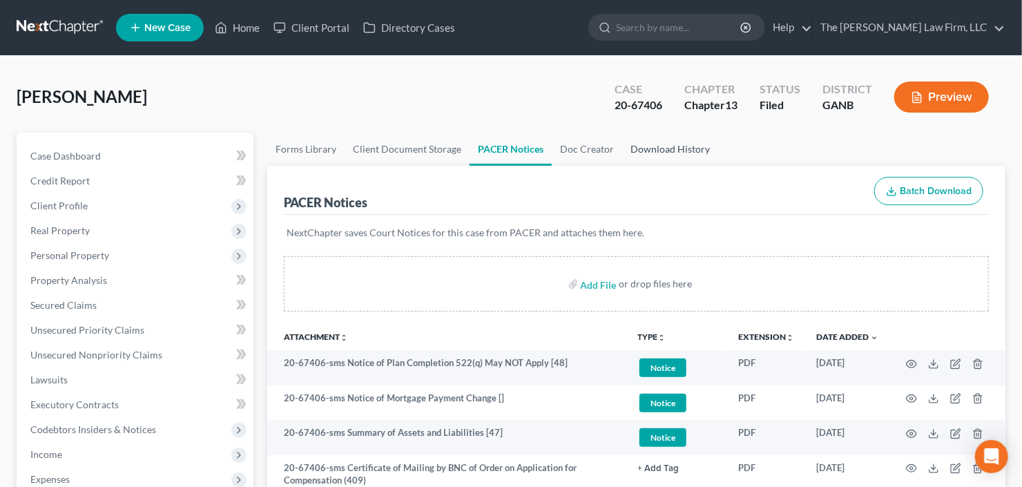
scroll to position [110, 0]
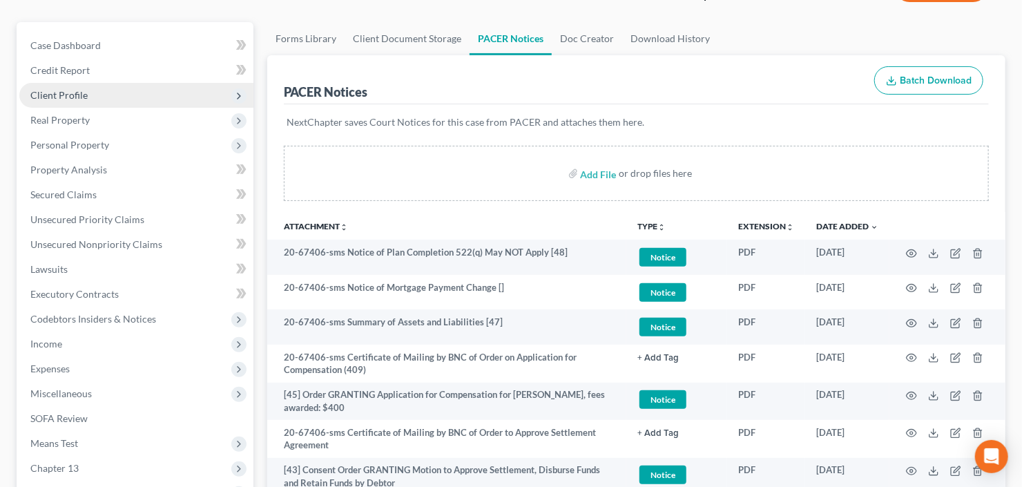
click at [94, 99] on span "Client Profile" at bounding box center [136, 95] width 234 height 25
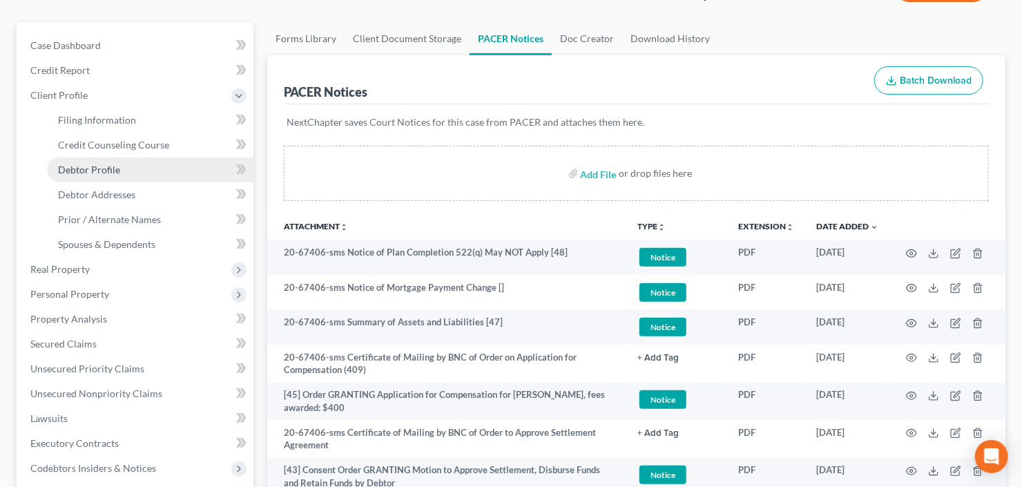
click at [102, 171] on span "Debtor Profile" at bounding box center [89, 170] width 62 height 12
select select "1"
select select "3"
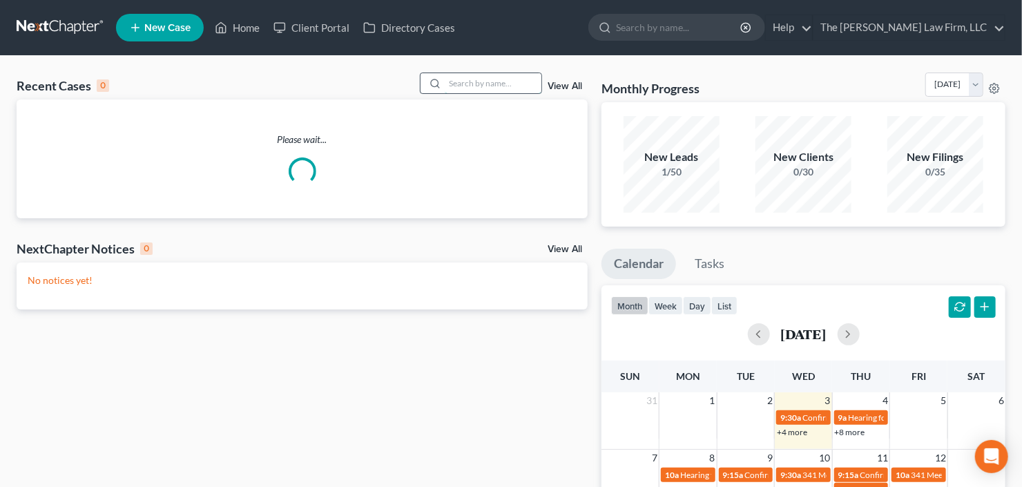
click at [477, 79] on input "search" at bounding box center [493, 83] width 97 height 20
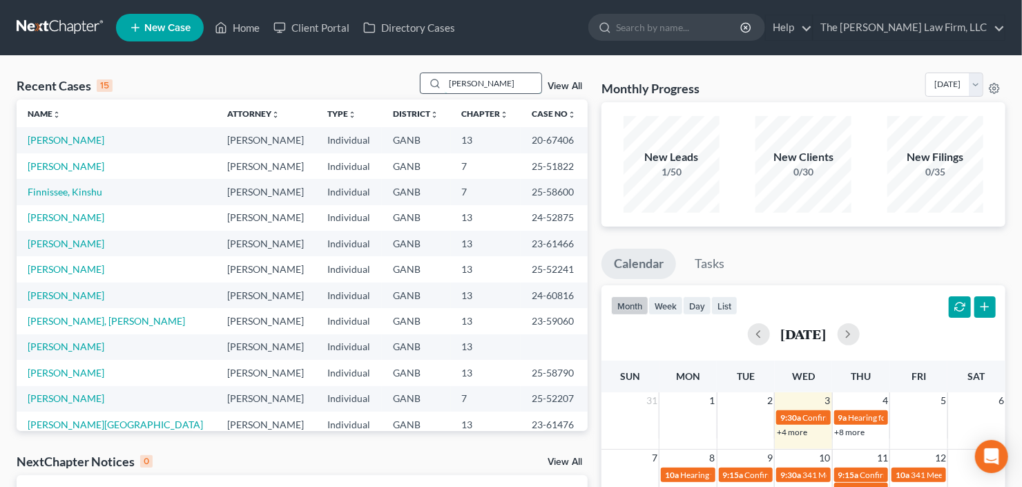
type input "[PERSON_NAME]"
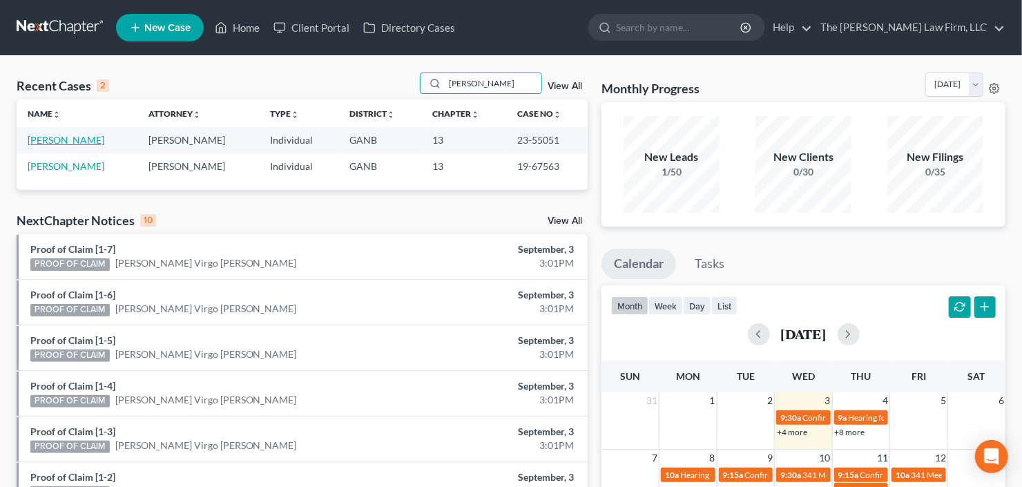
click at [51, 140] on link "[PERSON_NAME]" at bounding box center [66, 140] width 77 height 12
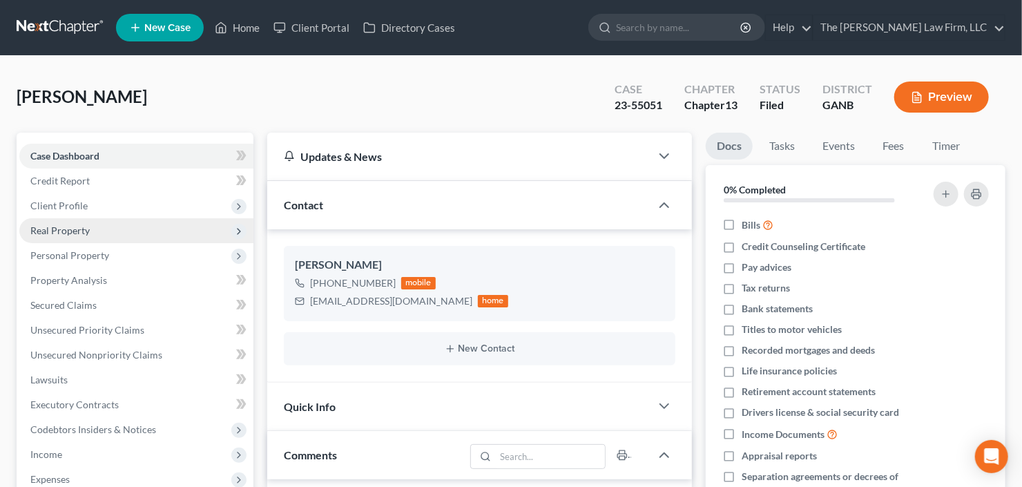
click at [78, 231] on span "Real Property" at bounding box center [59, 230] width 59 height 12
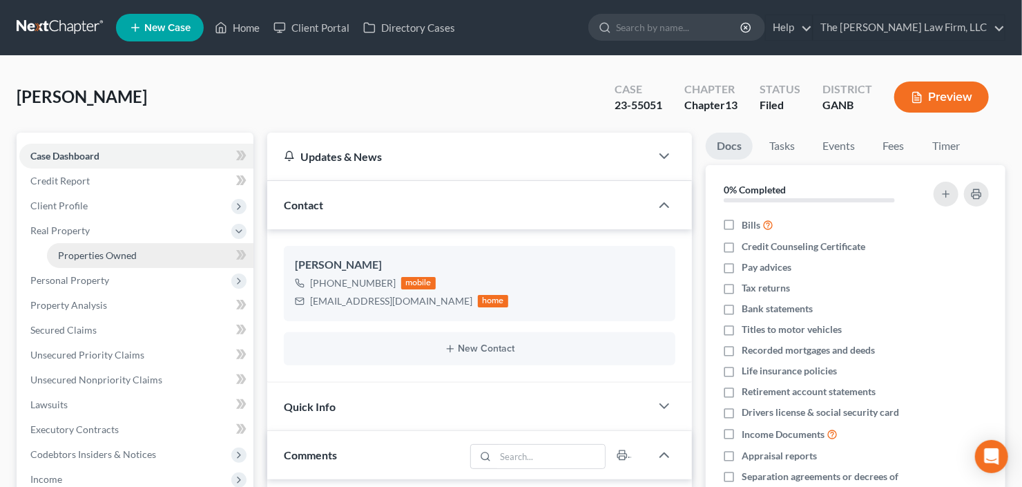
click at [86, 258] on span "Properties Owned" at bounding box center [97, 255] width 79 height 12
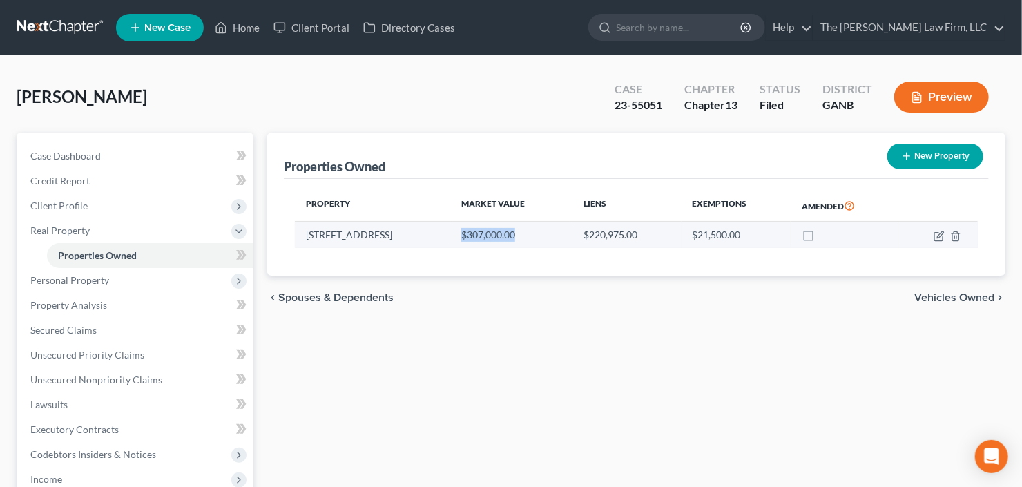
drag, startPoint x: 561, startPoint y: 238, endPoint x: 481, endPoint y: 238, distance: 80.1
click at [481, 238] on td "$307,000.00" at bounding box center [511, 235] width 122 height 26
click at [450, 235] on td "[STREET_ADDRESS]" at bounding box center [372, 235] width 155 height 26
drag, startPoint x: 454, startPoint y: 235, endPoint x: 304, endPoint y: 236, distance: 150.6
click at [304, 236] on td "[STREET_ADDRESS]" at bounding box center [372, 235] width 155 height 26
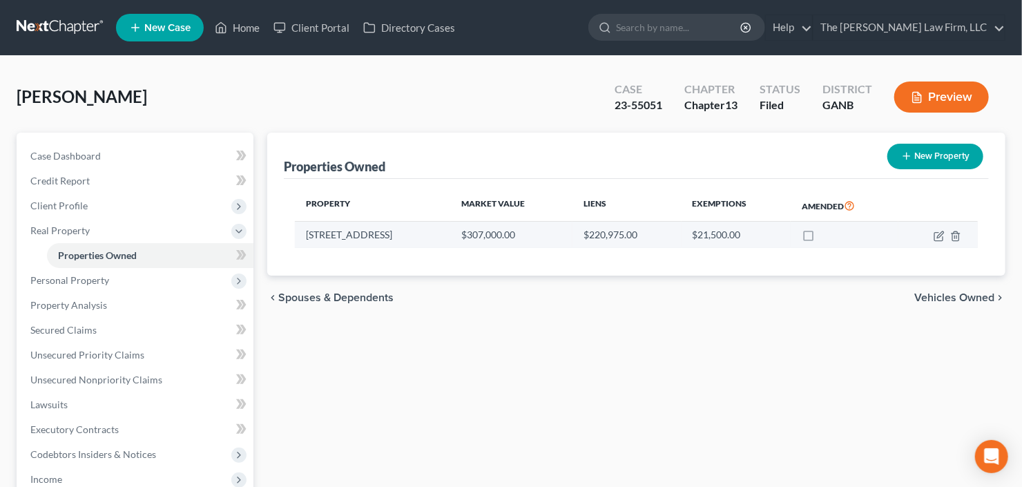
copy td "[STREET_ADDRESS]"
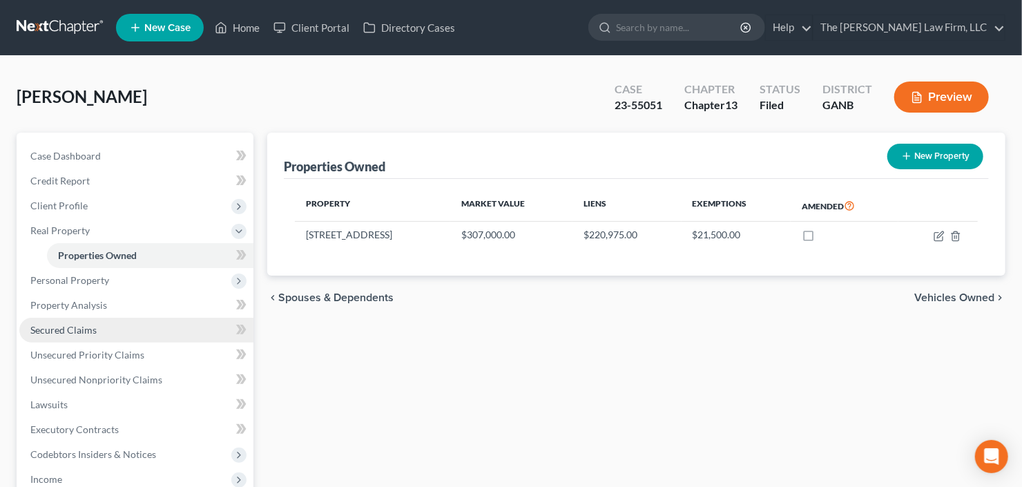
click at [62, 331] on span "Secured Claims" at bounding box center [63, 330] width 66 height 12
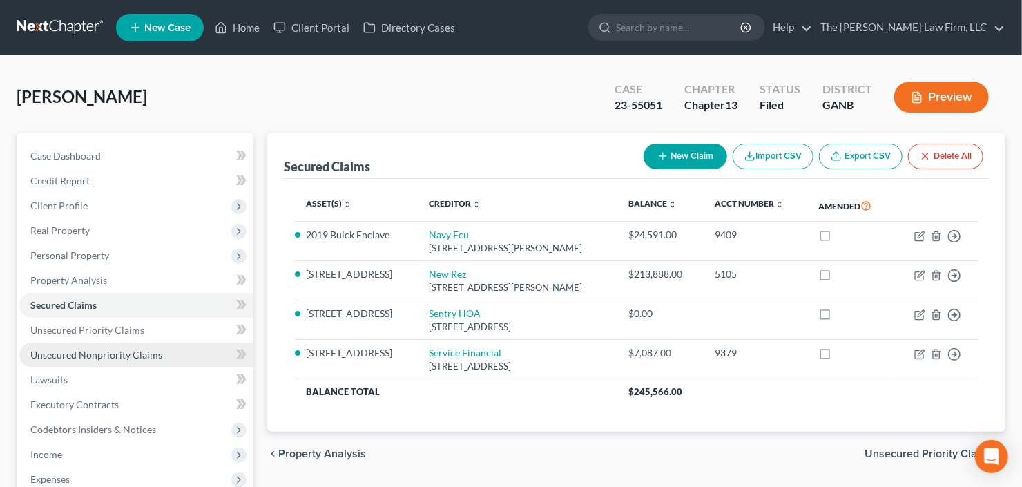
click at [95, 345] on link "Unsecured Nonpriority Claims" at bounding box center [136, 355] width 234 height 25
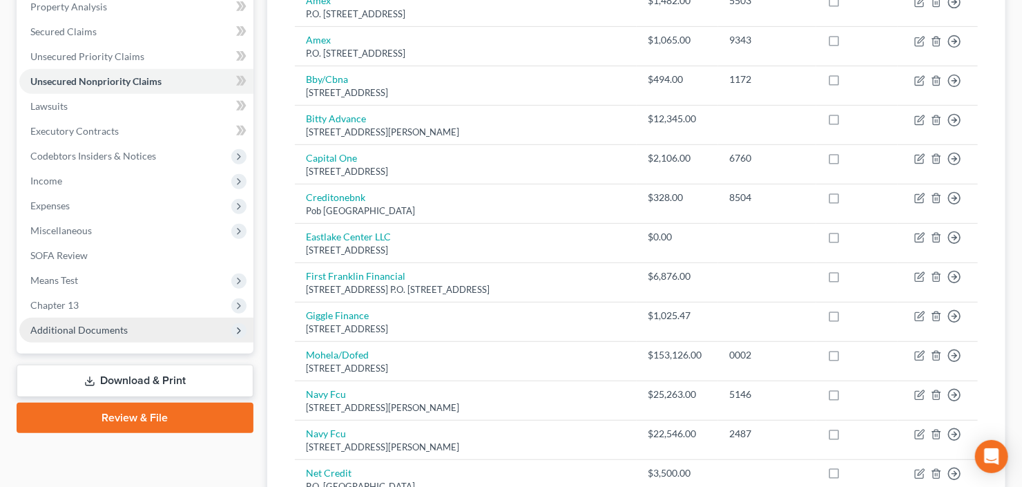
scroll to position [276, 0]
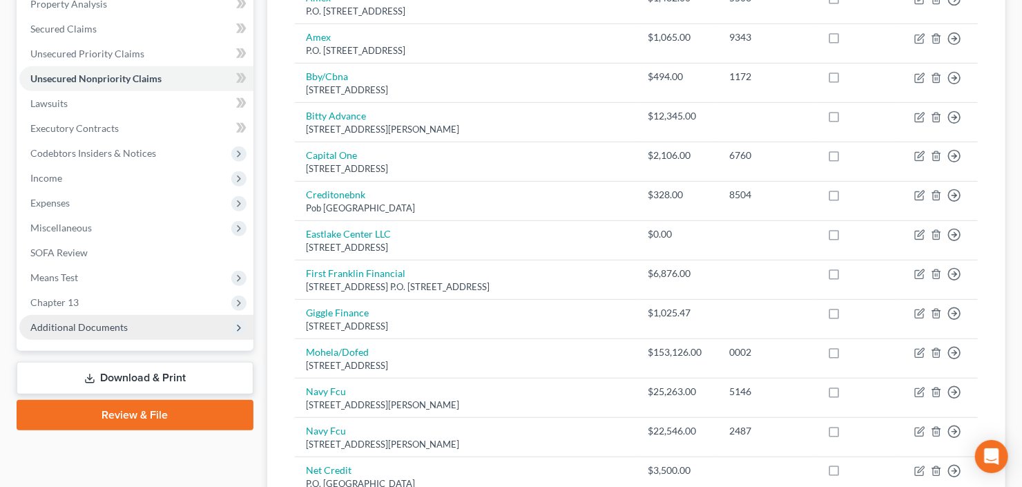
click at [25, 335] on span "Additional Documents" at bounding box center [136, 327] width 234 height 25
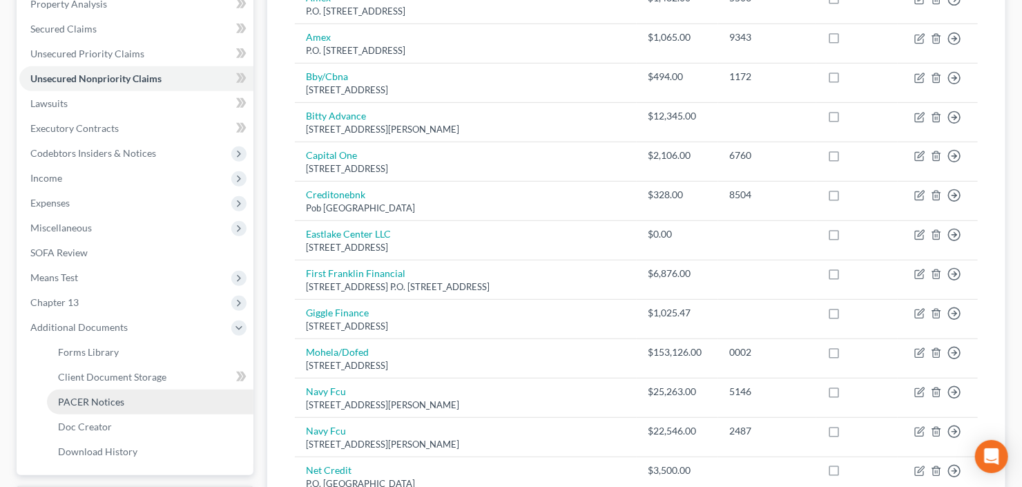
click at [91, 398] on span "PACER Notices" at bounding box center [91, 402] width 66 height 12
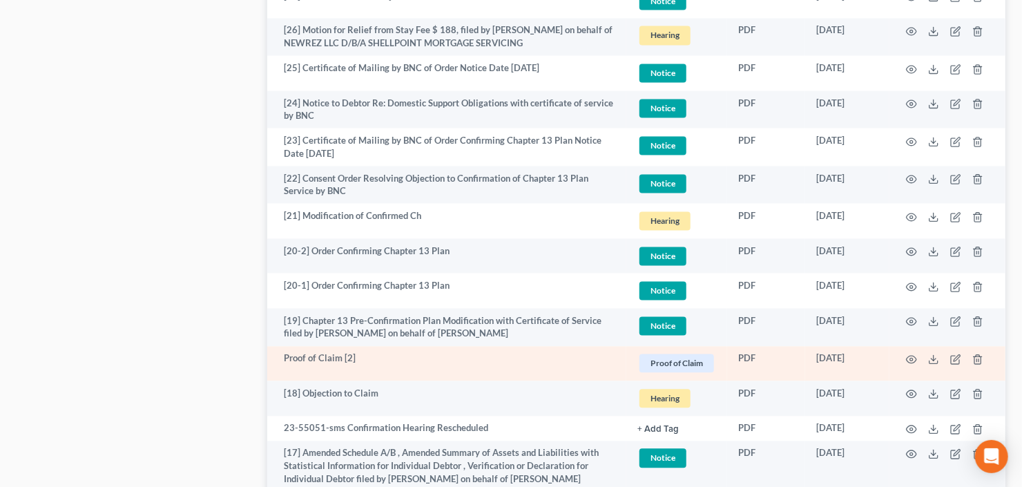
scroll to position [1326, 0]
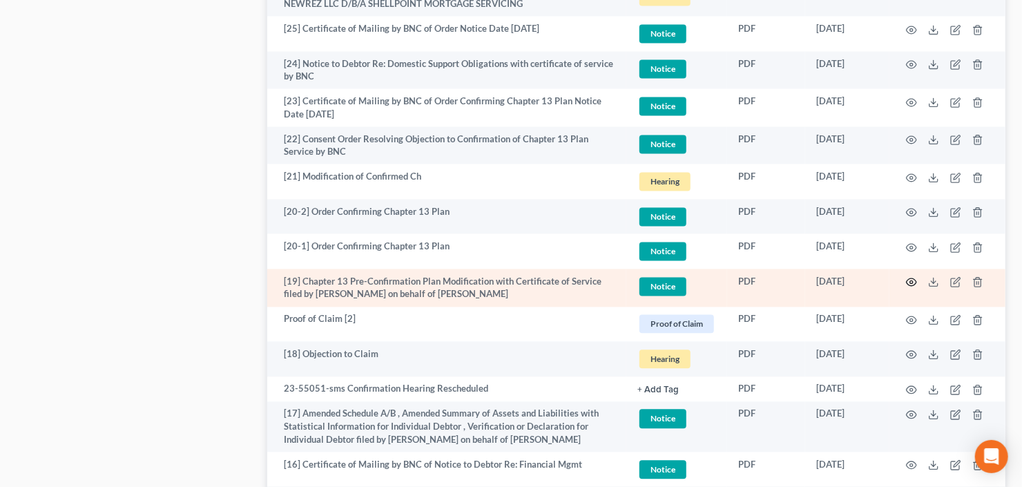
click at [912, 276] on icon "button" at bounding box center [911, 281] width 11 height 11
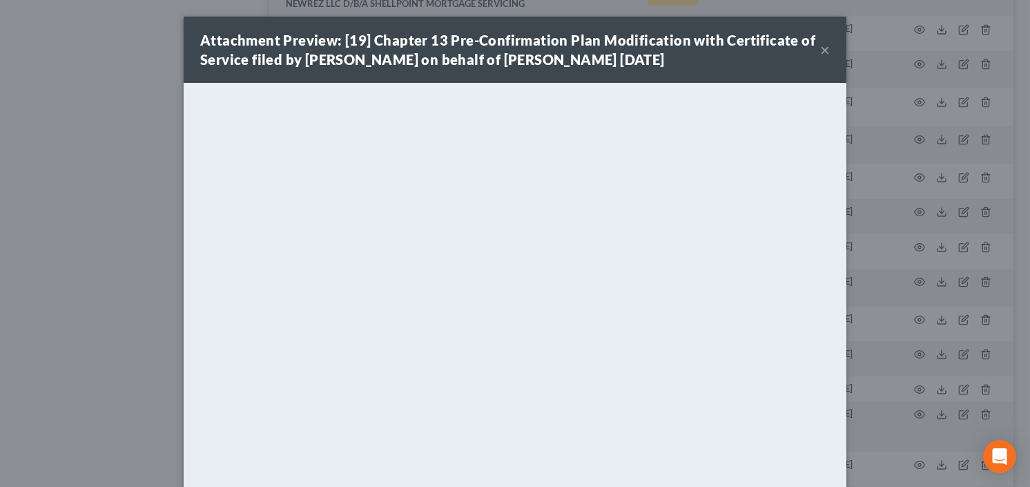
click at [821, 49] on button "×" at bounding box center [825, 49] width 10 height 17
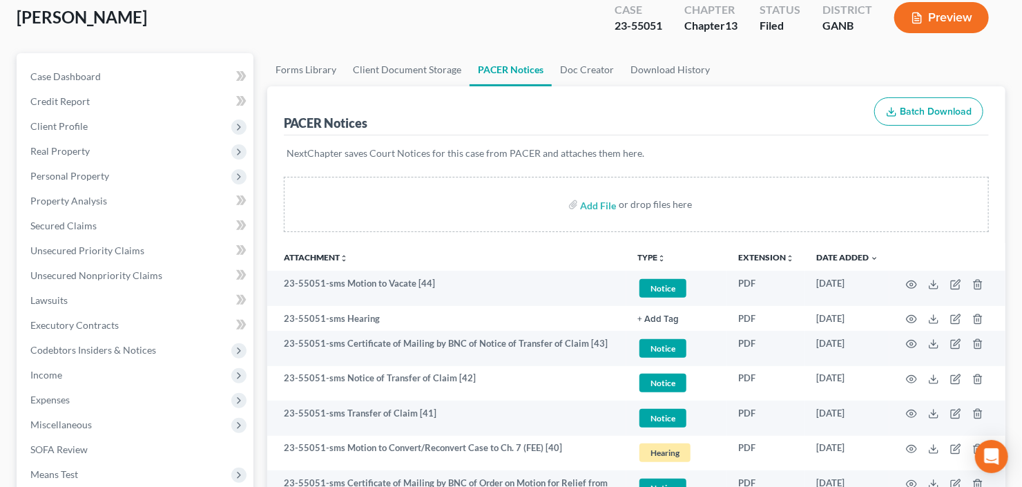
scroll to position [0, 0]
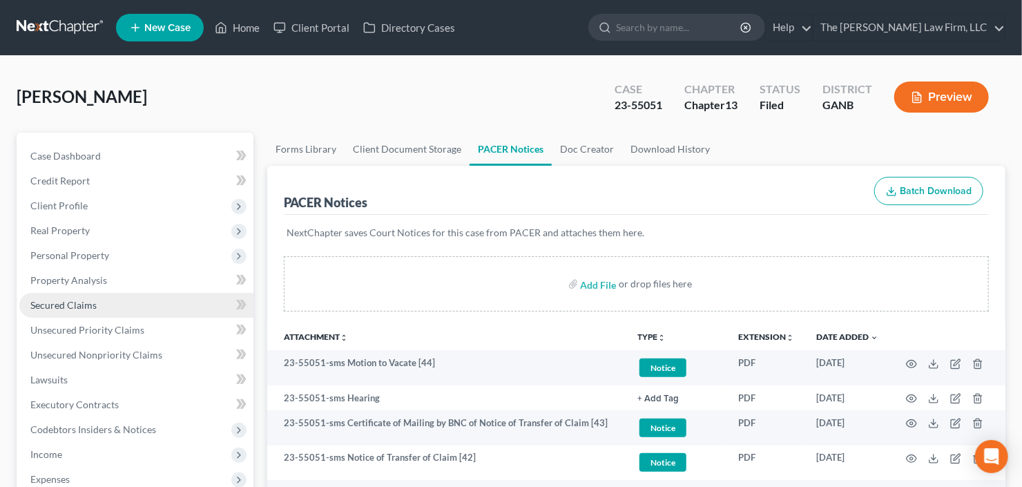
click at [79, 306] on span "Secured Claims" at bounding box center [63, 305] width 66 height 12
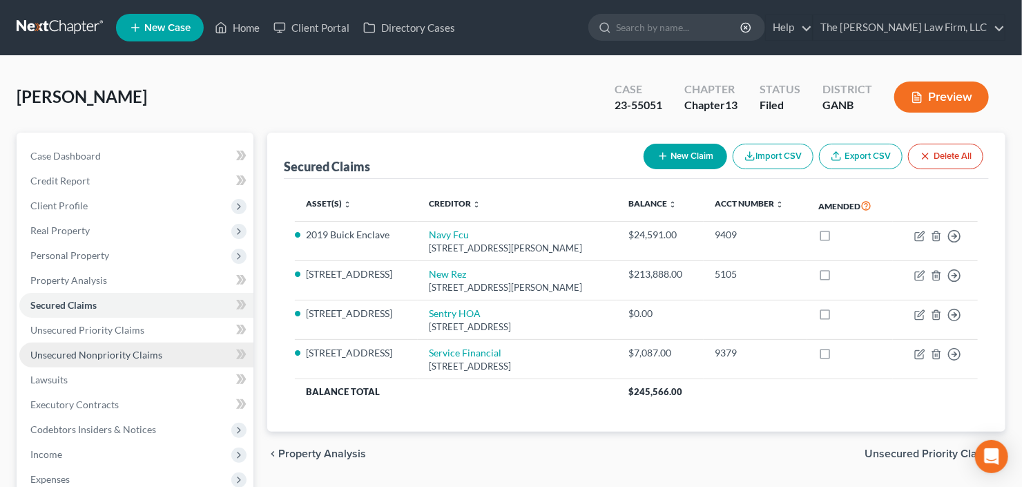
click at [100, 354] on span "Unsecured Nonpriority Claims" at bounding box center [96, 355] width 132 height 12
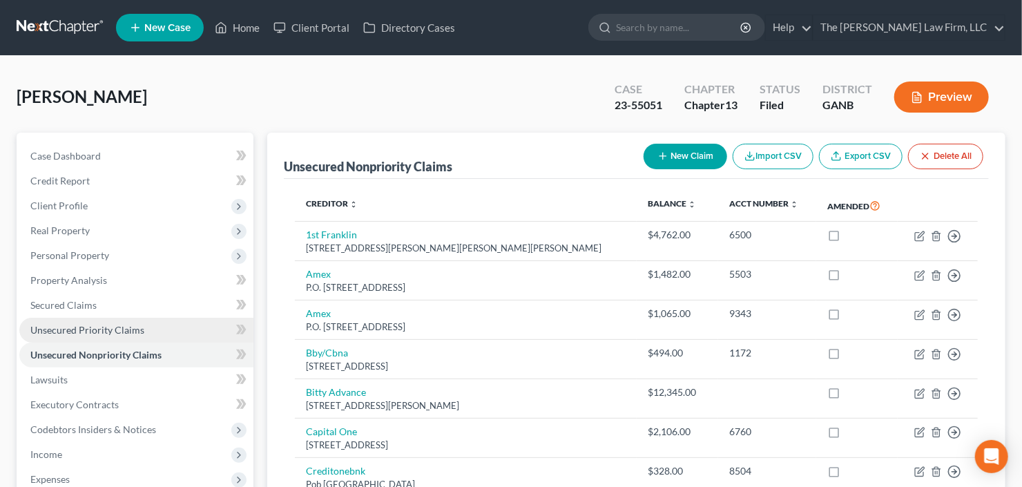
click at [96, 329] on span "Unsecured Priority Claims" at bounding box center [87, 330] width 114 height 12
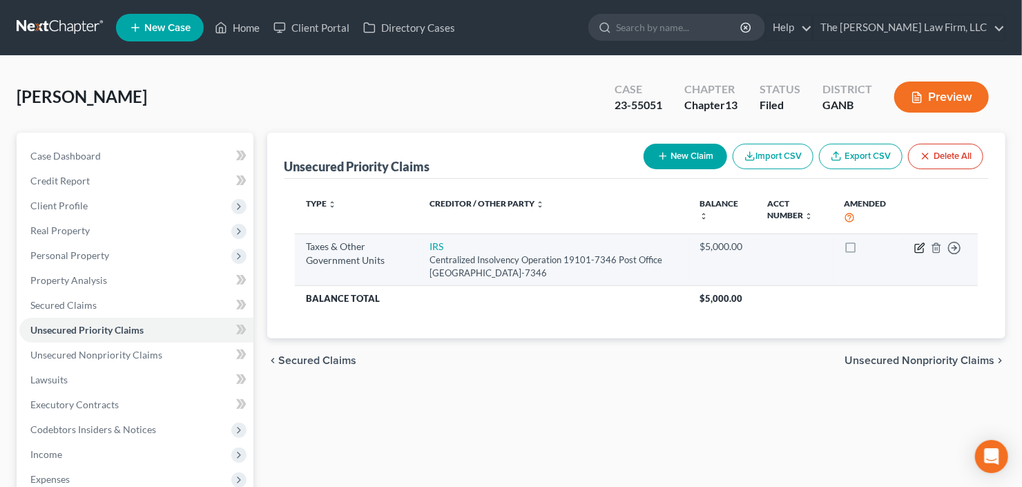
click at [922, 247] on icon "button" at bounding box center [919, 247] width 11 height 11
select select "0"
select select "39"
select select "0"
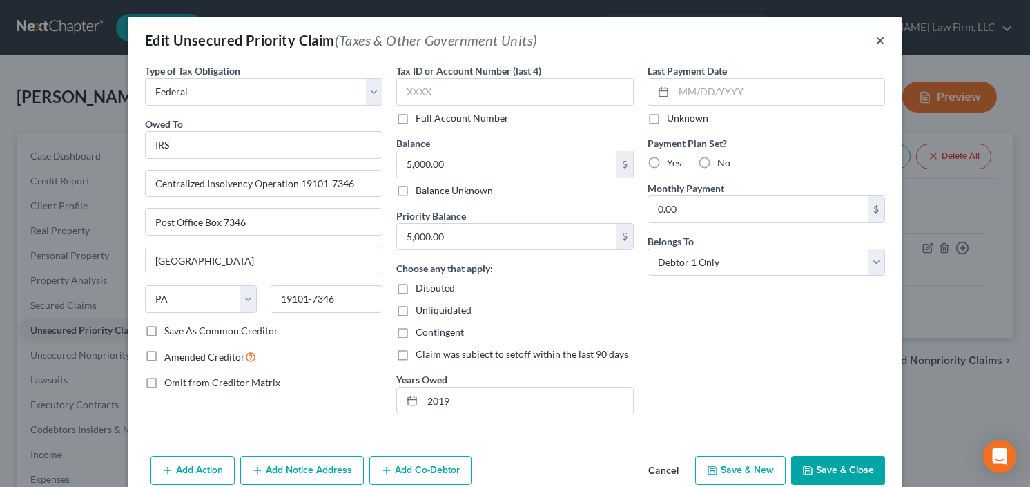
click at [876, 41] on button "×" at bounding box center [881, 40] width 10 height 17
